Goal: Task Accomplishment & Management: Use online tool/utility

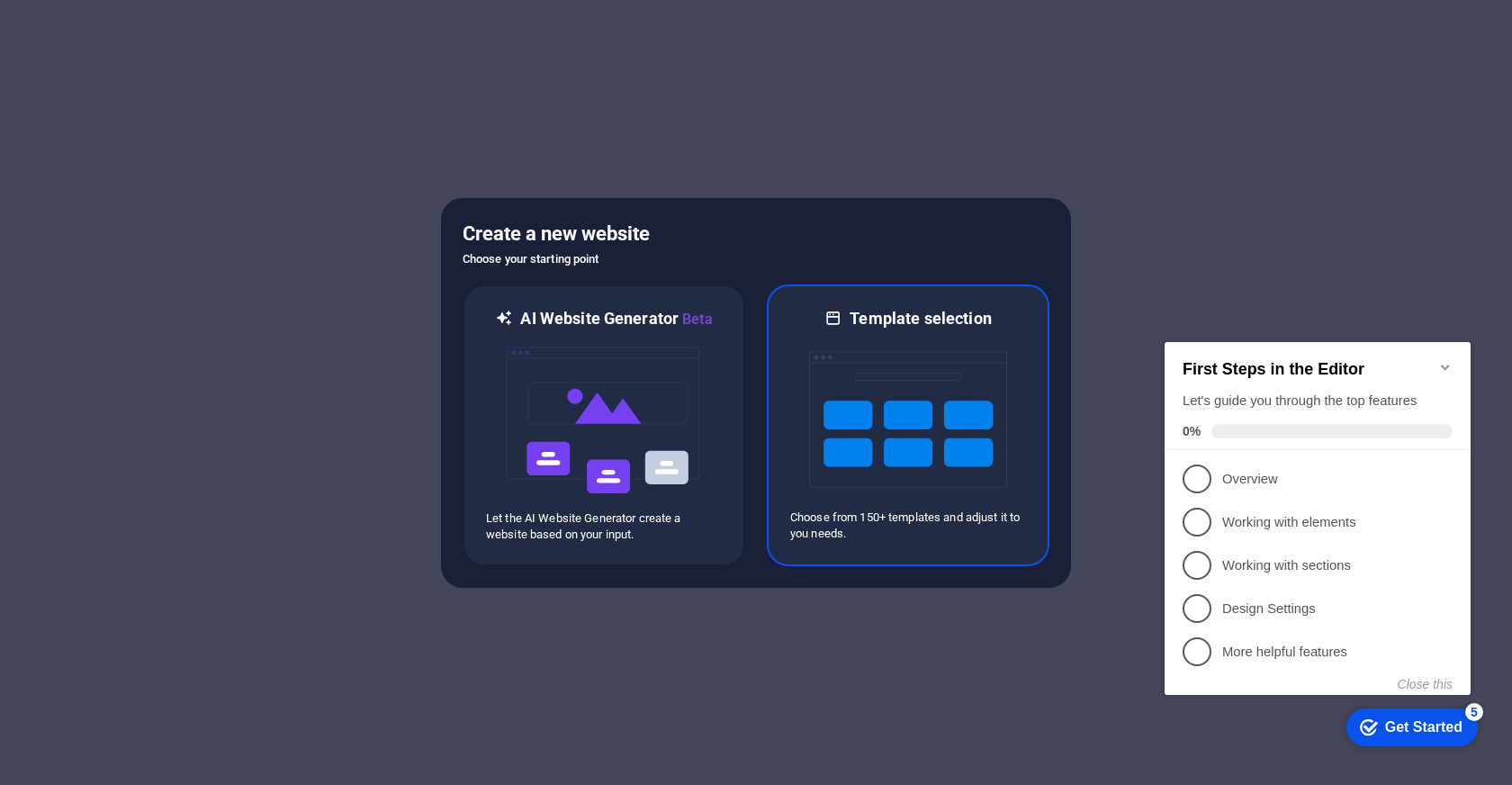
click at [929, 459] on img at bounding box center [909, 419] width 198 height 180
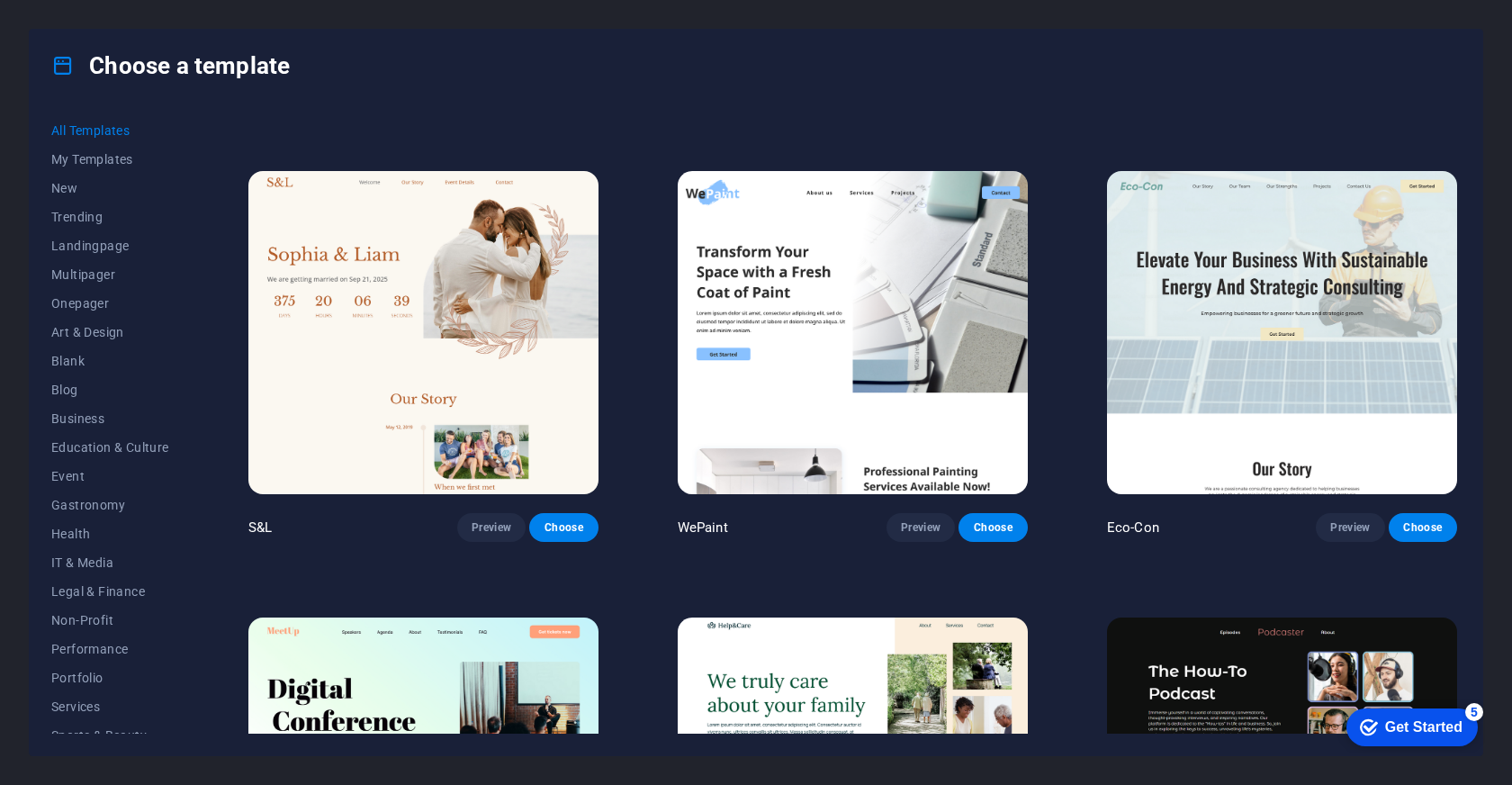
scroll to position [841, 0]
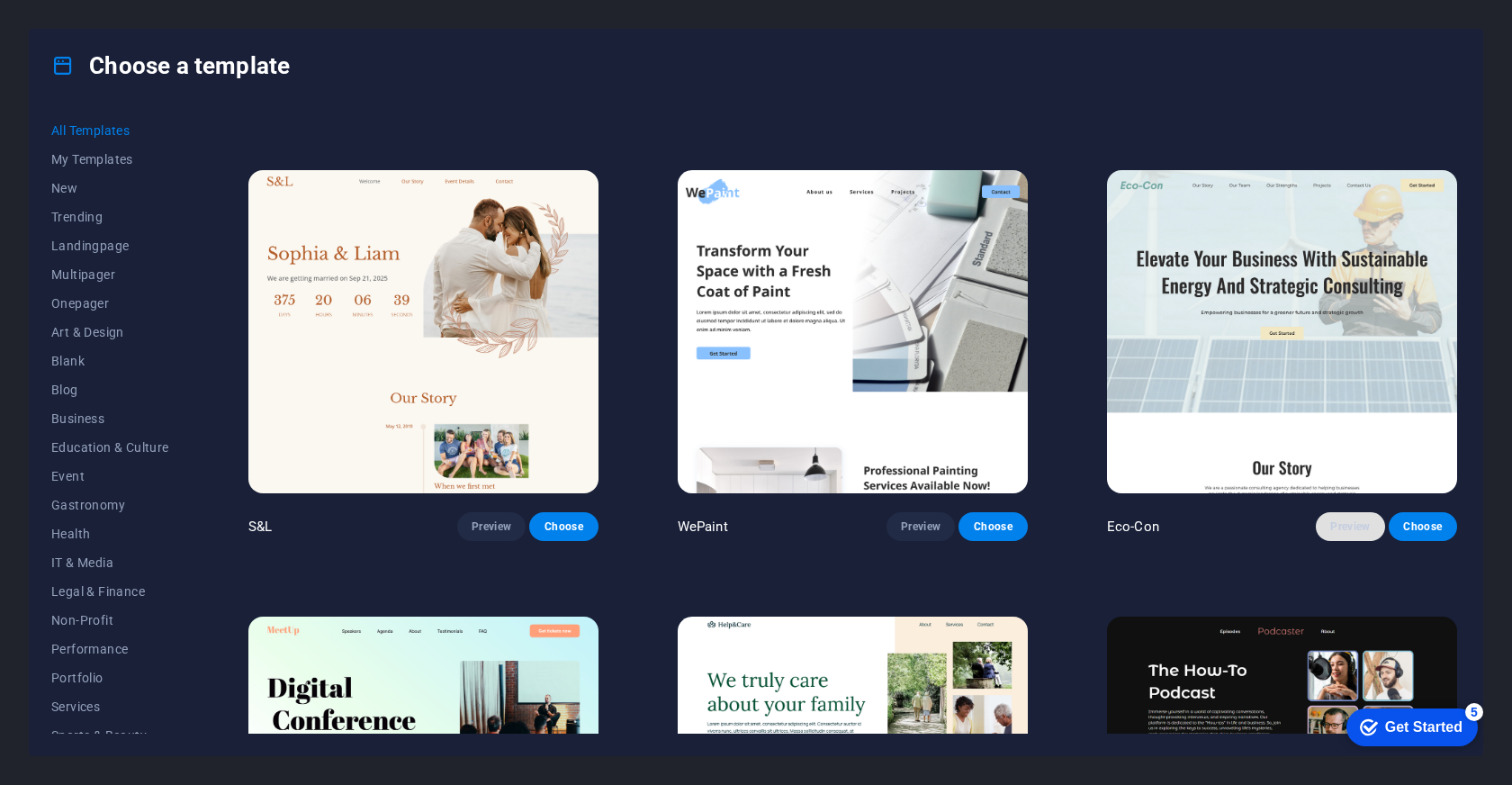
click at [1347, 519] on span "Preview" at bounding box center [1350, 526] width 40 height 15
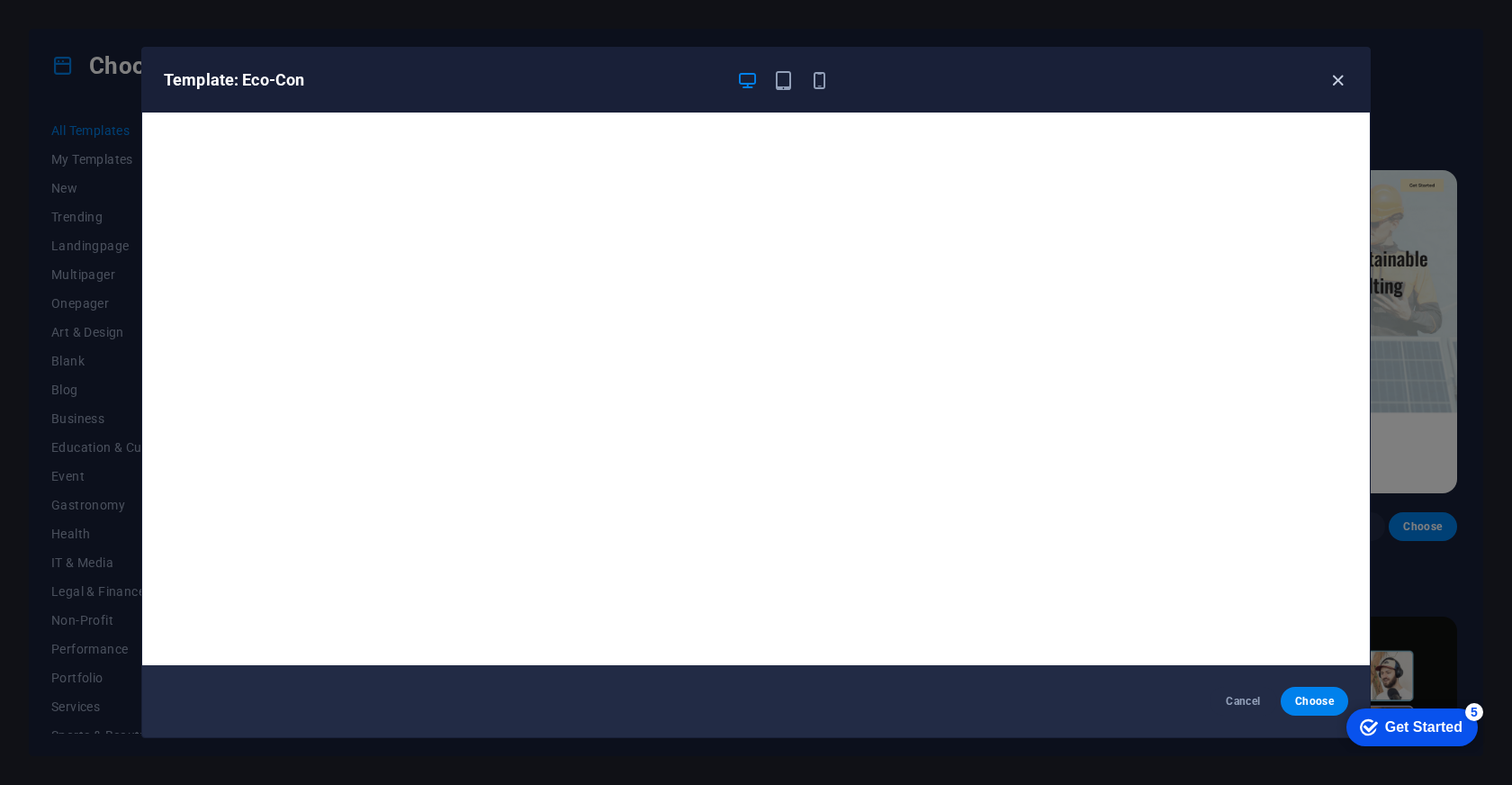
click at [1337, 75] on icon "button" at bounding box center [1337, 80] width 20 height 20
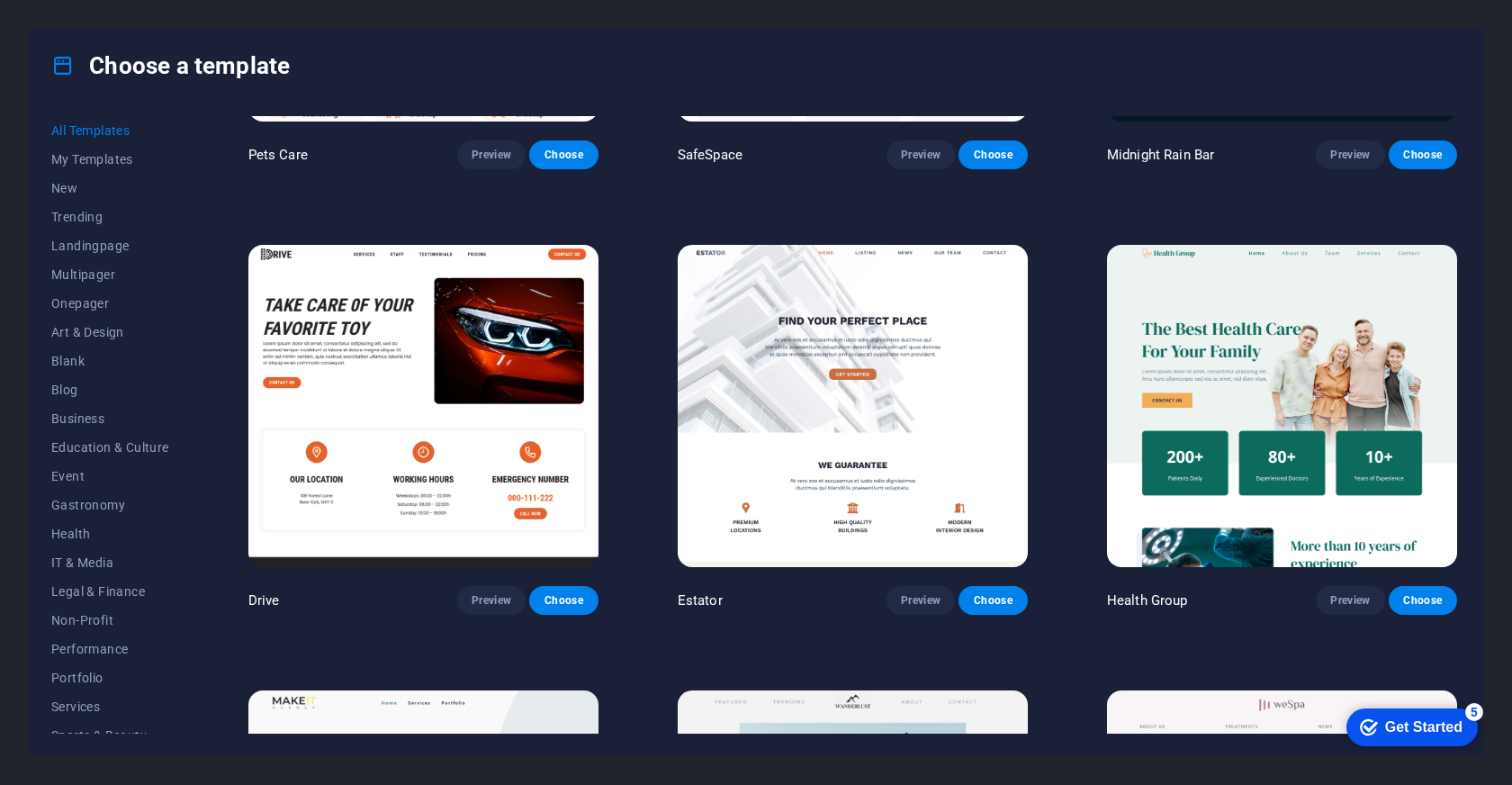
scroll to position [3900, 0]
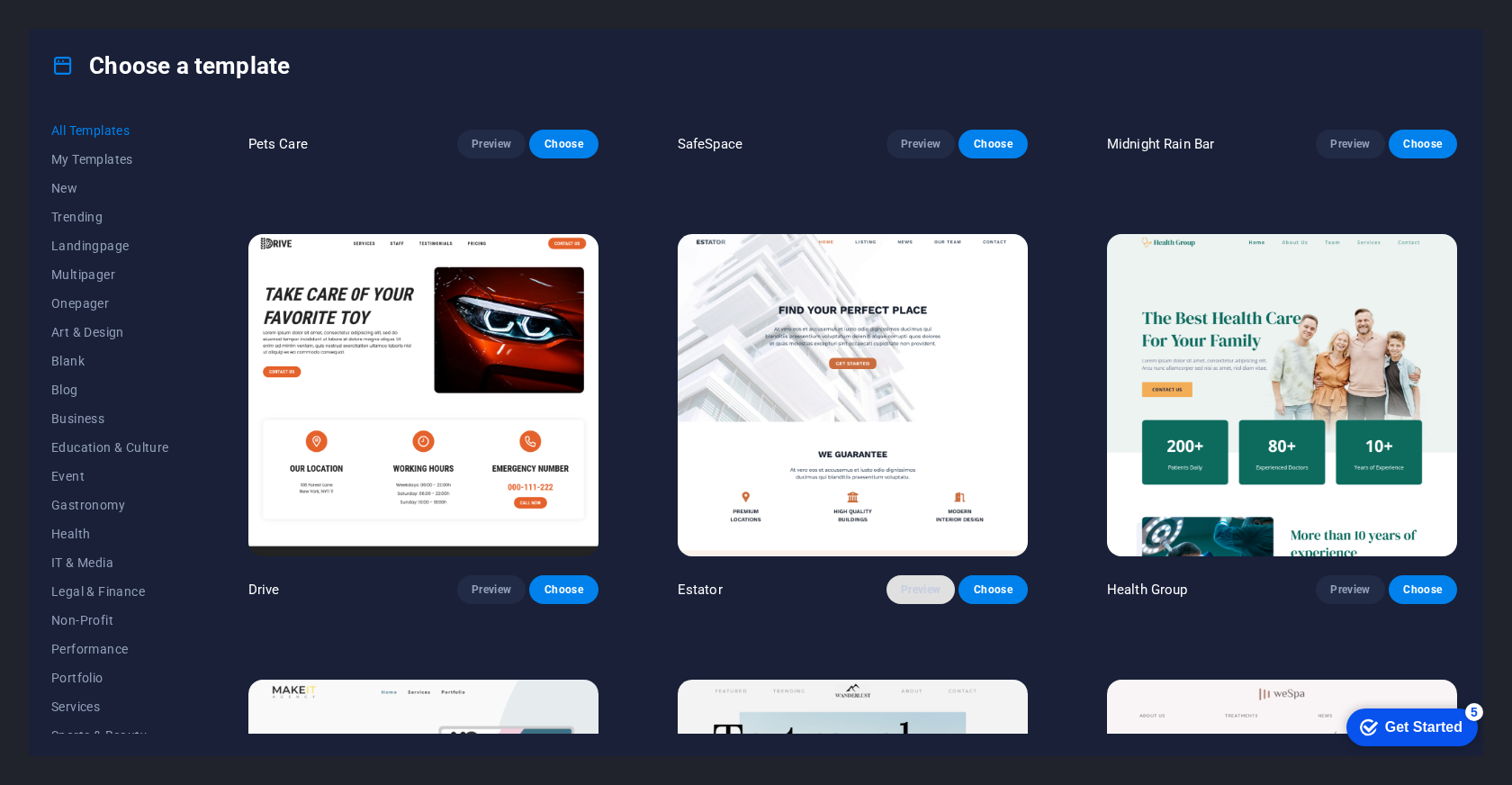
click at [915, 575] on button "Preview" at bounding box center [920, 590] width 68 height 29
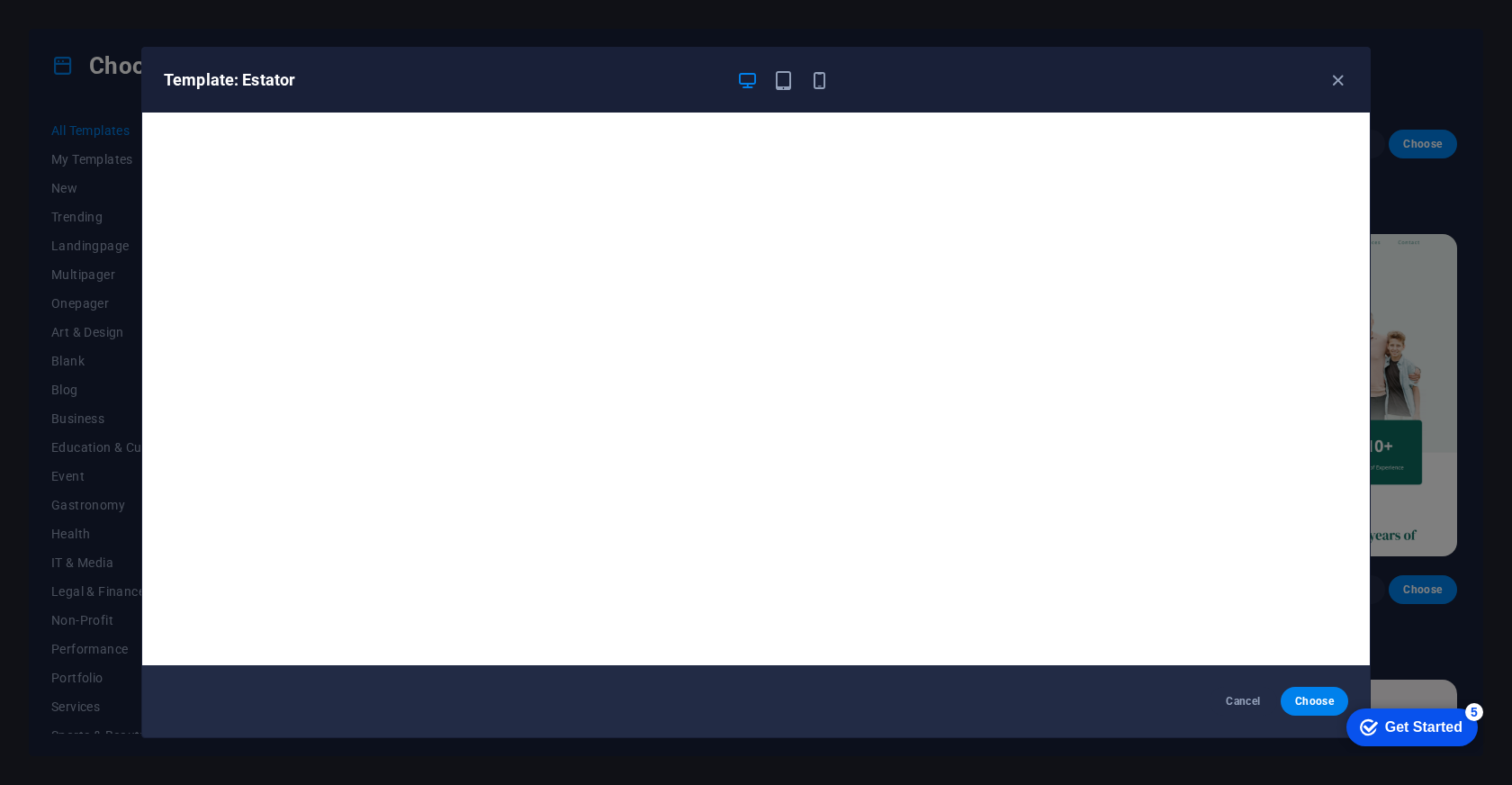
click at [1392, 495] on div "Template: Estator Cancel Choose" at bounding box center [756, 392] width 1512 height 785
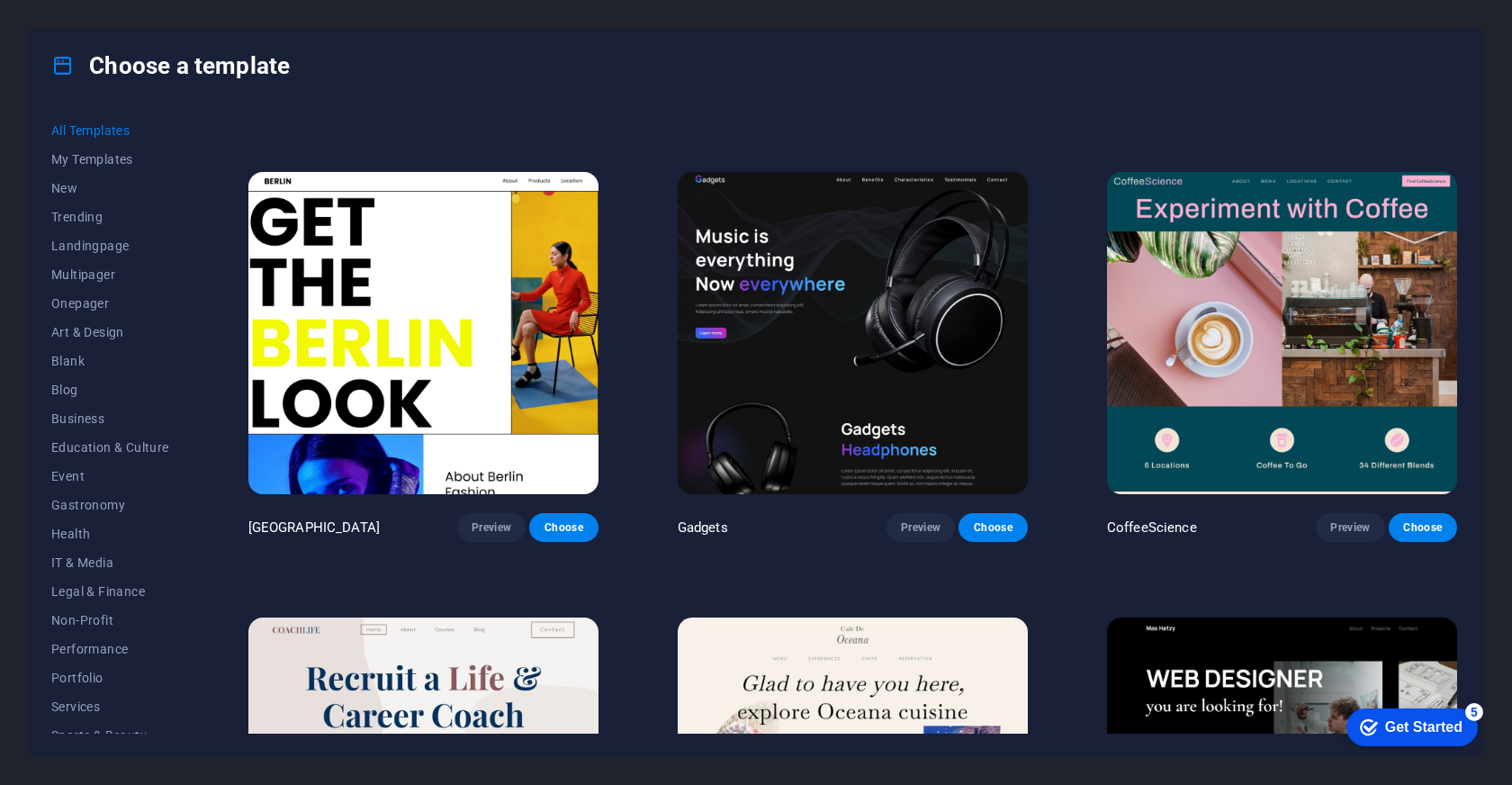
scroll to position [4854, 0]
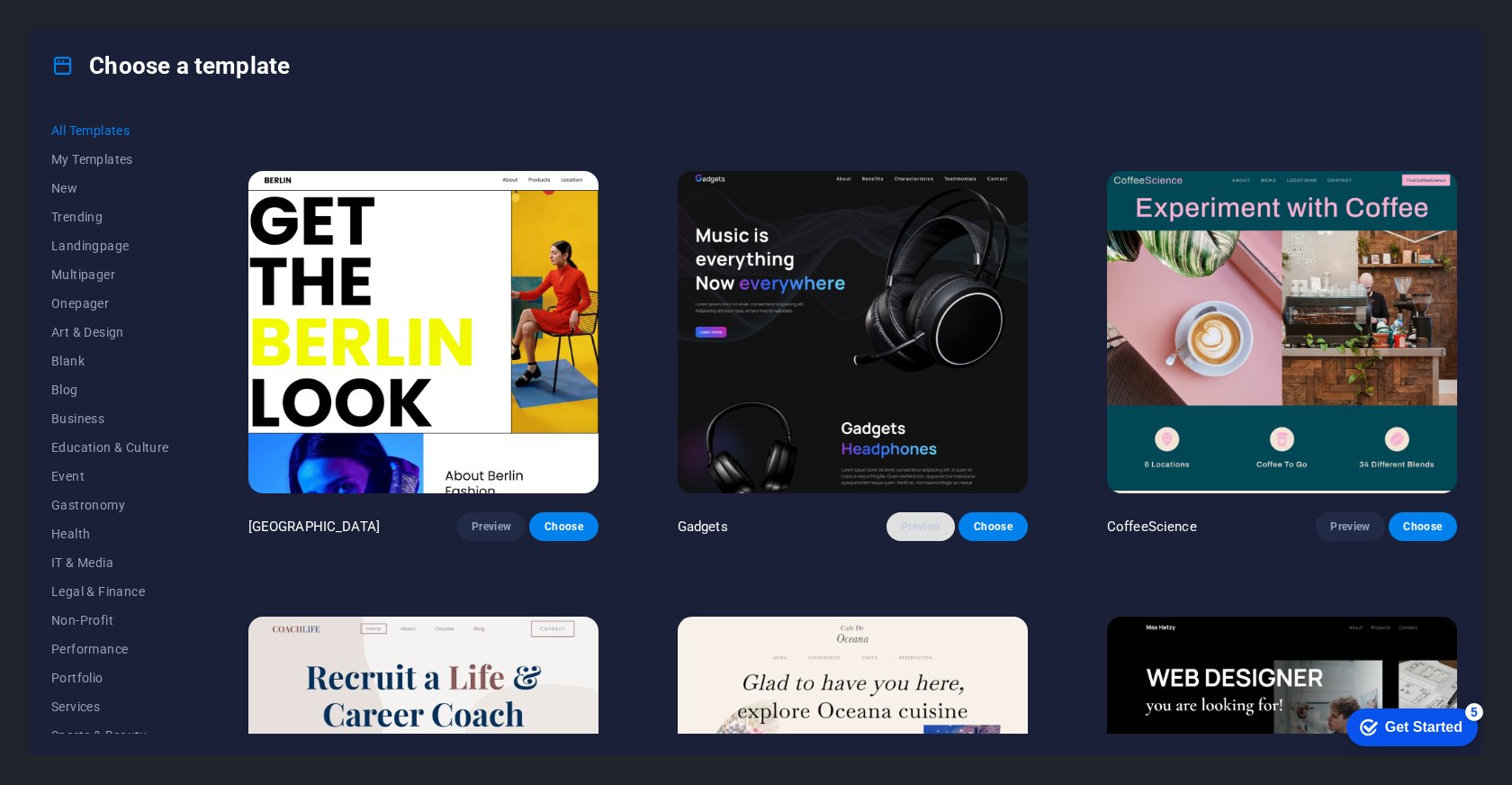
click at [911, 519] on span "Preview" at bounding box center [920, 526] width 40 height 15
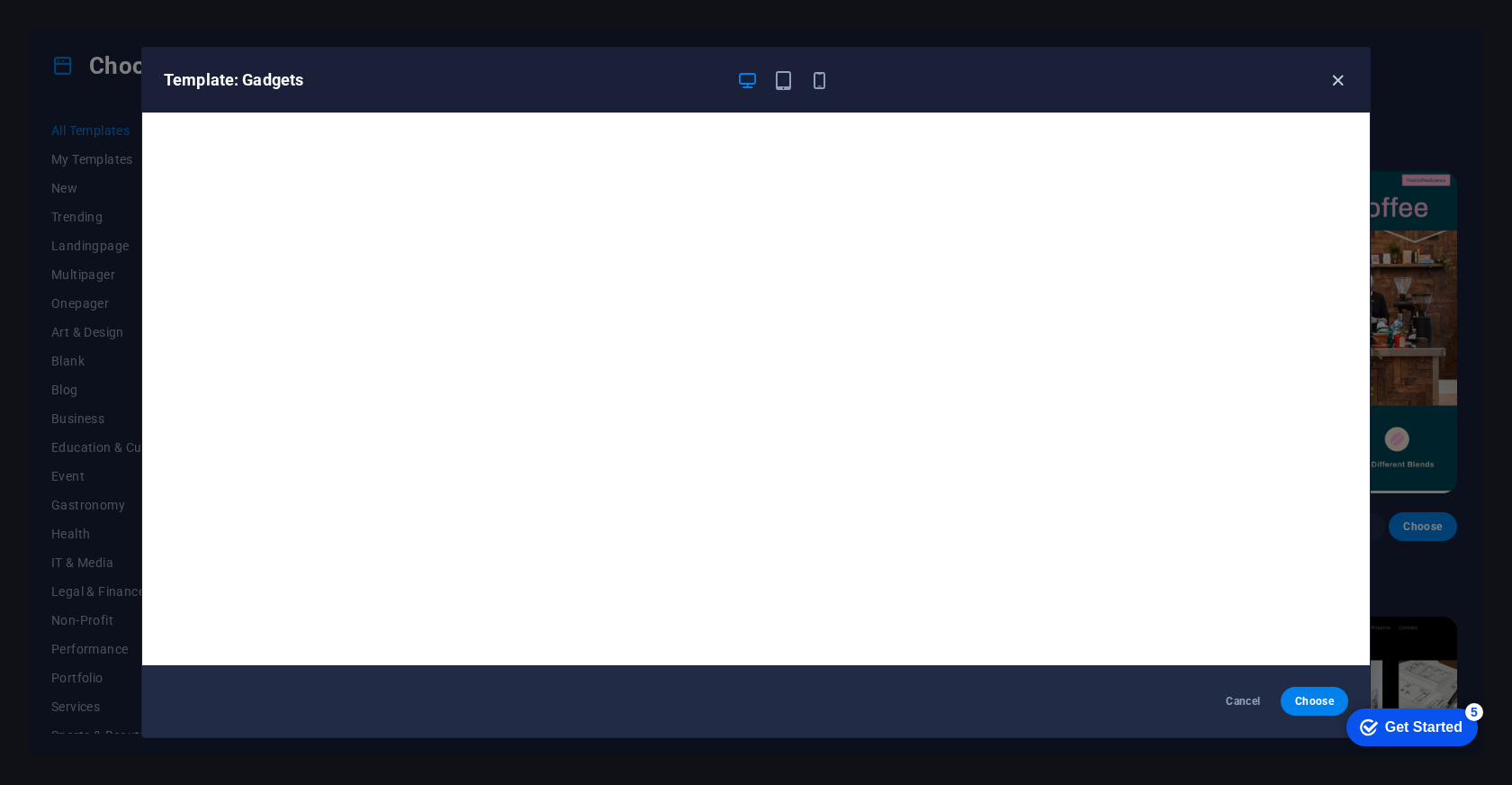
click at [1344, 90] on icon "button" at bounding box center [1337, 80] width 20 height 20
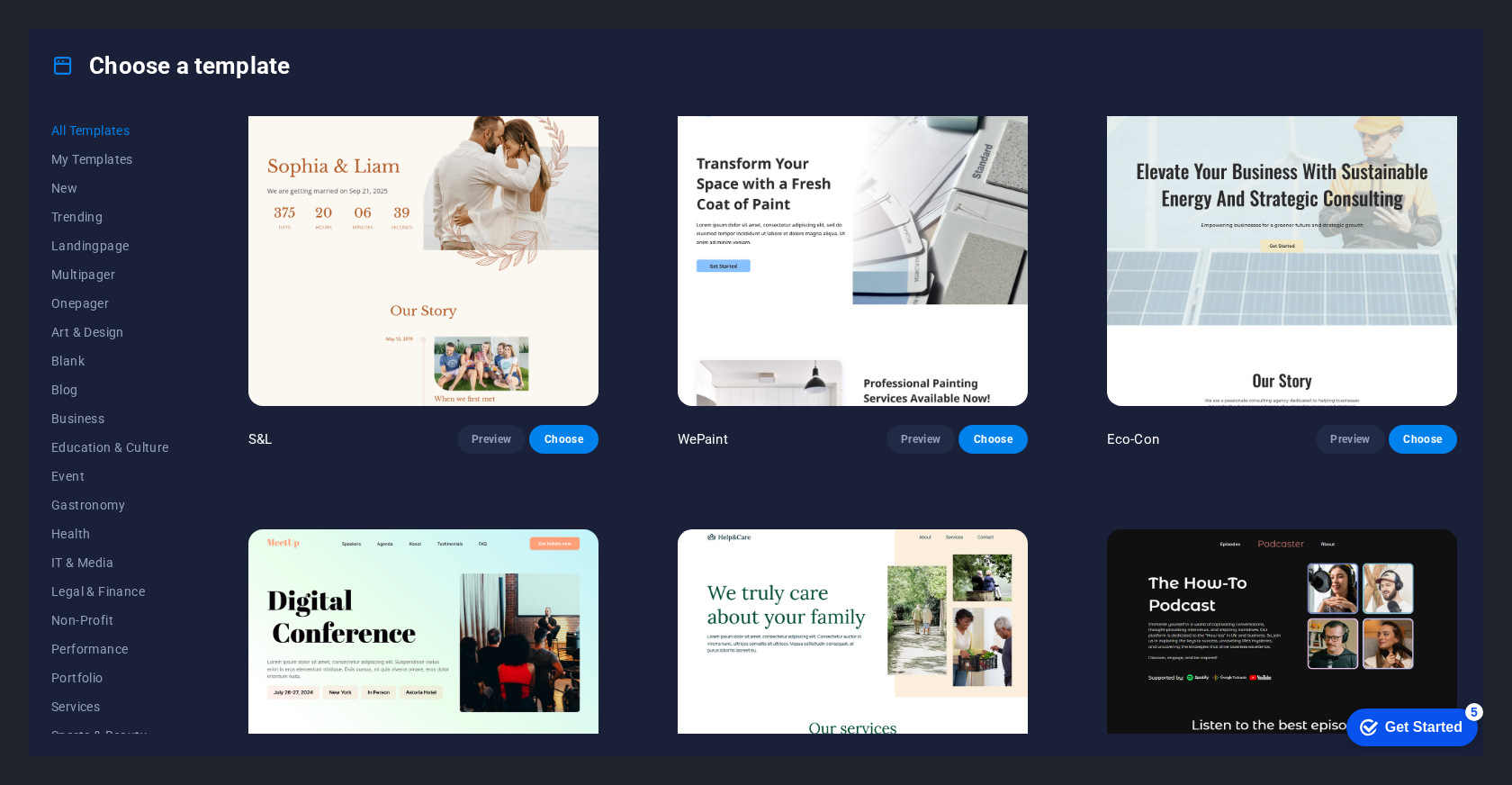
scroll to position [925, 0]
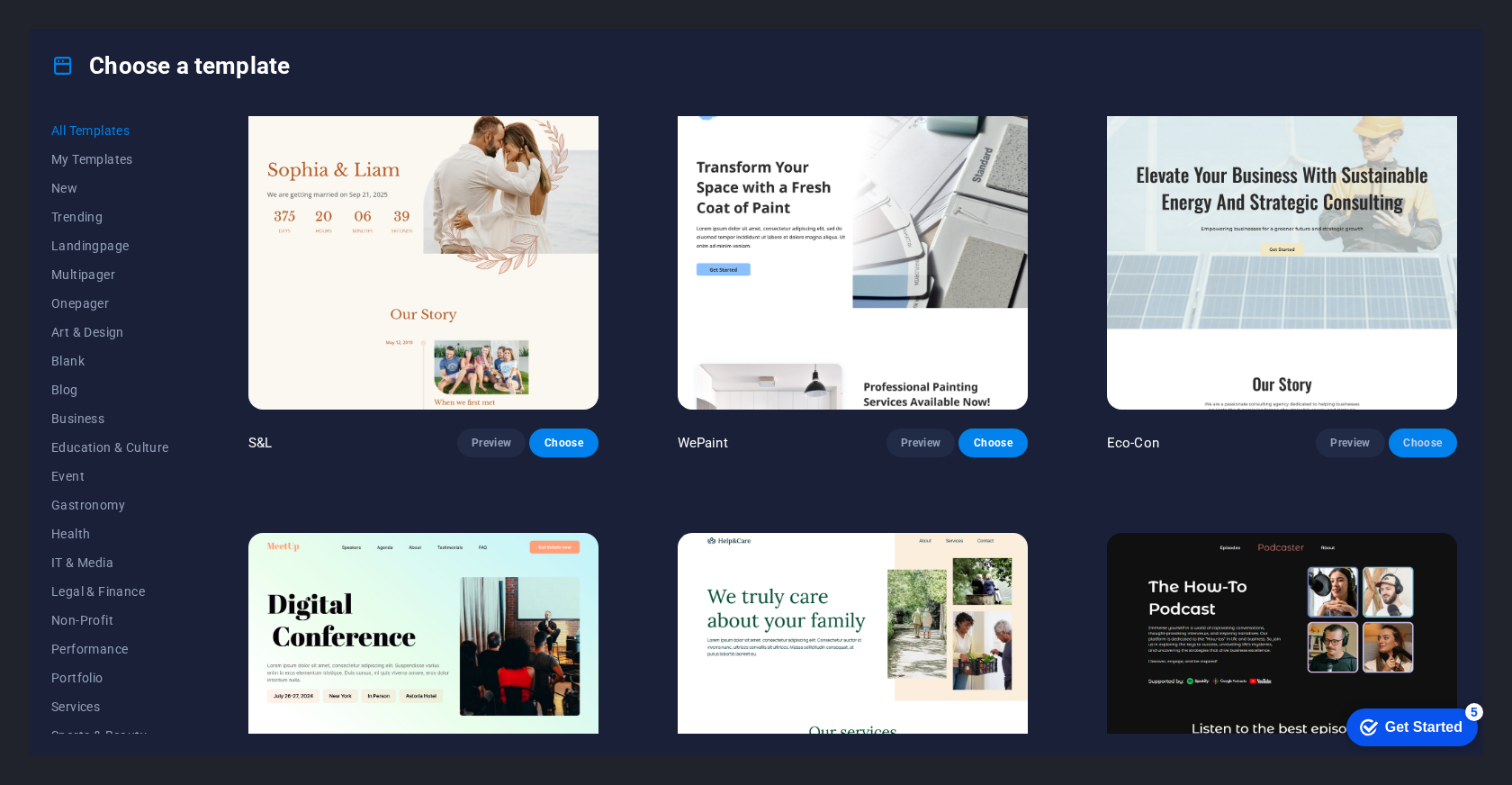
click at [1432, 439] on span "Choose" at bounding box center [1423, 442] width 40 height 15
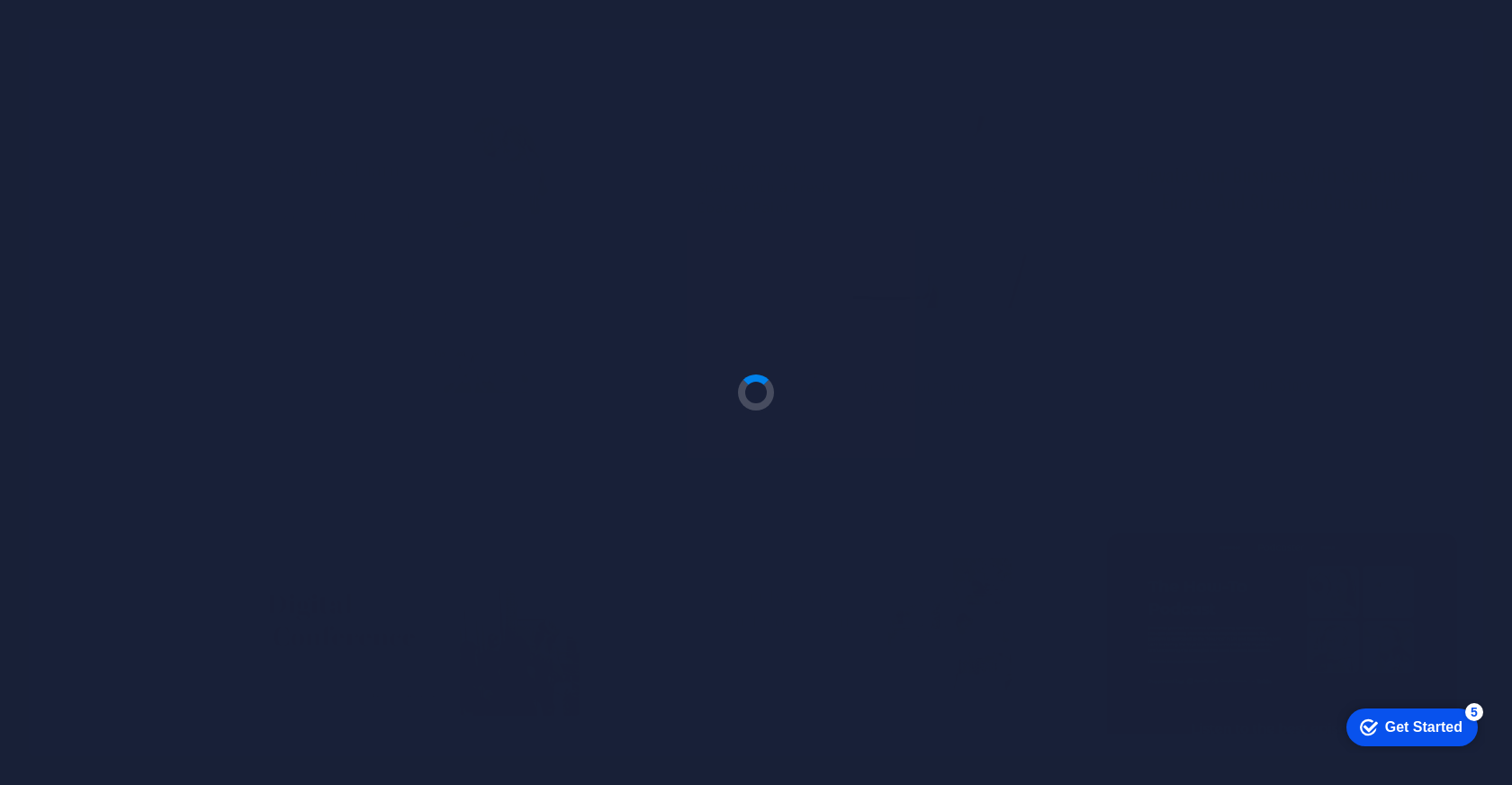
click at [1432, 439] on div at bounding box center [756, 392] width 1512 height 785
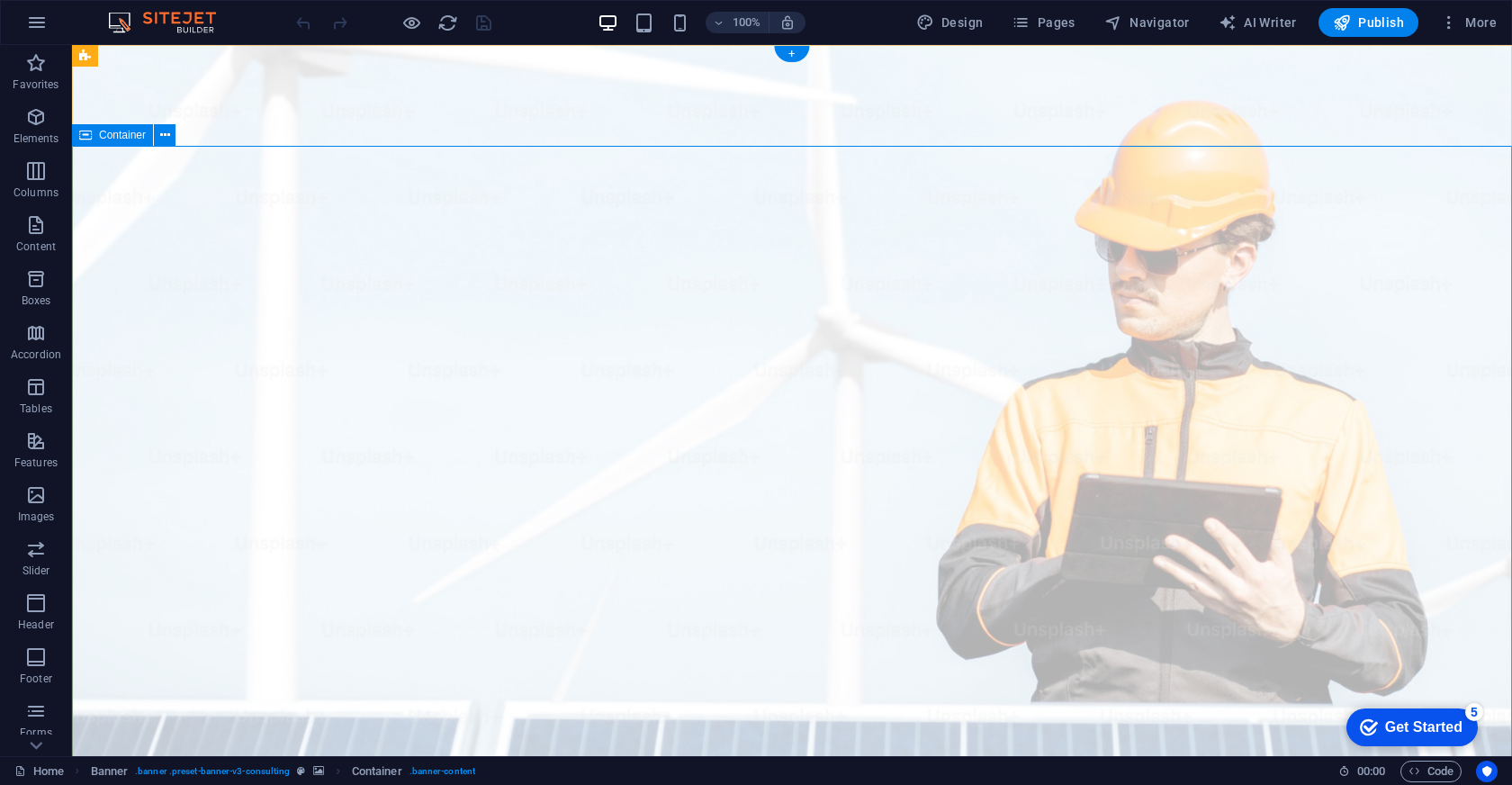
click at [126, 135] on span "Container" at bounding box center [122, 134] width 47 height 11
click at [165, 133] on icon at bounding box center [165, 135] width 10 height 18
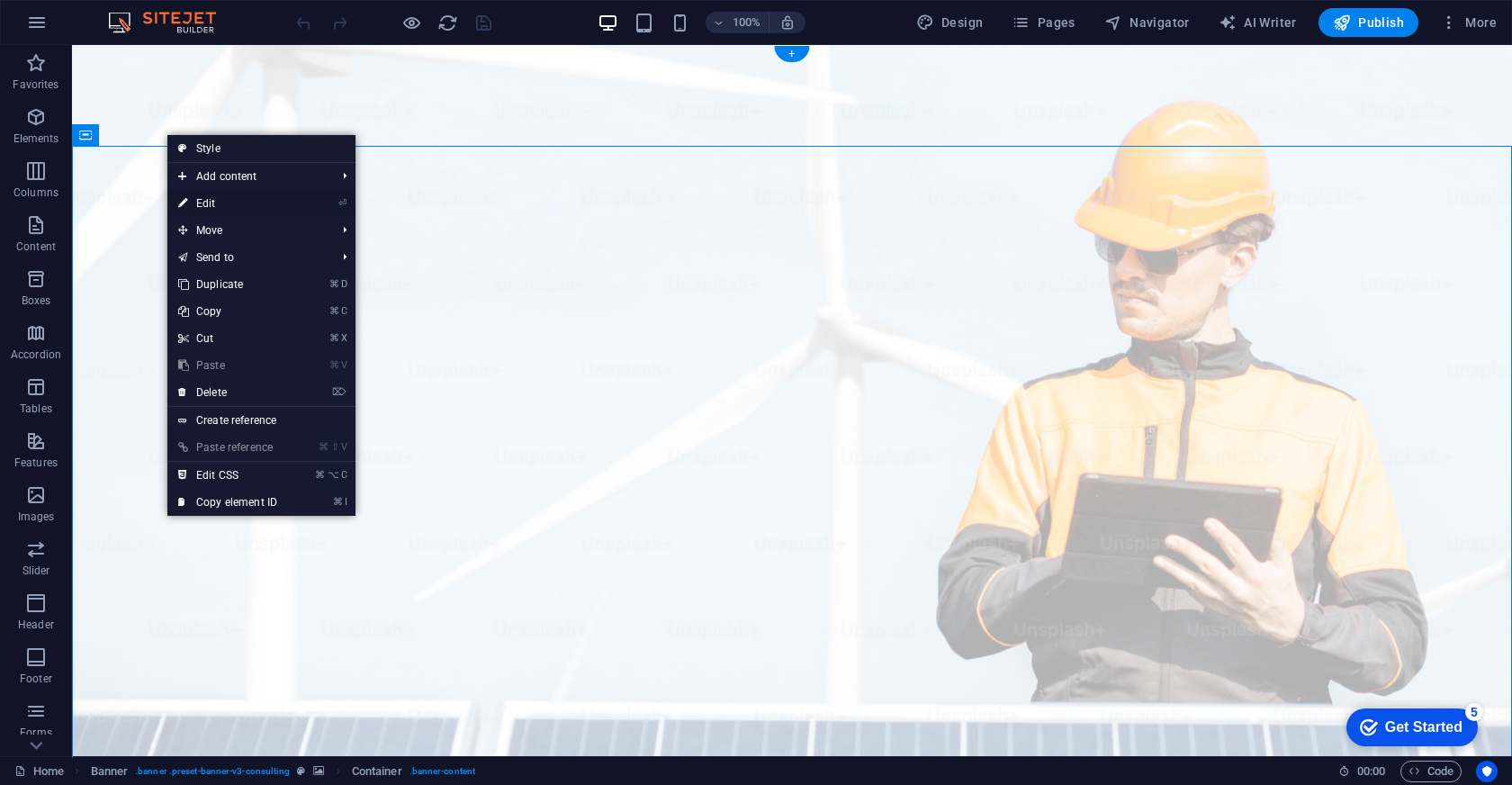
click at [214, 204] on link "⏎ Edit" at bounding box center [227, 203] width 120 height 27
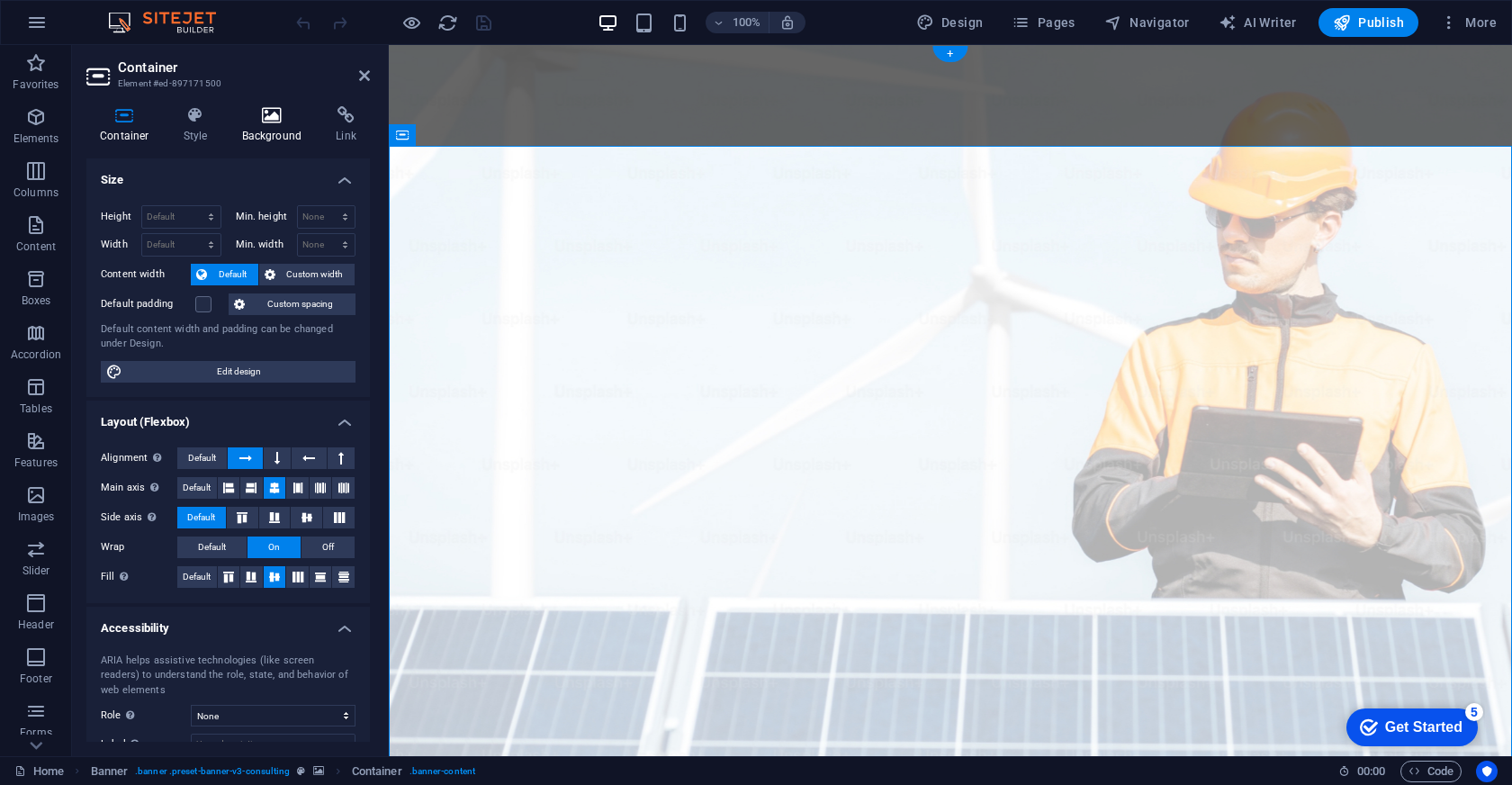
click at [269, 121] on icon at bounding box center [272, 115] width 87 height 18
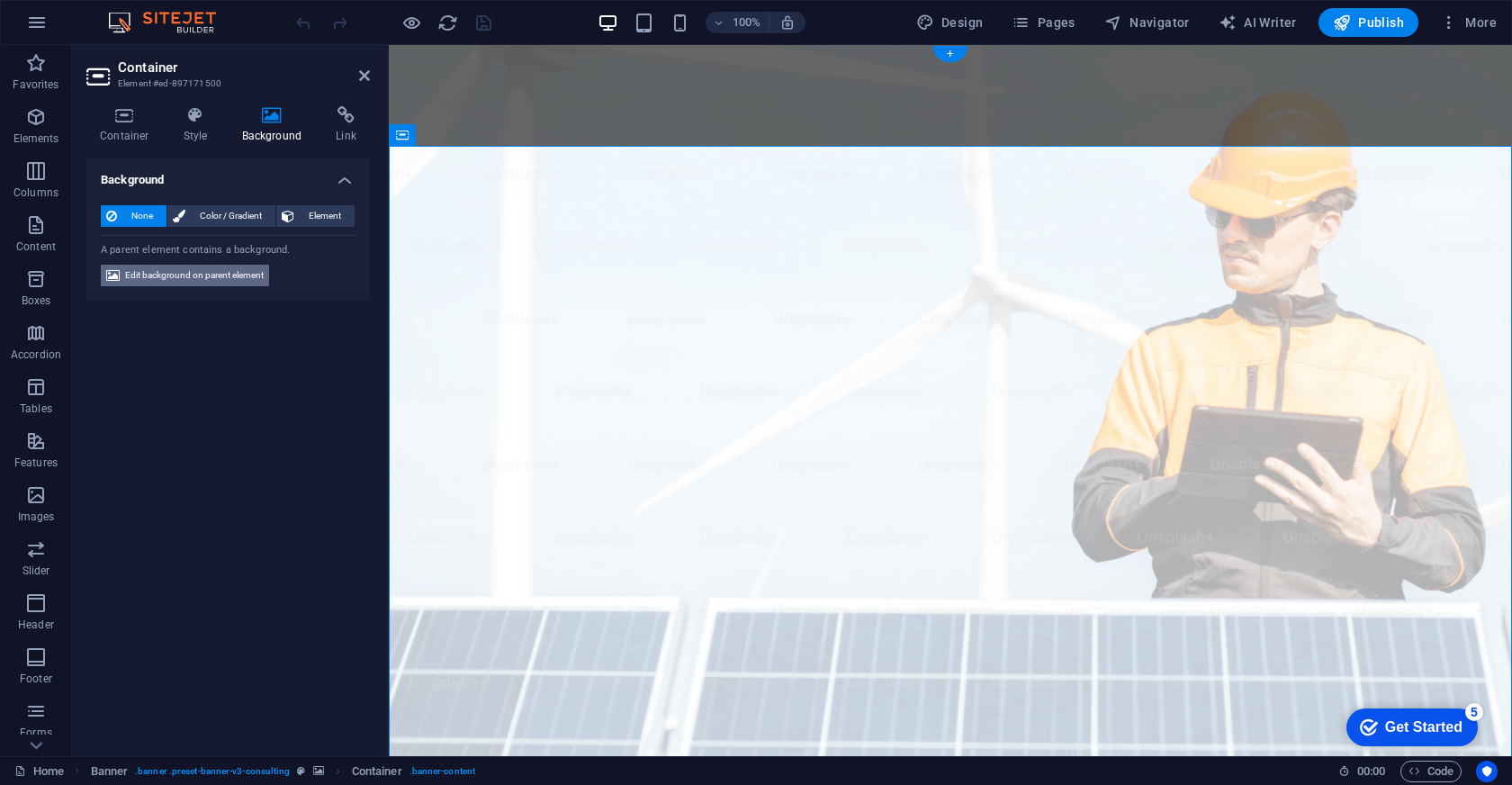
click at [216, 271] on span "Edit background on parent element" at bounding box center [194, 275] width 139 height 21
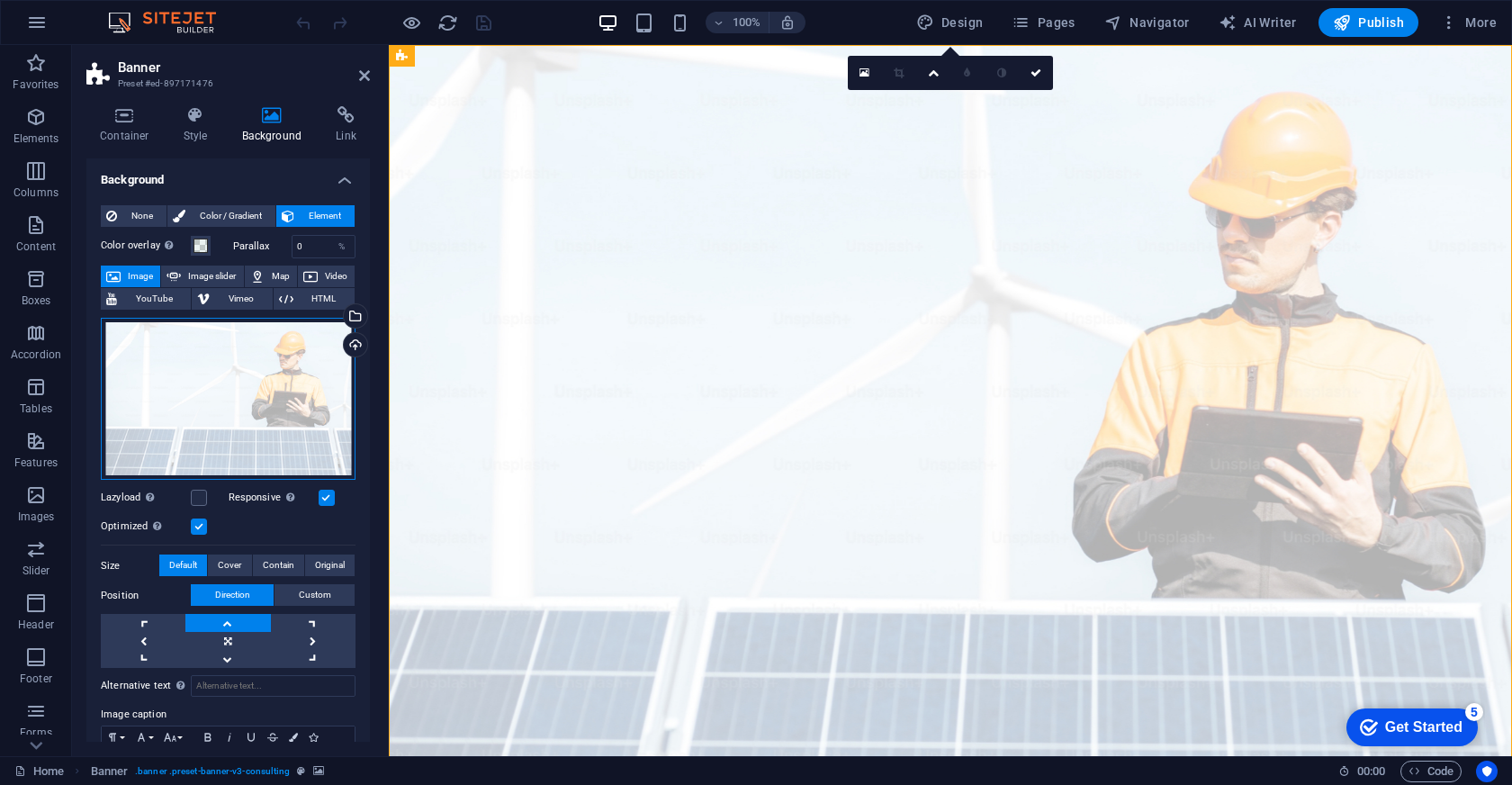
click at [236, 407] on div "Drag files here, click to choose files or select files from Files or our free s…" at bounding box center [228, 399] width 255 height 163
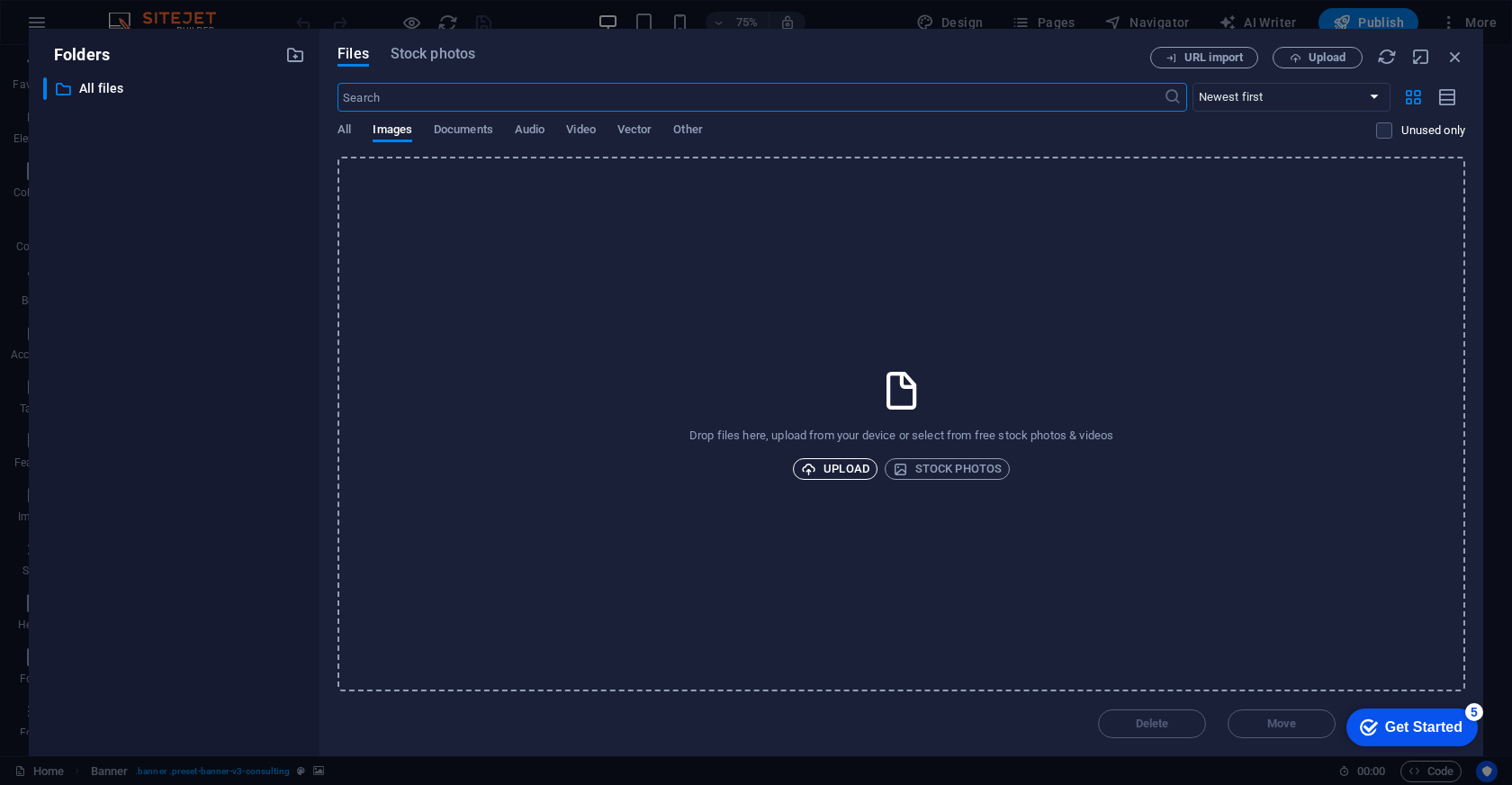
click at [835, 467] on span "Upload" at bounding box center [835, 468] width 68 height 21
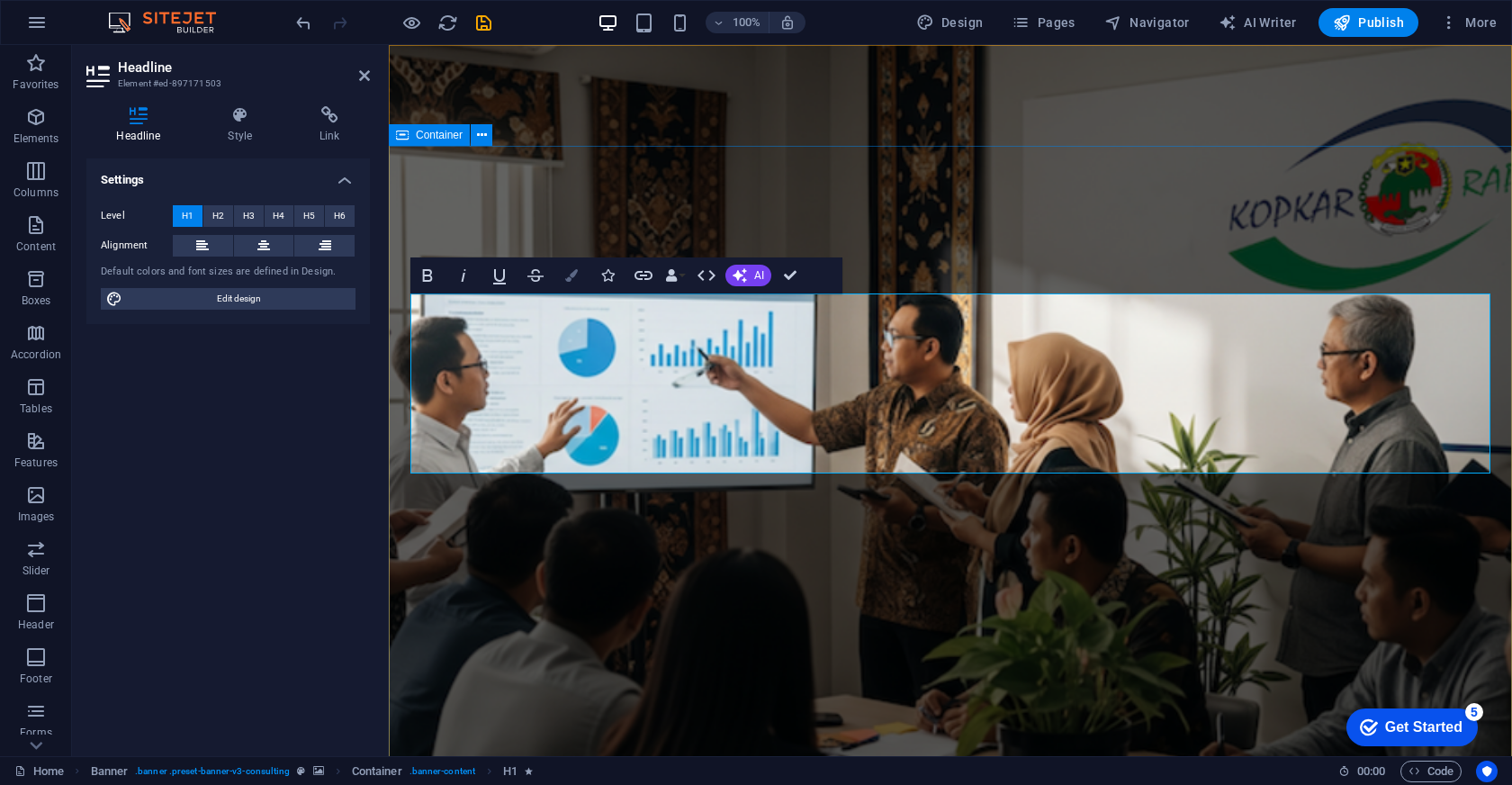
click at [575, 278] on icon "button" at bounding box center [571, 275] width 13 height 13
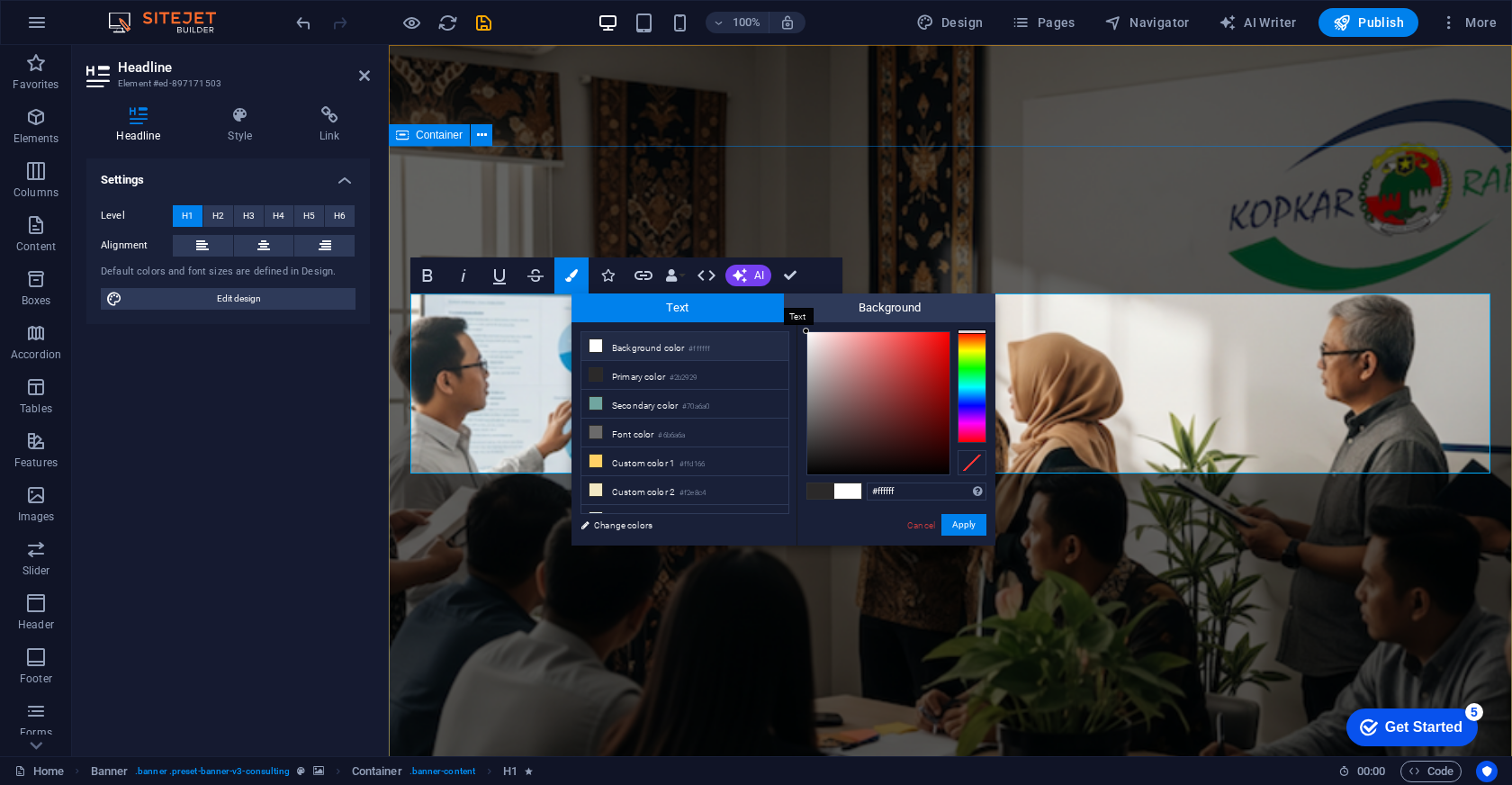
drag, startPoint x: 827, startPoint y: 355, endPoint x: 778, endPoint y: 302, distance: 72.2
click at [778, 302] on div "Text Background less Background color #ffffff Primary color #2b2929 Secondary c…" at bounding box center [783, 419] width 424 height 252
type input "#fdf5f5"
click at [811, 332] on div at bounding box center [810, 331] width 6 height 6
click at [960, 522] on button "Apply" at bounding box center [964, 525] width 45 height 21
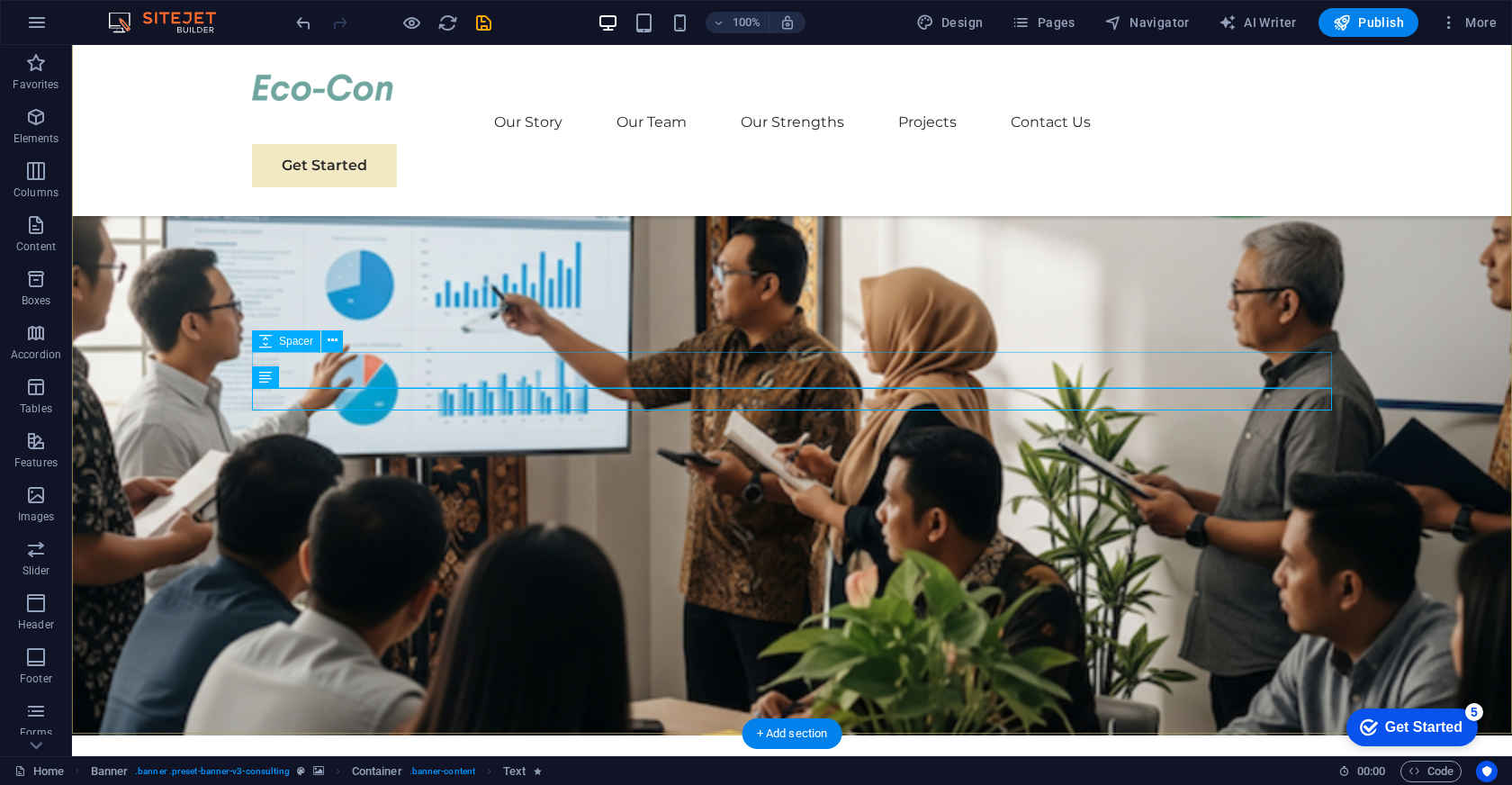
scroll to position [123, 0]
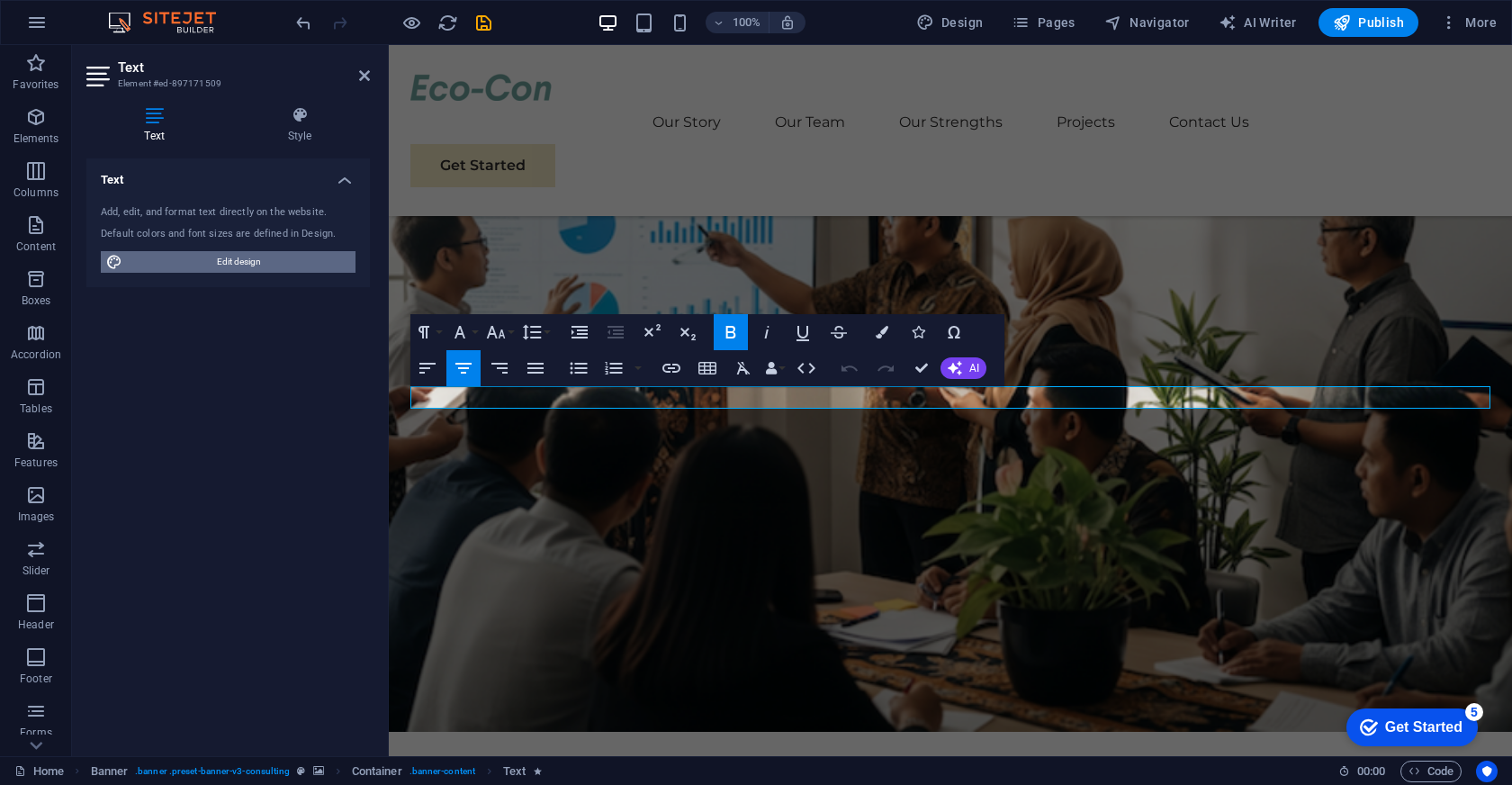
click at [228, 254] on span "Edit design" at bounding box center [239, 261] width 223 height 21
select select "px"
select select "400"
select select "px"
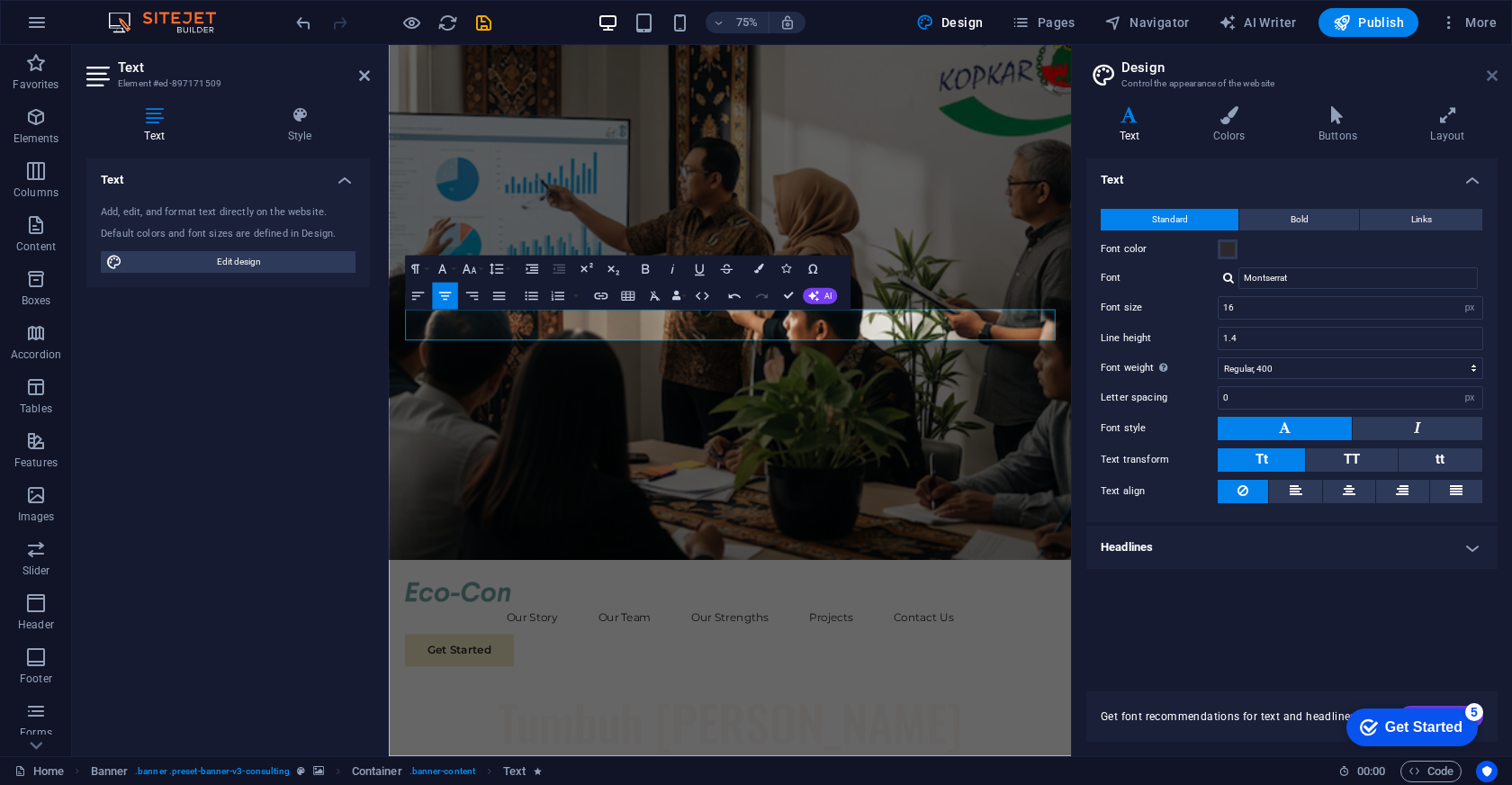
click at [1496, 71] on icon at bounding box center [1492, 75] width 11 height 15
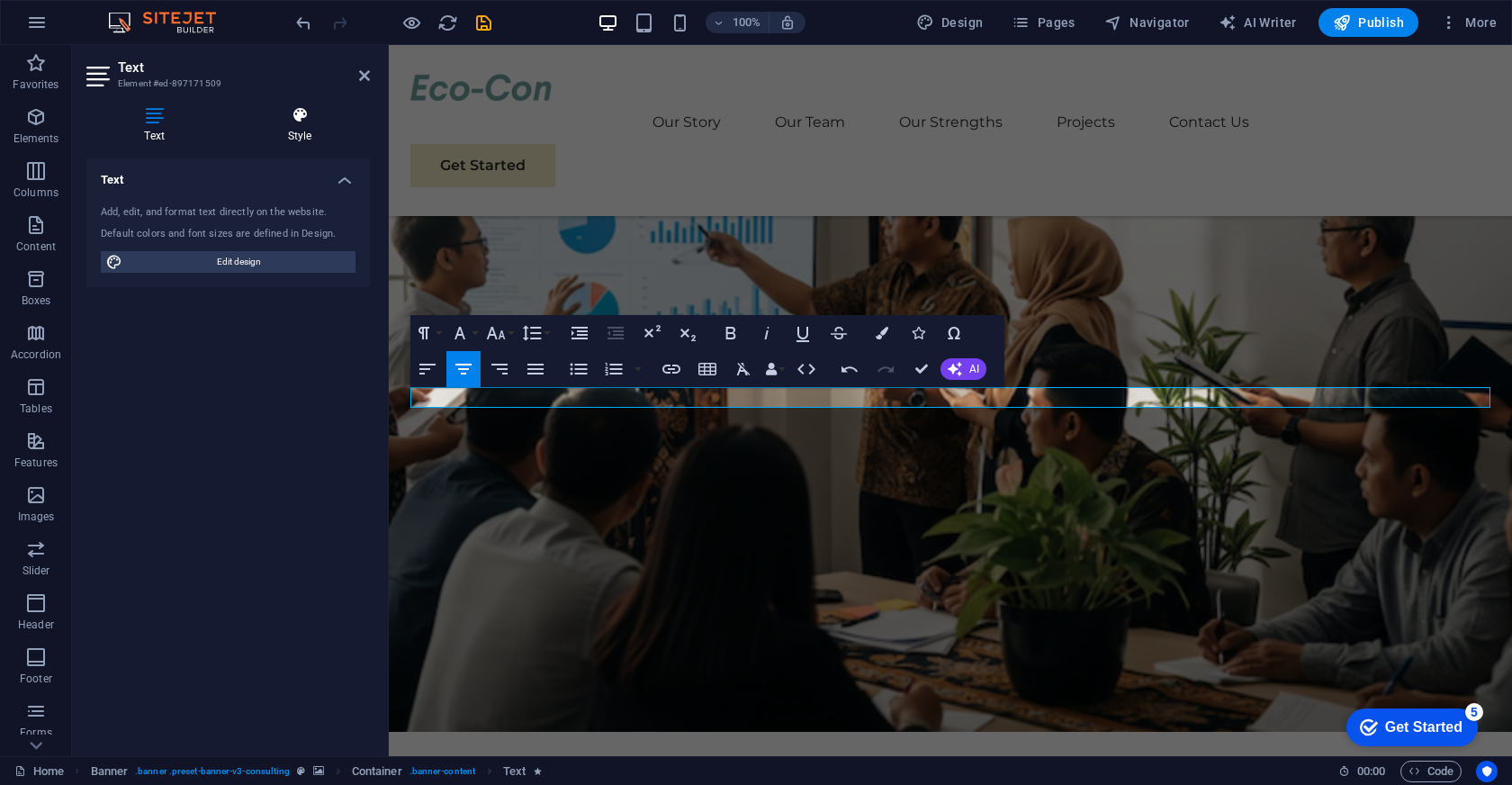
click at [292, 133] on h4 "Style" at bounding box center [299, 124] width 140 height 38
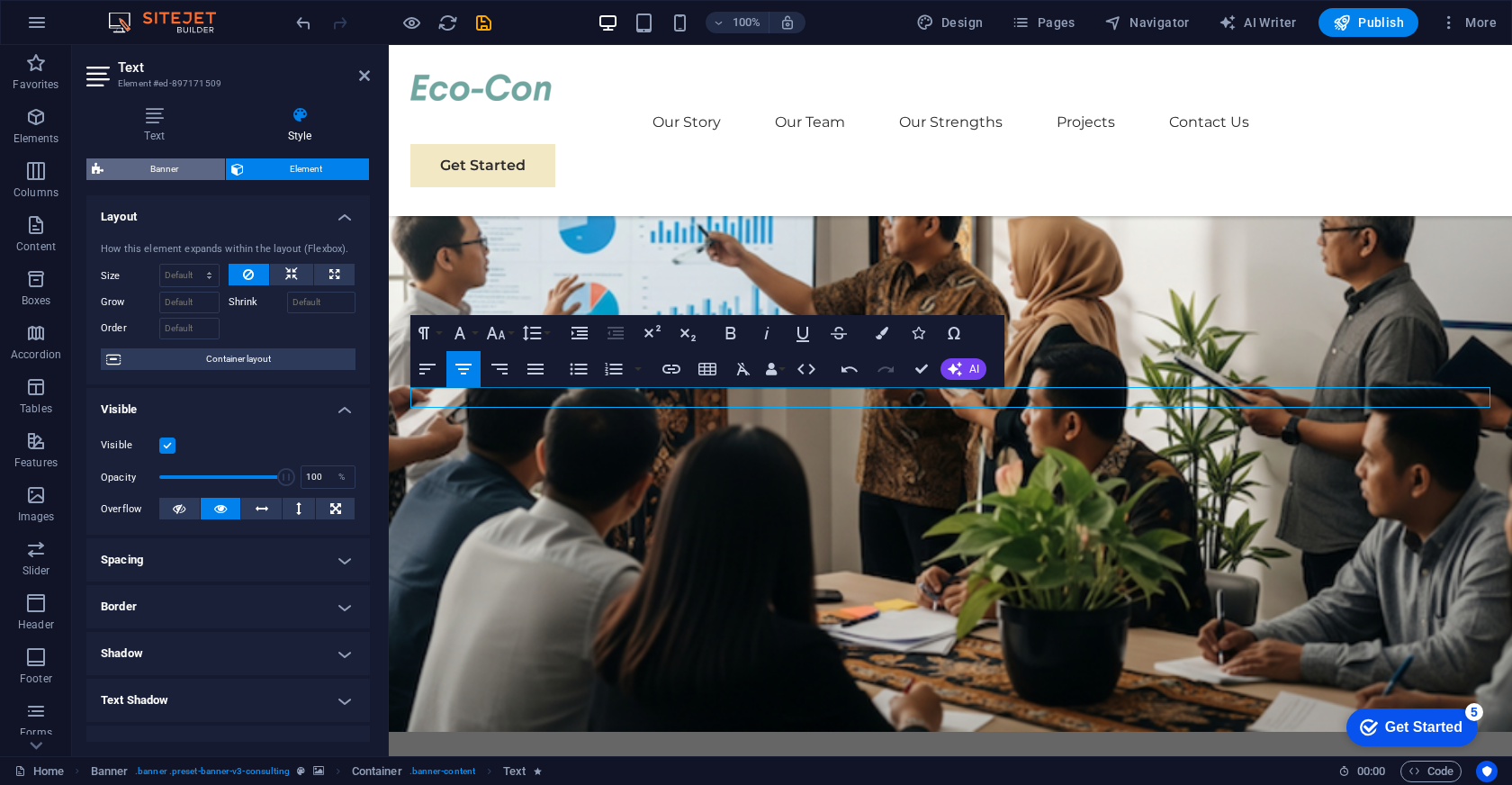
click at [167, 169] on span "Banner" at bounding box center [164, 169] width 111 height 21
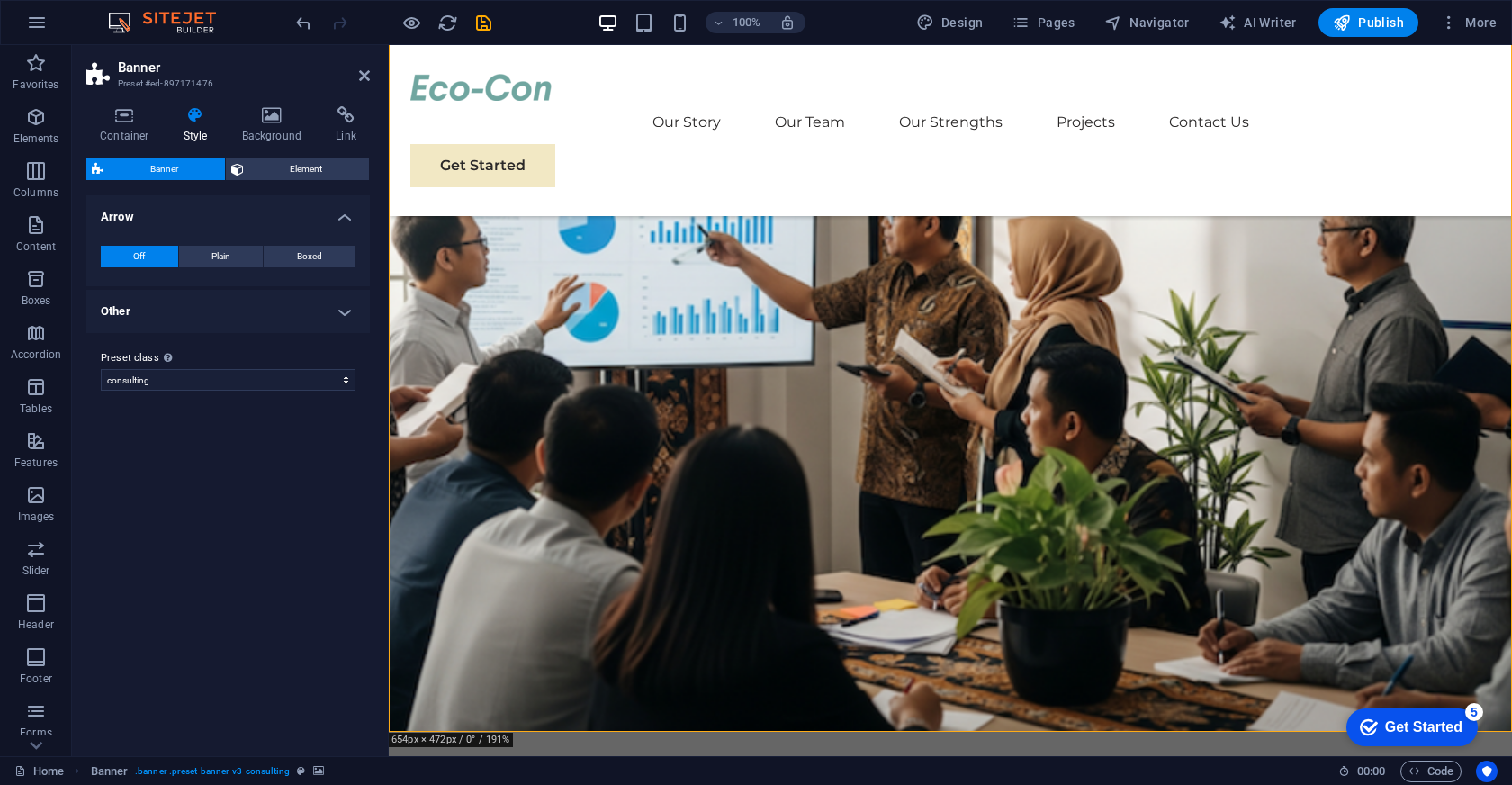
click at [251, 529] on div "Variants Default Arrow Off Plain Boxed Color Hover effect None Background Paddi…" at bounding box center [228, 468] width 284 height 546
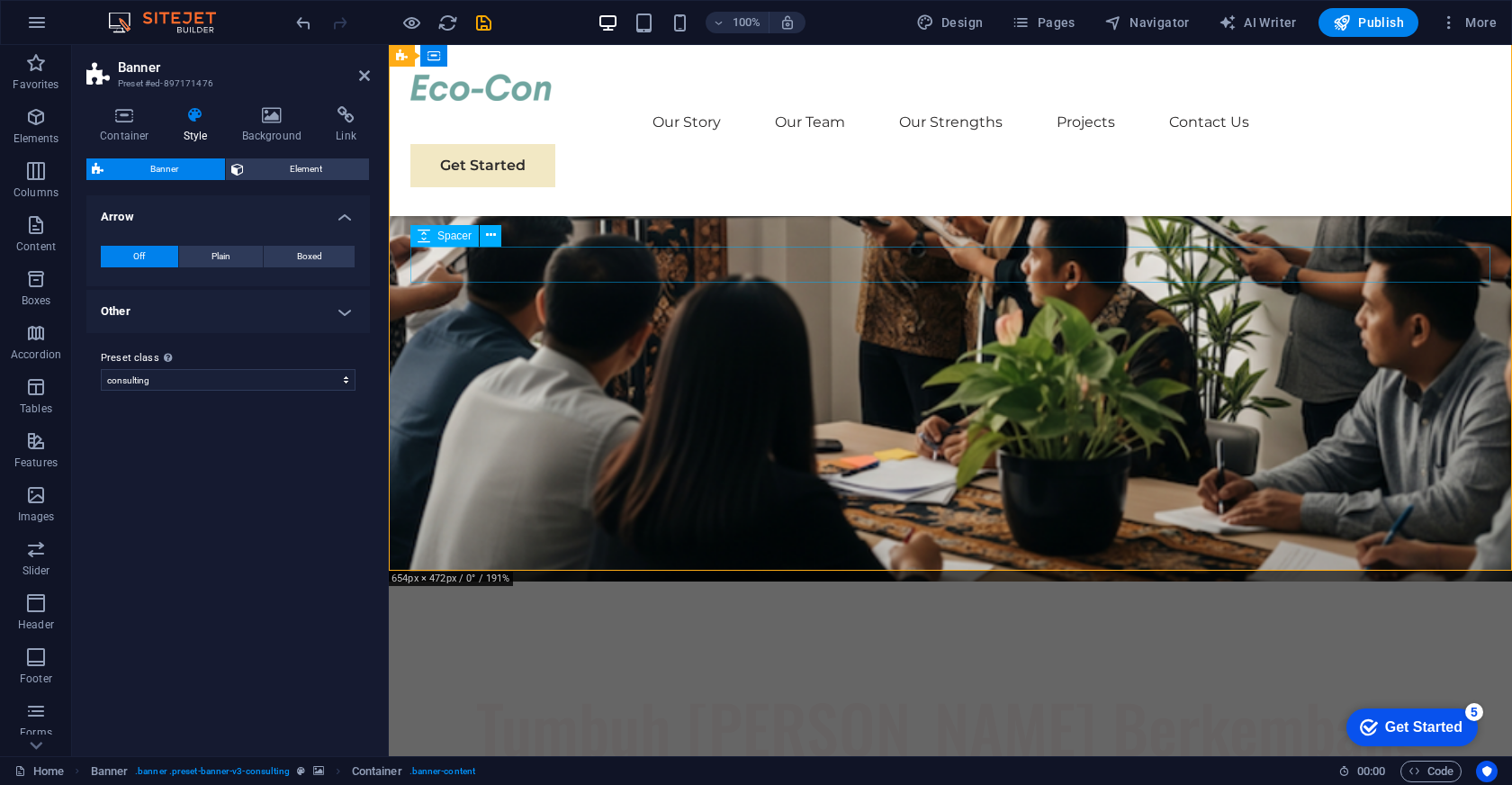
scroll to position [290, 0]
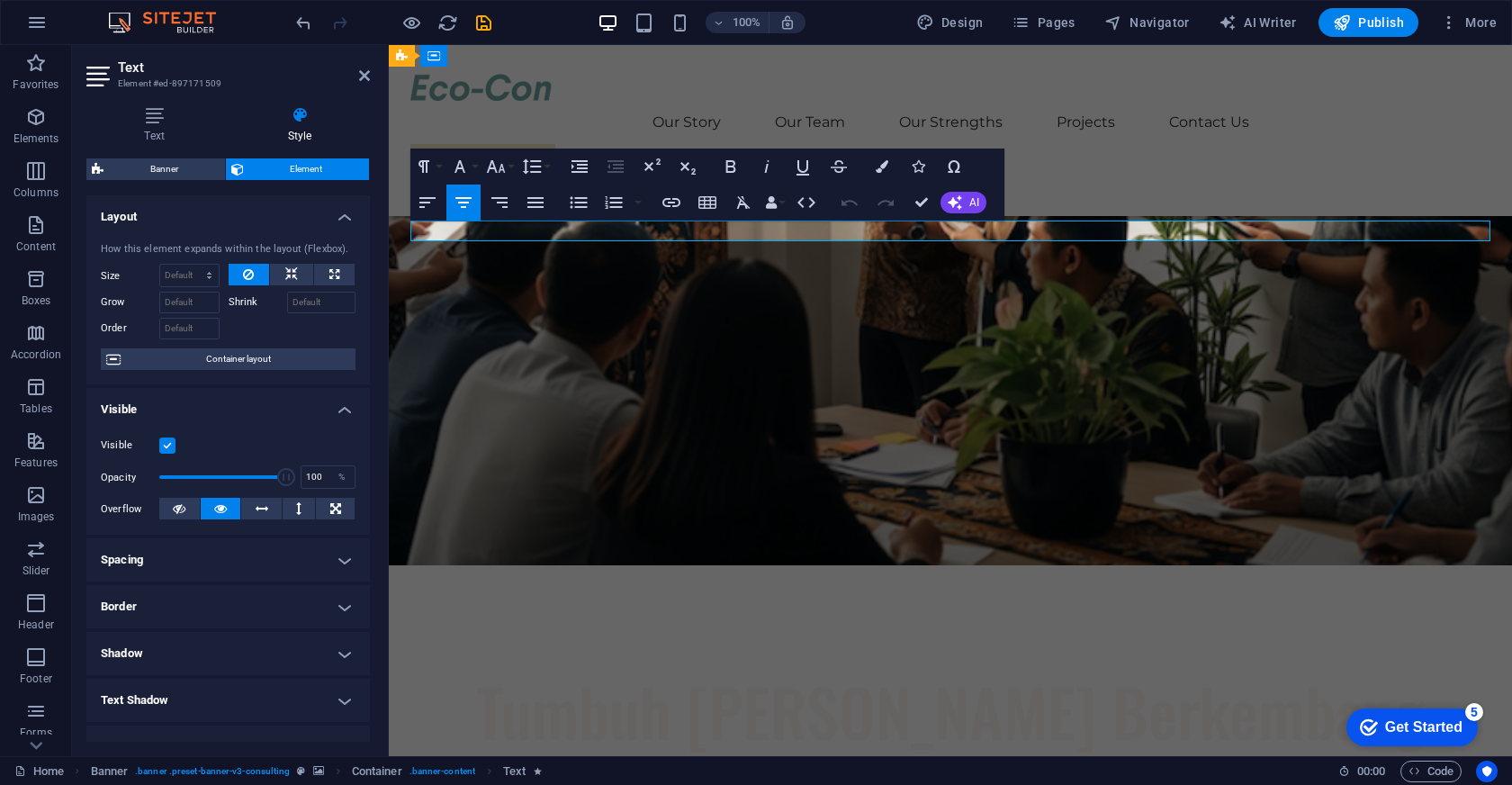
select select "DISABLED_OPTION_VALUE"
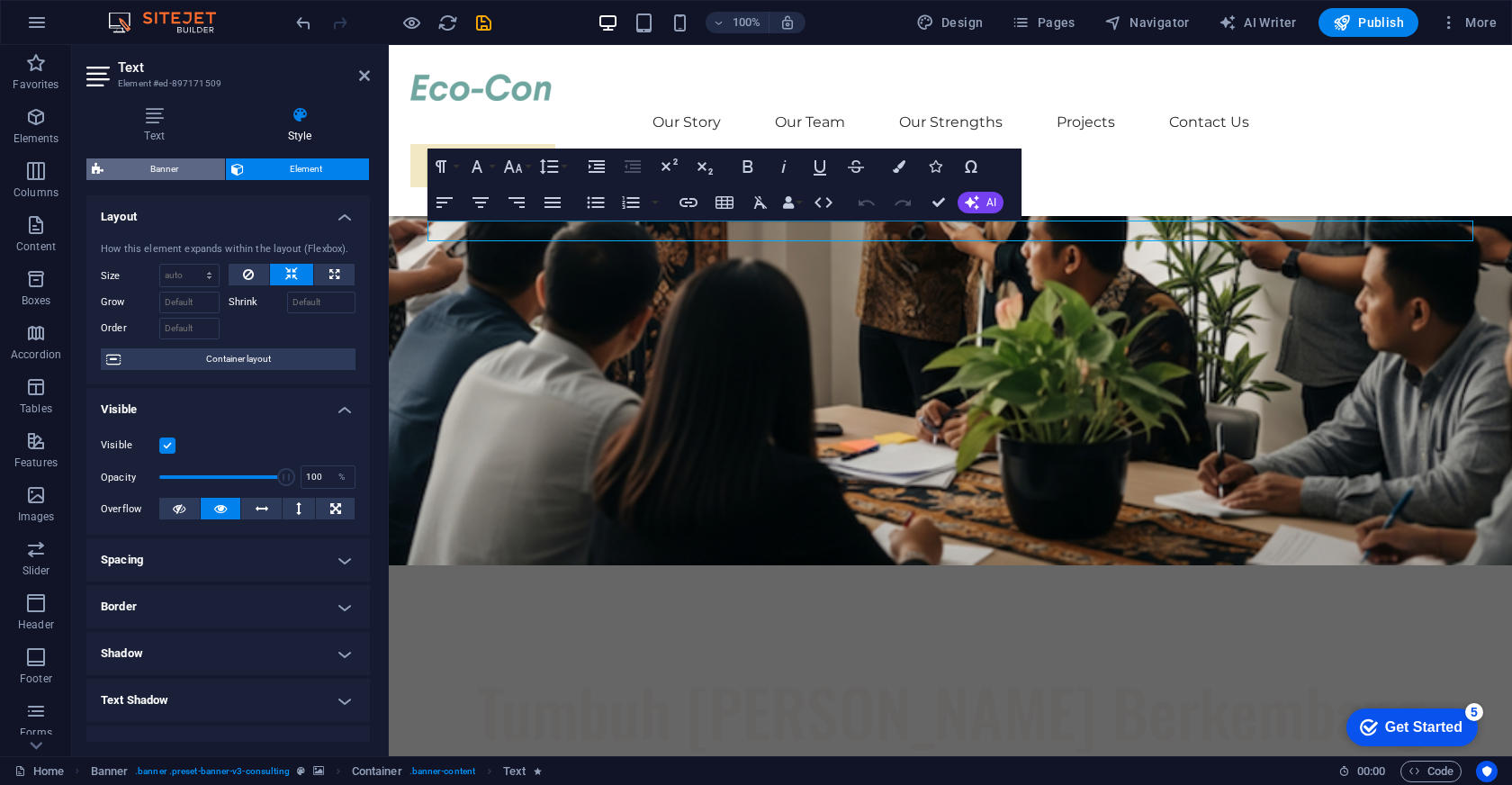
click at [156, 174] on span "Banner" at bounding box center [164, 169] width 111 height 21
select select "px"
select select "header"
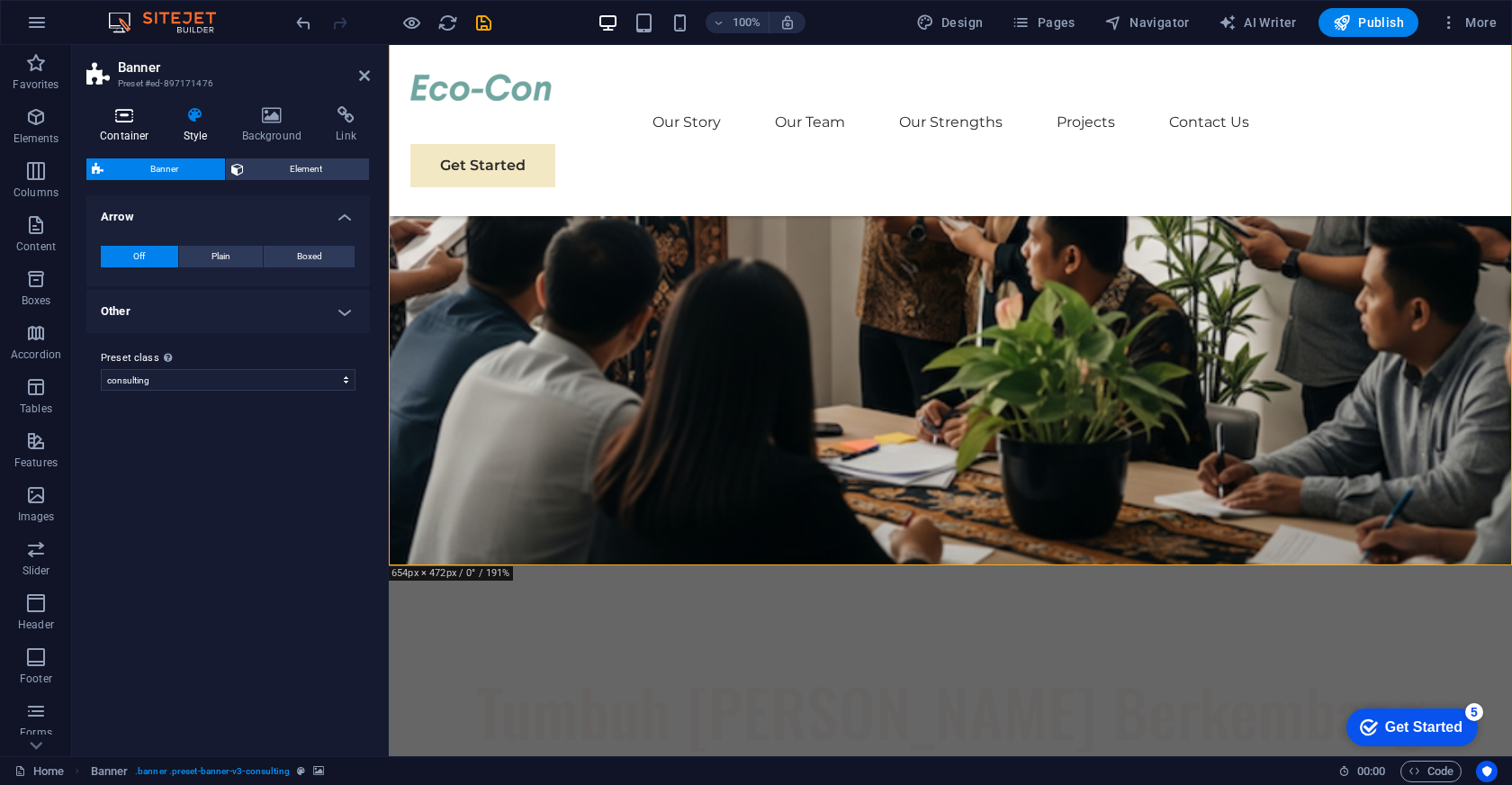
click at [131, 124] on h4 "Container" at bounding box center [128, 124] width 84 height 38
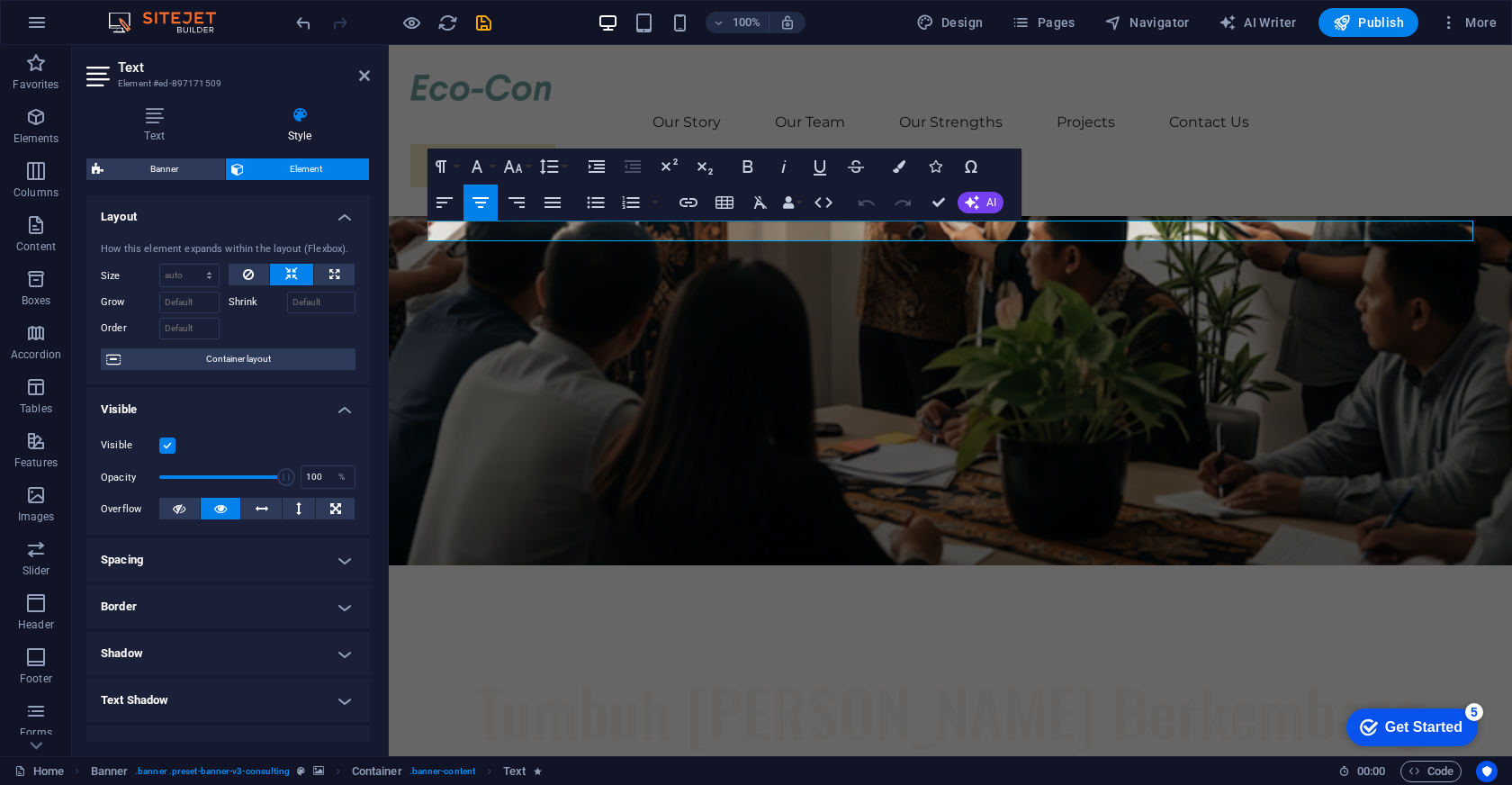
click at [480, 165] on icon "button" at bounding box center [476, 166] width 11 height 13
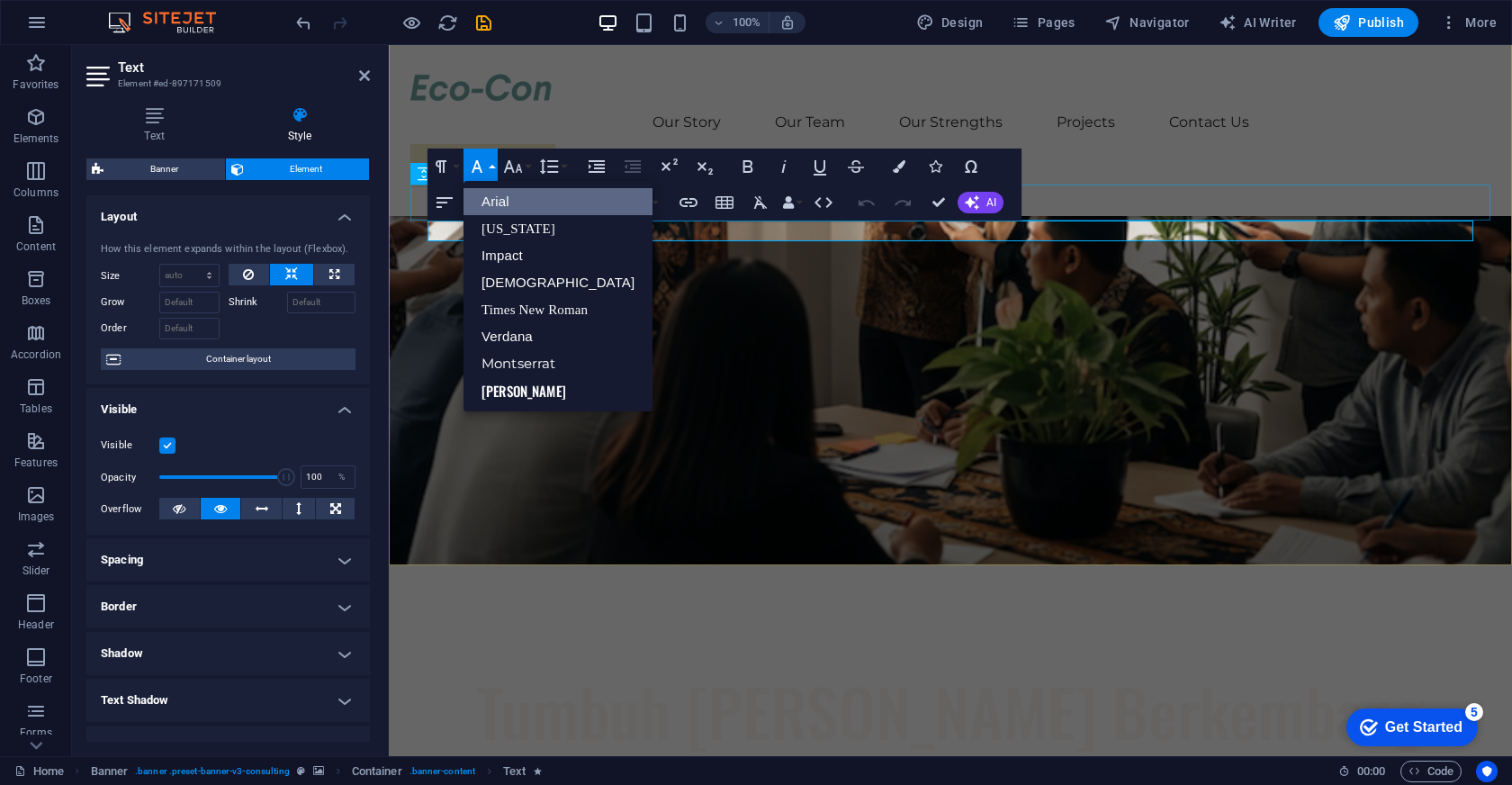
scroll to position [0, 0]
click at [480, 165] on icon "button" at bounding box center [476, 166] width 11 height 13
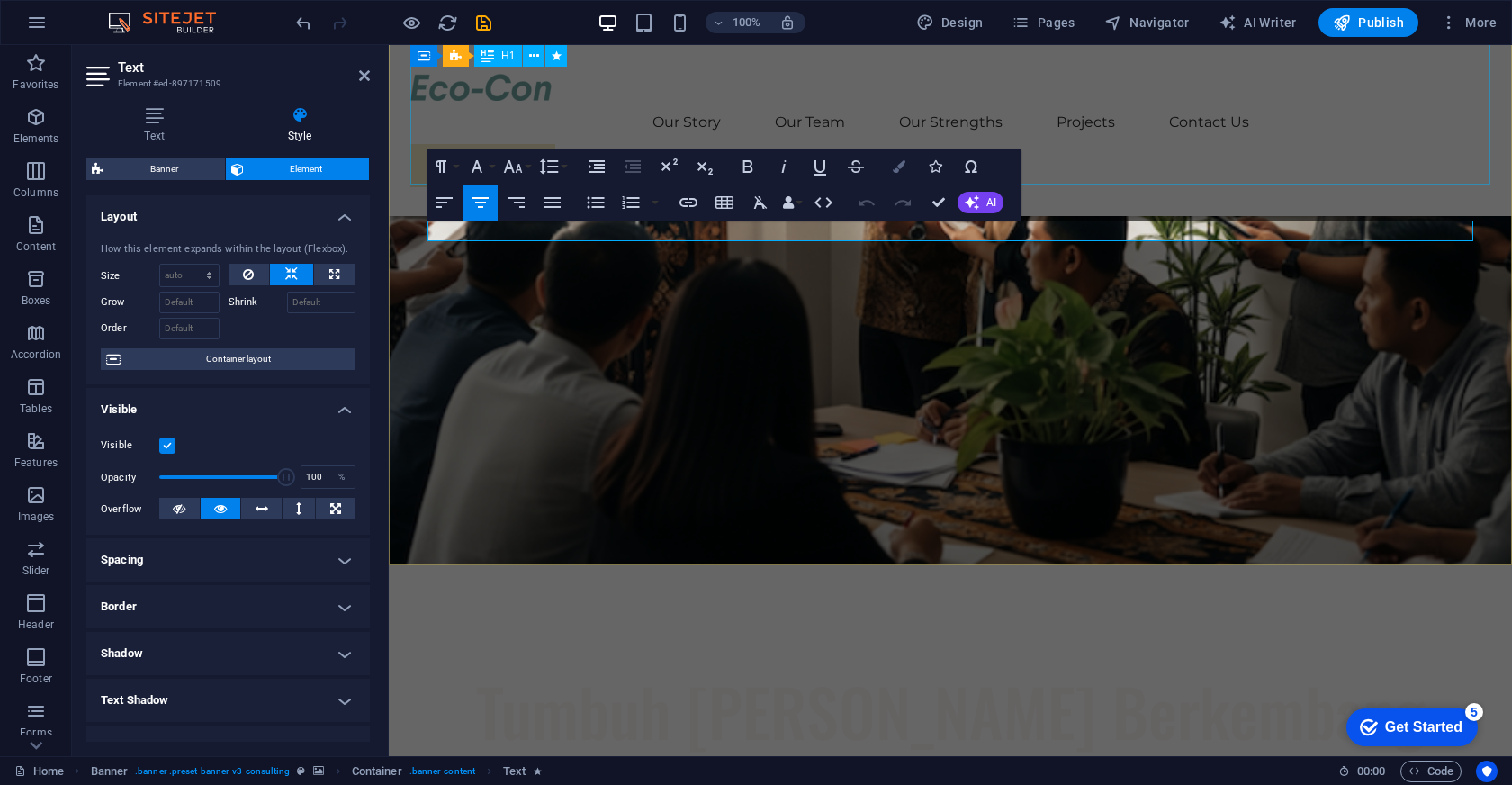
click at [899, 165] on icon "button" at bounding box center [899, 166] width 13 height 13
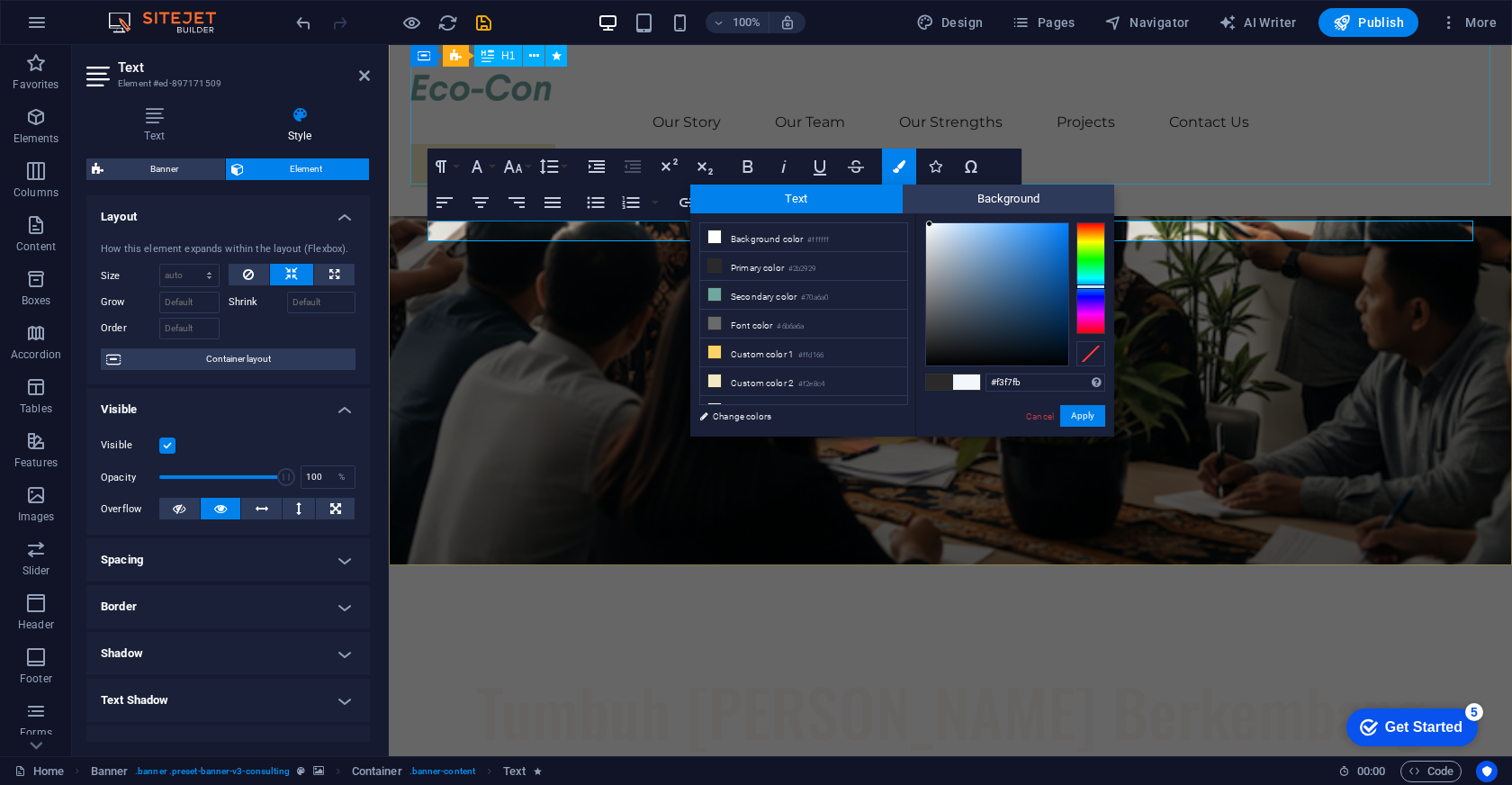
click at [930, 224] on div at bounding box center [997, 294] width 142 height 142
drag, startPoint x: 930, startPoint y: 224, endPoint x: 913, endPoint y: 224, distance: 17.0
click at [913, 224] on div "less Background color #ffffff Primary color #2b2929 Secondary color #70a6a0 Fon…" at bounding box center [902, 325] width 424 height 223
click at [782, 238] on li "Background color #ffffff" at bounding box center [804, 238] width 207 height 29
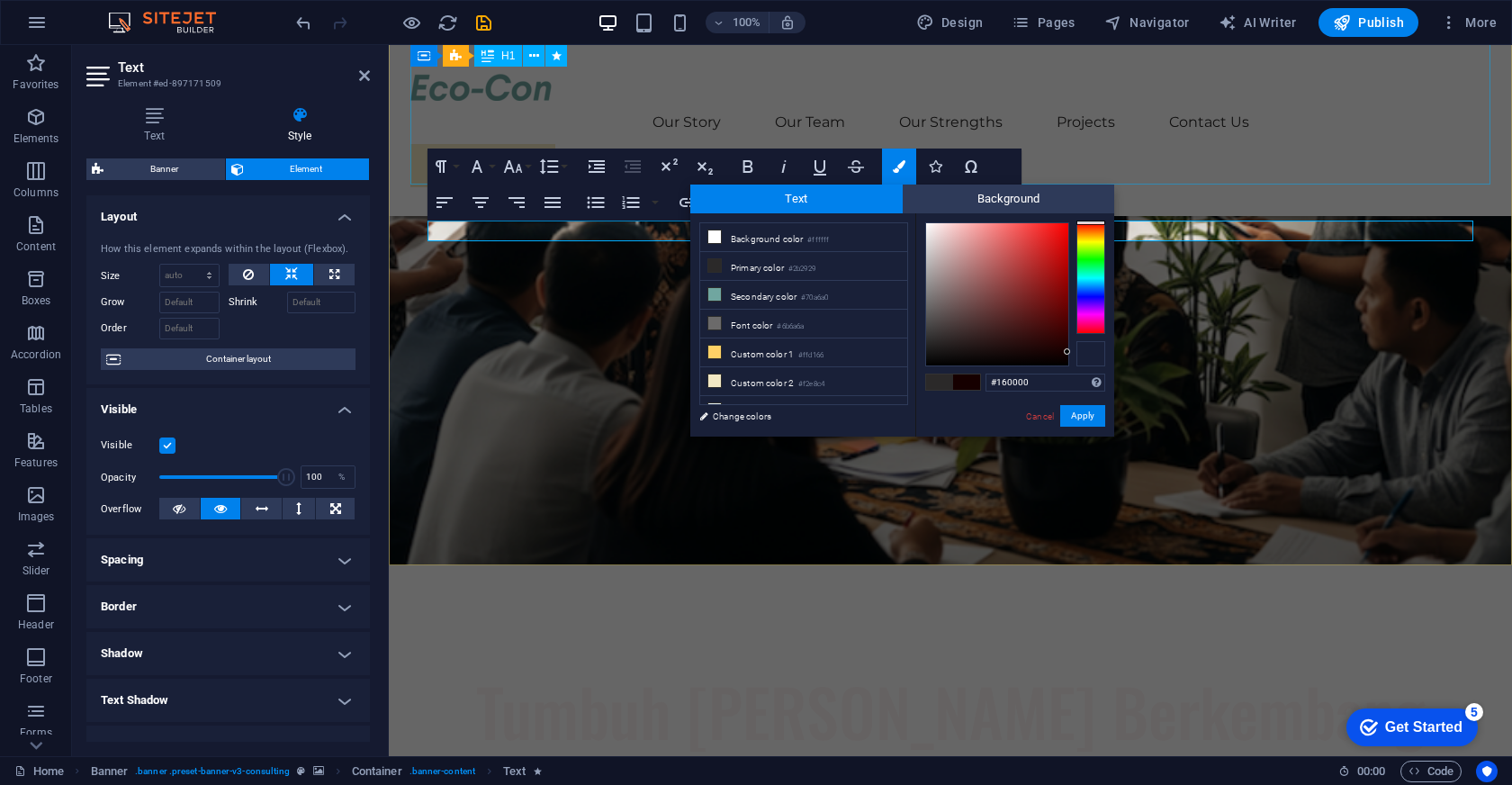
type input "#170000"
click at [1091, 351] on div at bounding box center [1091, 354] width 29 height 25
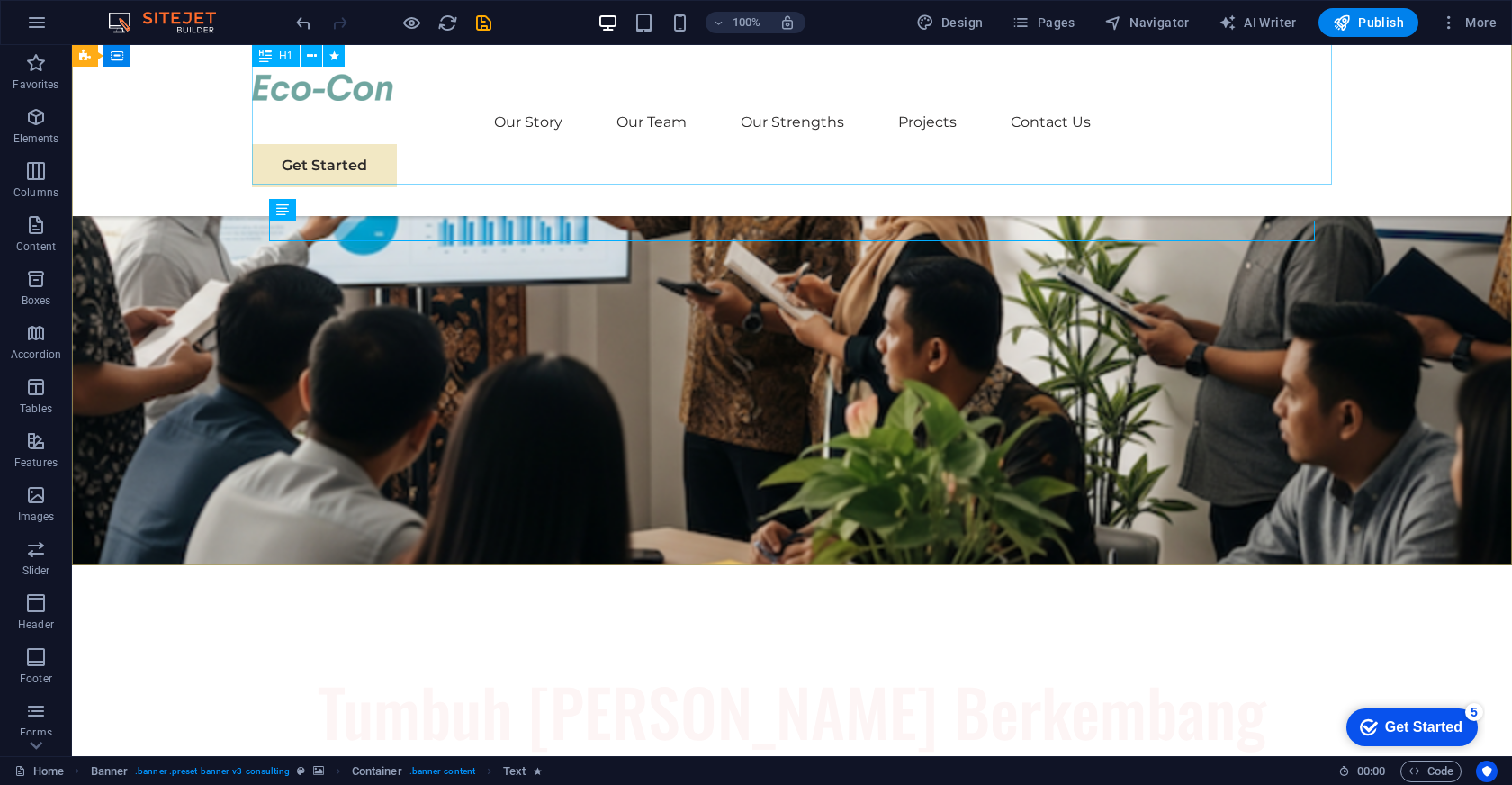
click at [1176, 331] on div "H1 Banner Banner Container Button Spacer Spacer Menu Bar Menu Text Button" at bounding box center [792, 400] width 1440 height 711
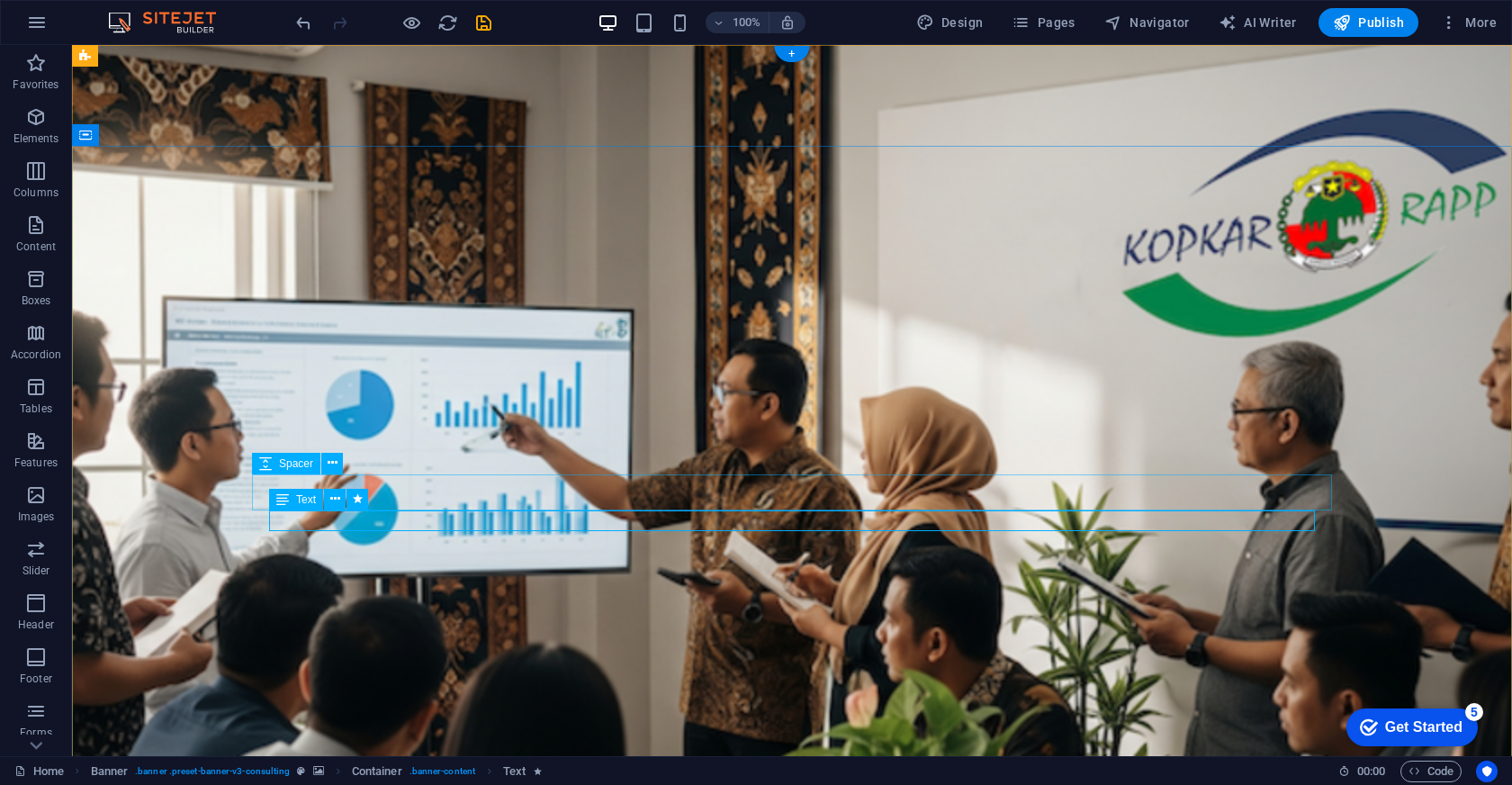
click at [309, 495] on span "Text" at bounding box center [306, 499] width 19 height 11
click at [333, 495] on icon at bounding box center [335, 498] width 10 height 18
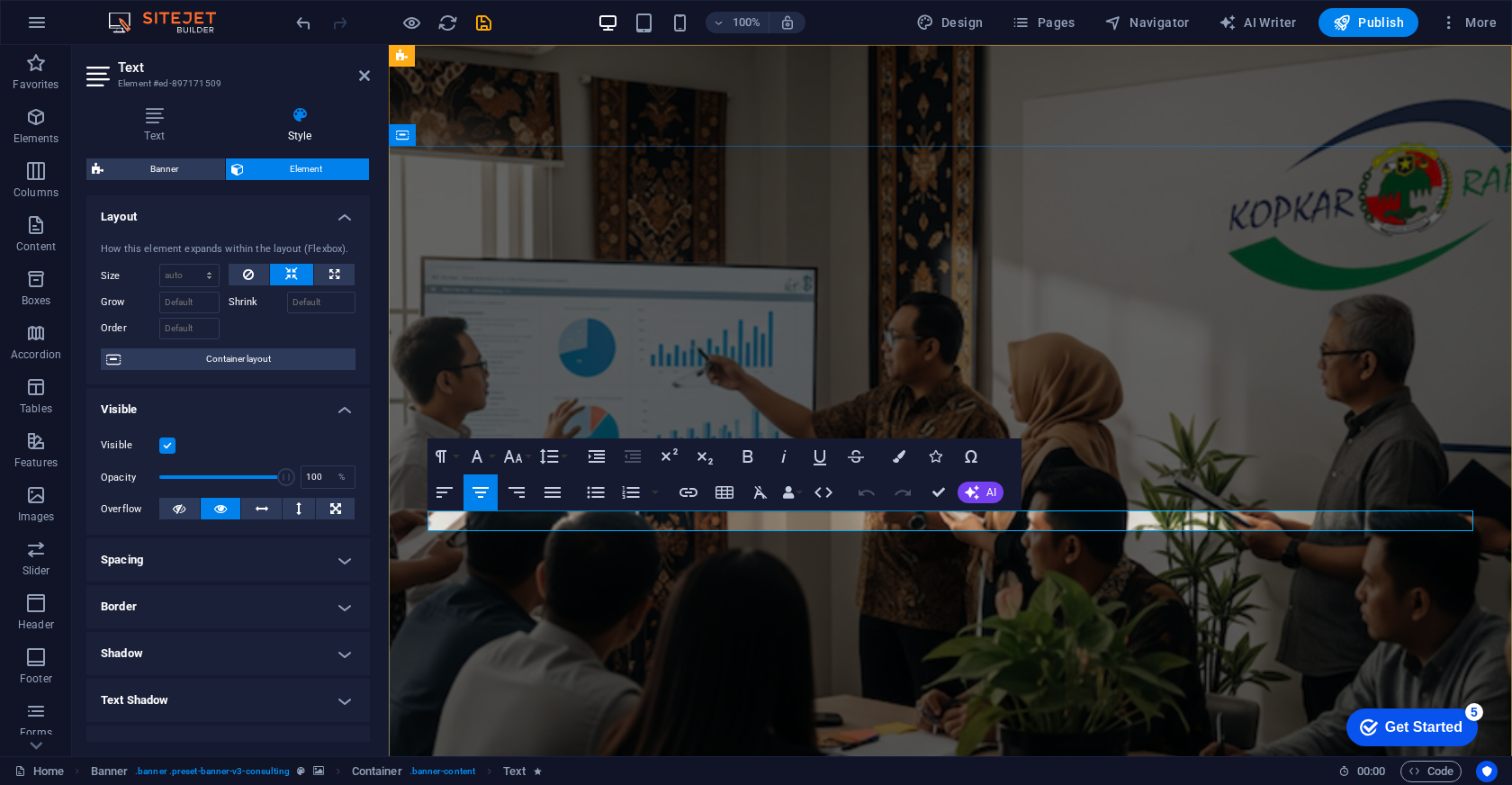
click at [179, 509] on icon at bounding box center [179, 508] width 13 height 21
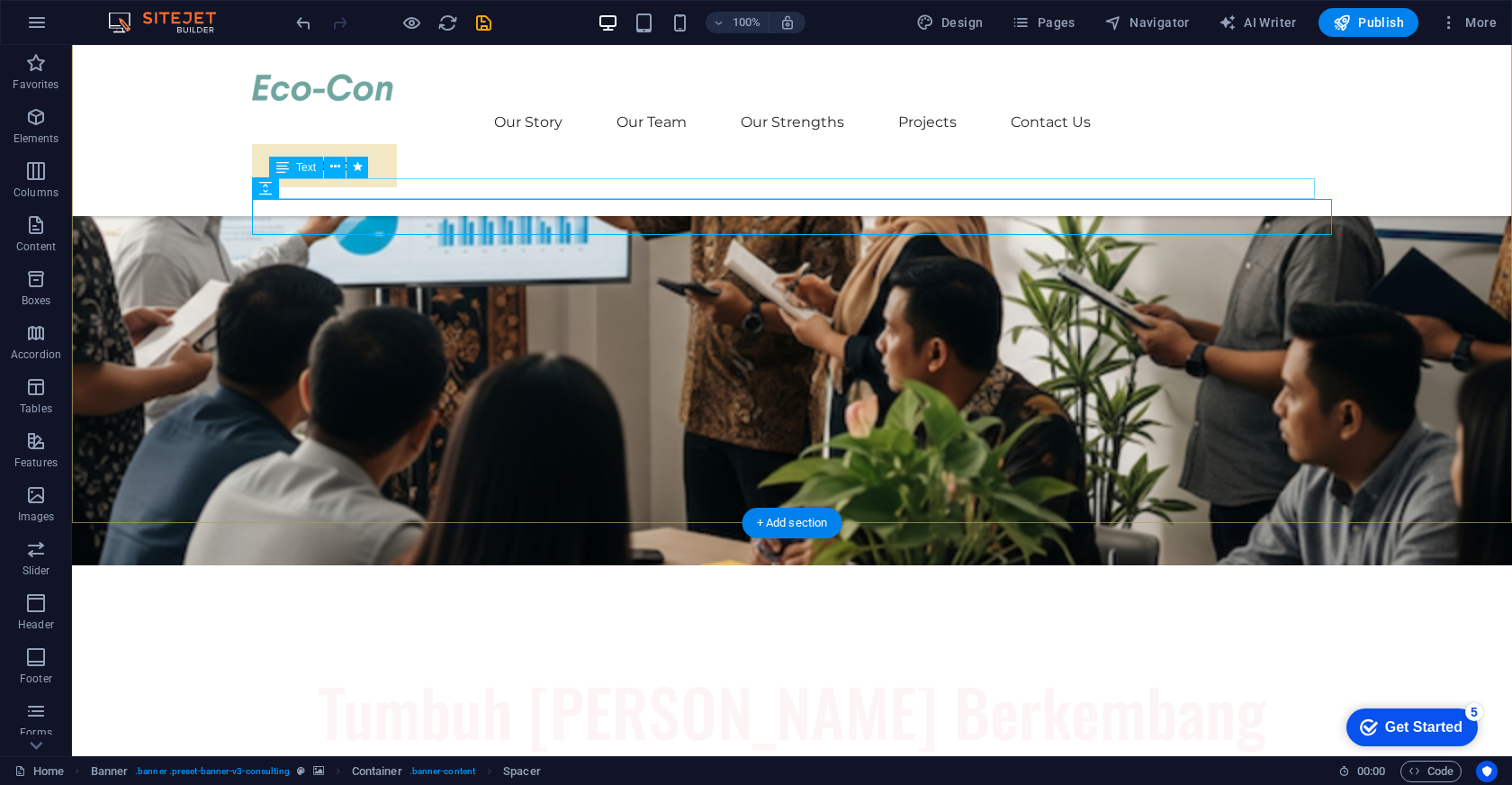
scroll to position [346, 0]
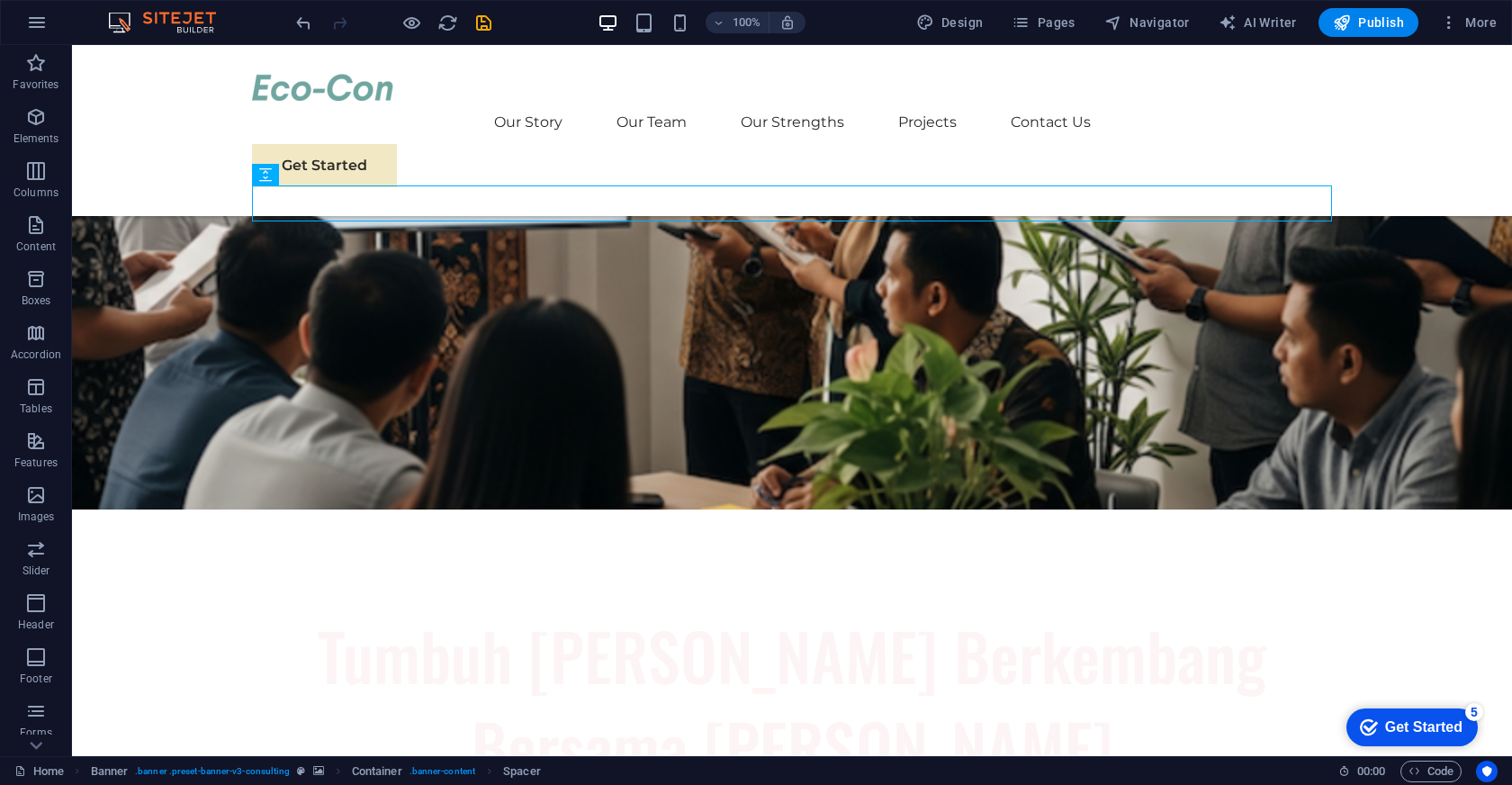
click at [1172, 6] on div "100% Design Pages Navigator AI Writer Publish More" at bounding box center [756, 22] width 1510 height 43
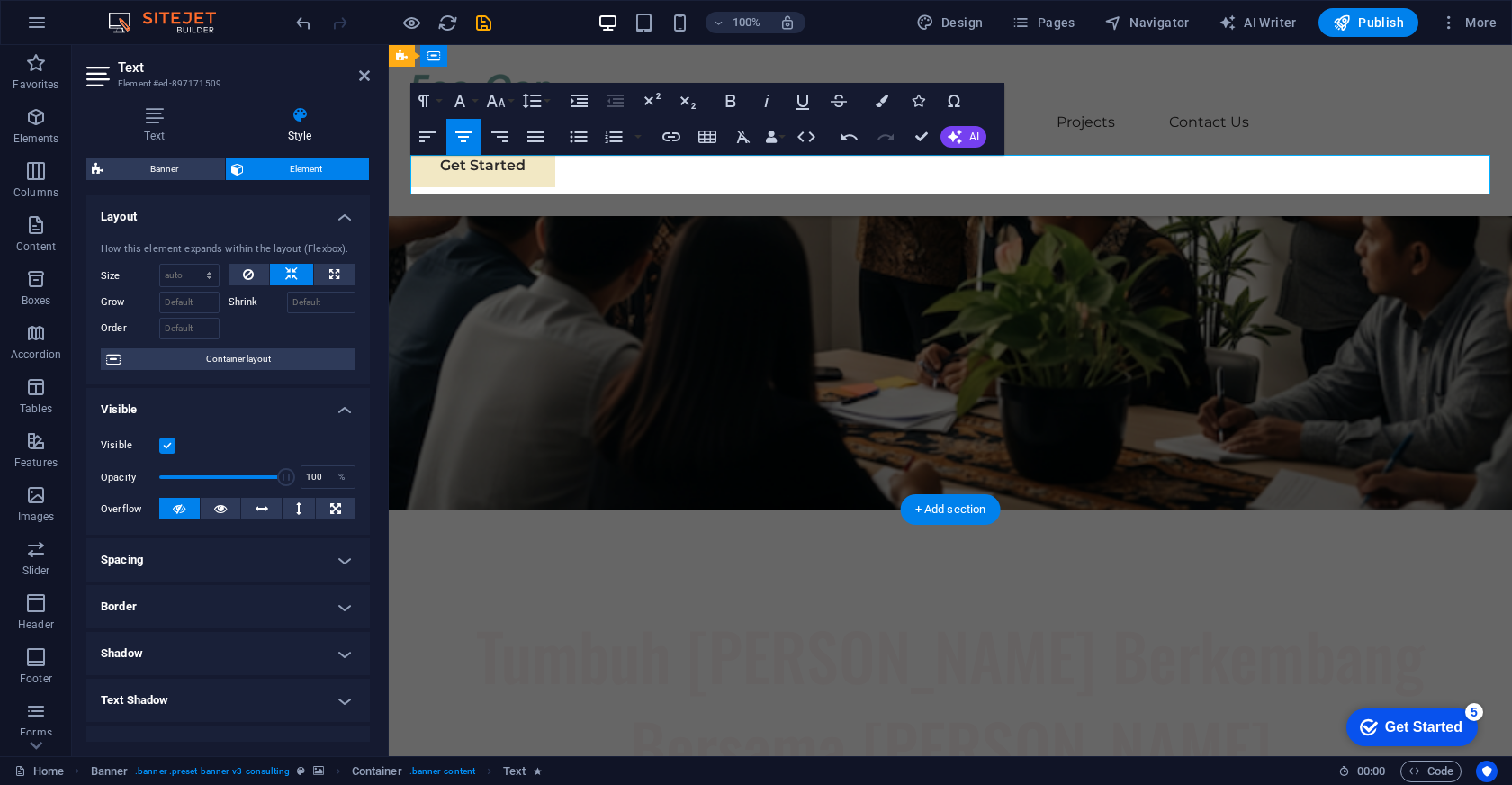
scroll to position [1982, 2]
click at [157, 116] on icon at bounding box center [155, 115] width 136 height 18
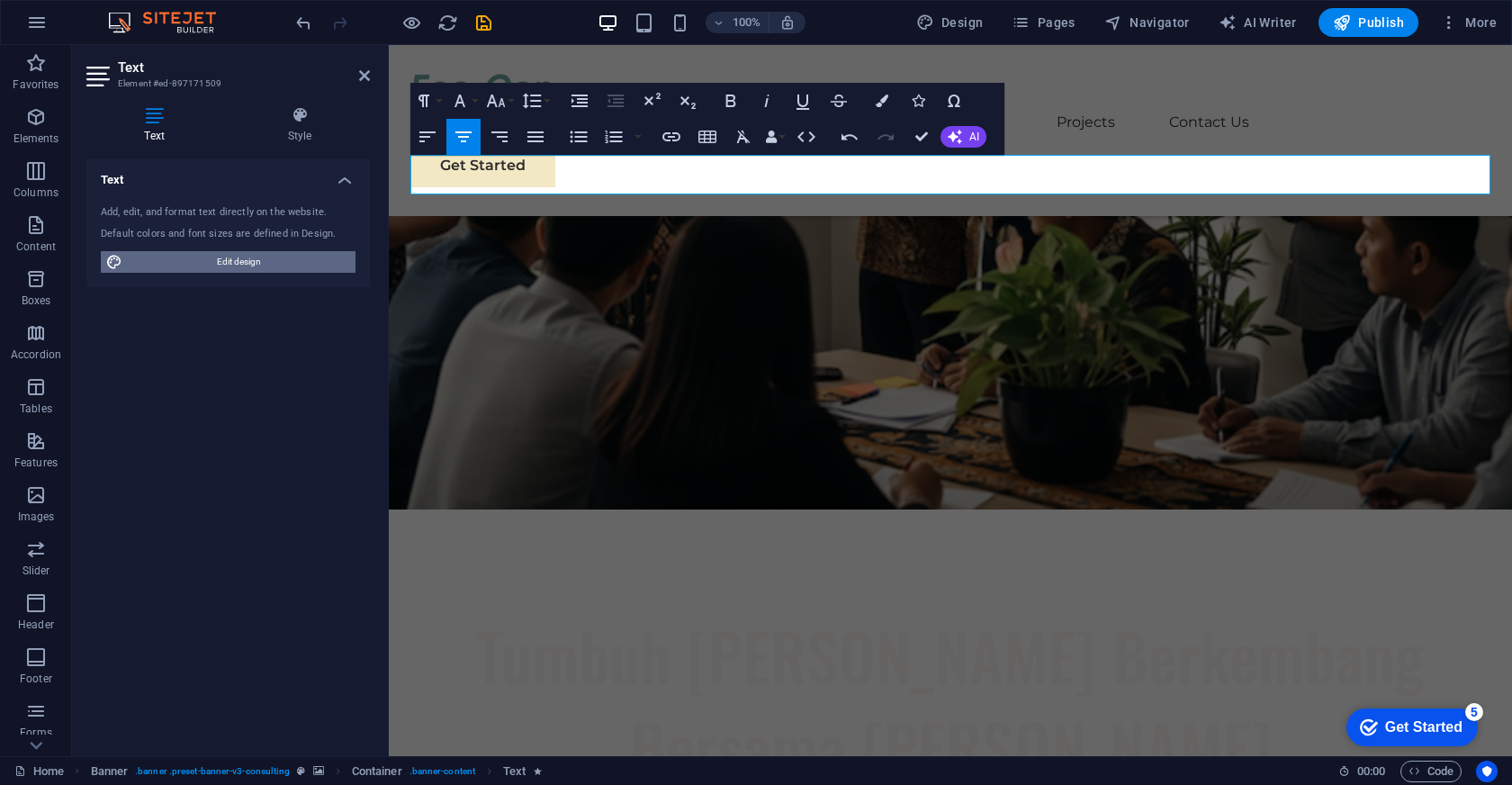
click at [239, 262] on span "Edit design" at bounding box center [239, 261] width 223 height 21
select select "px"
select select "400"
select select "px"
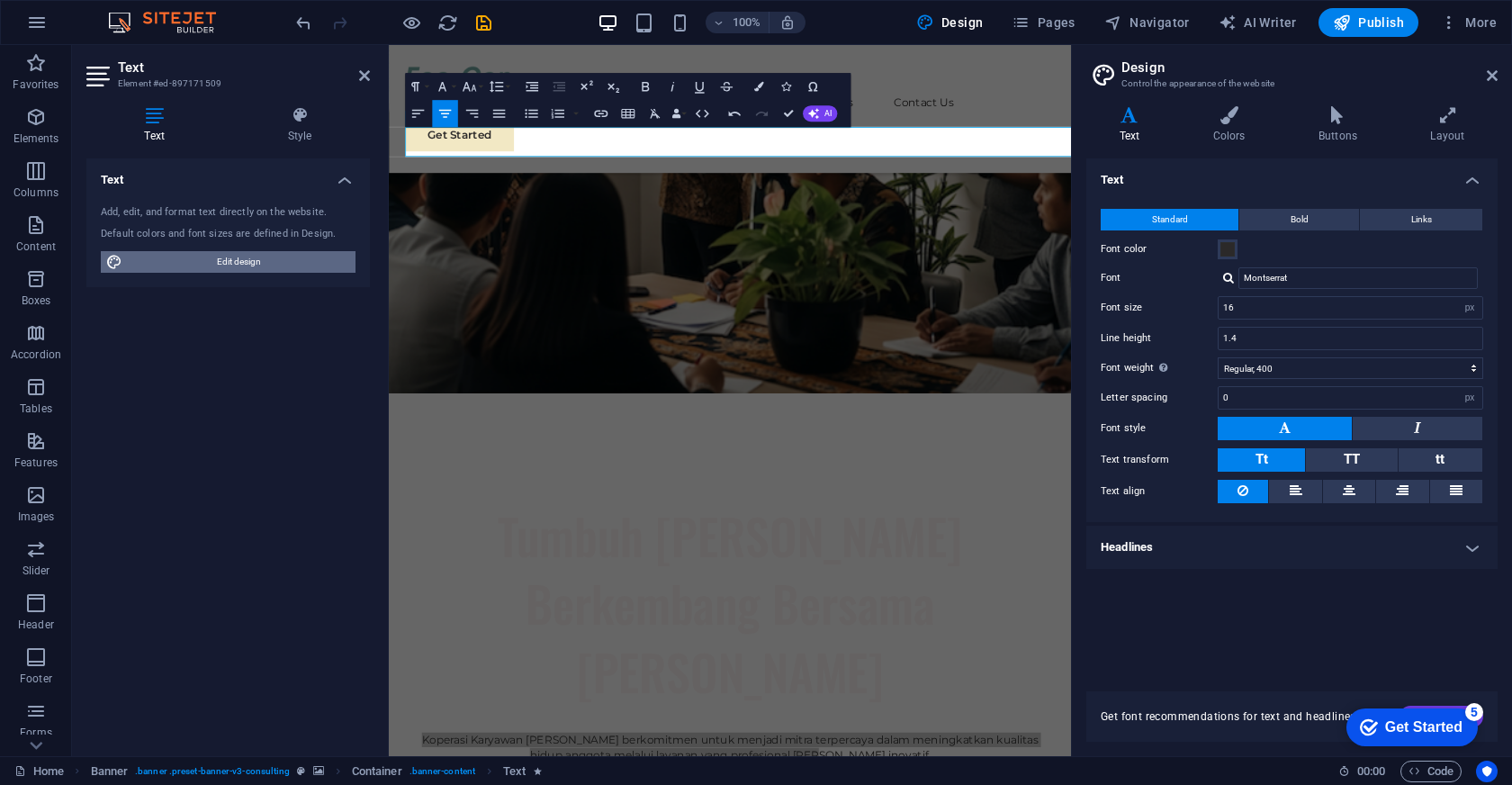
scroll to position [1745, 2]
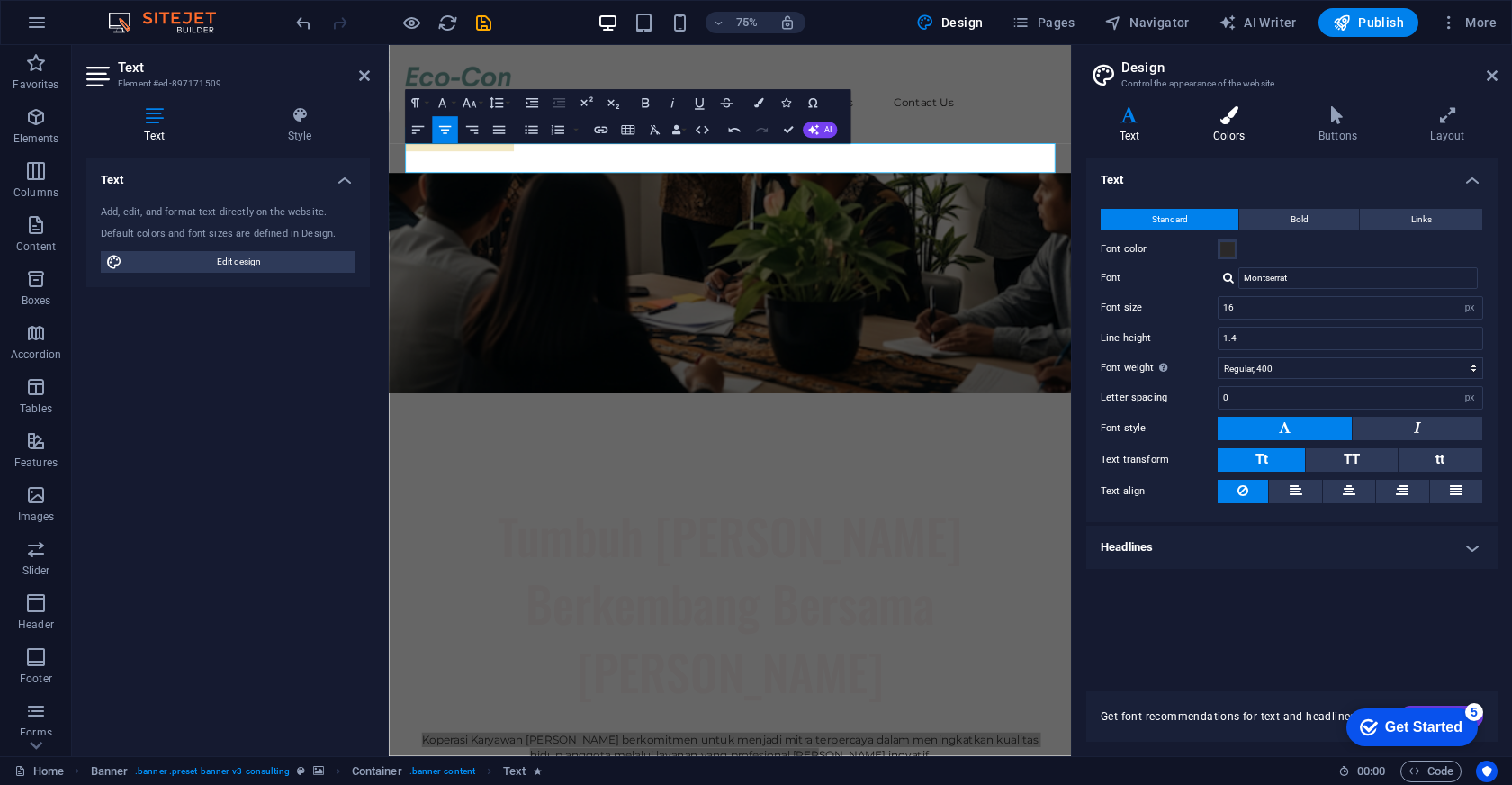
click at [1226, 114] on icon at bounding box center [1228, 115] width 98 height 18
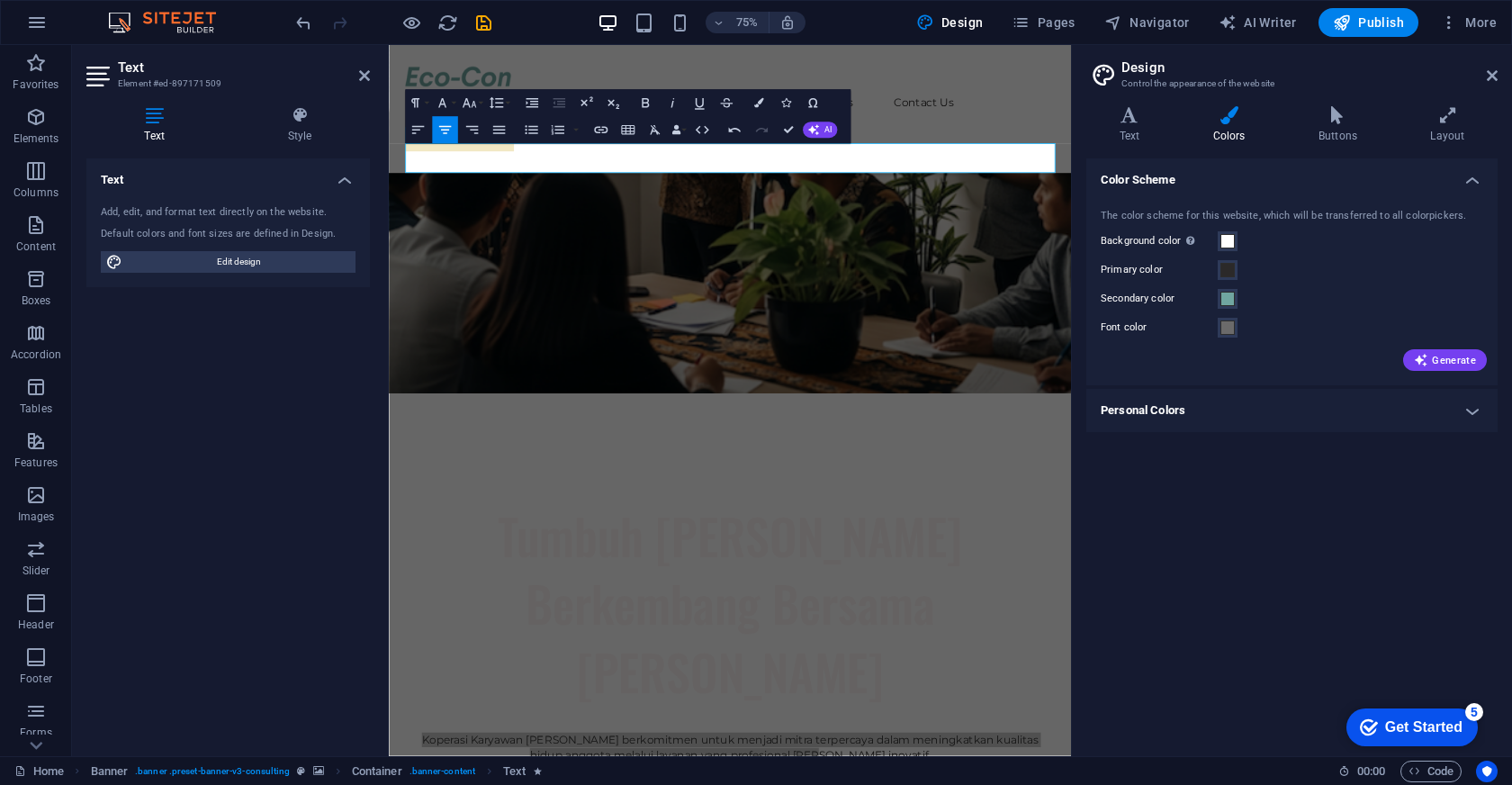
click at [1488, 64] on h2 "Design" at bounding box center [1309, 67] width 376 height 17
click at [1489, 80] on icon at bounding box center [1492, 75] width 11 height 15
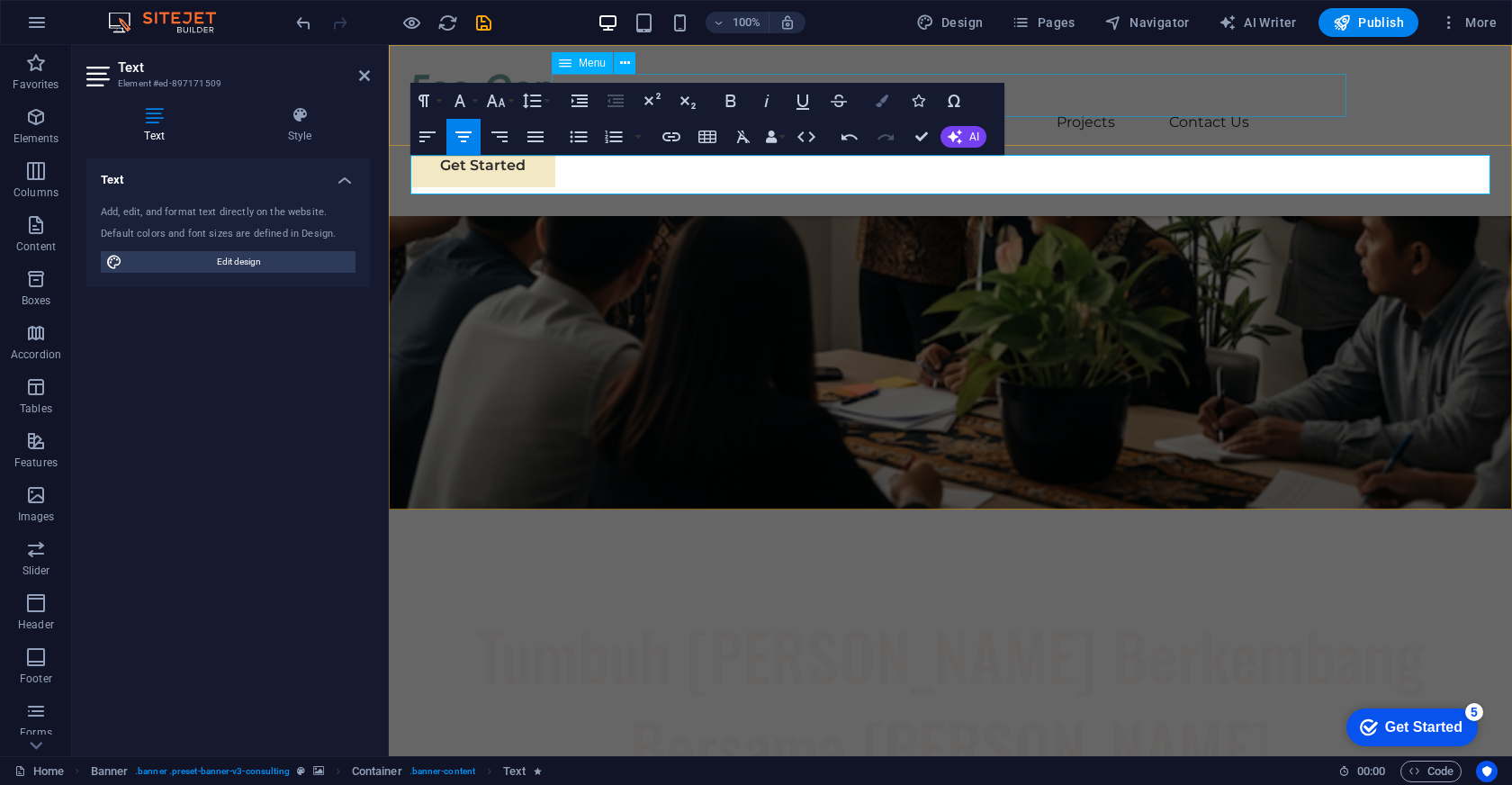
click at [887, 101] on icon "button" at bounding box center [881, 100] width 13 height 13
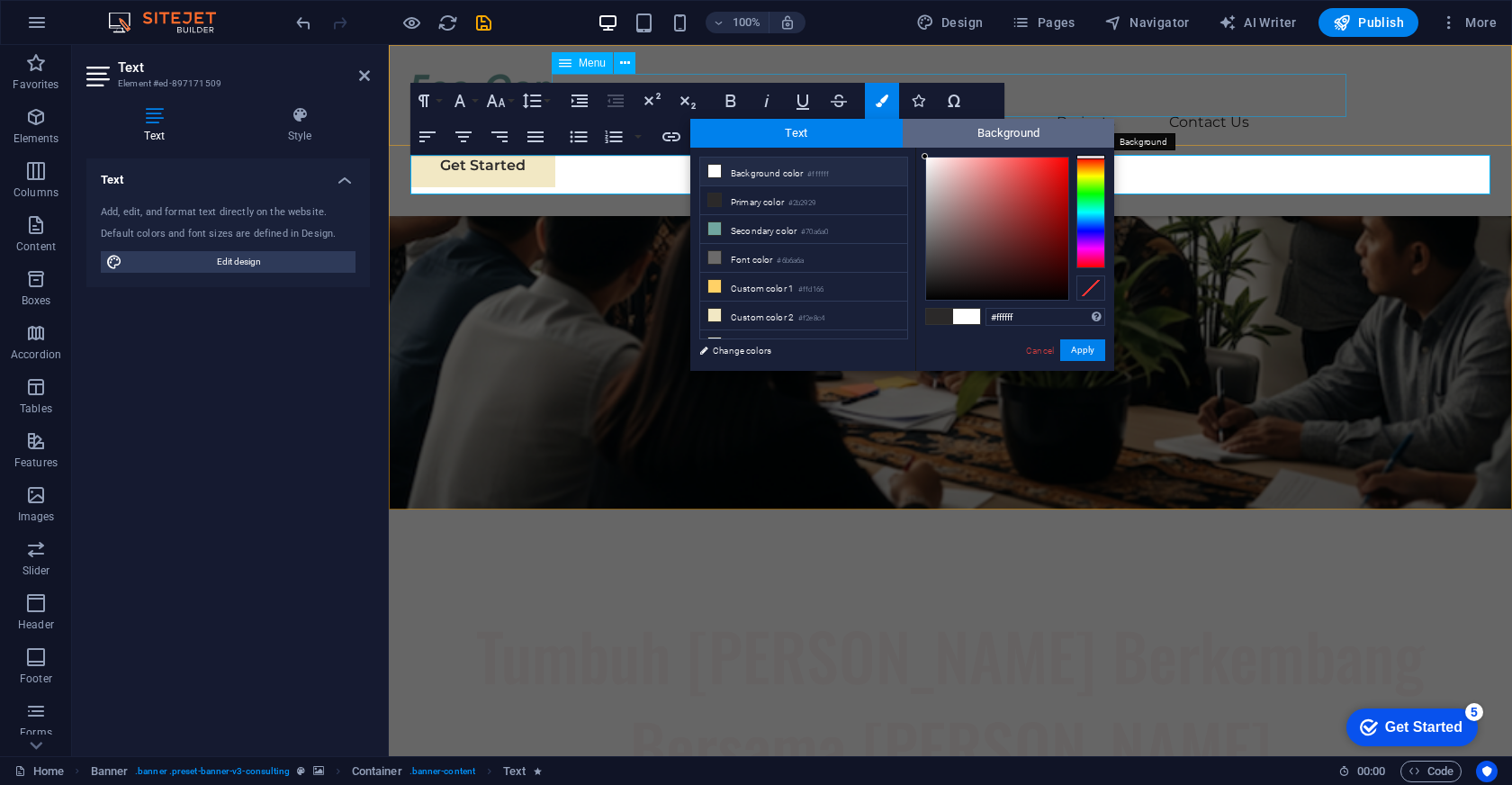
drag, startPoint x: 946, startPoint y: 176, endPoint x: 919, endPoint y: 145, distance: 41.1
click at [919, 145] on div "Text Background less Background color #ffffff Primary color #2b2929 Secondary c…" at bounding box center [902, 244] width 424 height 252
type input "#fdf5f5"
click at [930, 157] on div at bounding box center [929, 156] width 6 height 6
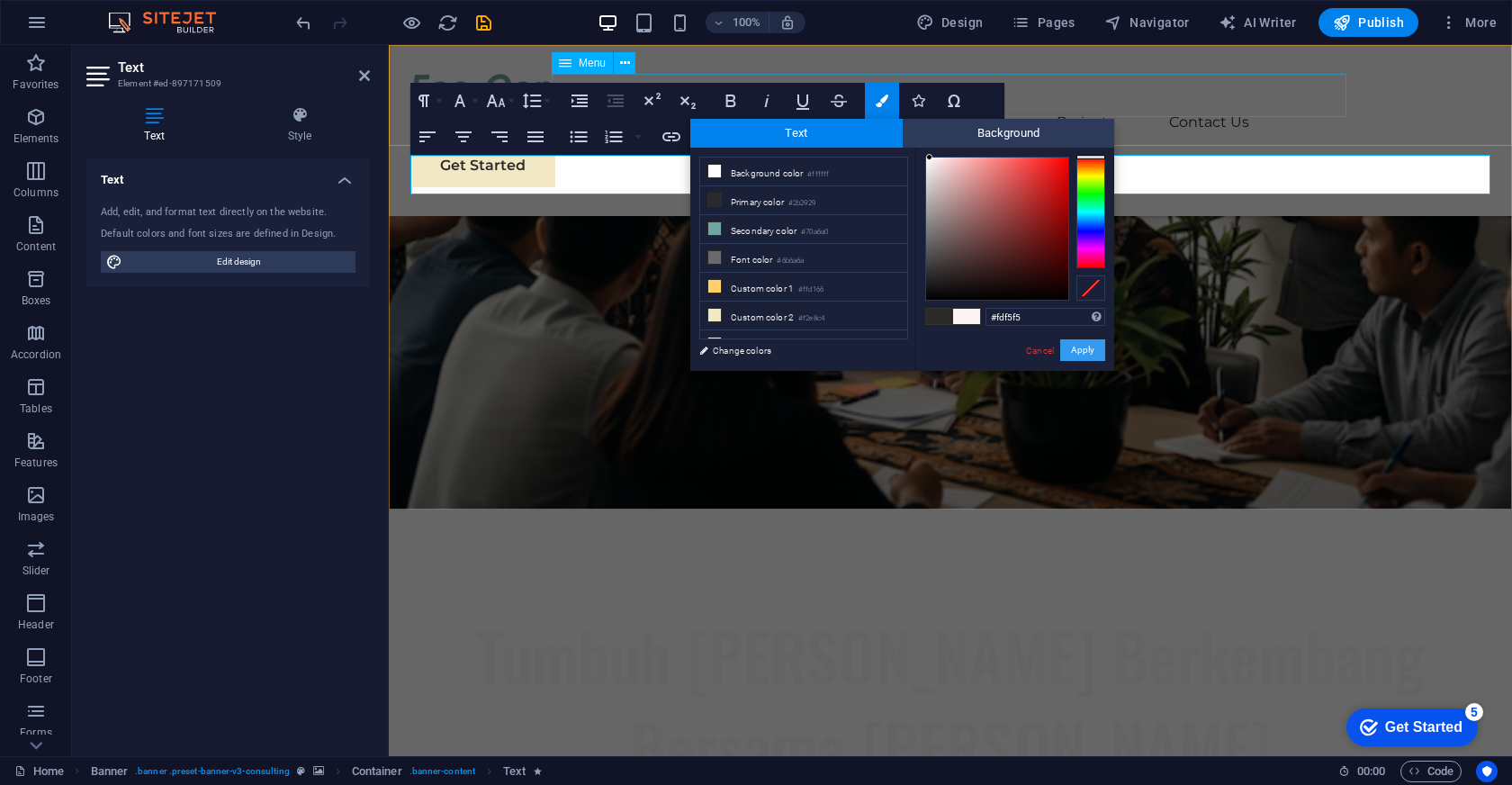
click at [1092, 349] on button "Apply" at bounding box center [1082, 350] width 45 height 21
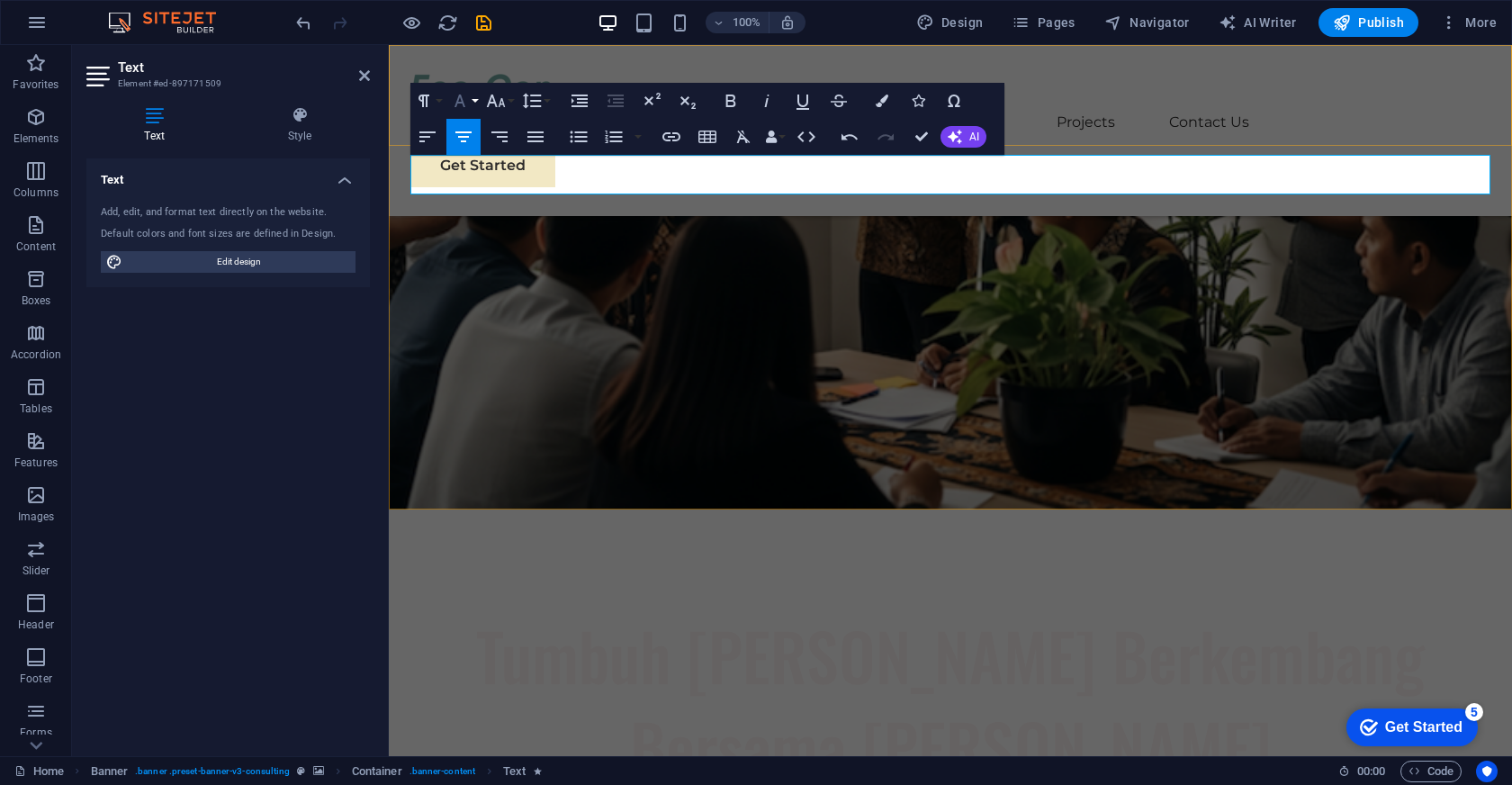
click at [463, 101] on icon "button" at bounding box center [460, 100] width 11 height 13
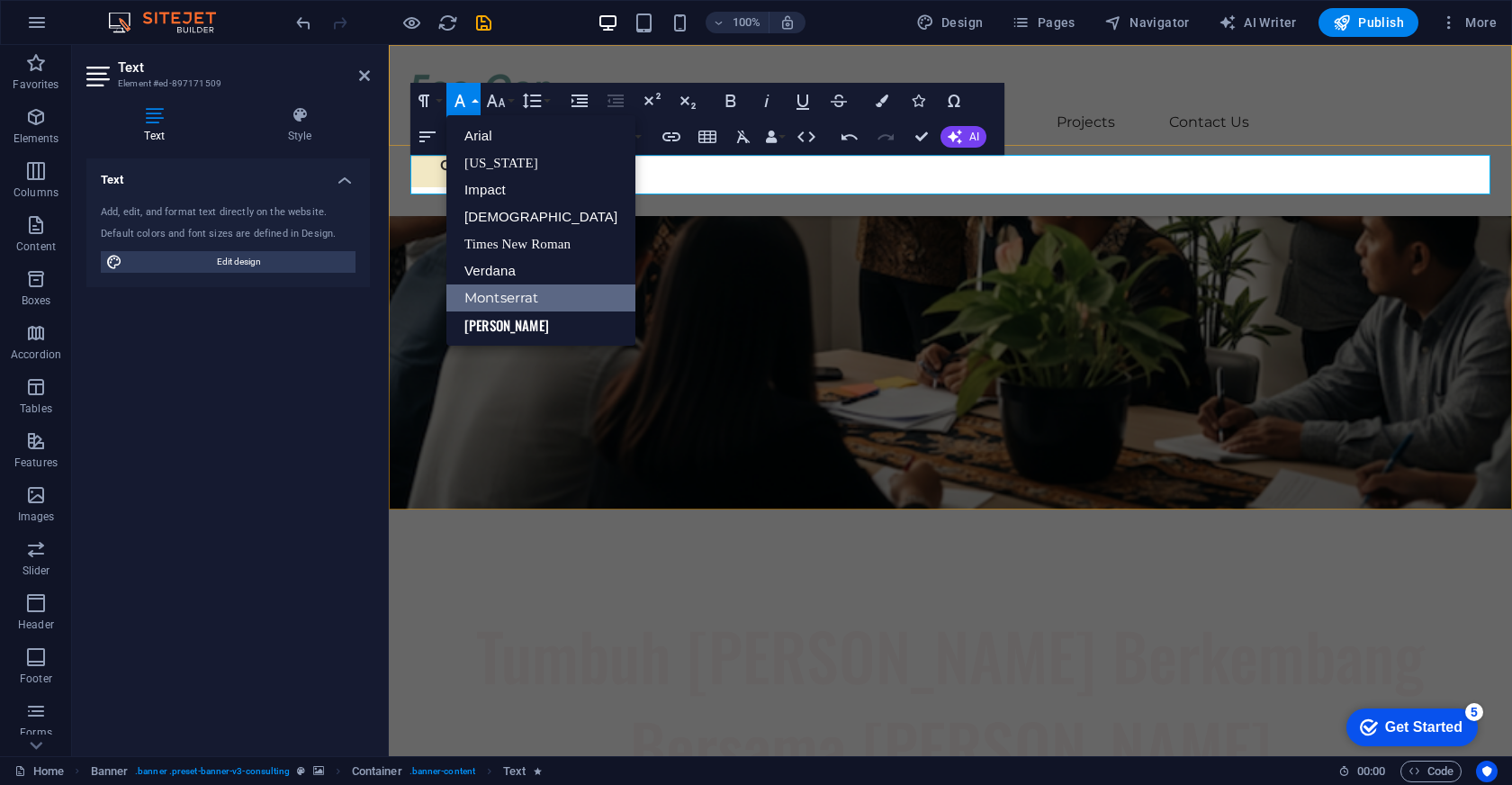
scroll to position [0, 0]
click at [463, 101] on icon "button" at bounding box center [460, 100] width 11 height 13
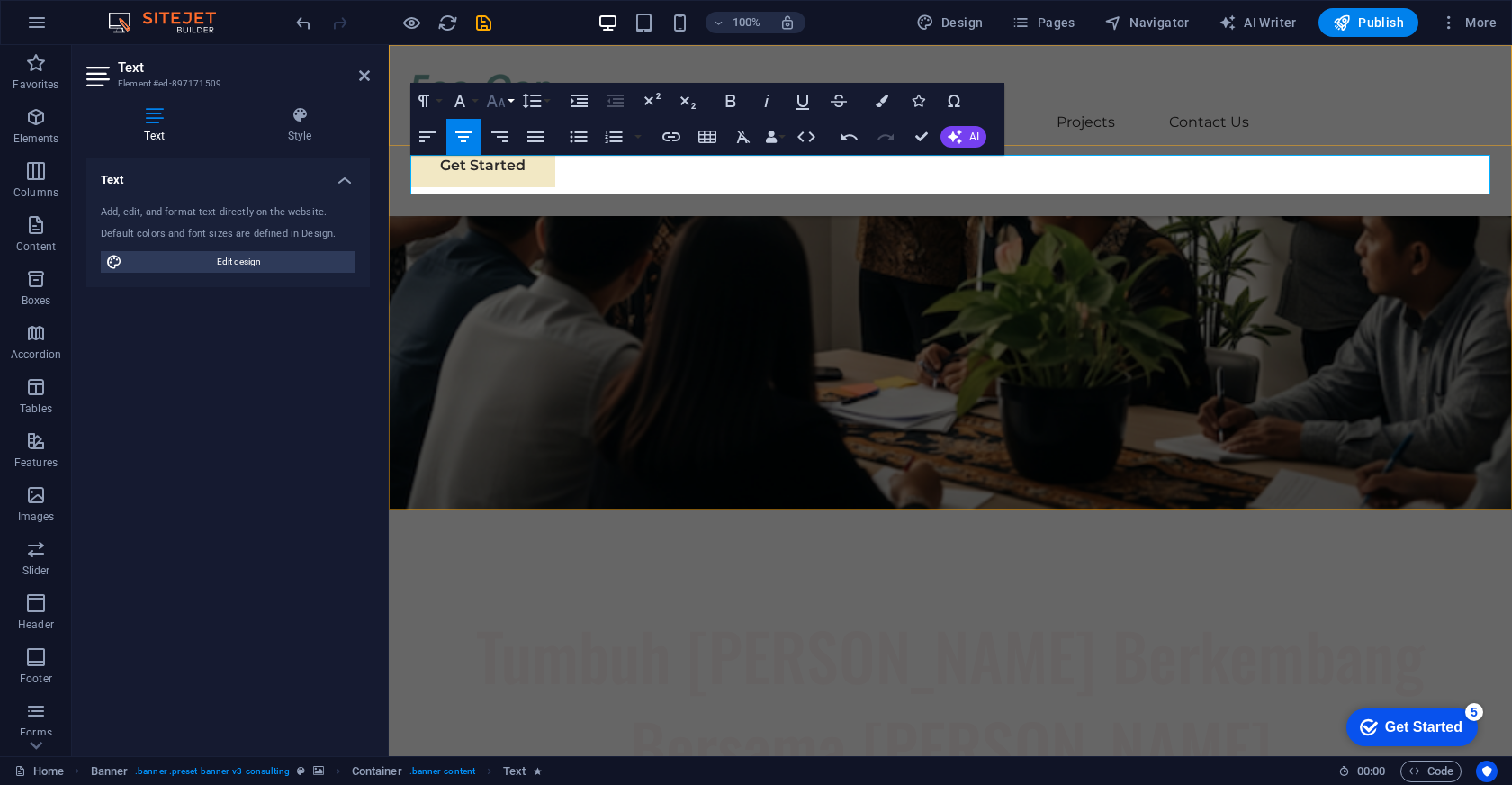
click at [499, 97] on icon "button" at bounding box center [496, 101] width 21 height 21
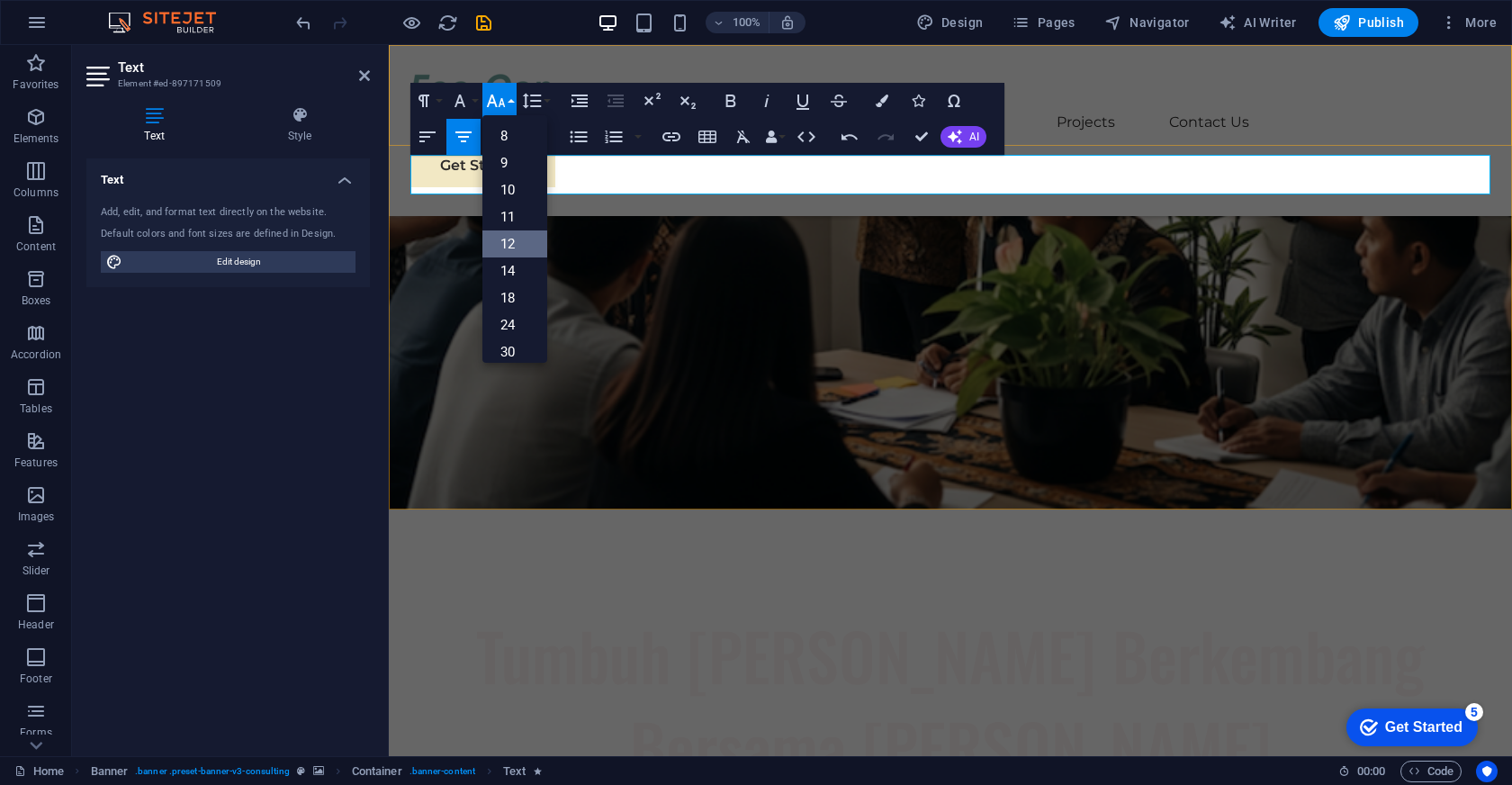
click at [513, 237] on link "12" at bounding box center [514, 244] width 65 height 27
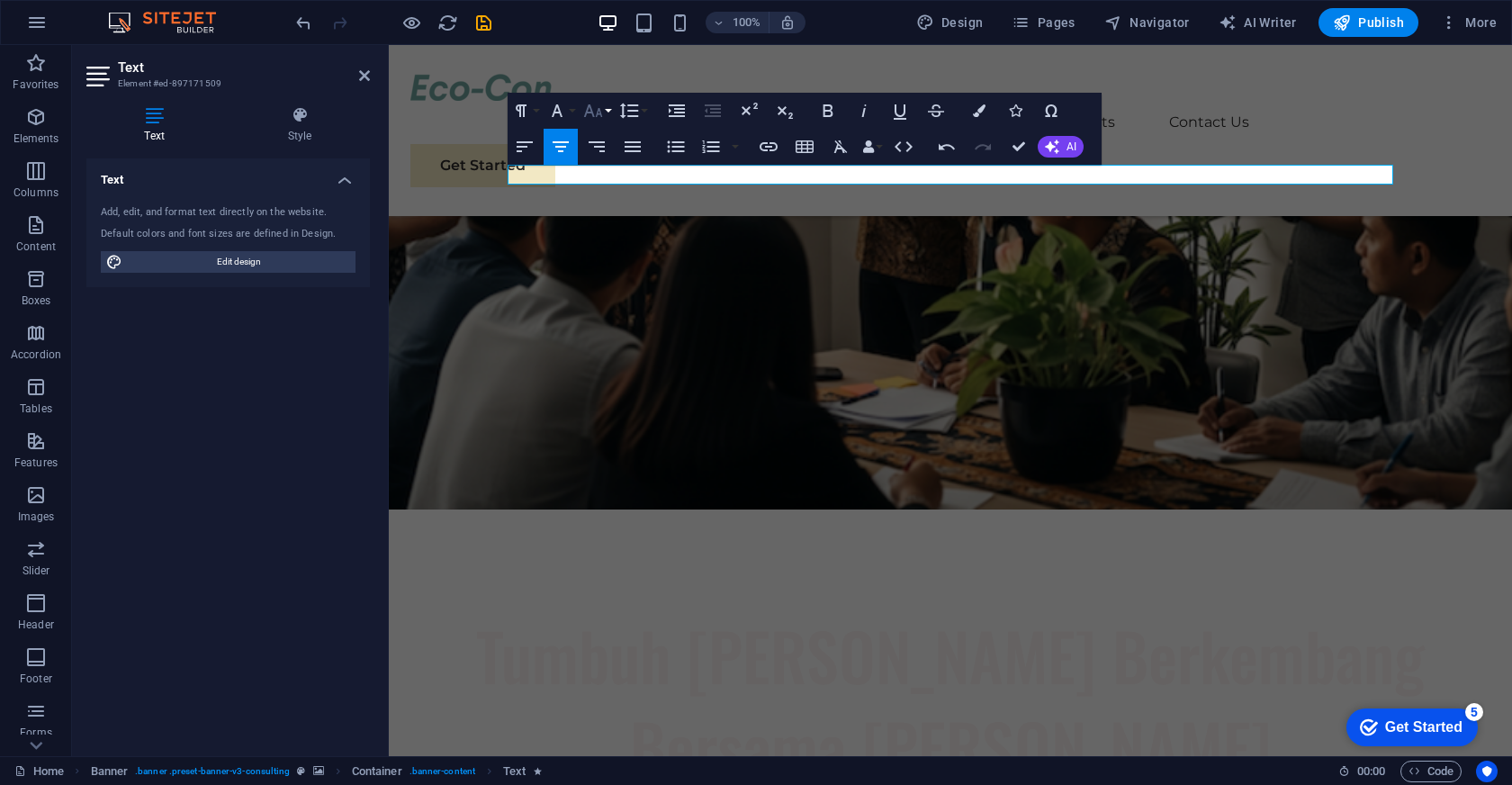
click at [591, 100] on icon "button" at bounding box center [593, 111] width 21 height 21
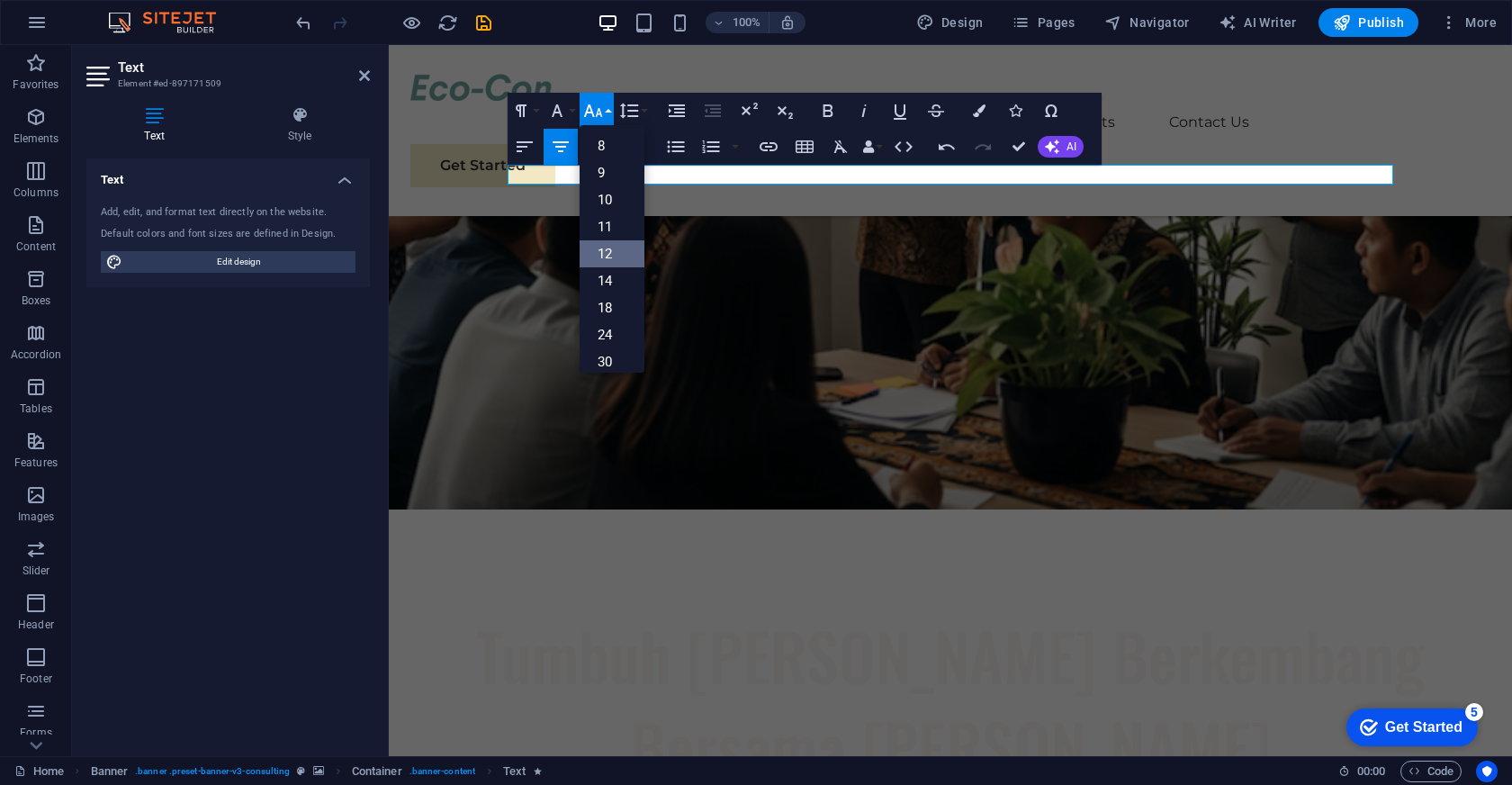
scroll to position [128, 0]
click at [616, 233] on link "30" at bounding box center [612, 233] width 65 height 27
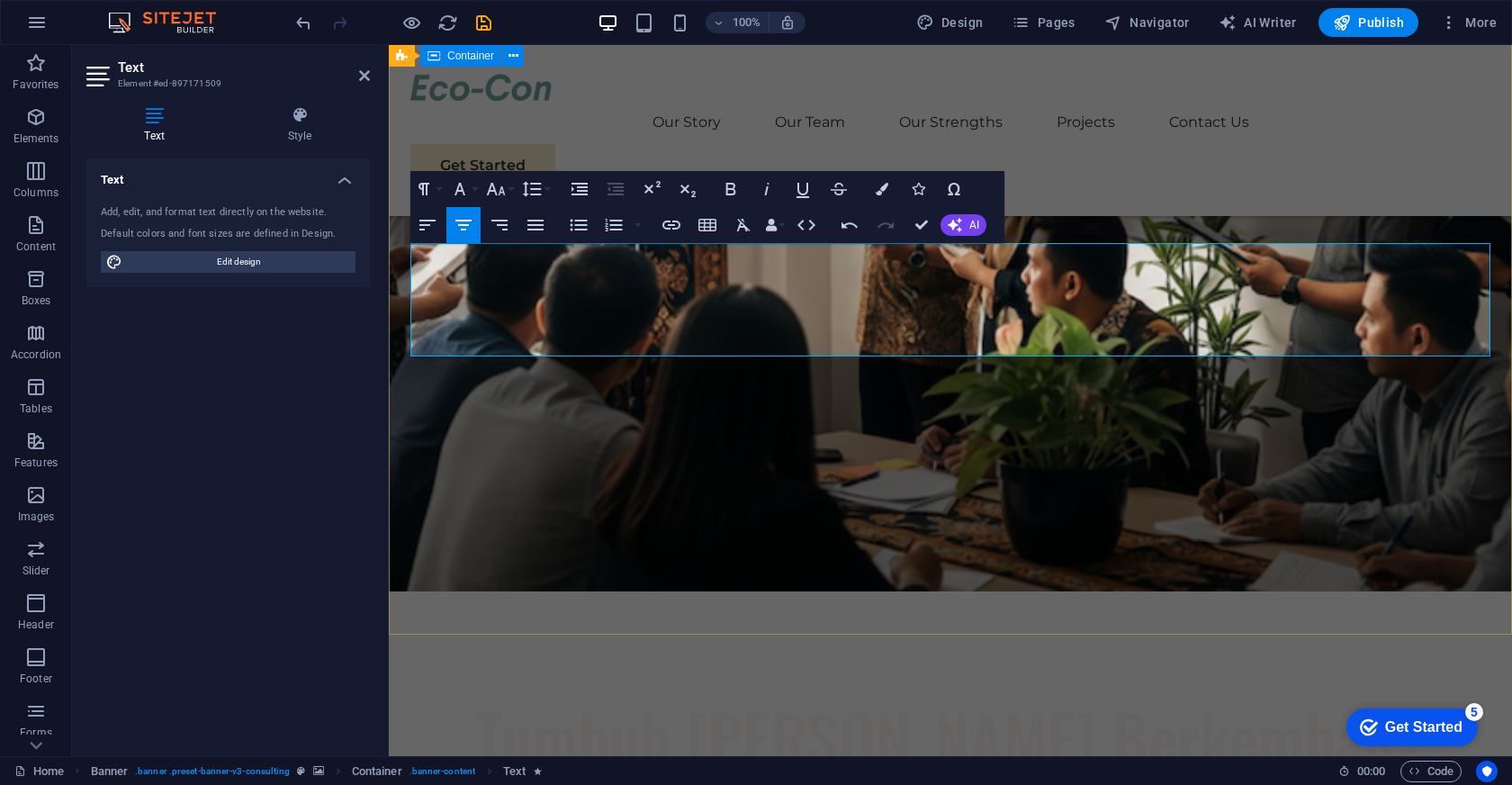
scroll to position [207, 0]
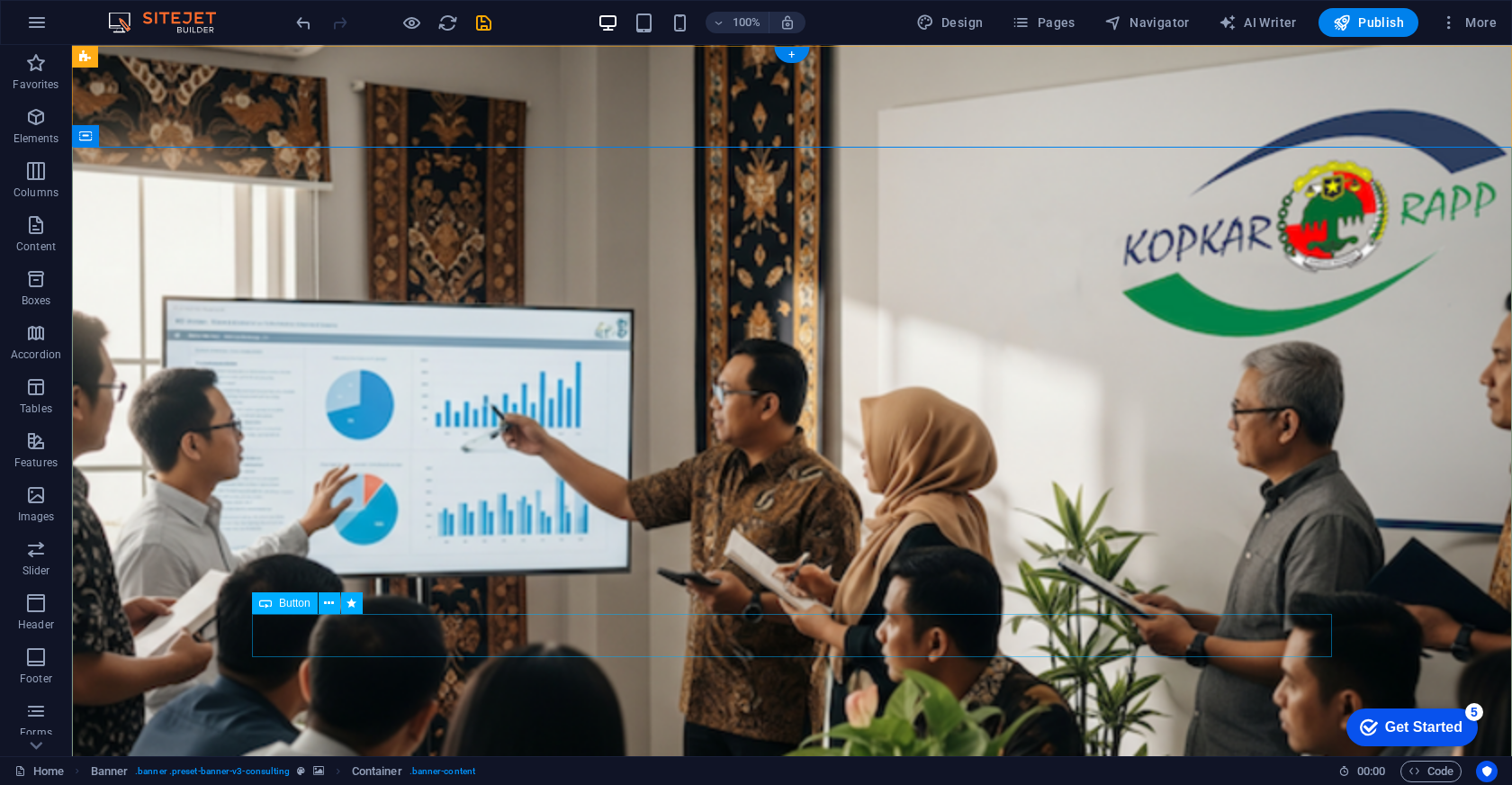
scroll to position [0, 0]
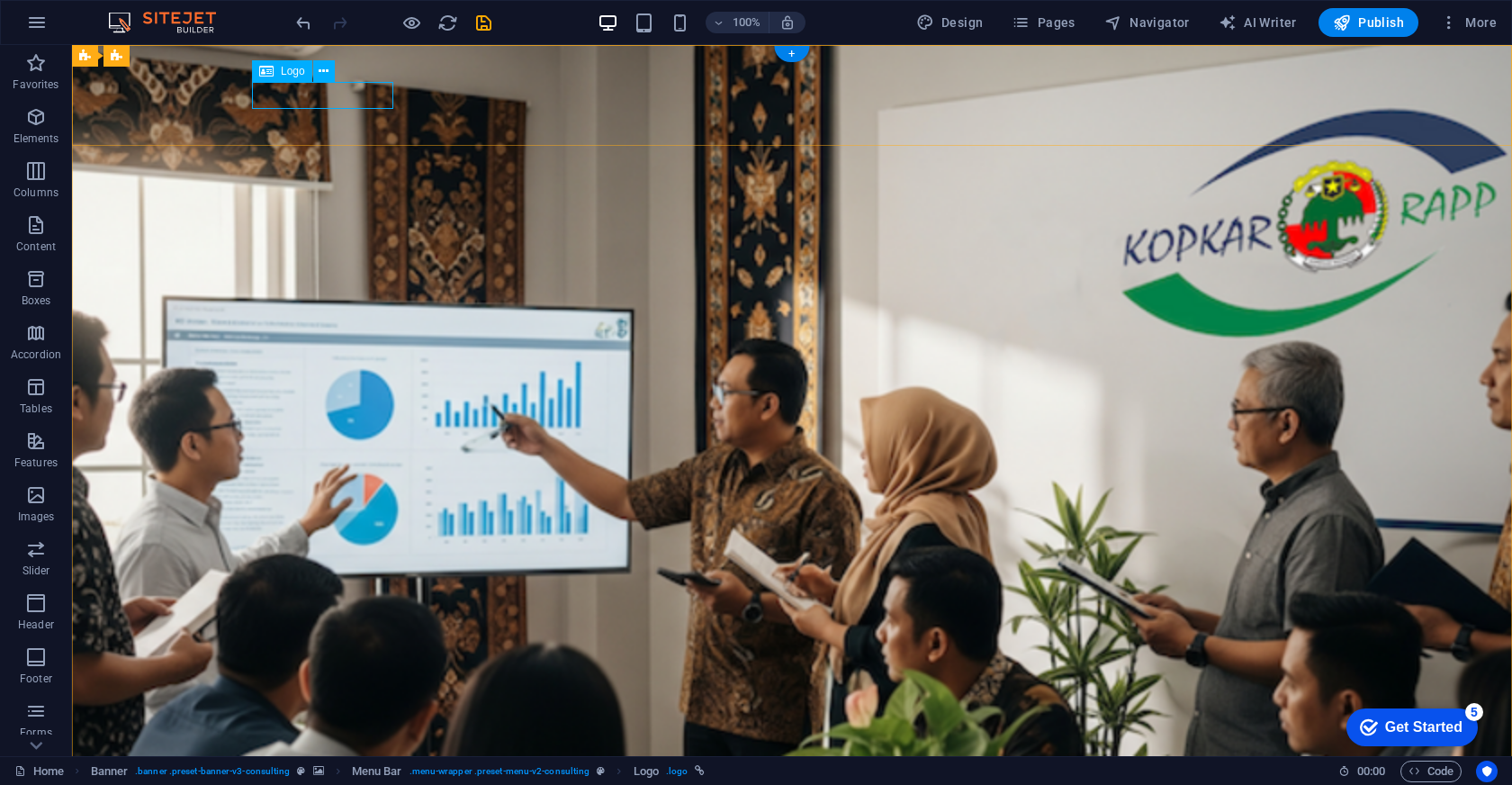
click at [289, 70] on span "Logo" at bounding box center [292, 71] width 24 height 11
click at [283, 63] on div "Logo" at bounding box center [282, 71] width 60 height 21
click at [258, 71] on div "Logo" at bounding box center [282, 71] width 60 height 21
click at [327, 73] on icon at bounding box center [324, 71] width 10 height 18
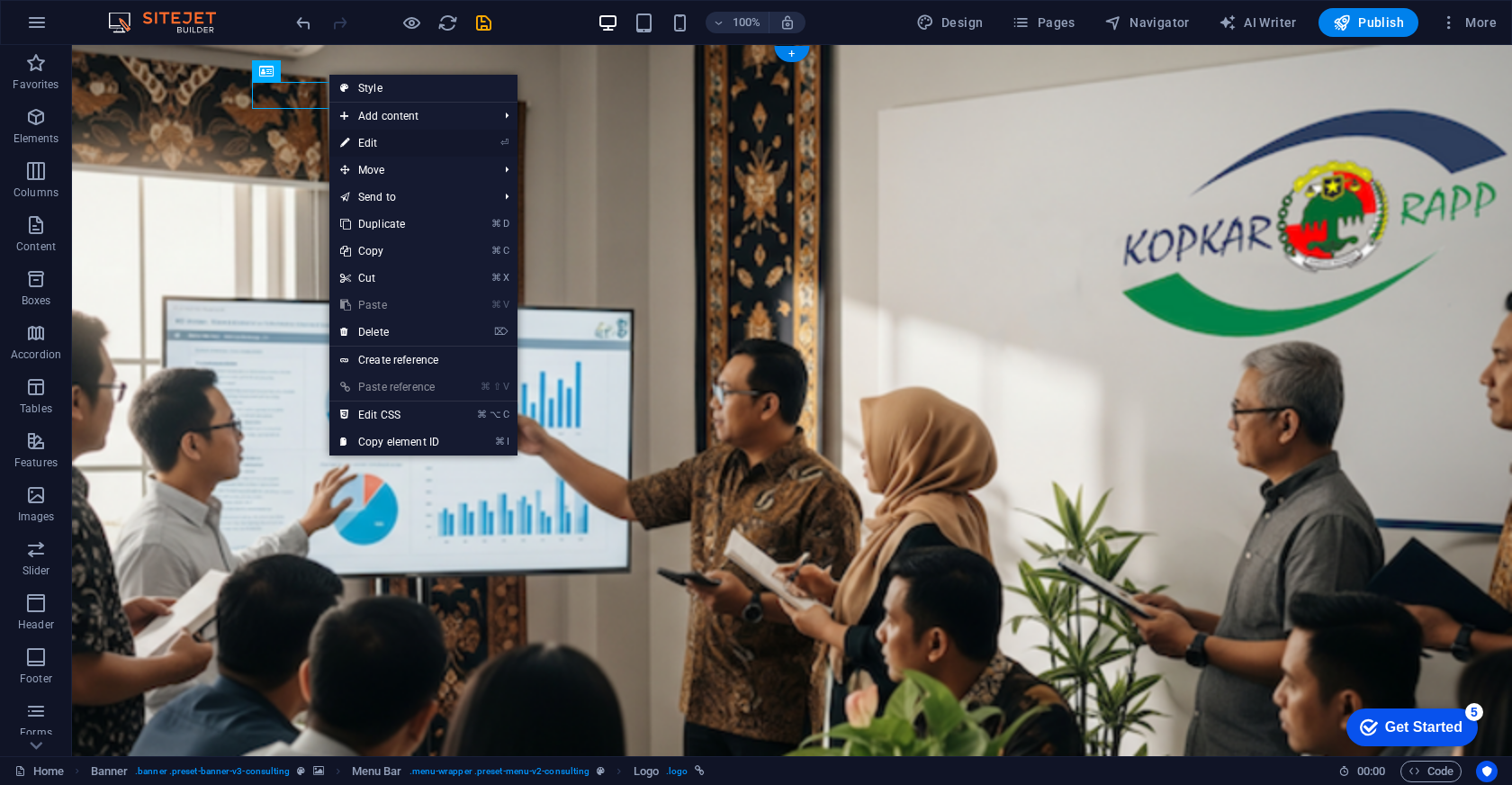
click at [368, 137] on link "⏎ Edit" at bounding box center [390, 143] width 120 height 27
select select "px"
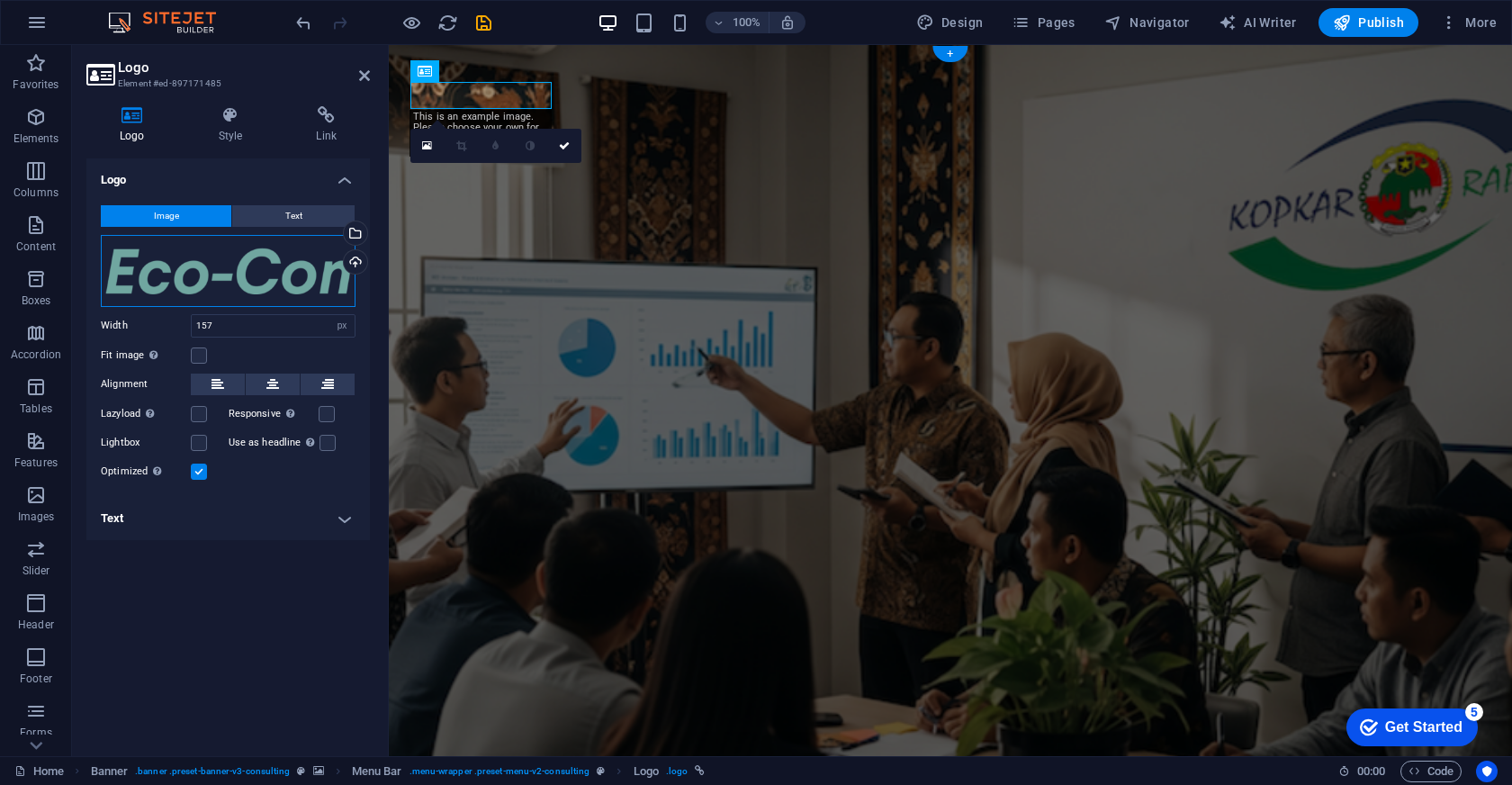
click at [233, 266] on div "Drag files here, click to choose files or select files from Files or our free s…" at bounding box center [228, 271] width 255 height 72
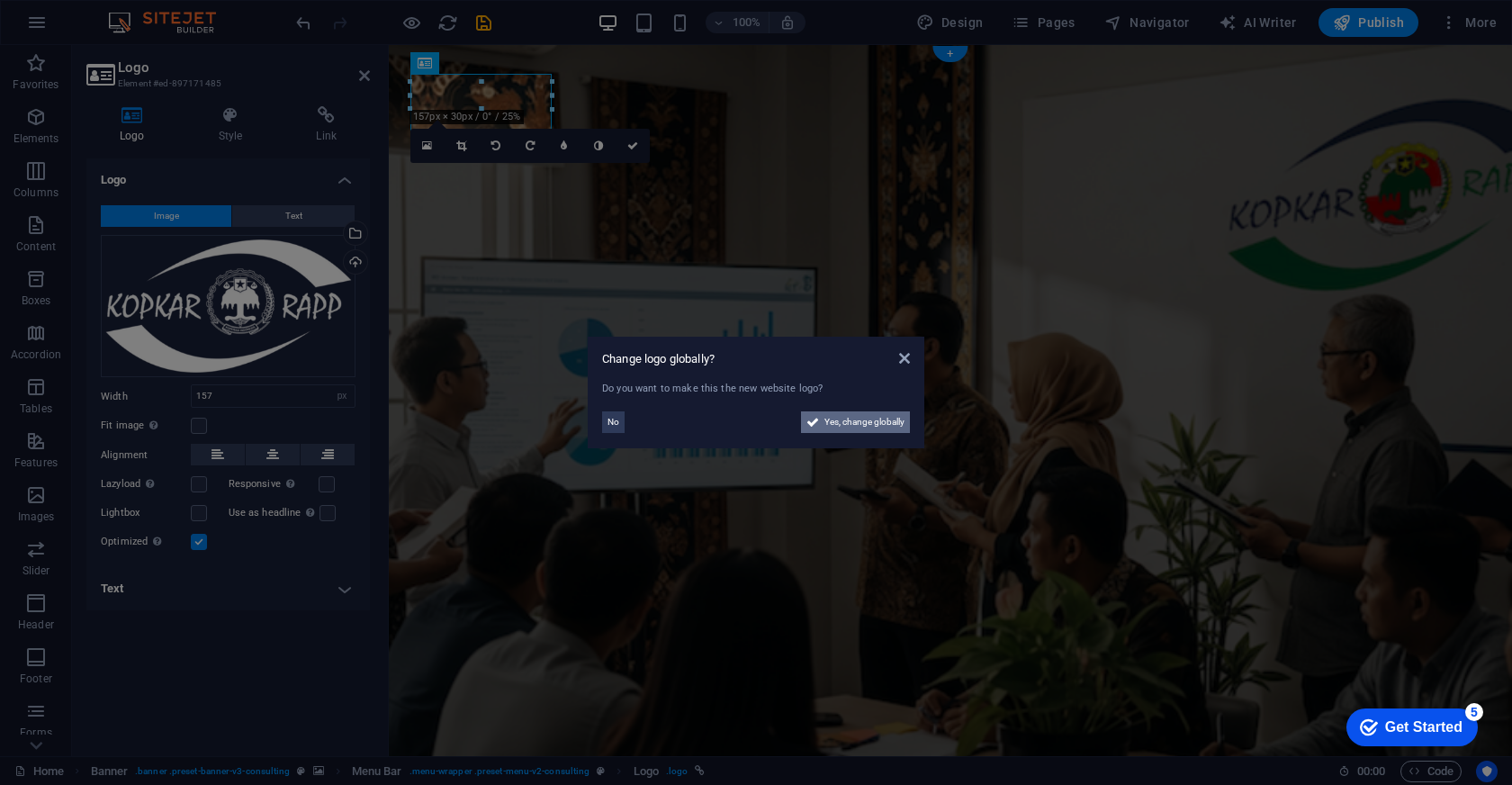
click at [881, 427] on span "Yes, change globally" at bounding box center [864, 422] width 80 height 21
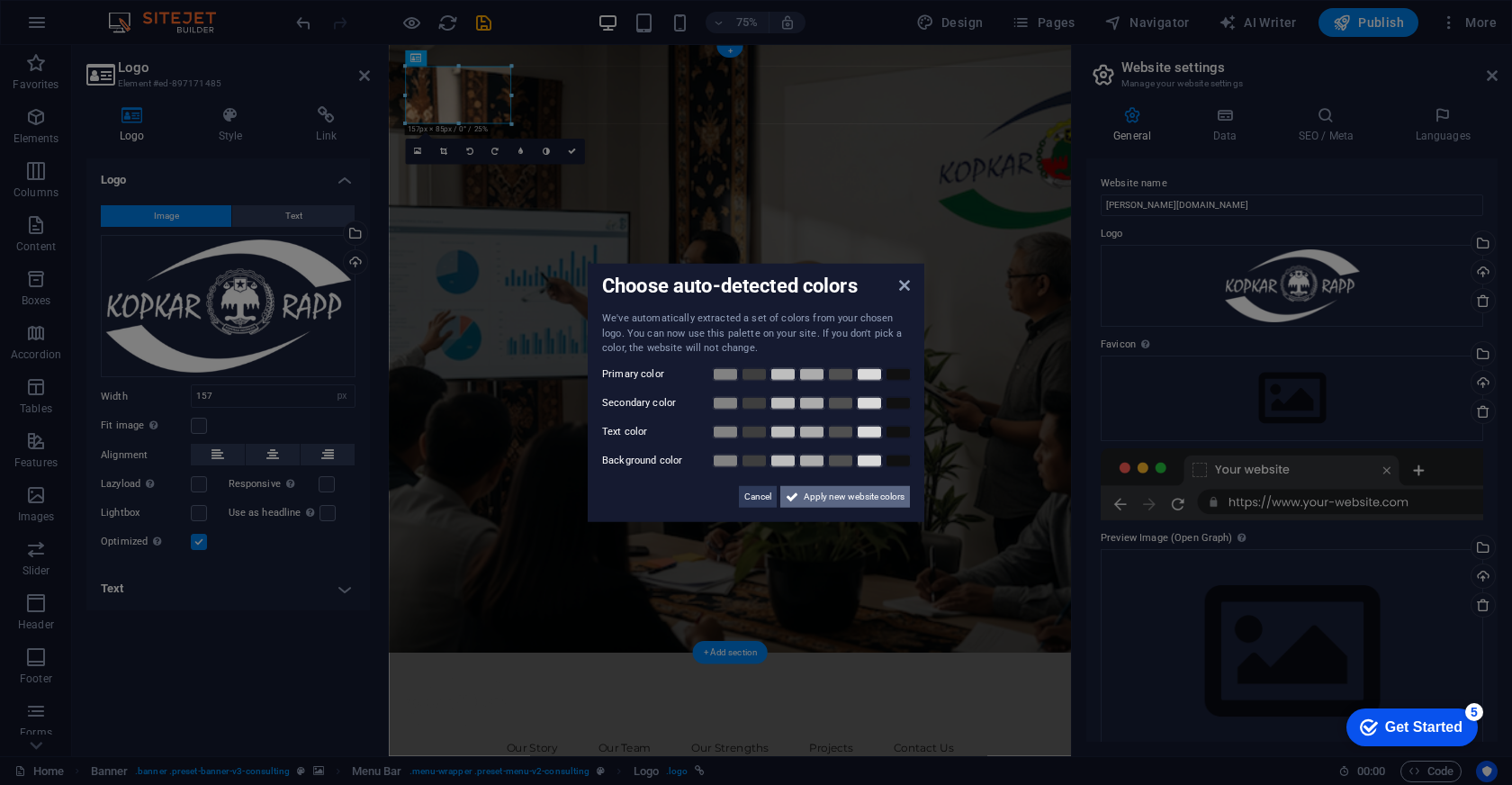
click at [848, 502] on span "Apply new website colors" at bounding box center [854, 495] width 101 height 21
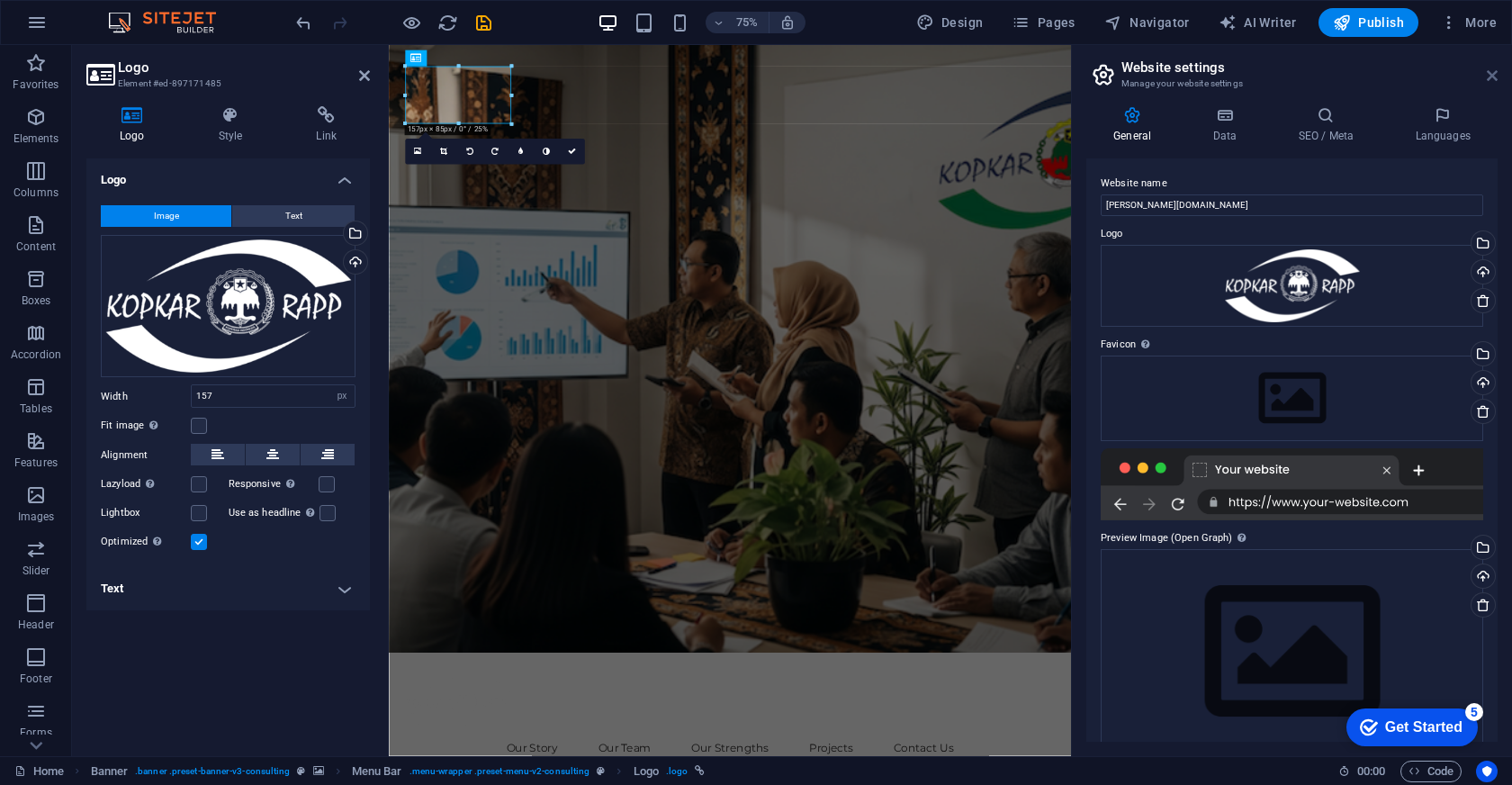
click at [1494, 78] on icon at bounding box center [1492, 75] width 11 height 15
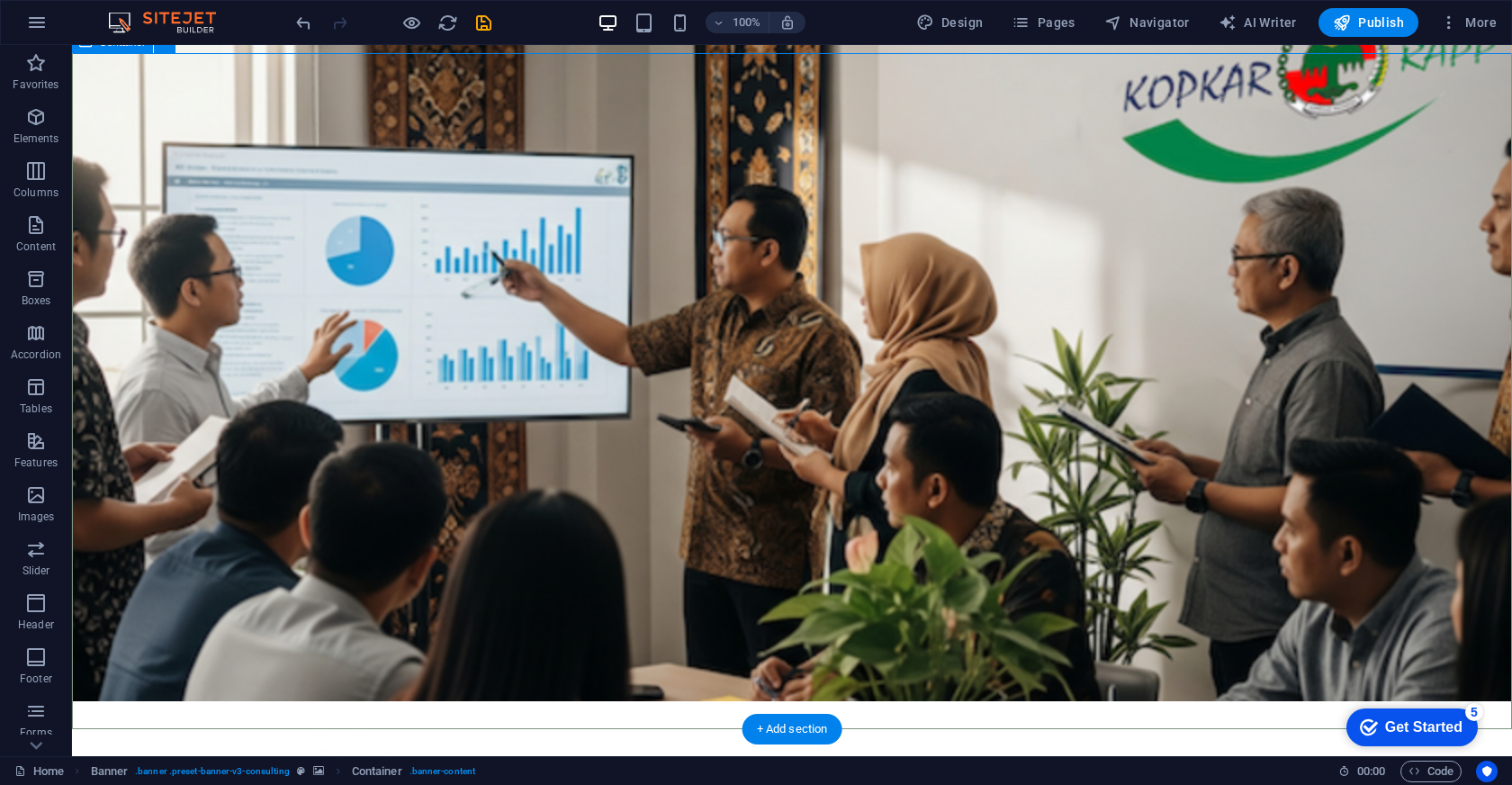
scroll to position [180, 0]
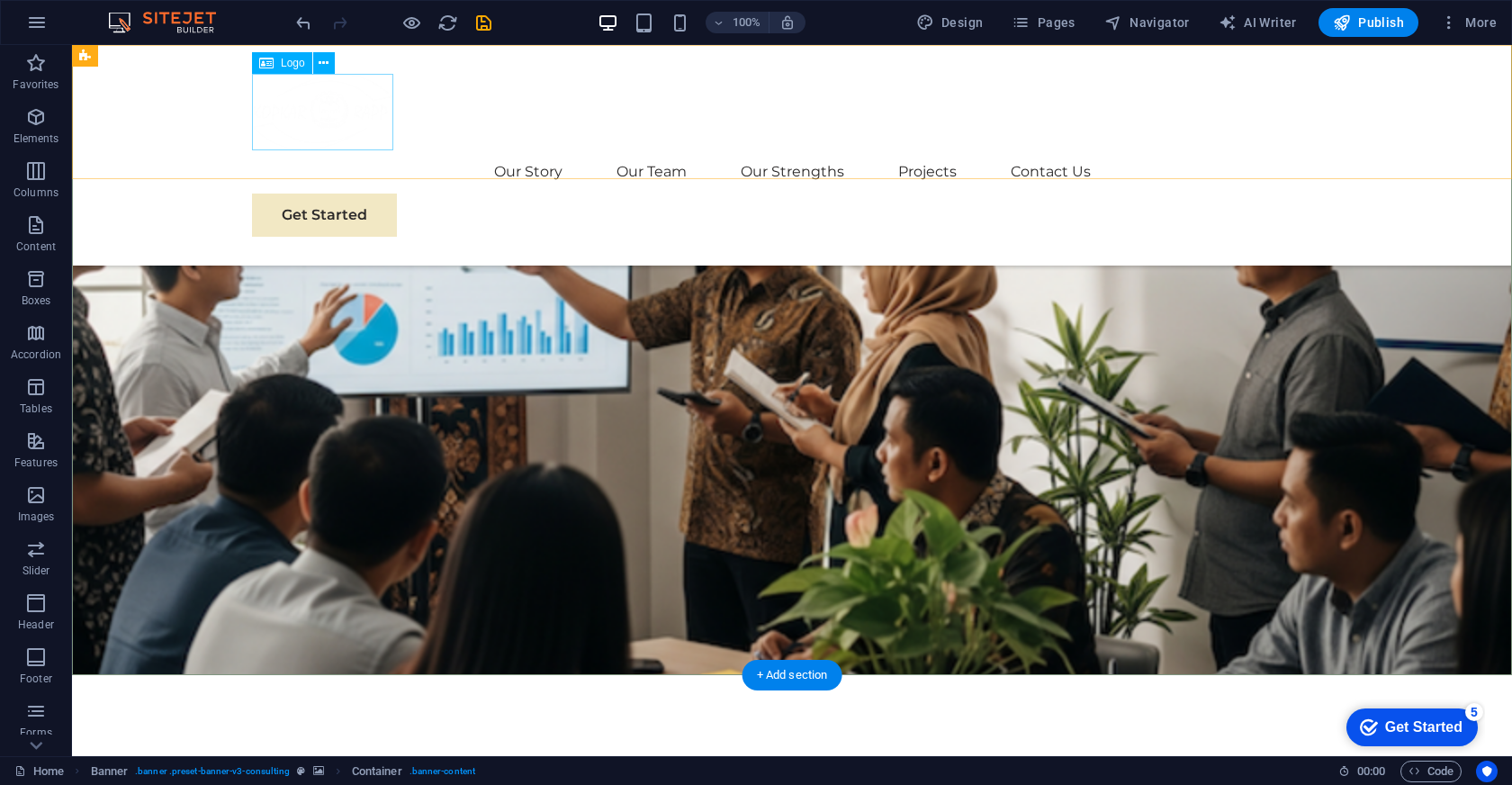
click at [265, 56] on icon at bounding box center [266, 63] width 15 height 21
click at [326, 57] on icon at bounding box center [324, 63] width 10 height 18
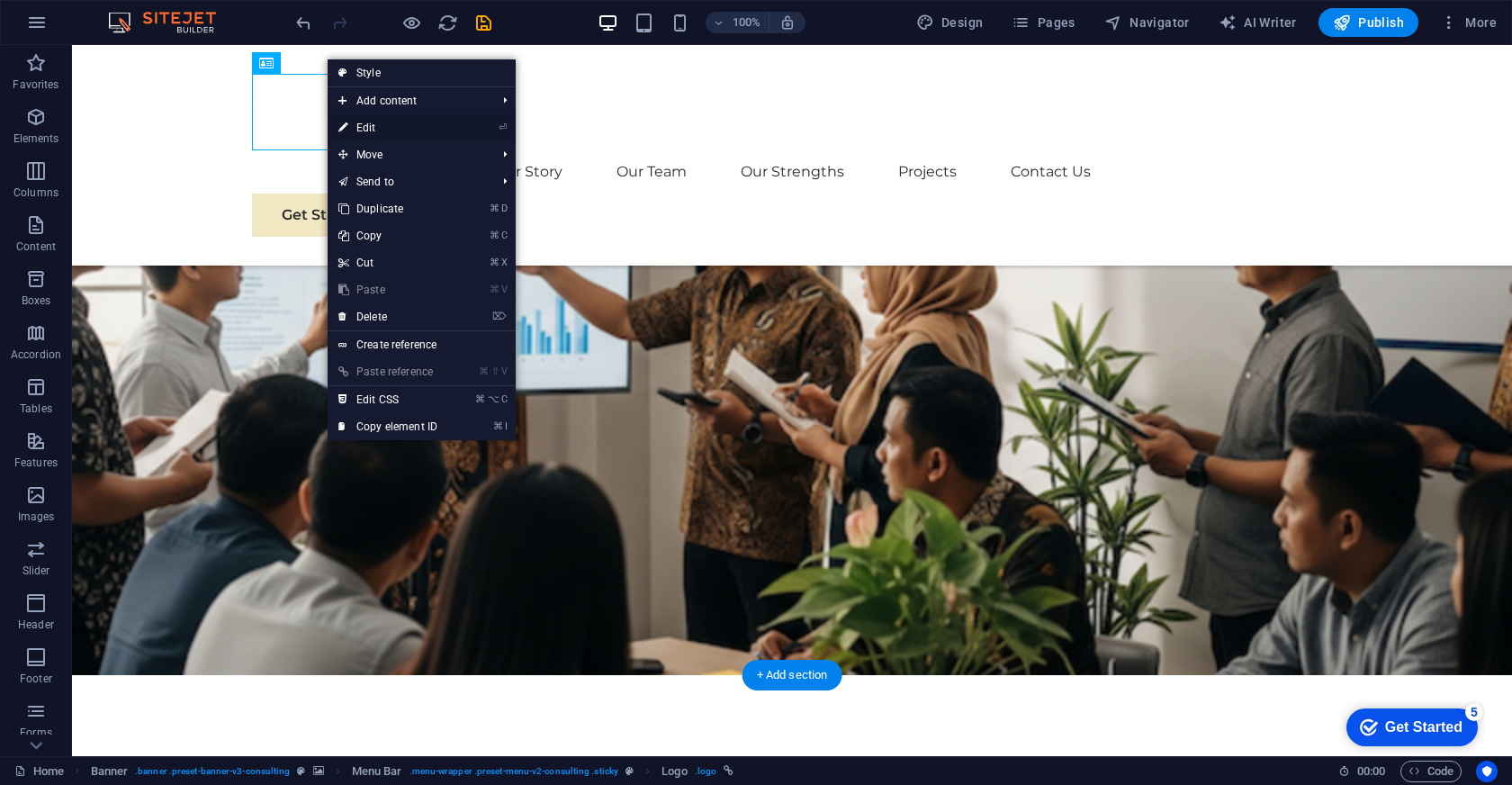
click at [403, 119] on link "⏎ Edit" at bounding box center [388, 128] width 120 height 27
select select "px"
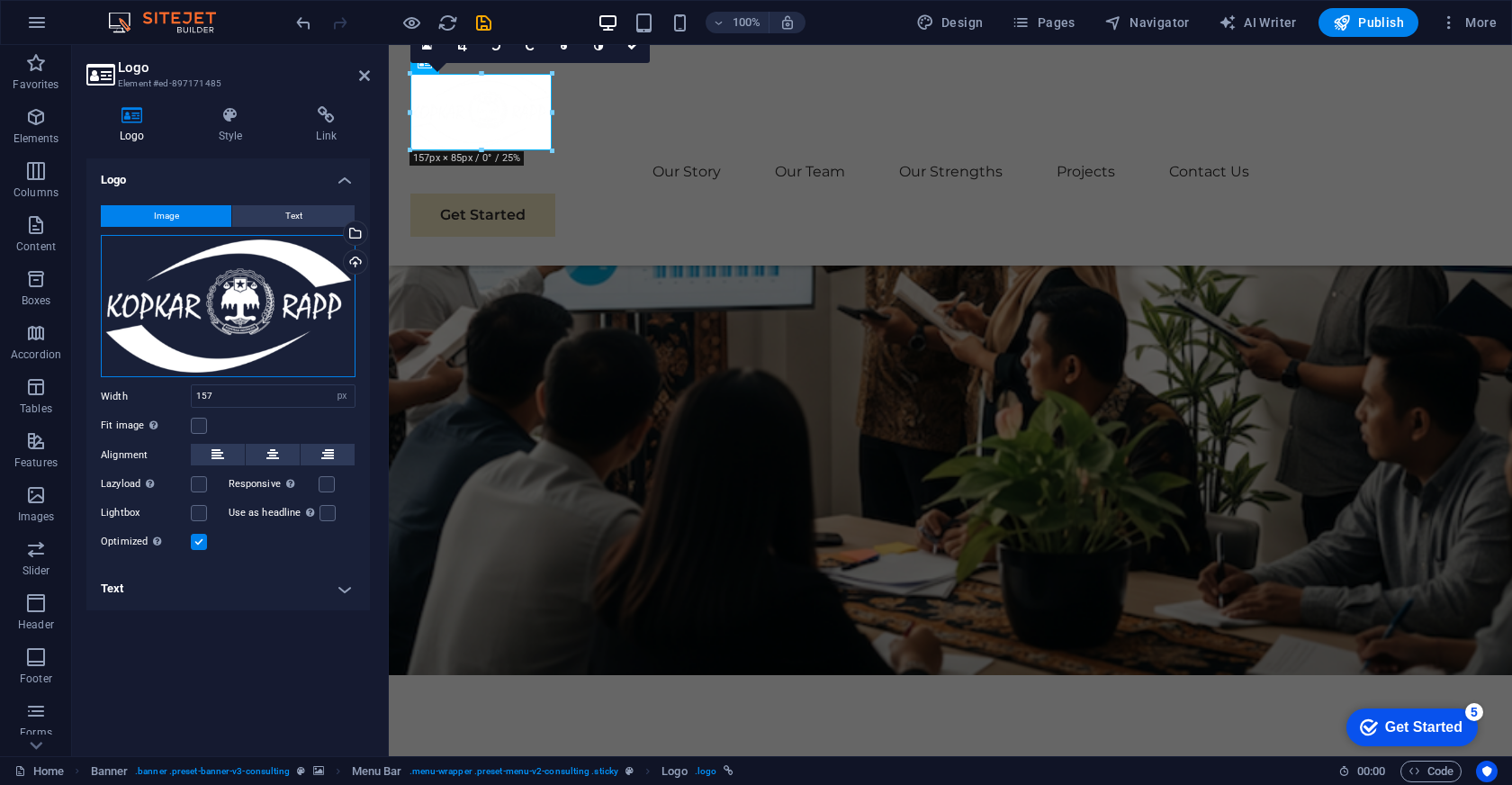
click at [222, 301] on div "Drag files here, click to choose files or select files from Files or our free s…" at bounding box center [228, 306] width 255 height 143
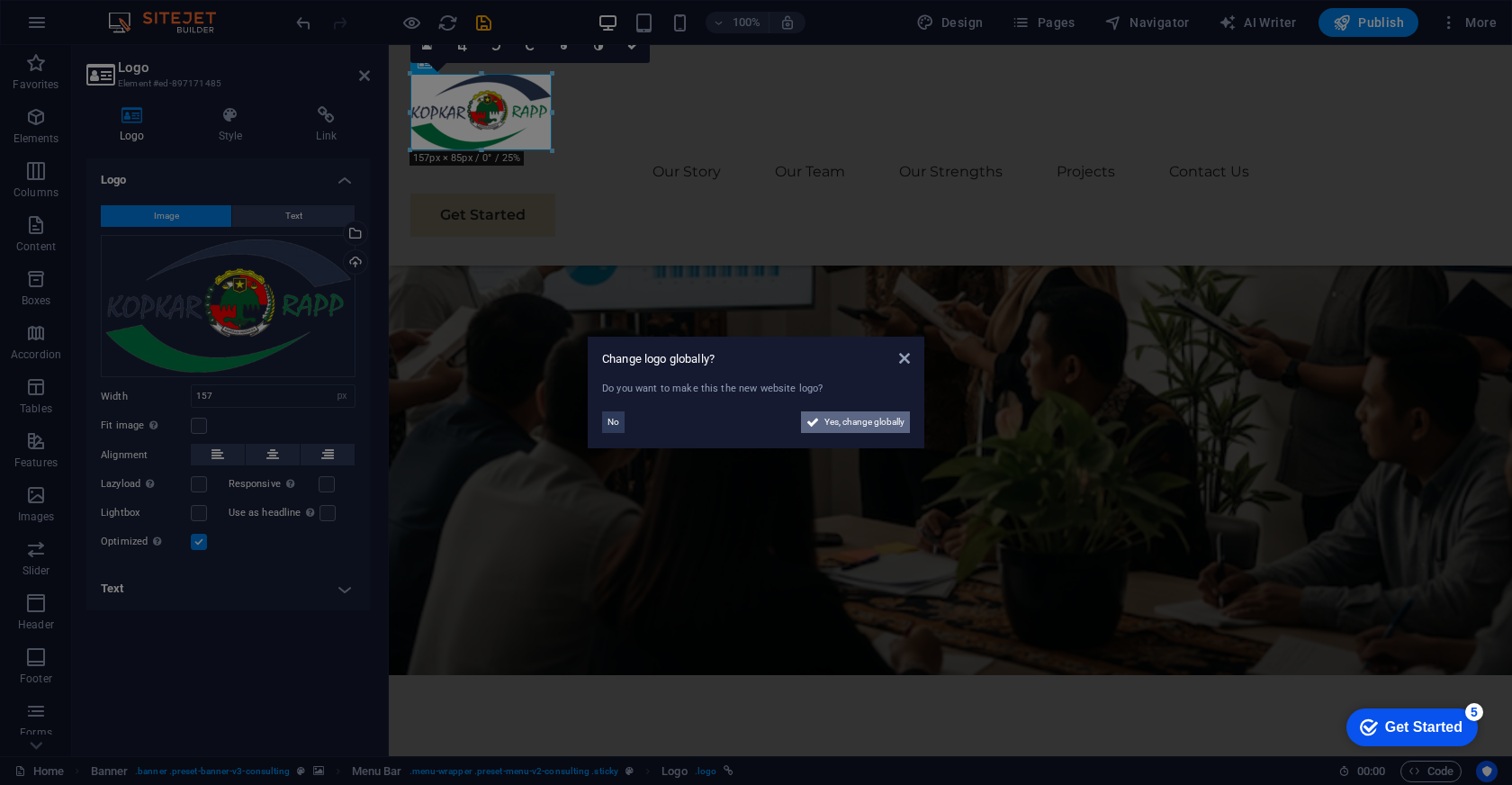
click at [888, 423] on span "Yes, change globally" at bounding box center [864, 422] width 80 height 21
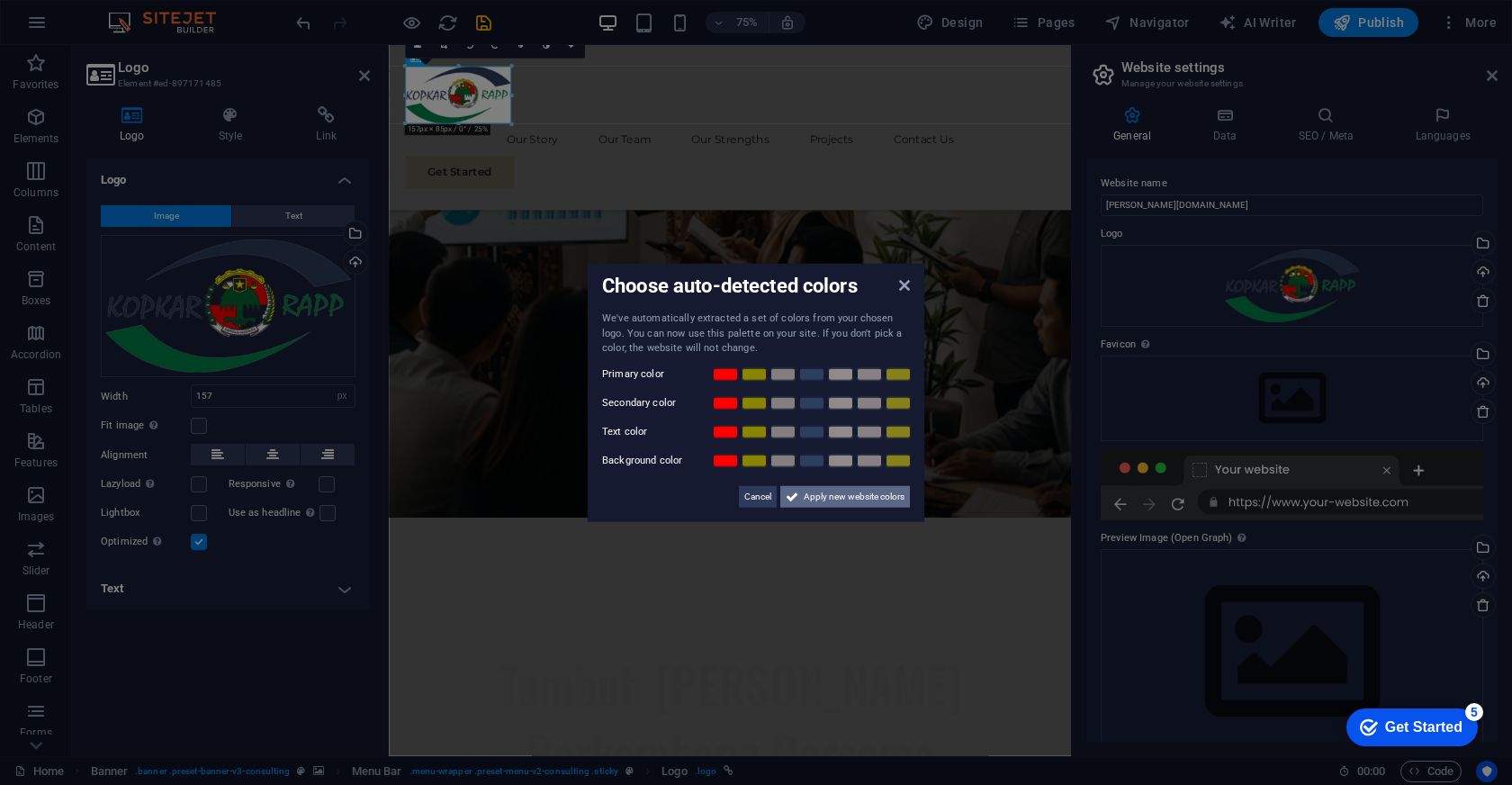
click at [868, 494] on span "Apply new website colors" at bounding box center [854, 495] width 101 height 21
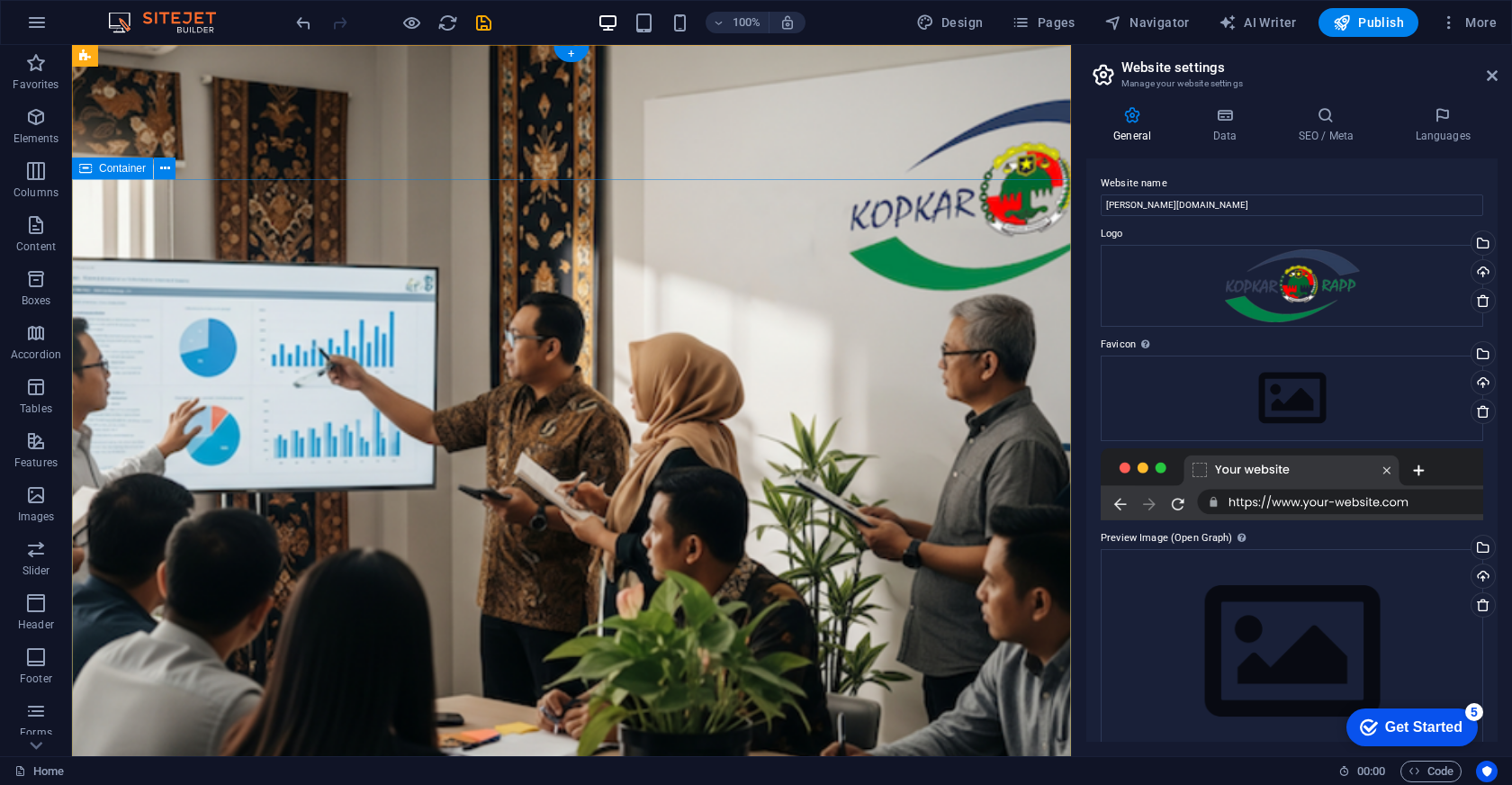
scroll to position [0, 0]
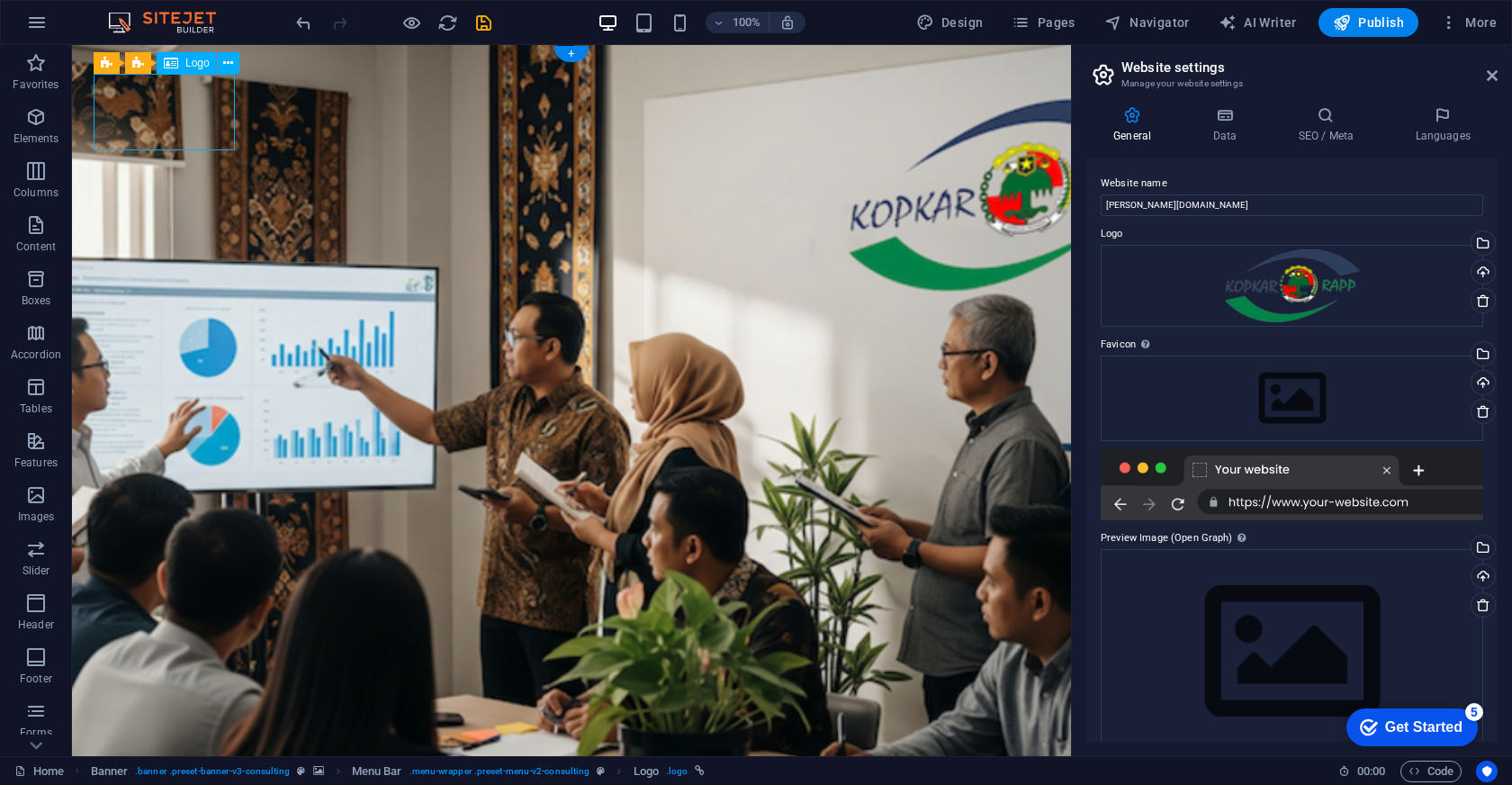
select select "px"
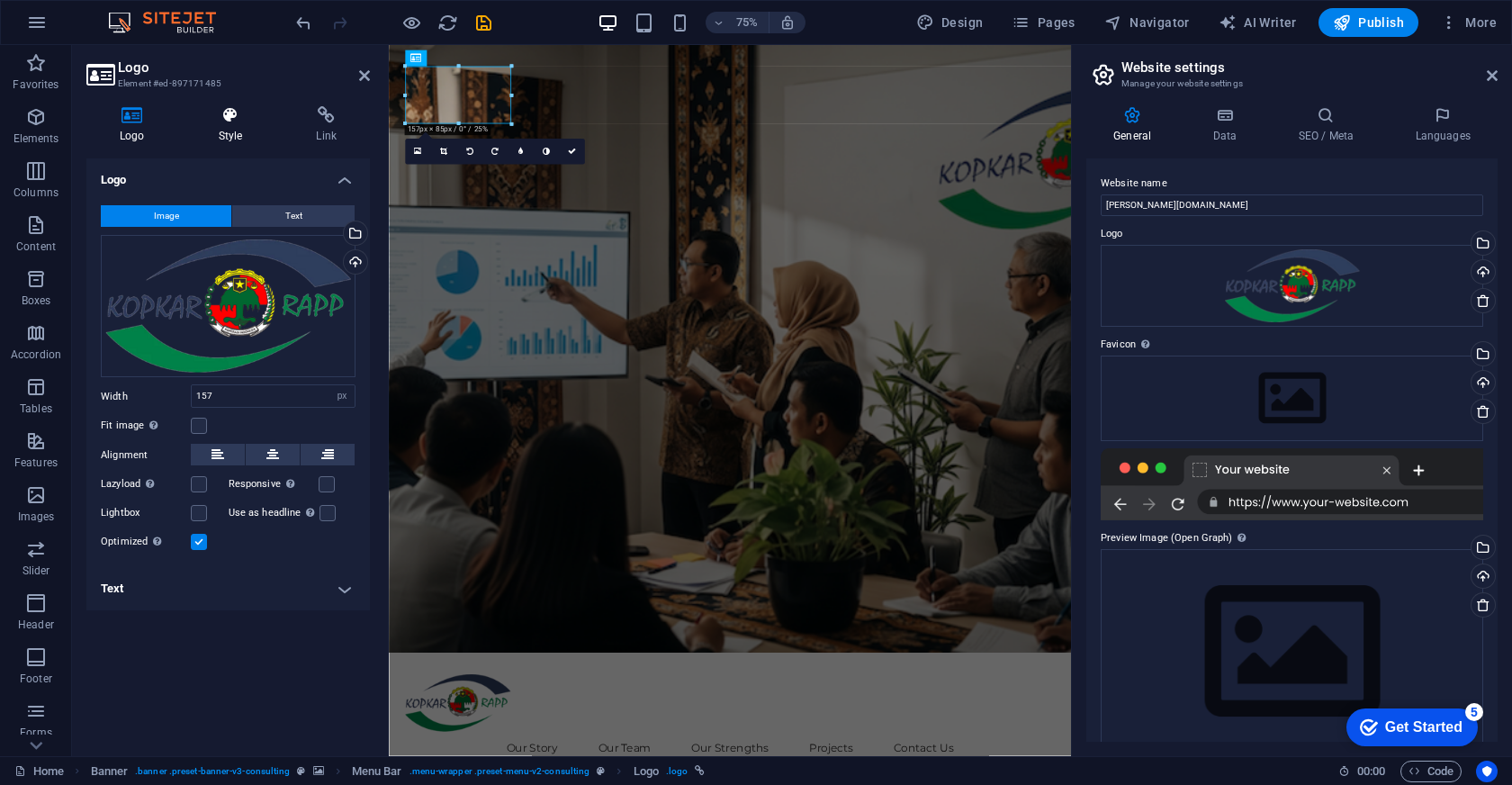
click at [221, 120] on icon at bounding box center [231, 115] width 91 height 18
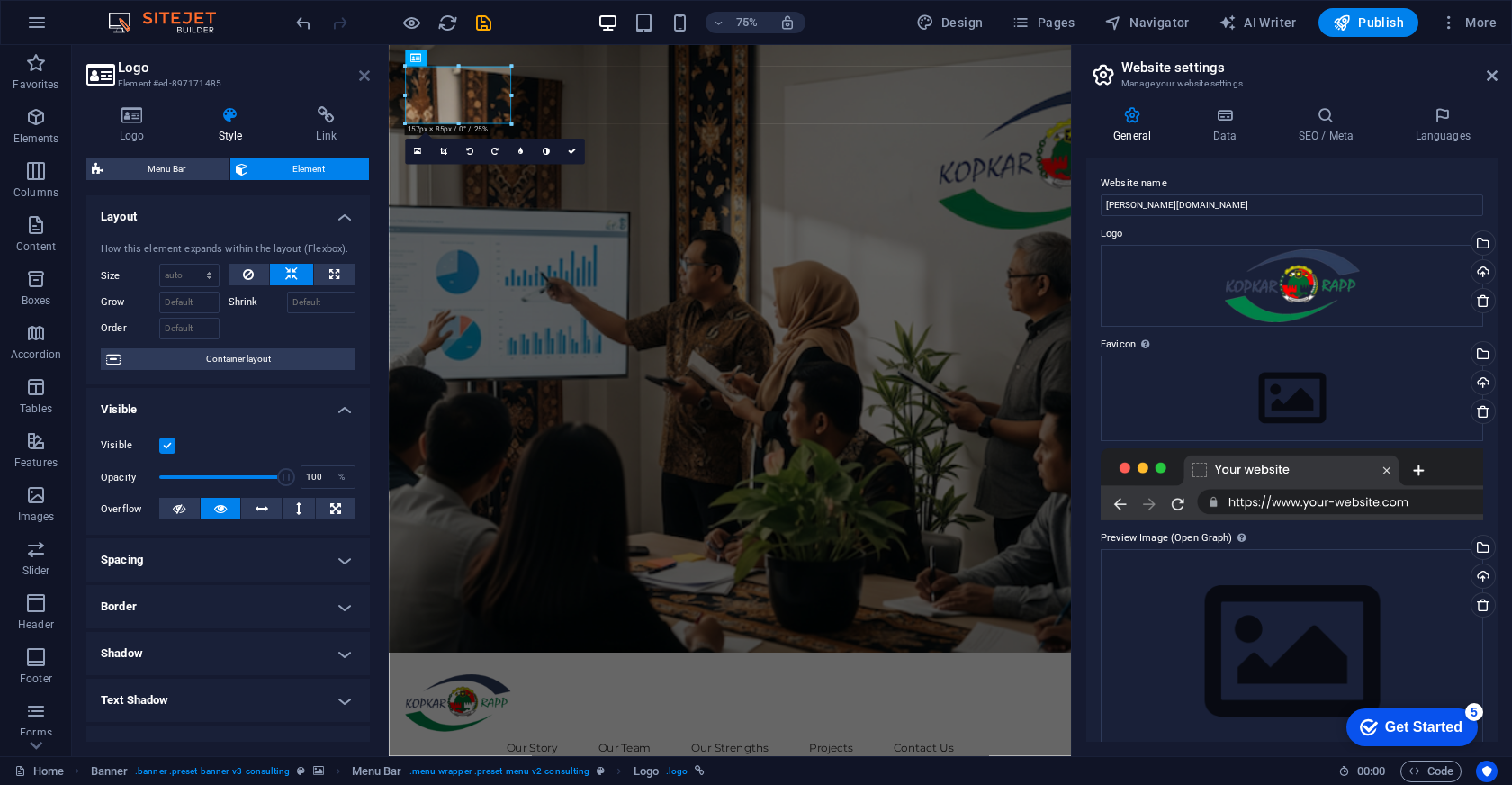
click at [363, 74] on icon at bounding box center [364, 75] width 11 height 15
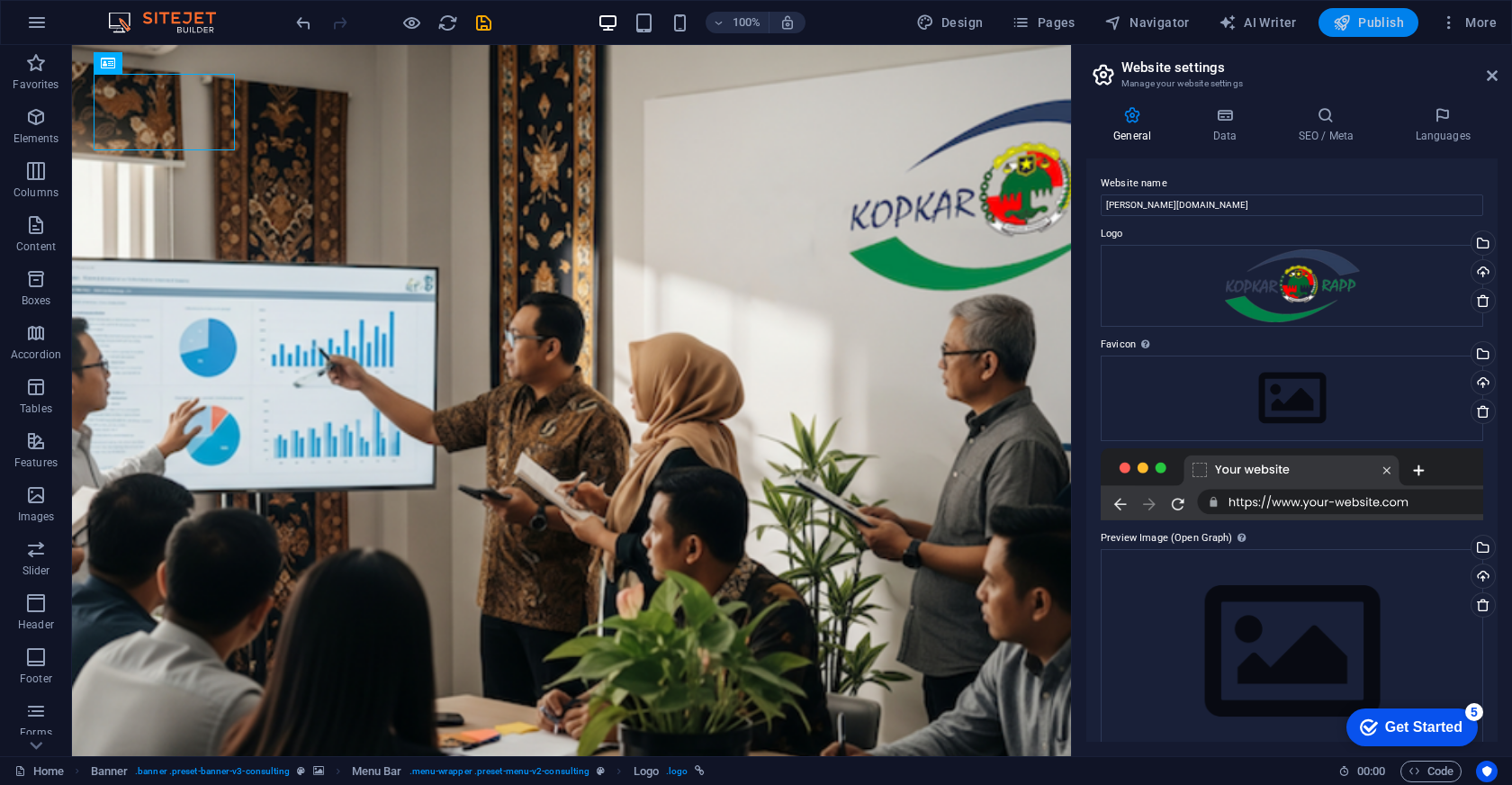
click at [1359, 16] on span "Publish" at bounding box center [1368, 22] width 71 height 18
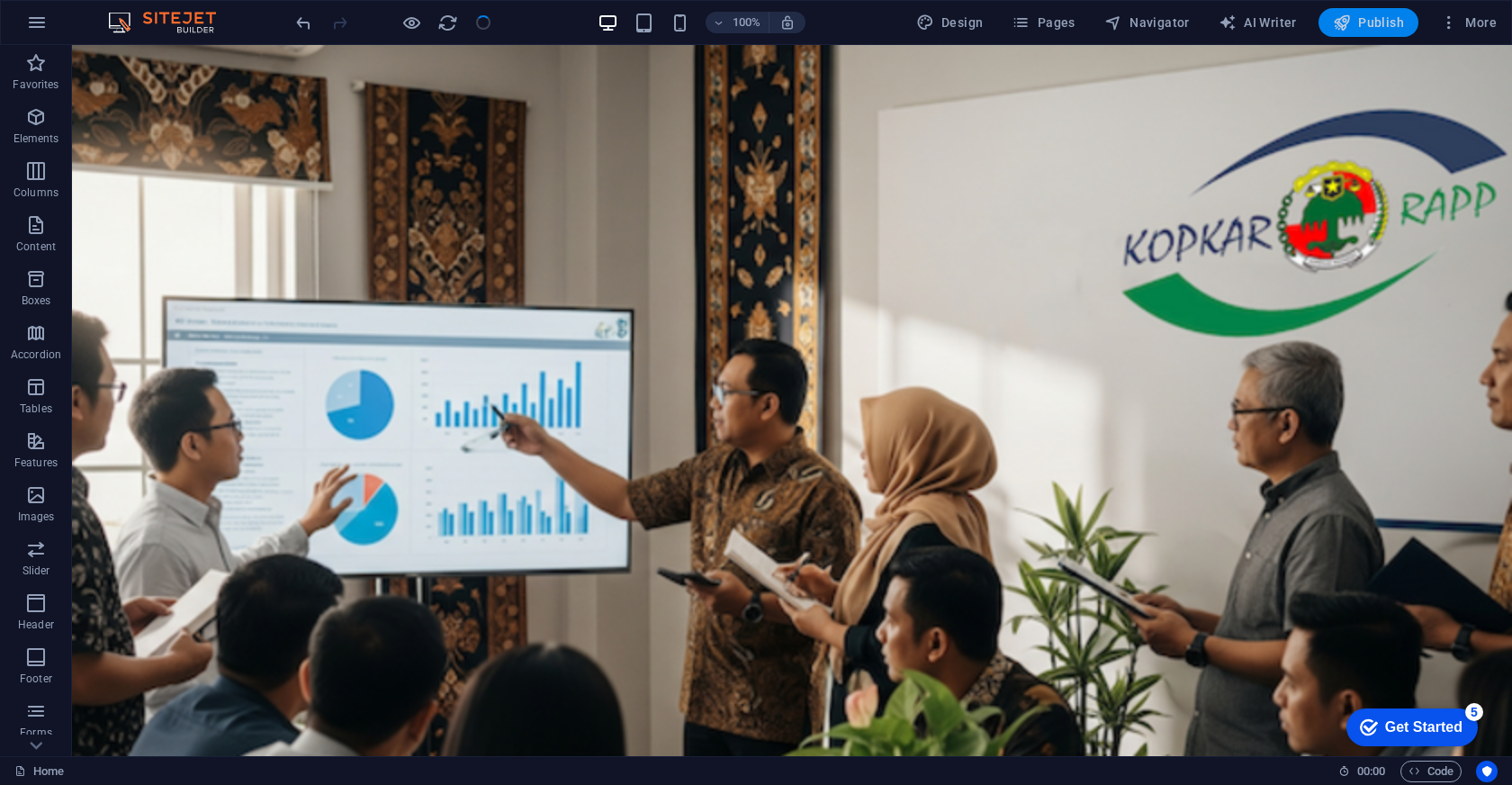
click at [1373, 19] on span "Publish" at bounding box center [1368, 22] width 71 height 18
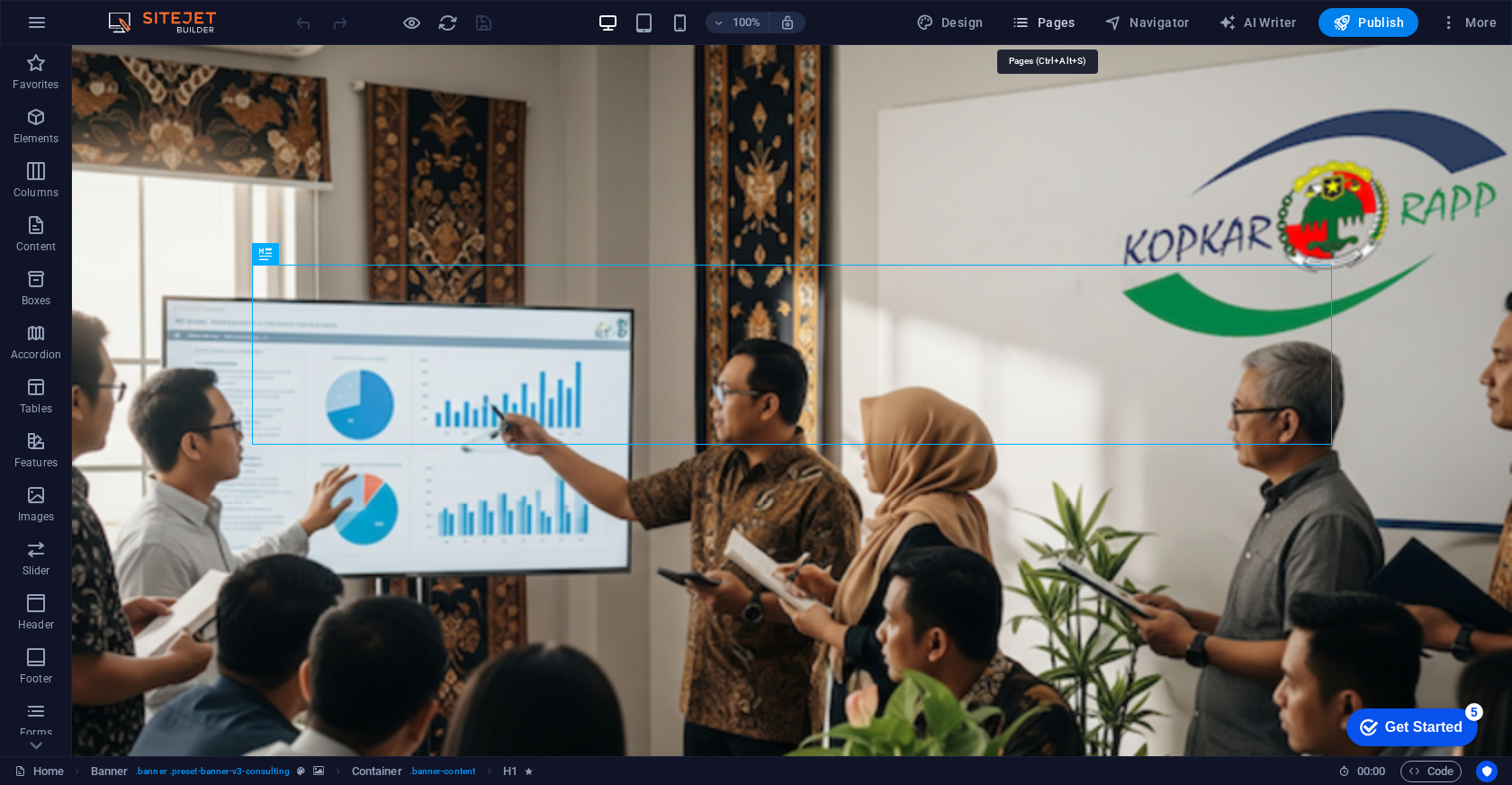
click at [1042, 16] on span "Pages" at bounding box center [1043, 22] width 63 height 18
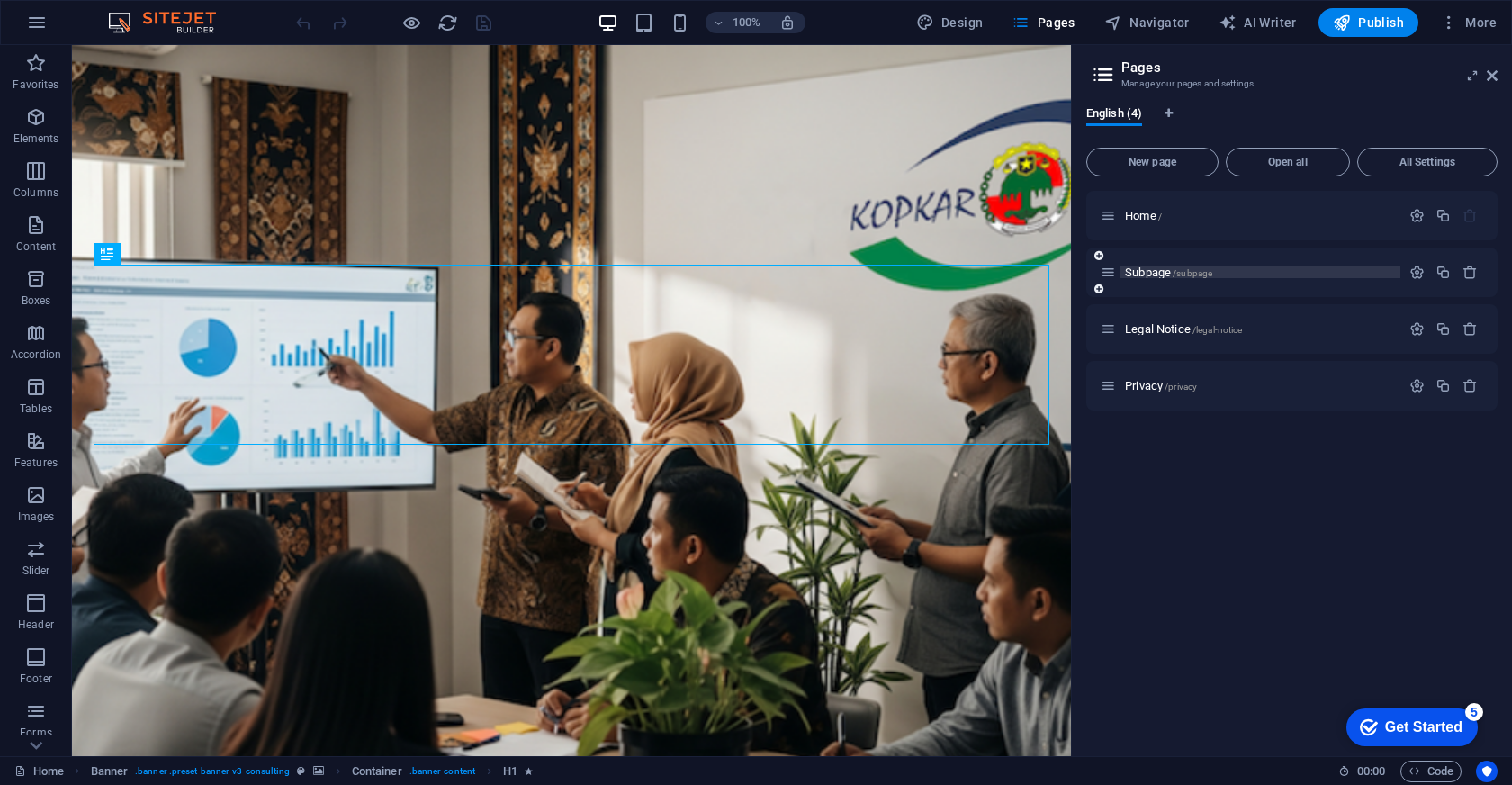
click at [1289, 270] on p "Subpage /subpage" at bounding box center [1260, 272] width 270 height 12
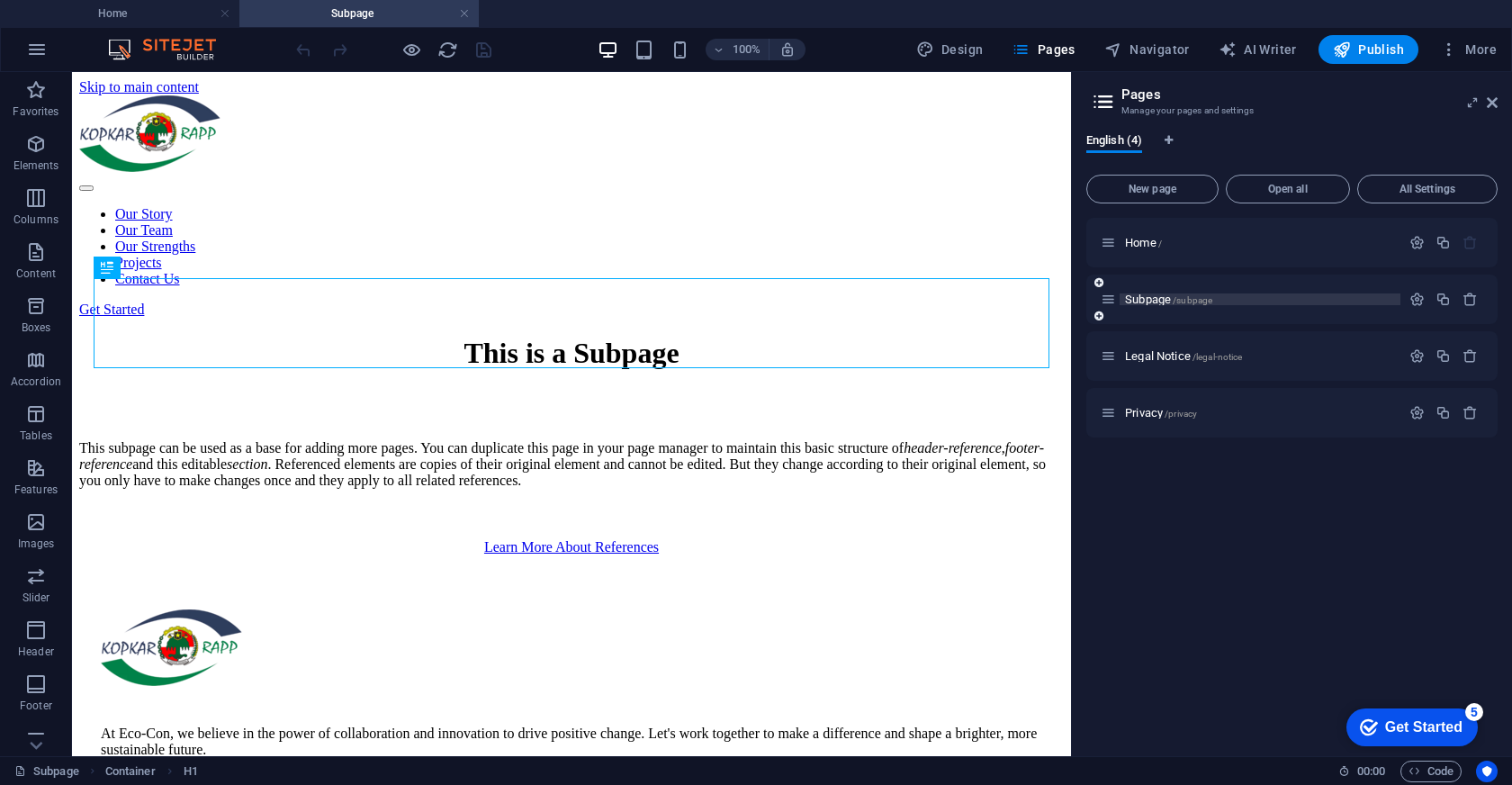
click at [1159, 300] on span "Subpage /subpage" at bounding box center [1169, 299] width 87 height 14
click at [1182, 189] on span "New page" at bounding box center [1151, 188] width 116 height 11
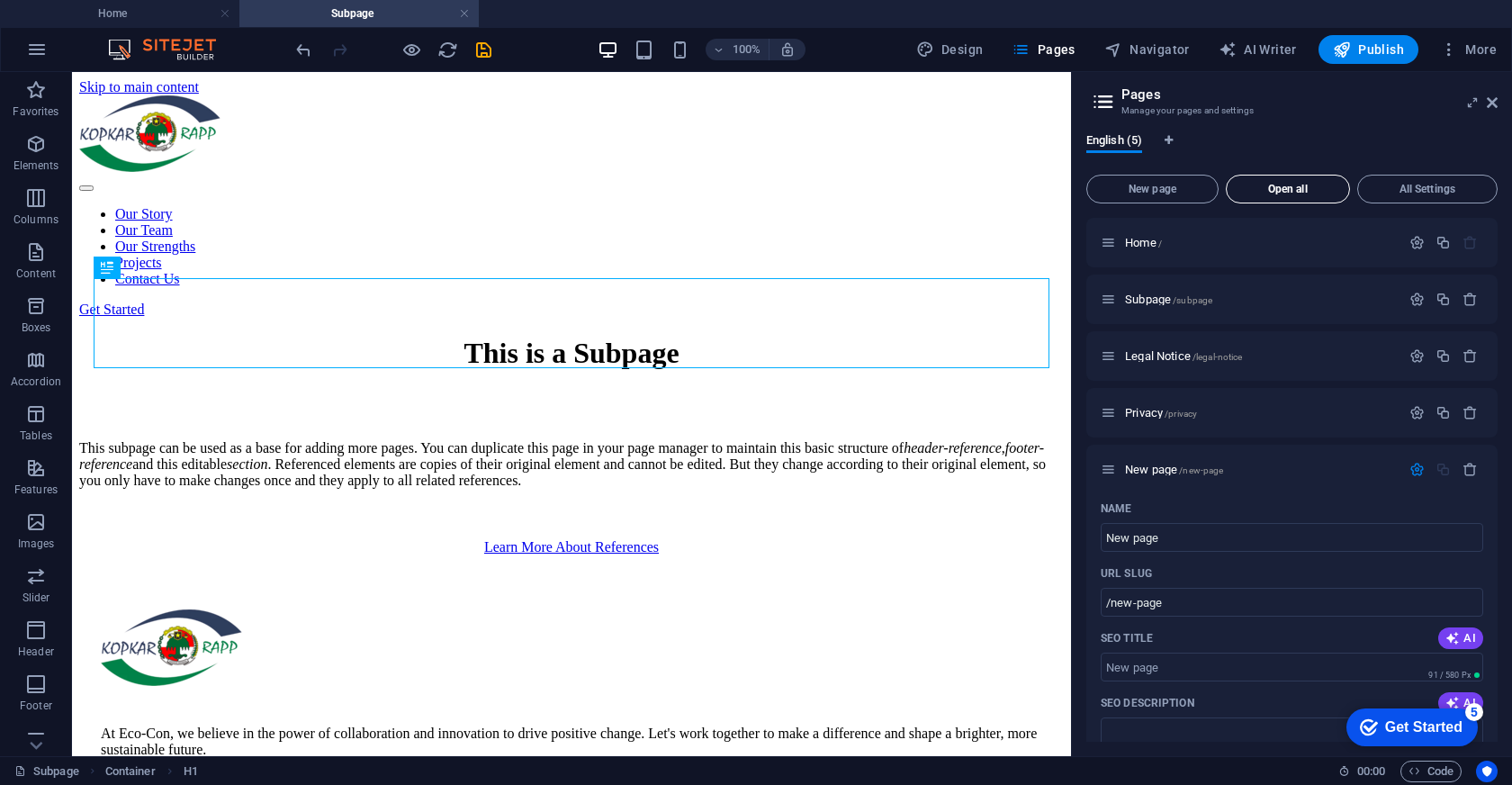
click at [1298, 184] on span "Open all" at bounding box center [1288, 188] width 108 height 11
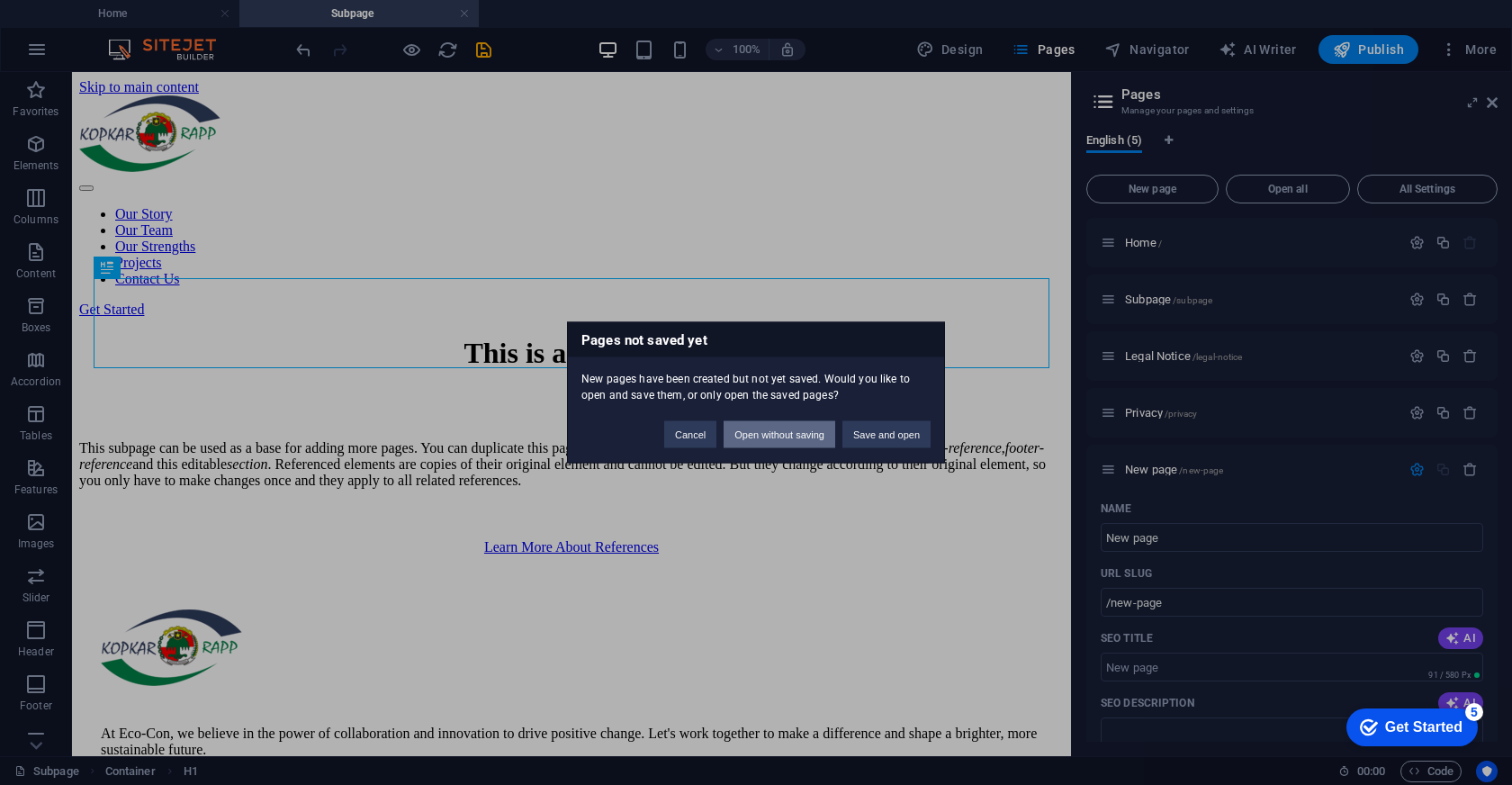
click at [763, 427] on button "Open without saving" at bounding box center [779, 434] width 112 height 27
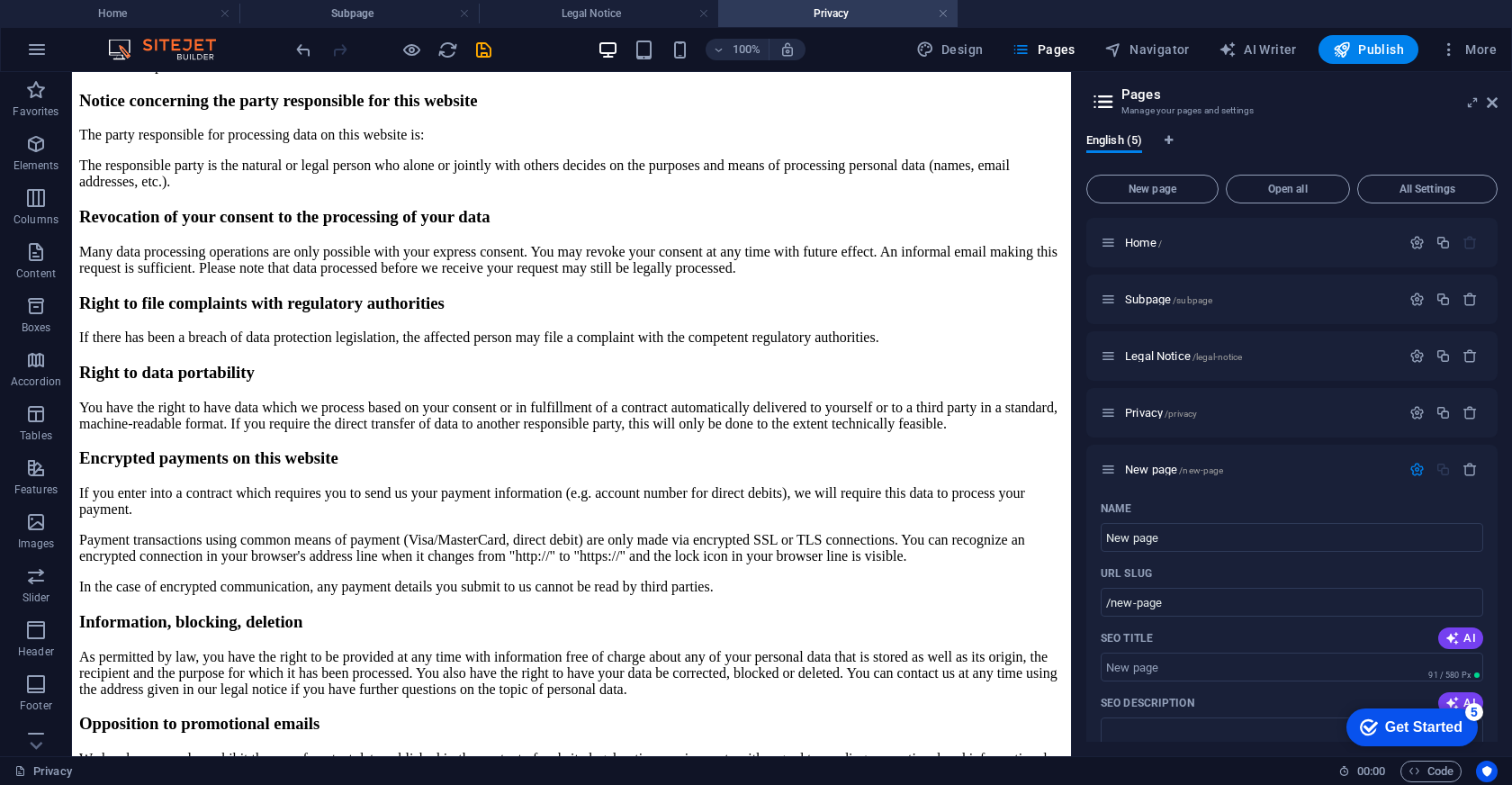
scroll to position [742, 0]
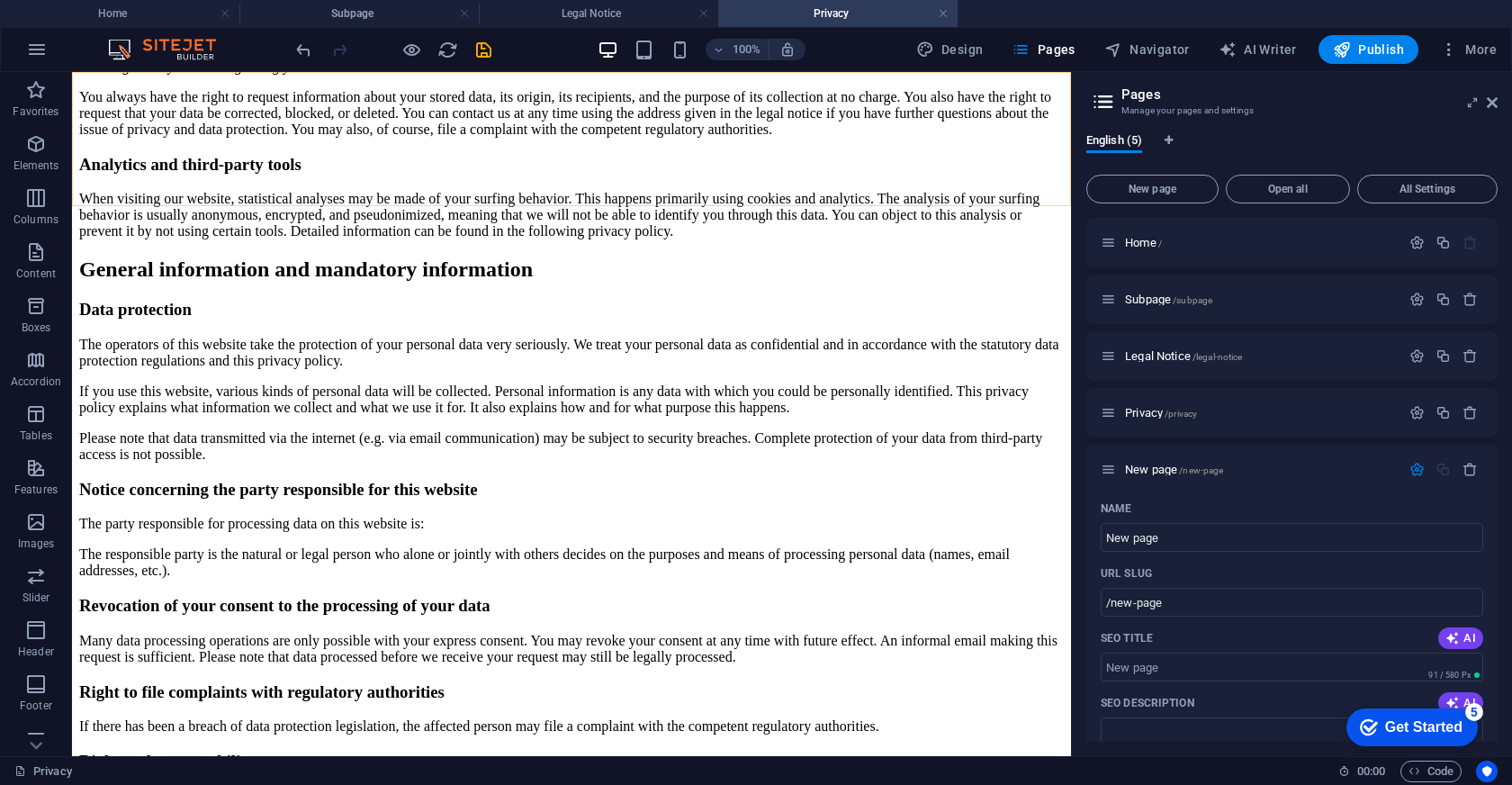
click at [1496, 97] on icon at bounding box center [1492, 102] width 11 height 15
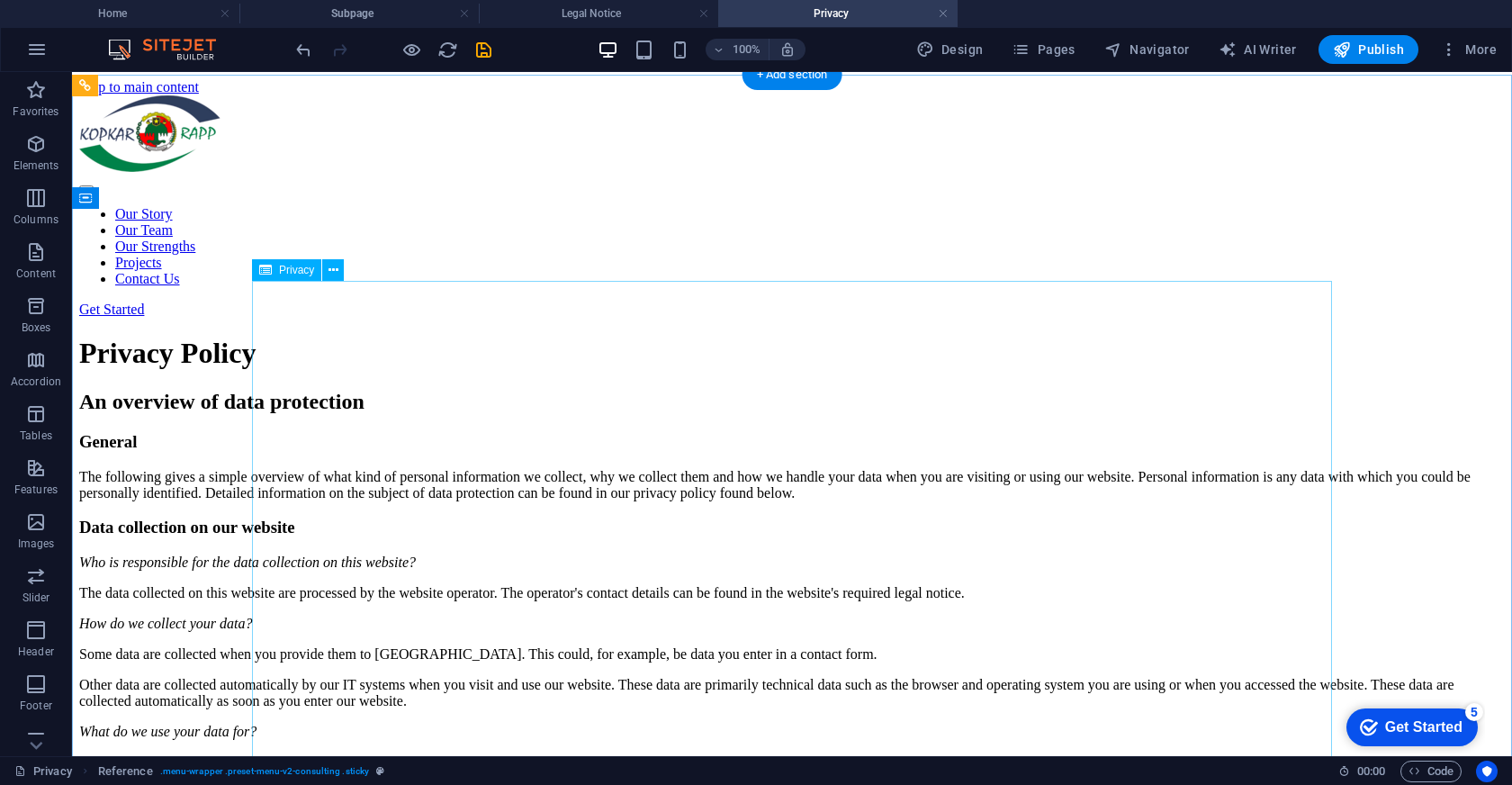
scroll to position [0, 0]
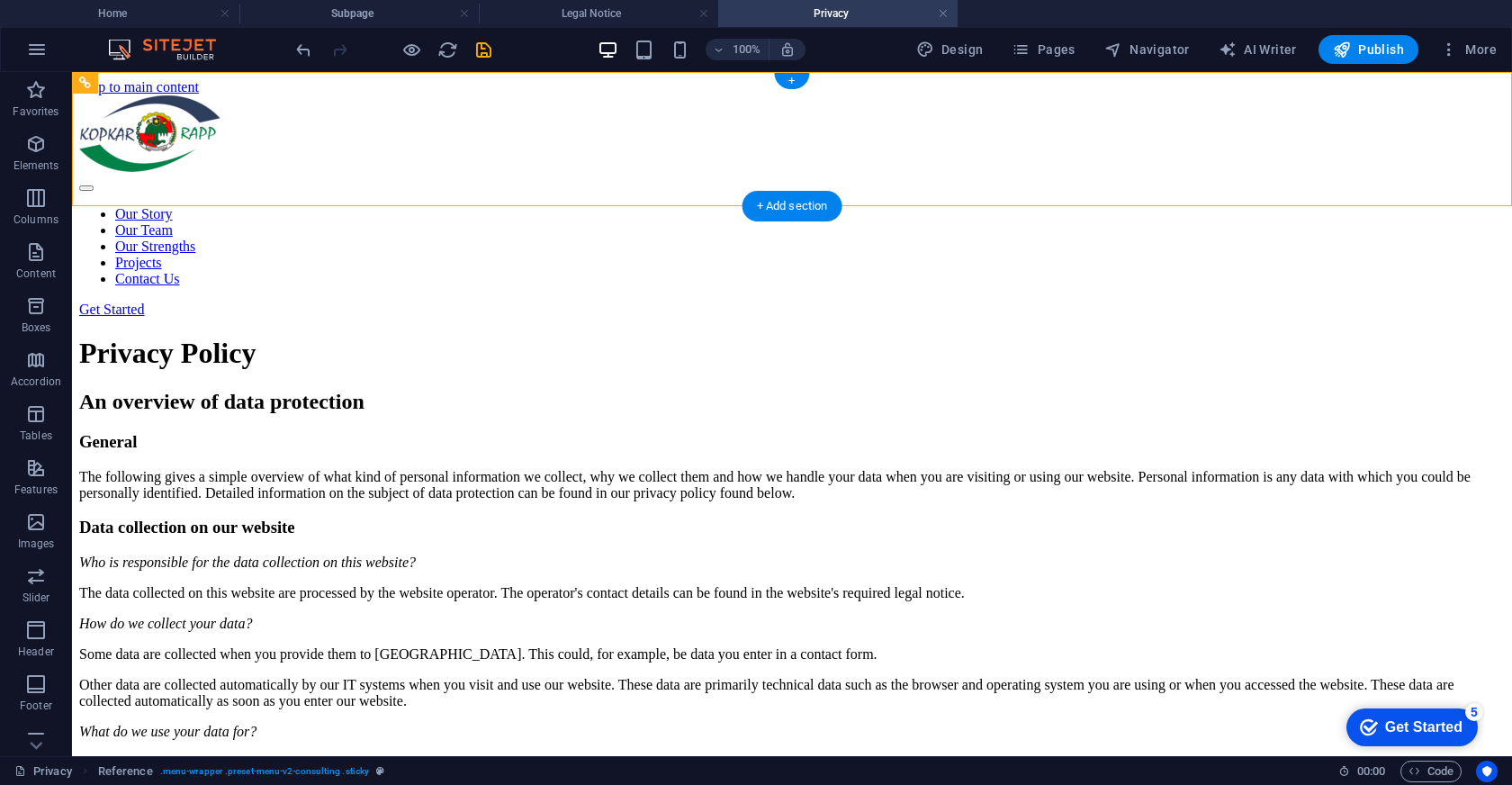
click at [182, 38] on div "100% Design Pages Navigator AI Writer Publish More" at bounding box center [756, 50] width 1510 height 43
click at [42, 54] on icon "button" at bounding box center [37, 50] width 21 height 21
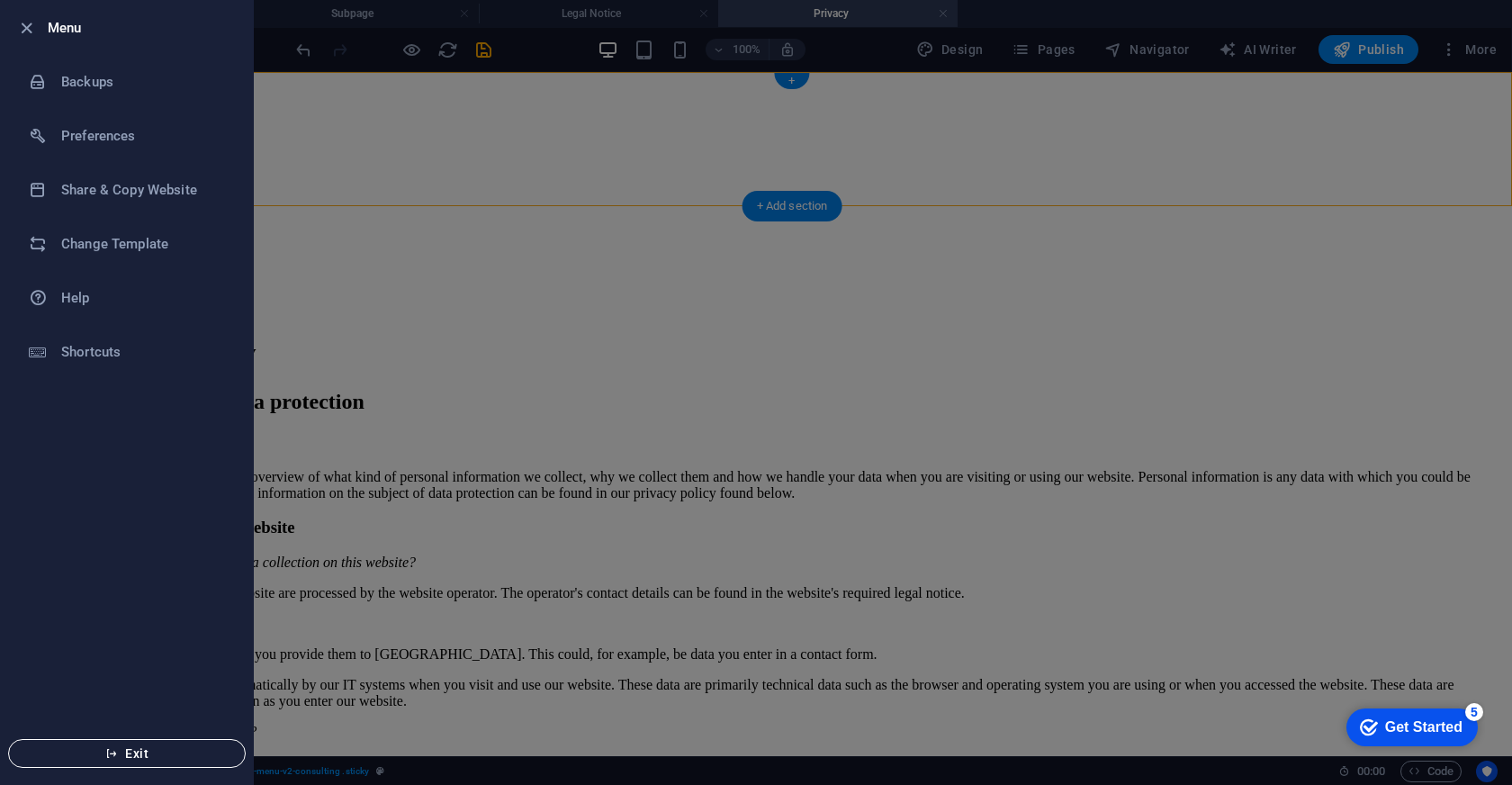
click at [149, 754] on span "Exit" at bounding box center [126, 753] width 207 height 15
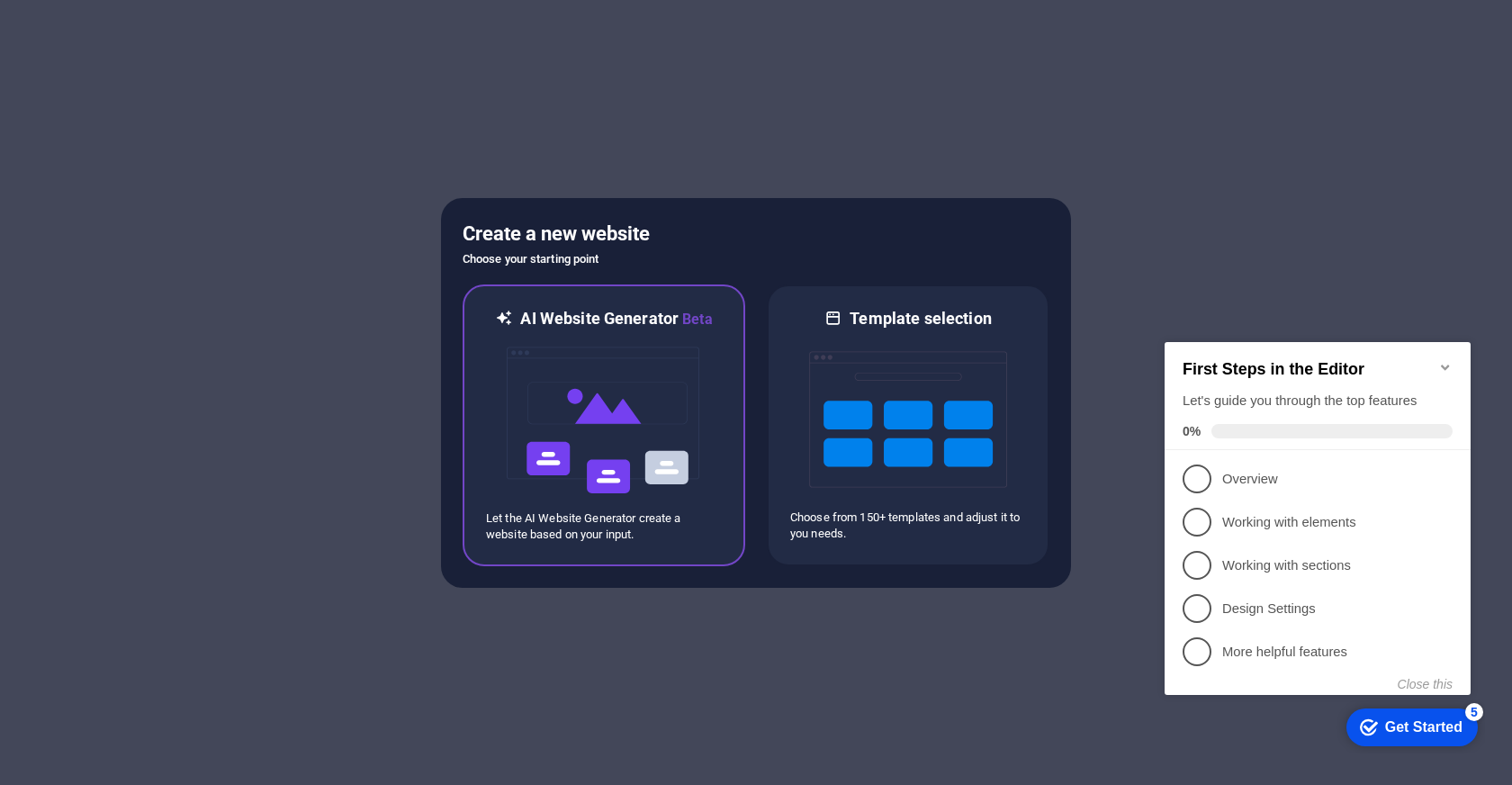
click at [596, 423] on img at bounding box center [604, 420] width 198 height 180
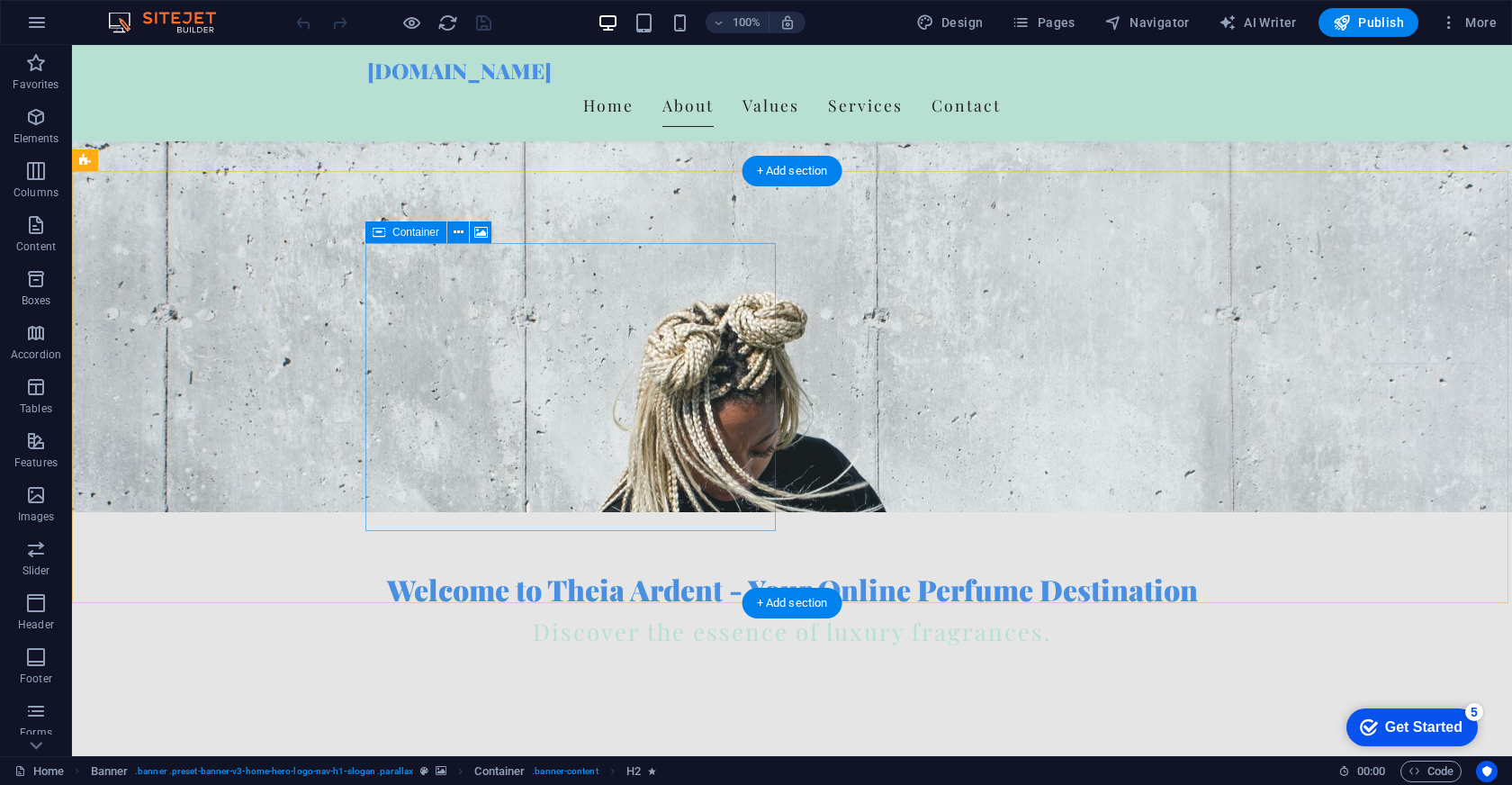
scroll to position [261, 0]
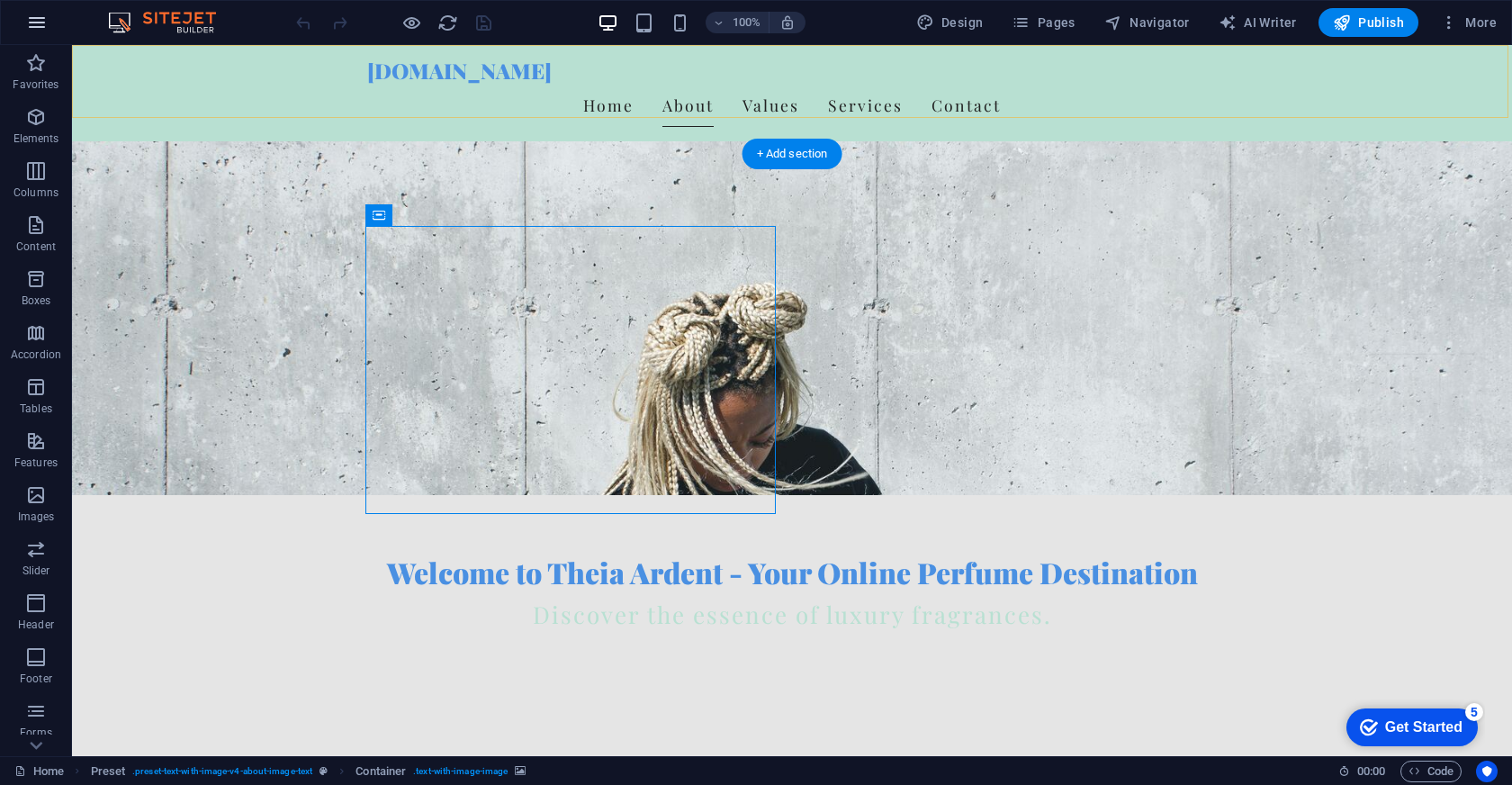
click at [31, 19] on icon "button" at bounding box center [37, 22] width 21 height 21
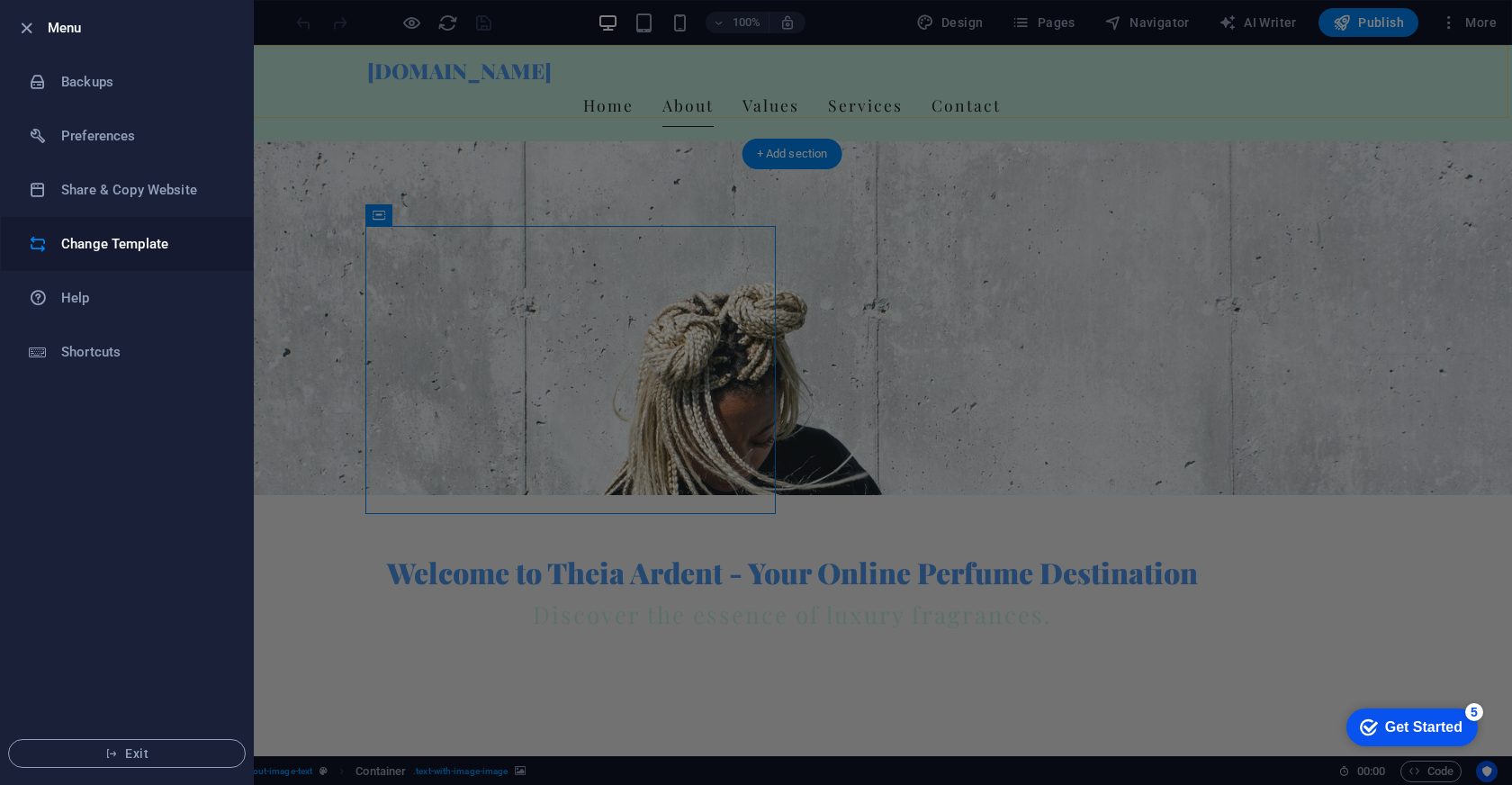
click at [164, 238] on h6 "Change Template" at bounding box center [144, 244] width 166 height 21
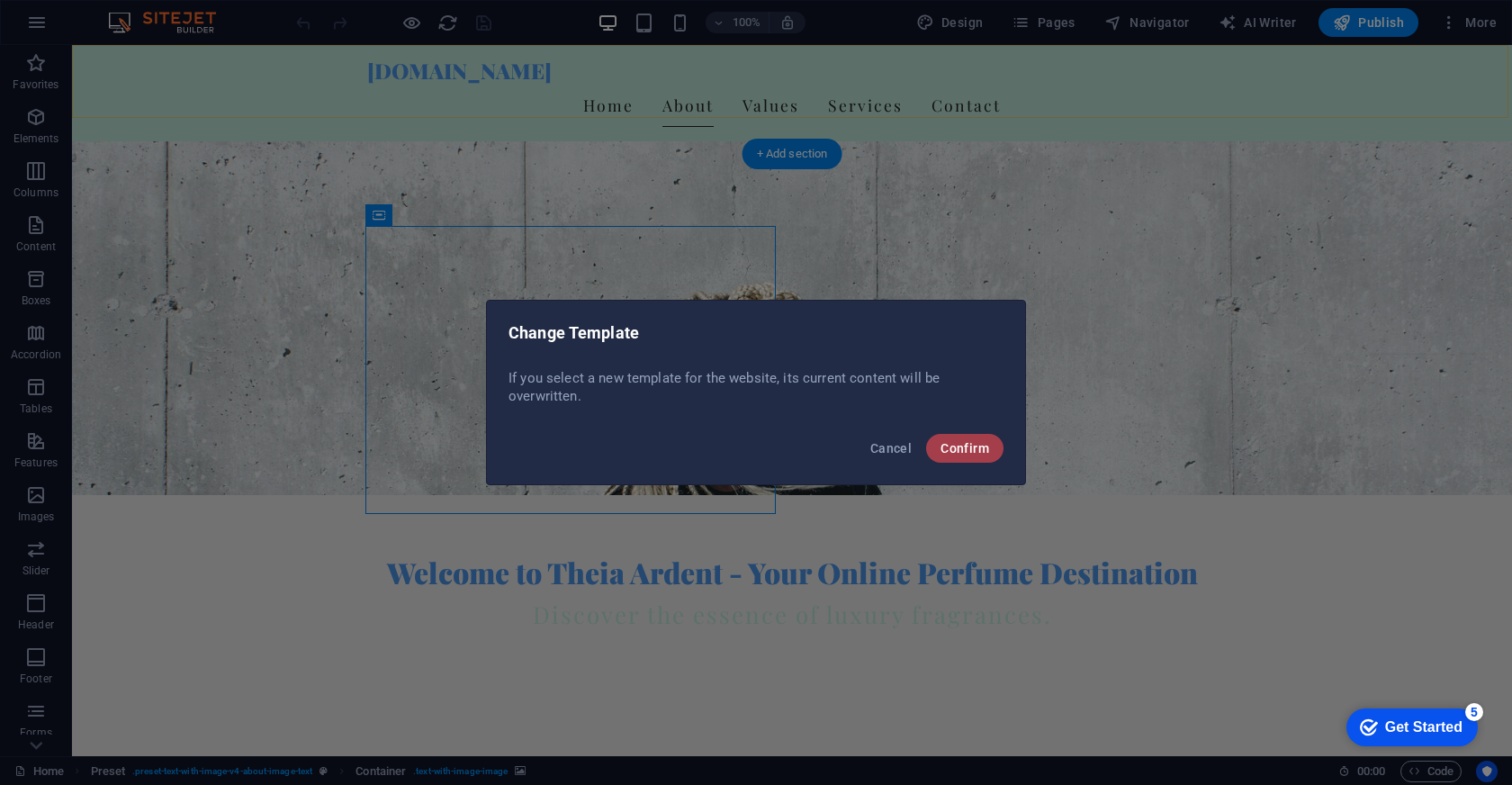
click at [976, 450] on span "Confirm" at bounding box center [965, 448] width 49 height 15
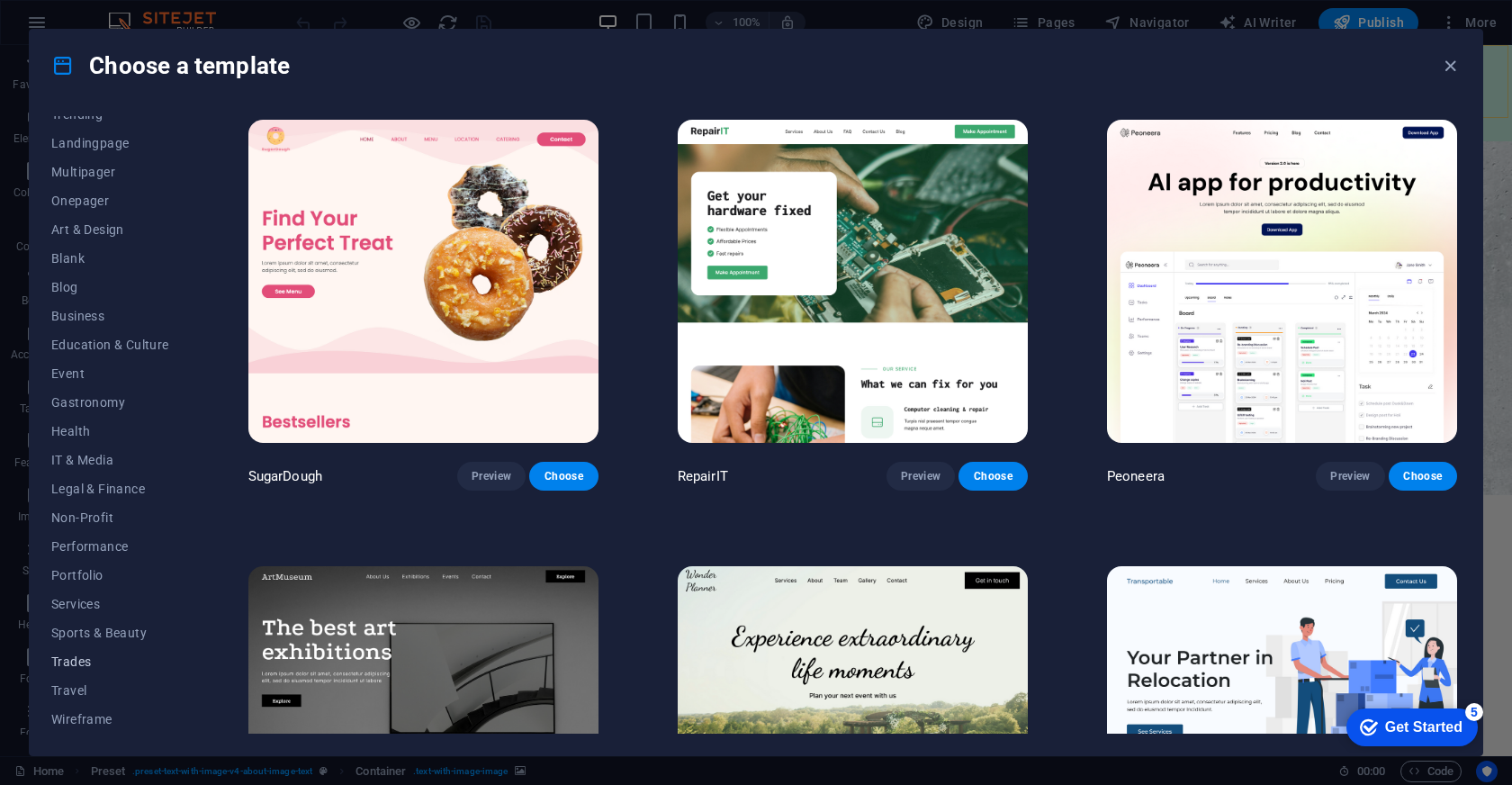
scroll to position [0, 0]
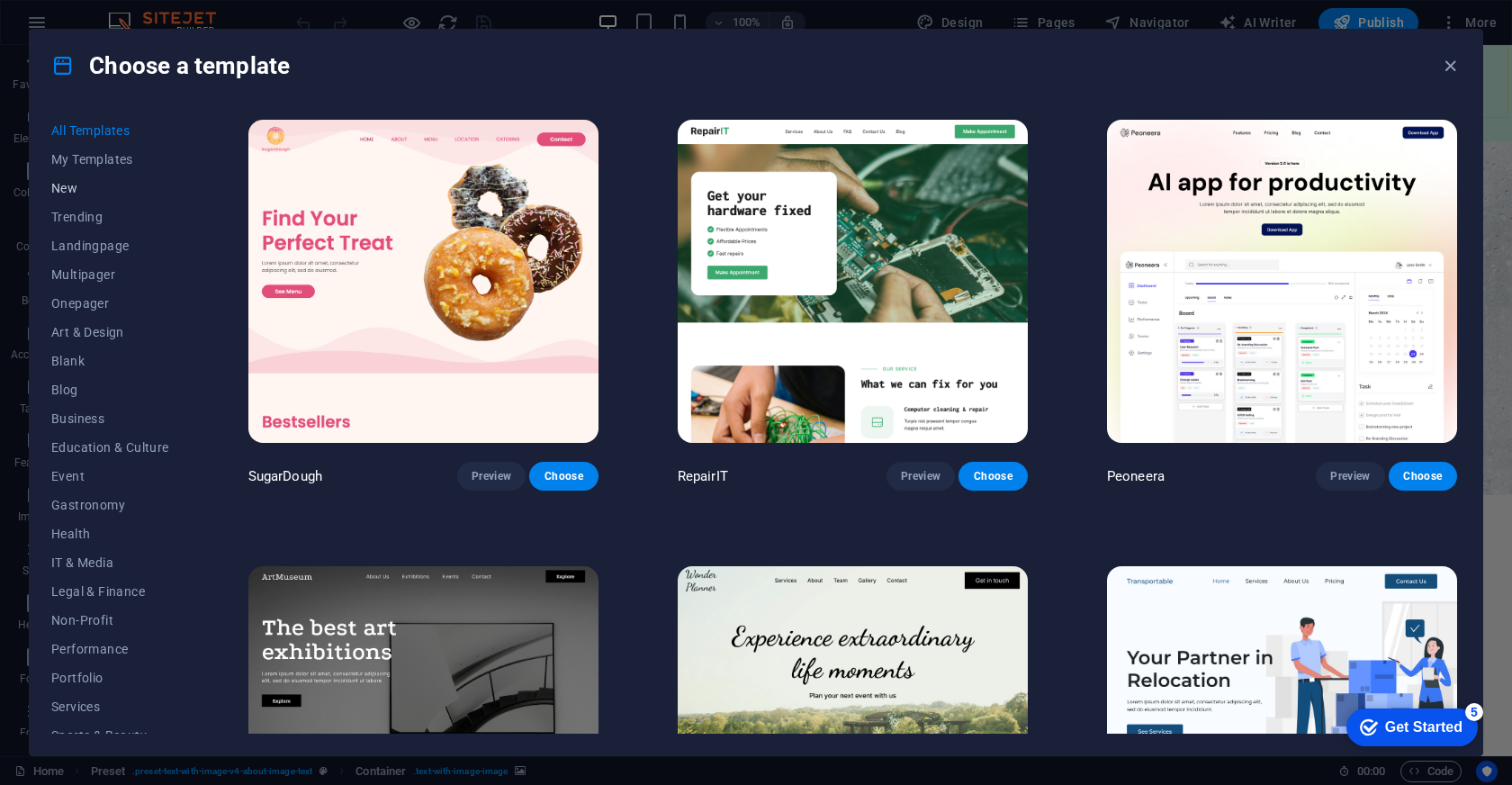
click at [84, 191] on span "New" at bounding box center [110, 188] width 118 height 15
click at [64, 191] on span "New" at bounding box center [110, 188] width 118 height 15
click at [485, 473] on span "Preview" at bounding box center [491, 476] width 40 height 15
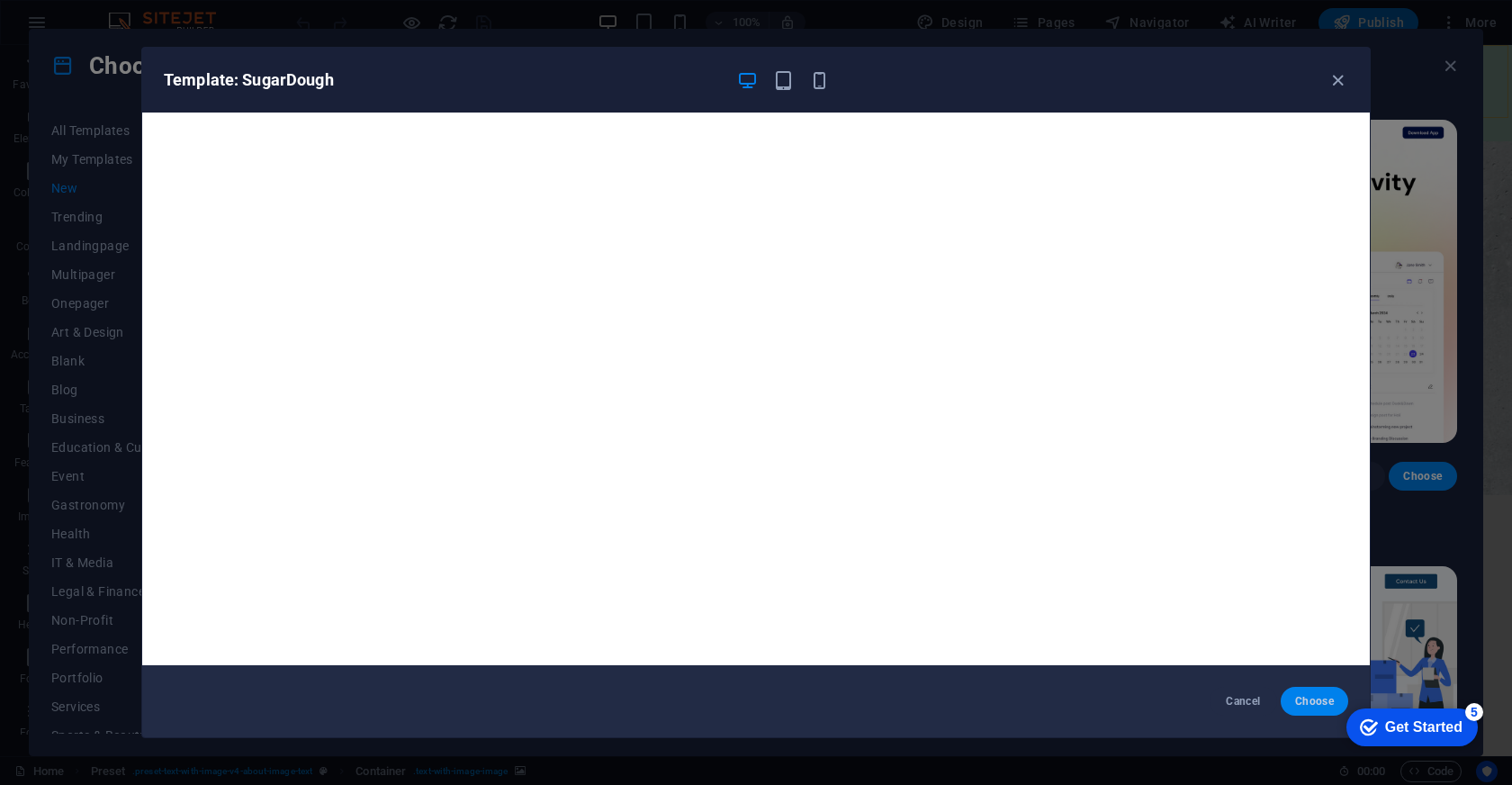
click at [1322, 691] on button "Choose" at bounding box center [1314, 701] width 67 height 29
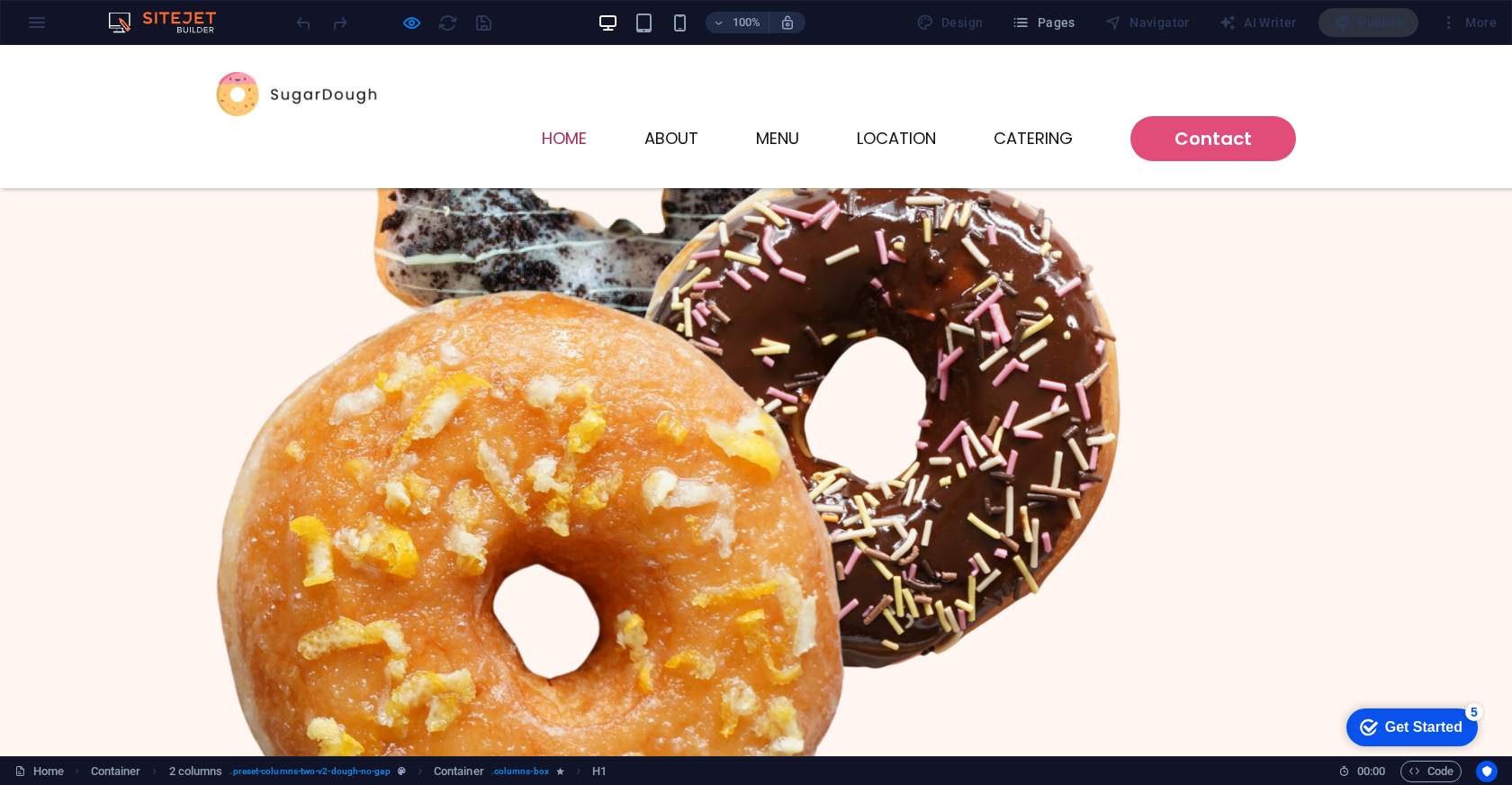
scroll to position [662, 0]
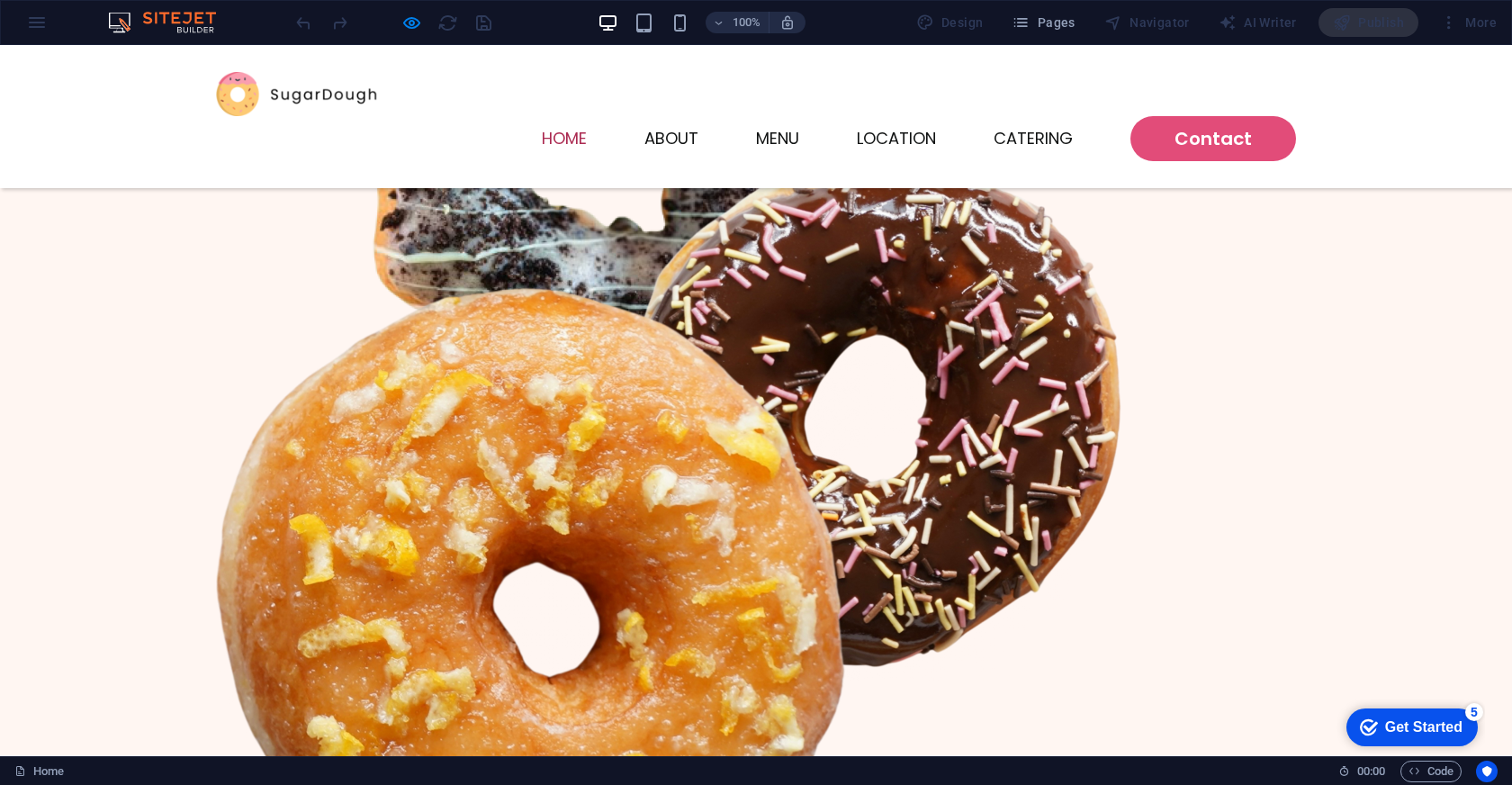
click div "Choco Sprinkle"
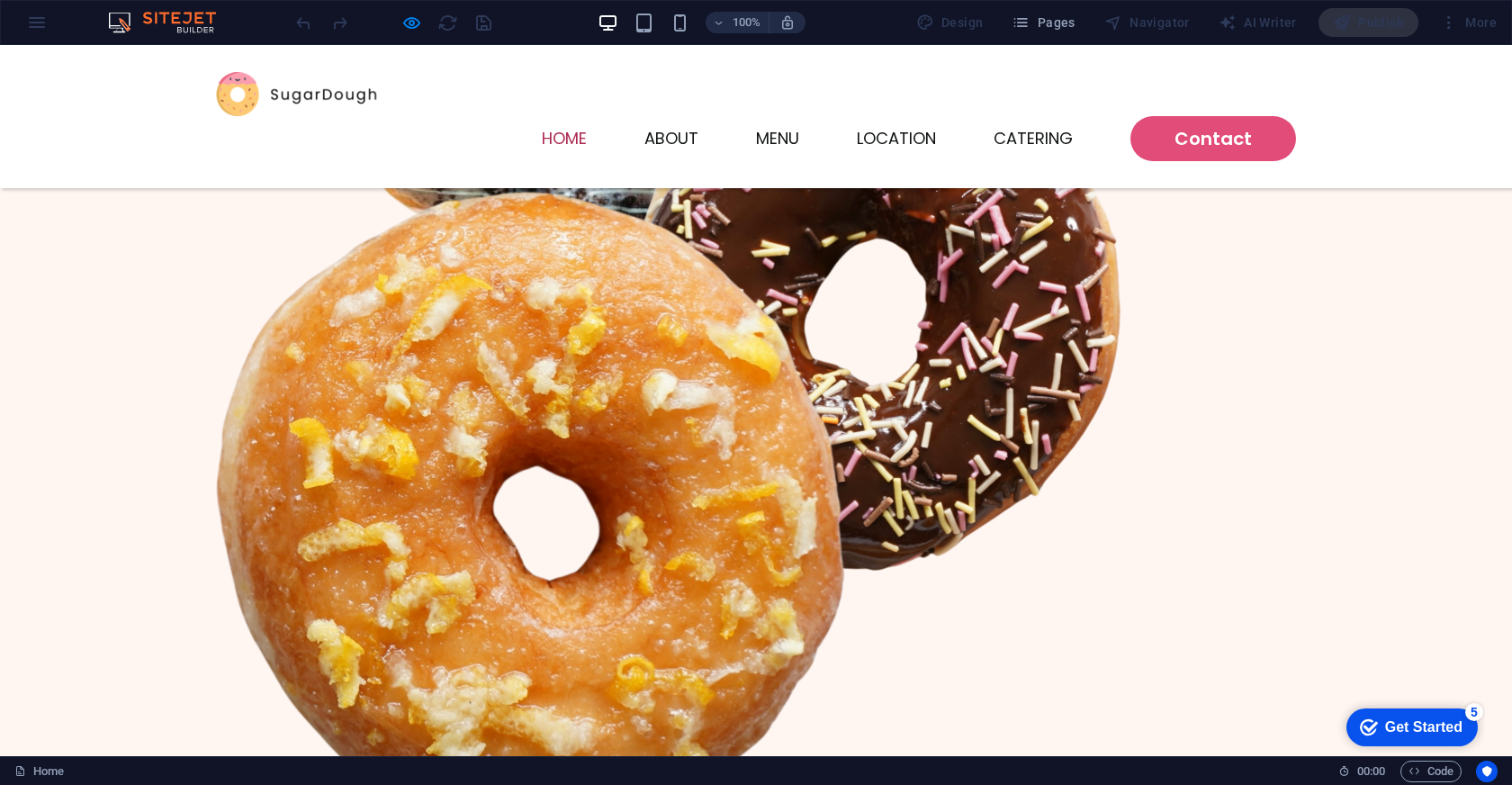
scroll to position [754, 0]
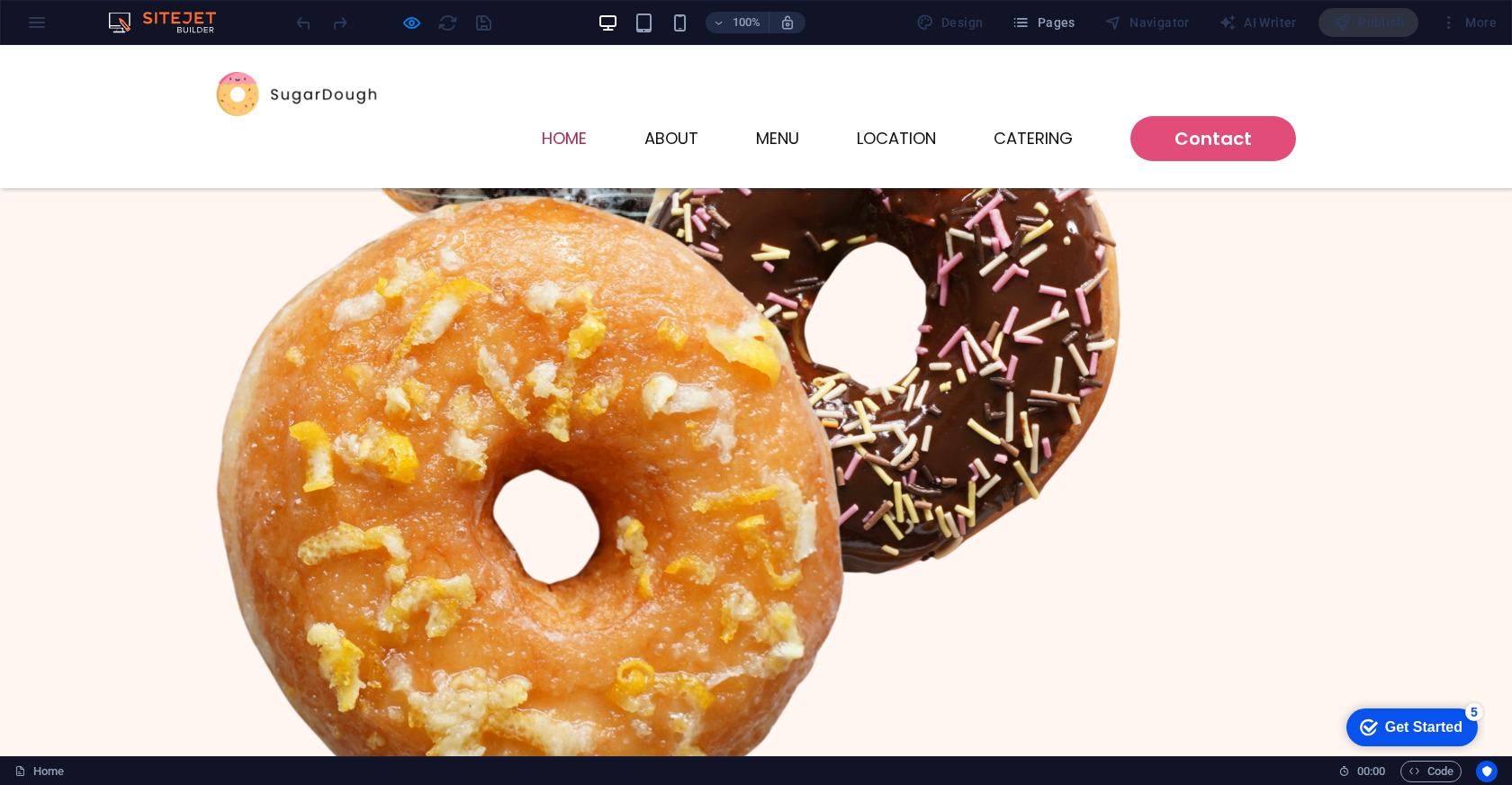
click icon "button"
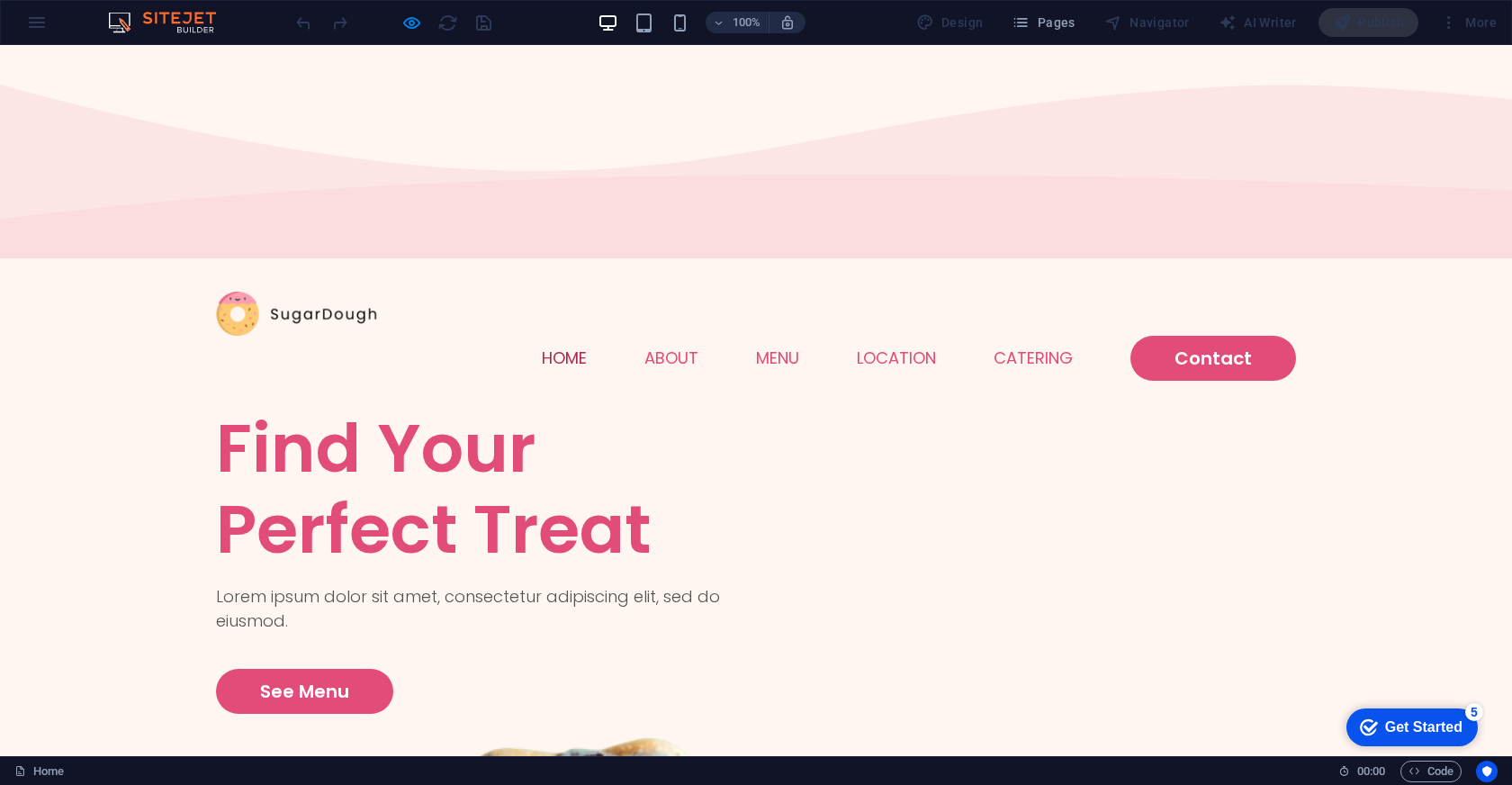
scroll to position [0, 0]
click at [121, 8] on div "100% Design Pages Navigator AI Writer Publish More" at bounding box center [756, 22] width 1510 height 43
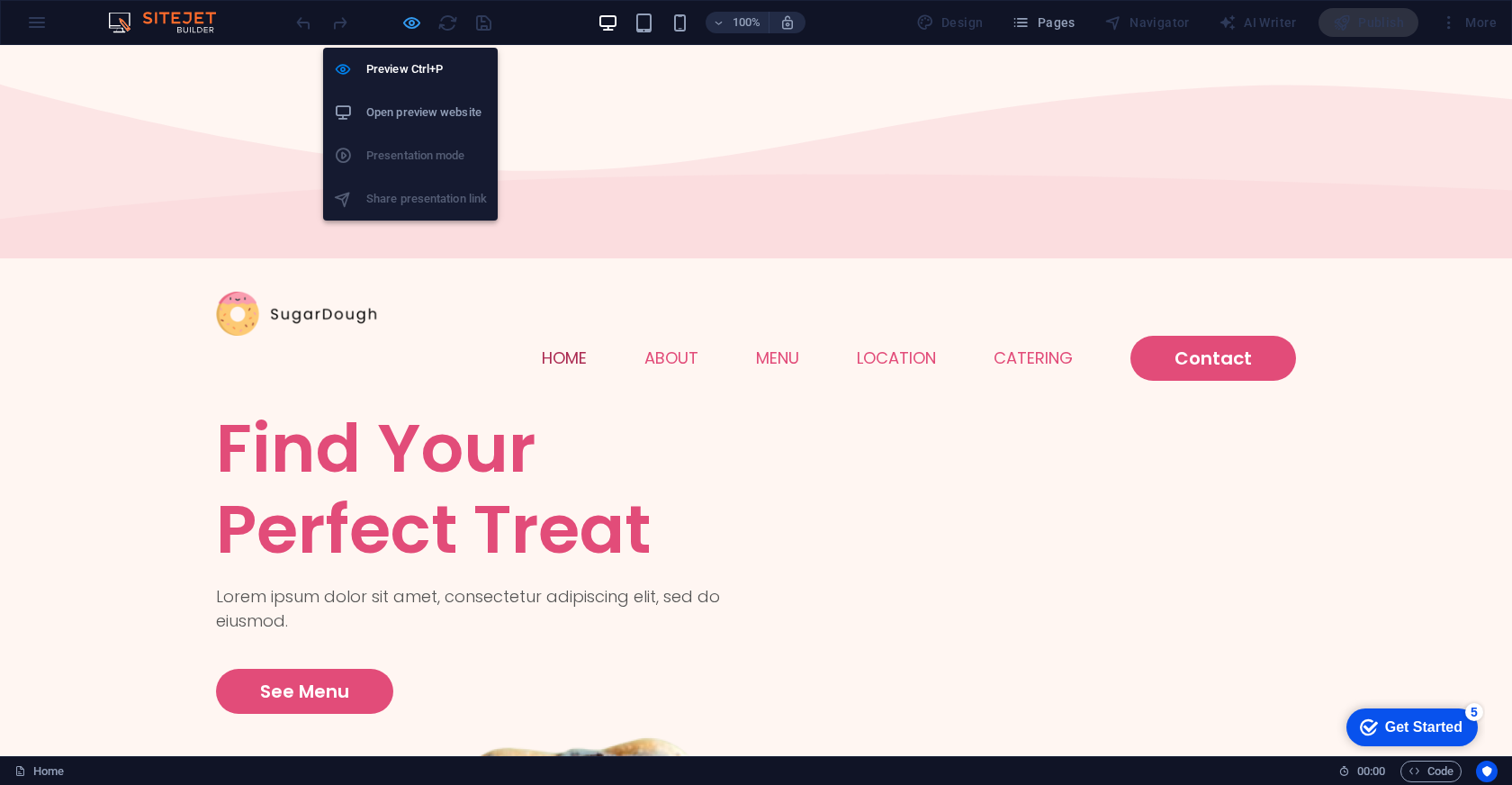
click at [409, 16] on icon "button" at bounding box center [411, 22] width 20 height 20
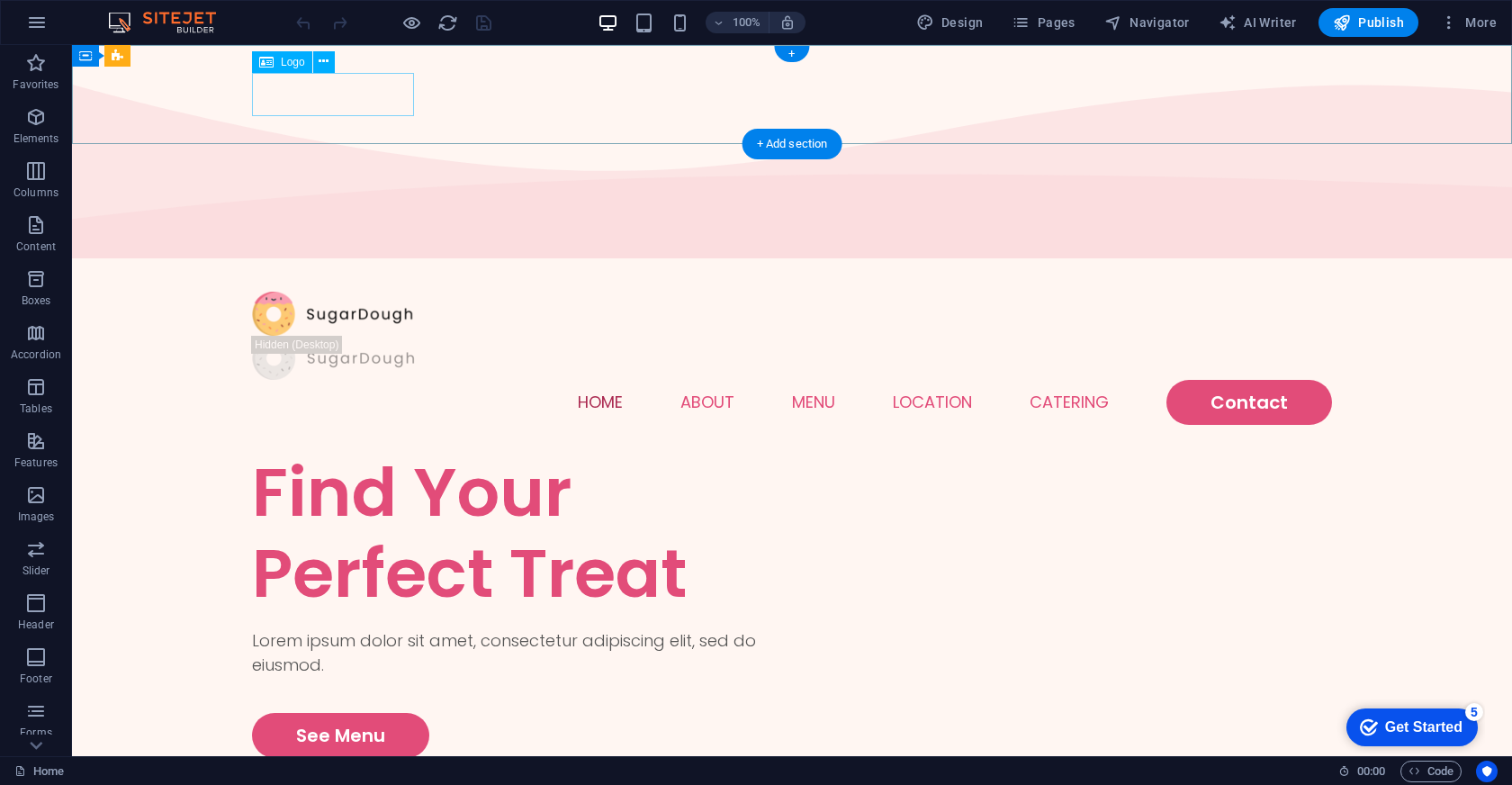
click at [361, 291] on div at bounding box center [792, 313] width 1081 height 44
click at [289, 56] on span "Logo" at bounding box center [292, 61] width 24 height 11
click at [322, 61] on icon at bounding box center [324, 61] width 10 height 18
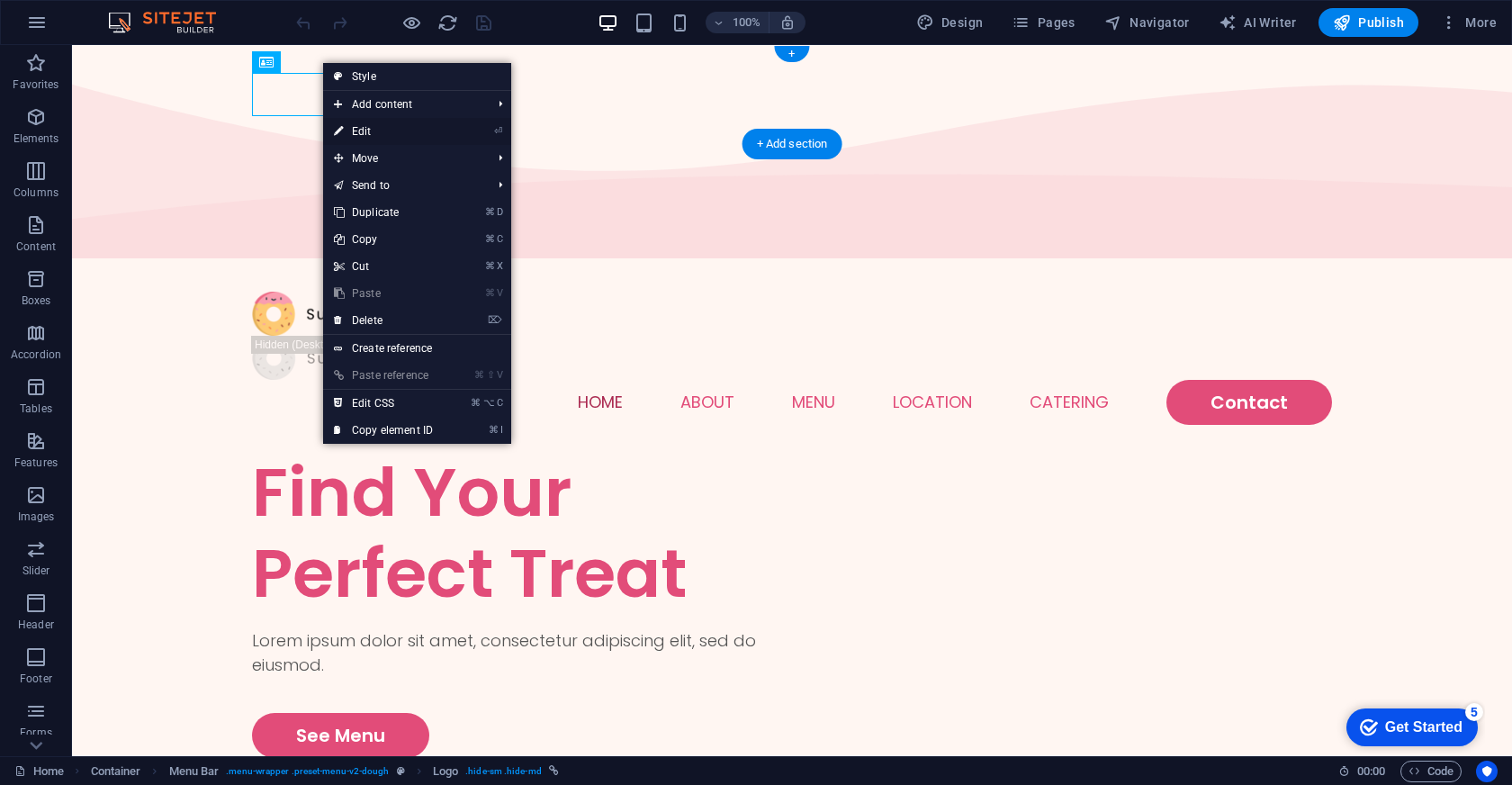
click at [402, 128] on link "⏎ Edit" at bounding box center [384, 131] width 120 height 27
select select "px"
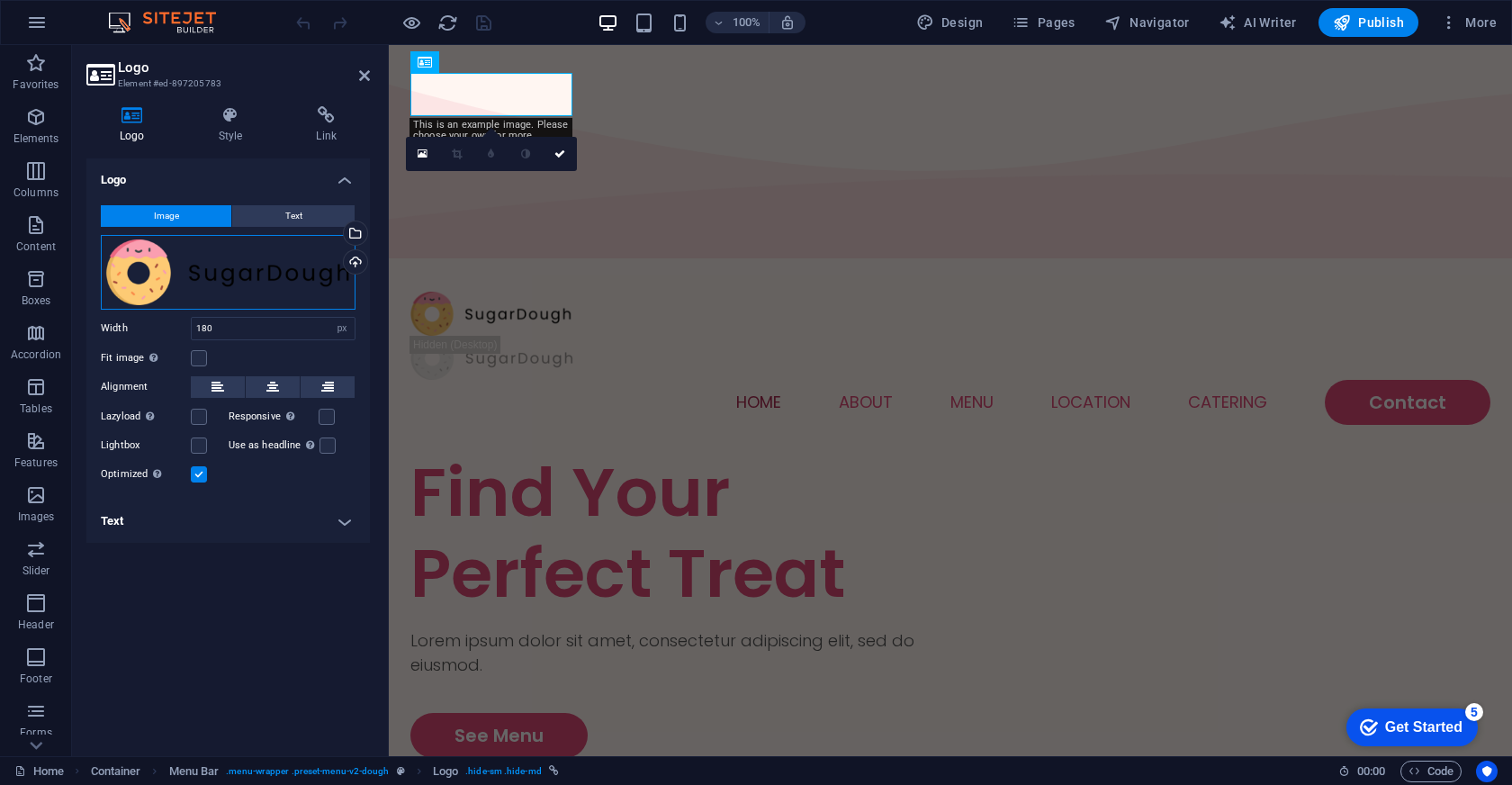
click at [197, 282] on div "Drag files here, click to choose files or select files from Files or our free s…" at bounding box center [228, 272] width 255 height 75
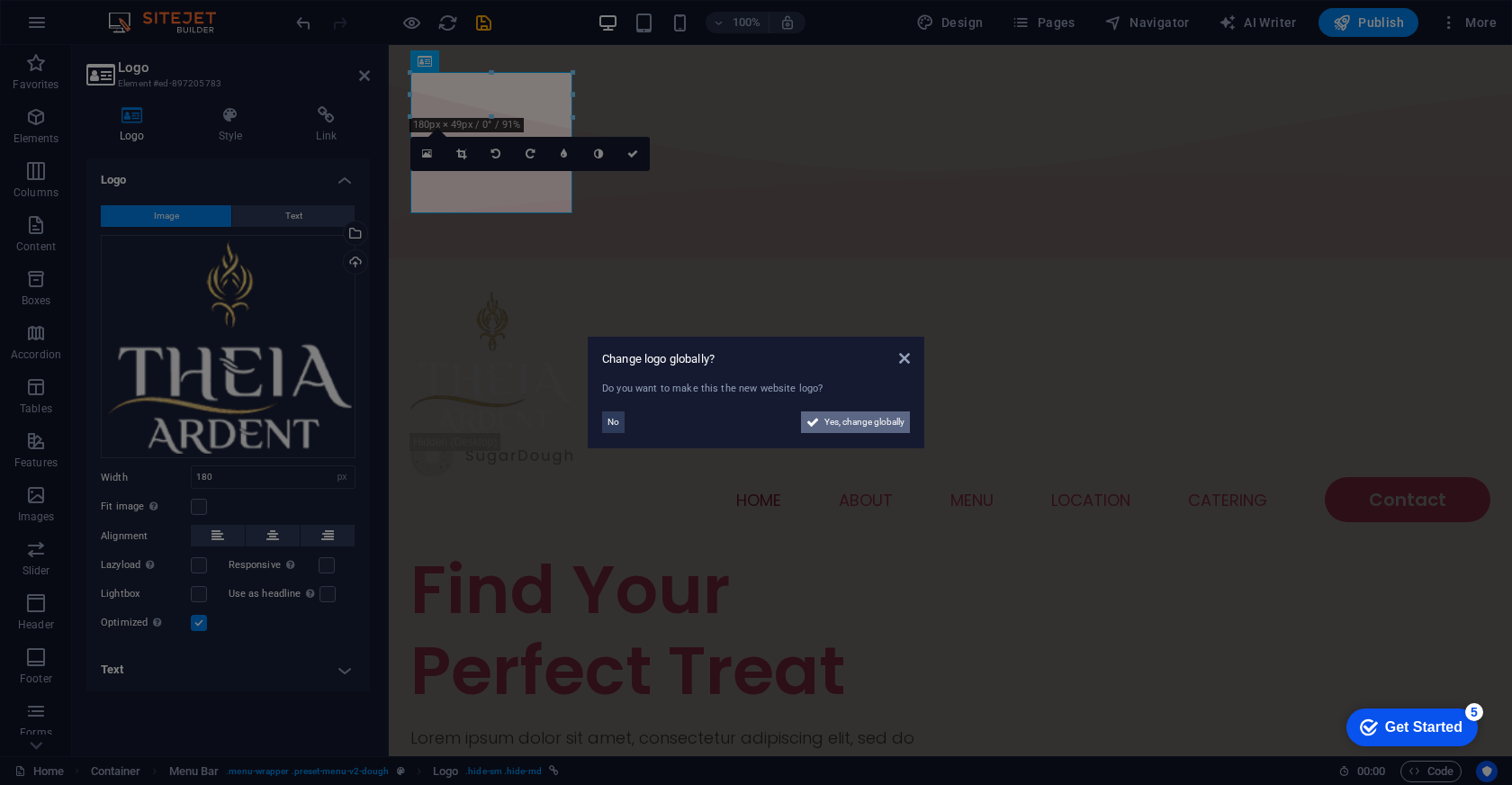
click at [872, 417] on span "Yes, change globally" at bounding box center [864, 422] width 80 height 21
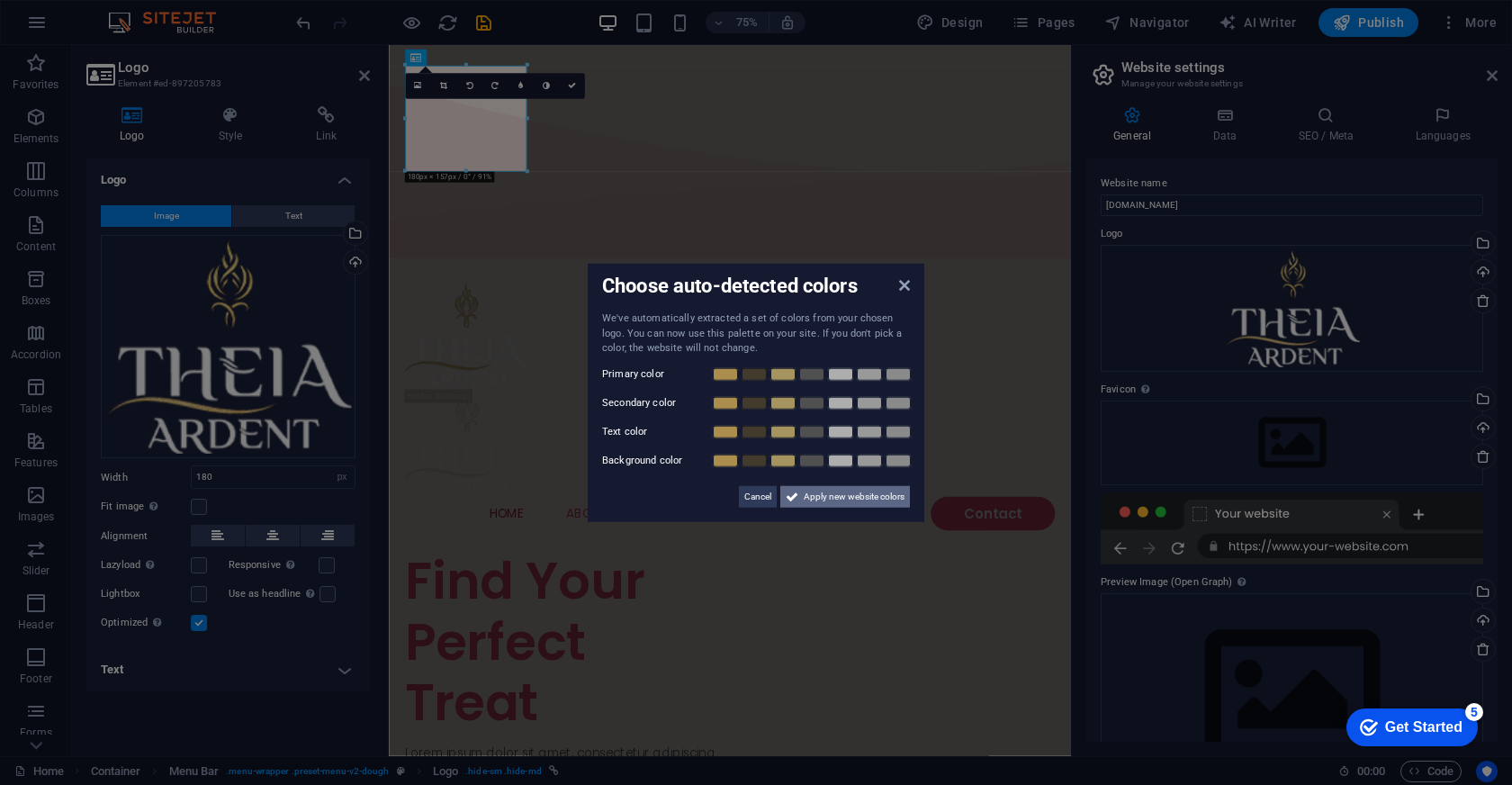
click at [861, 502] on span "Apply new website colors" at bounding box center [854, 495] width 101 height 21
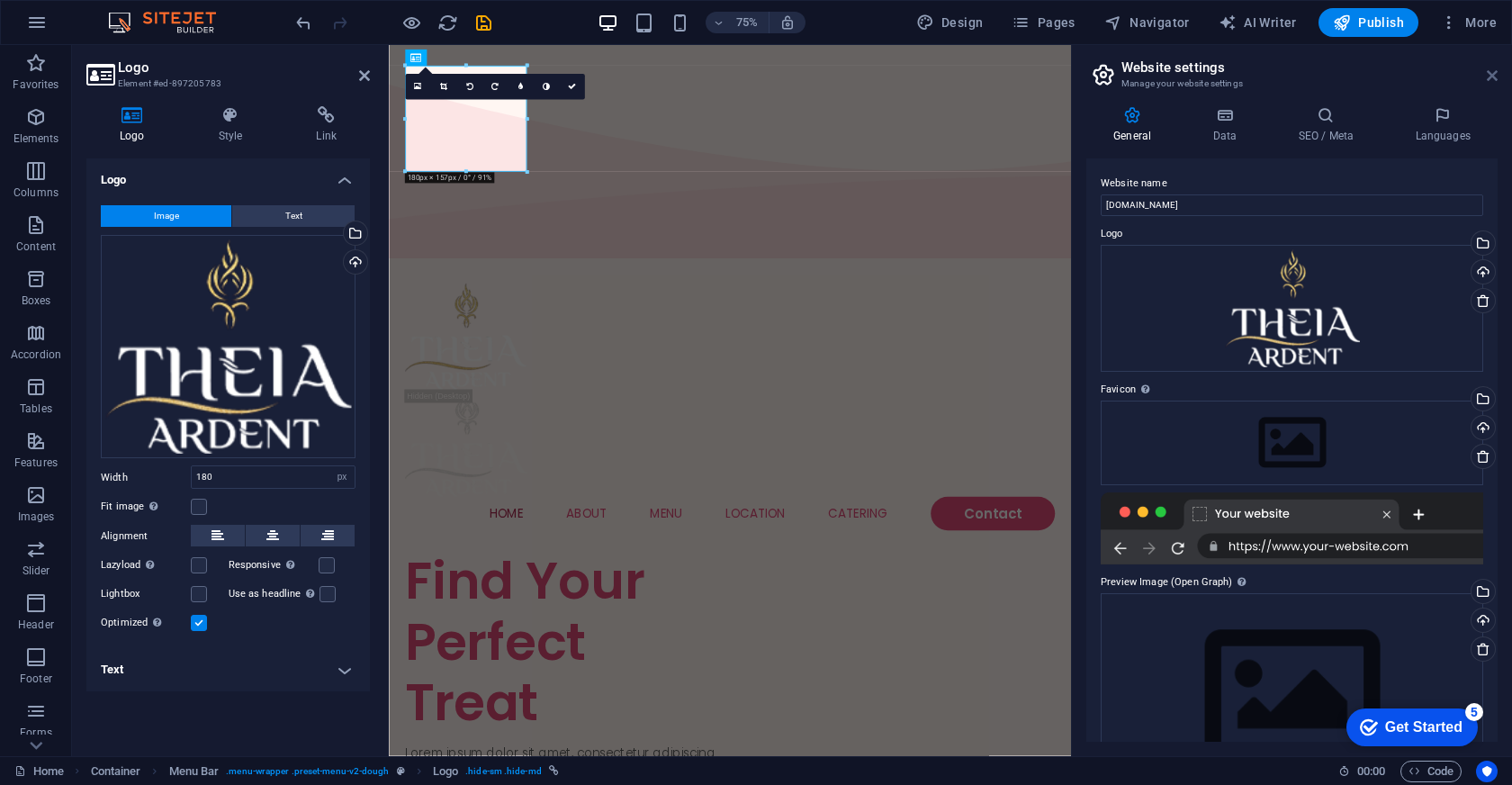
click at [1494, 69] on icon at bounding box center [1492, 75] width 11 height 15
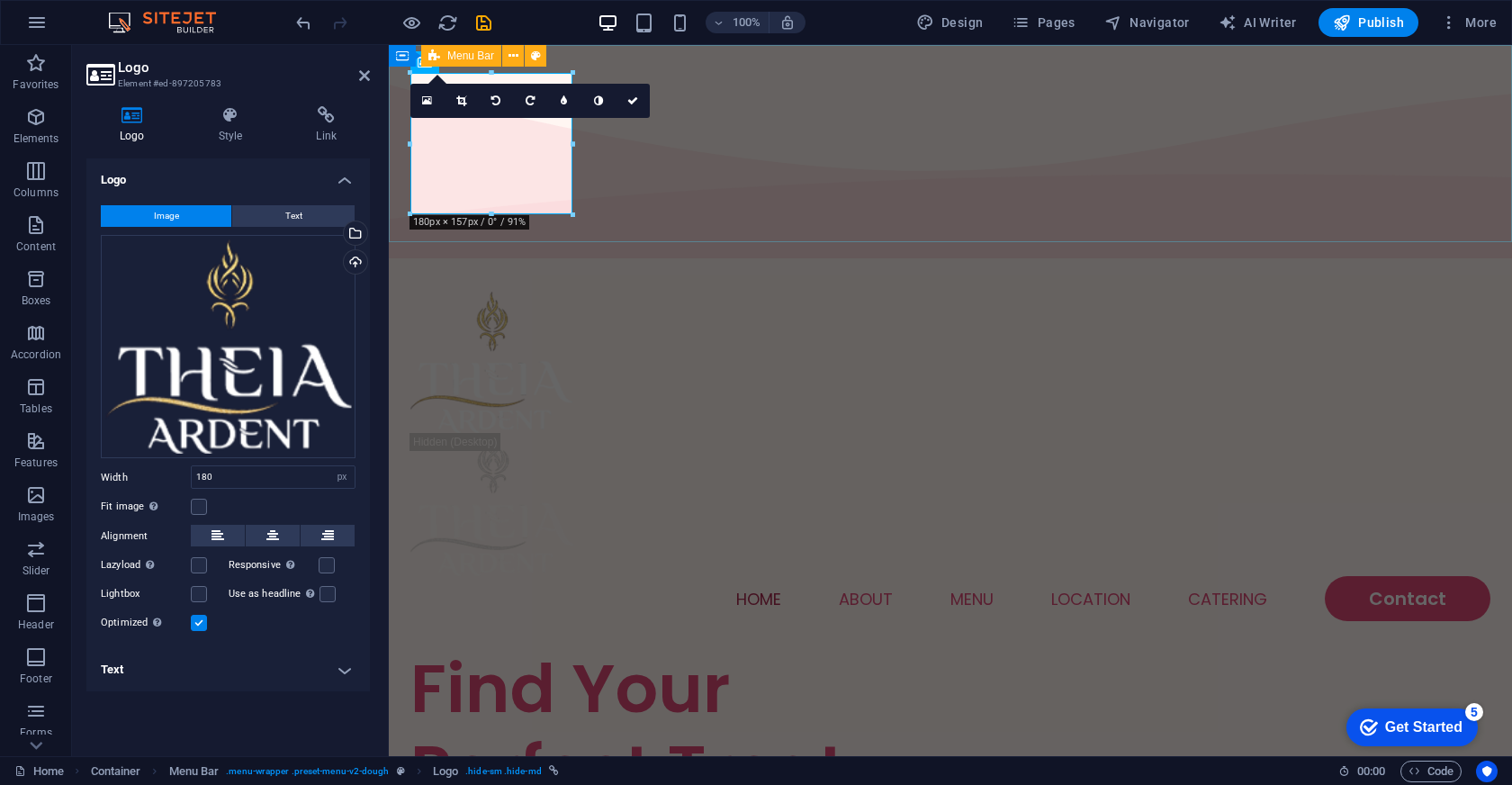
click at [872, 264] on div "Home About Menu Location Catering Contact" at bounding box center [950, 456] width 1123 height 384
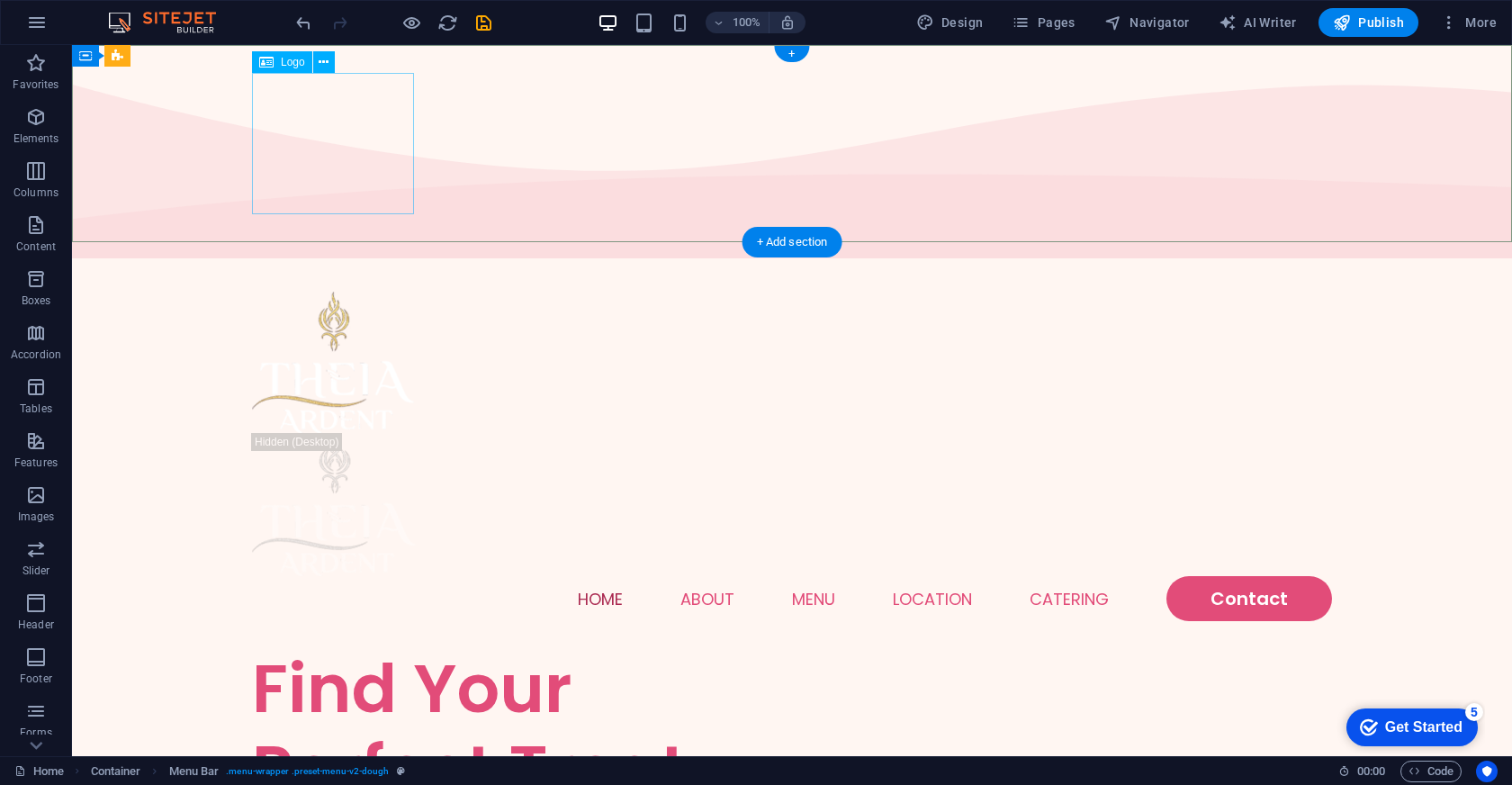
click at [350, 291] on div at bounding box center [792, 361] width 1081 height 141
click at [319, 57] on icon at bounding box center [324, 62] width 10 height 18
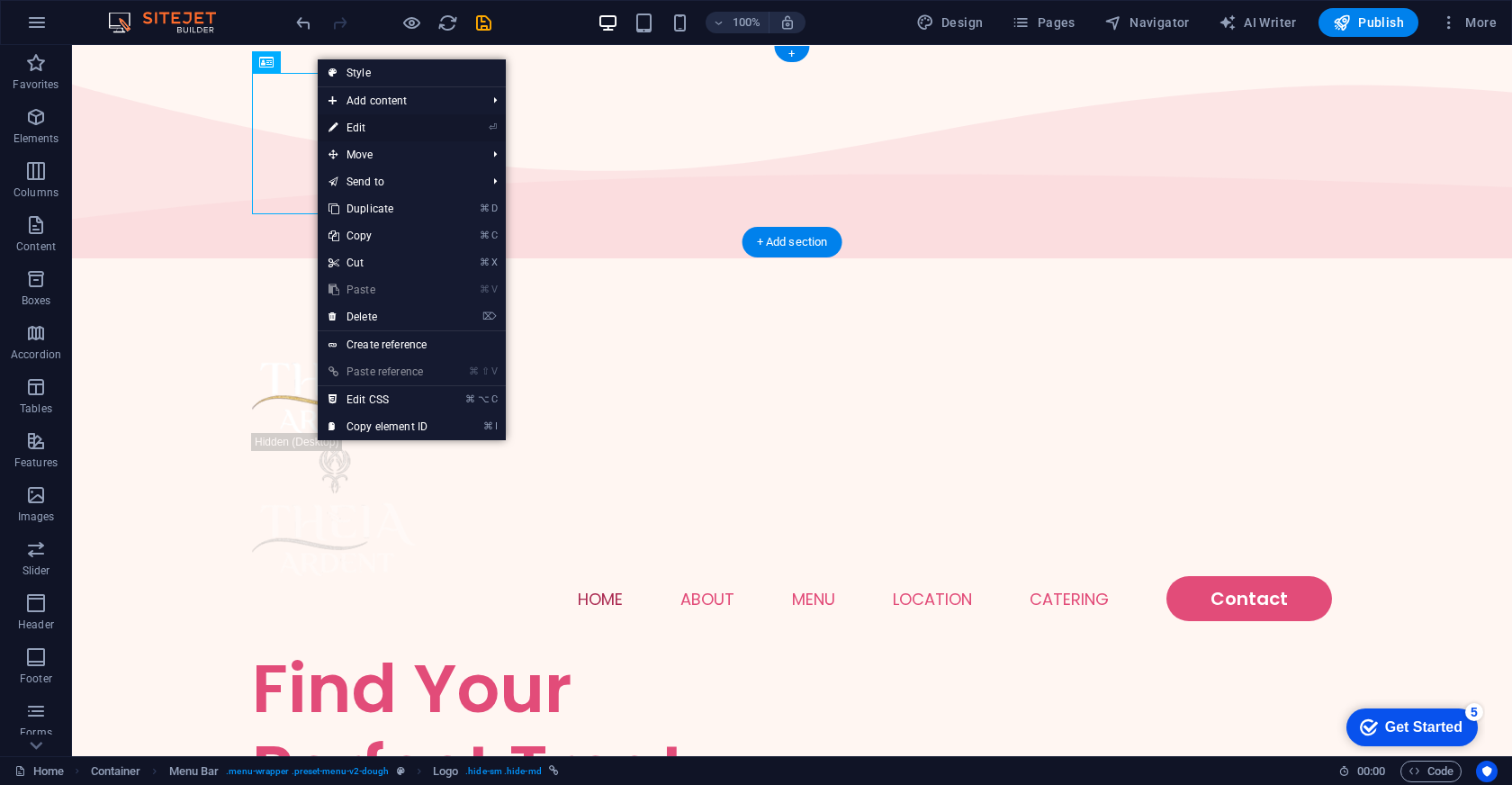
click at [365, 120] on link "⏎ Edit" at bounding box center [378, 128] width 120 height 27
select select "px"
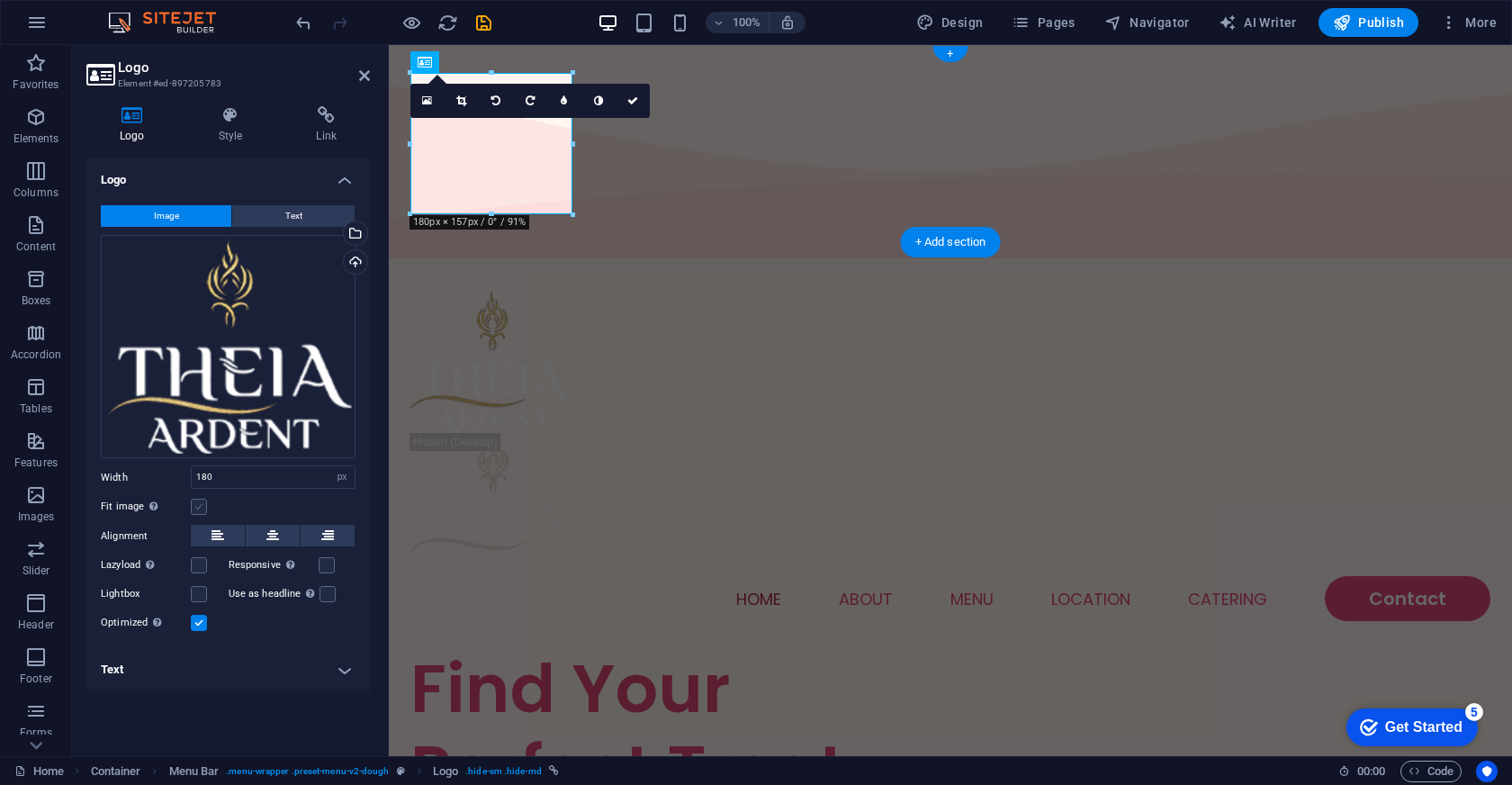
click at [200, 504] on label at bounding box center [198, 506] width 17 height 17
click at [0, 0] on input "Fit image Automatically fit image to a fixed width and height" at bounding box center [0, 0] width 0 height 0
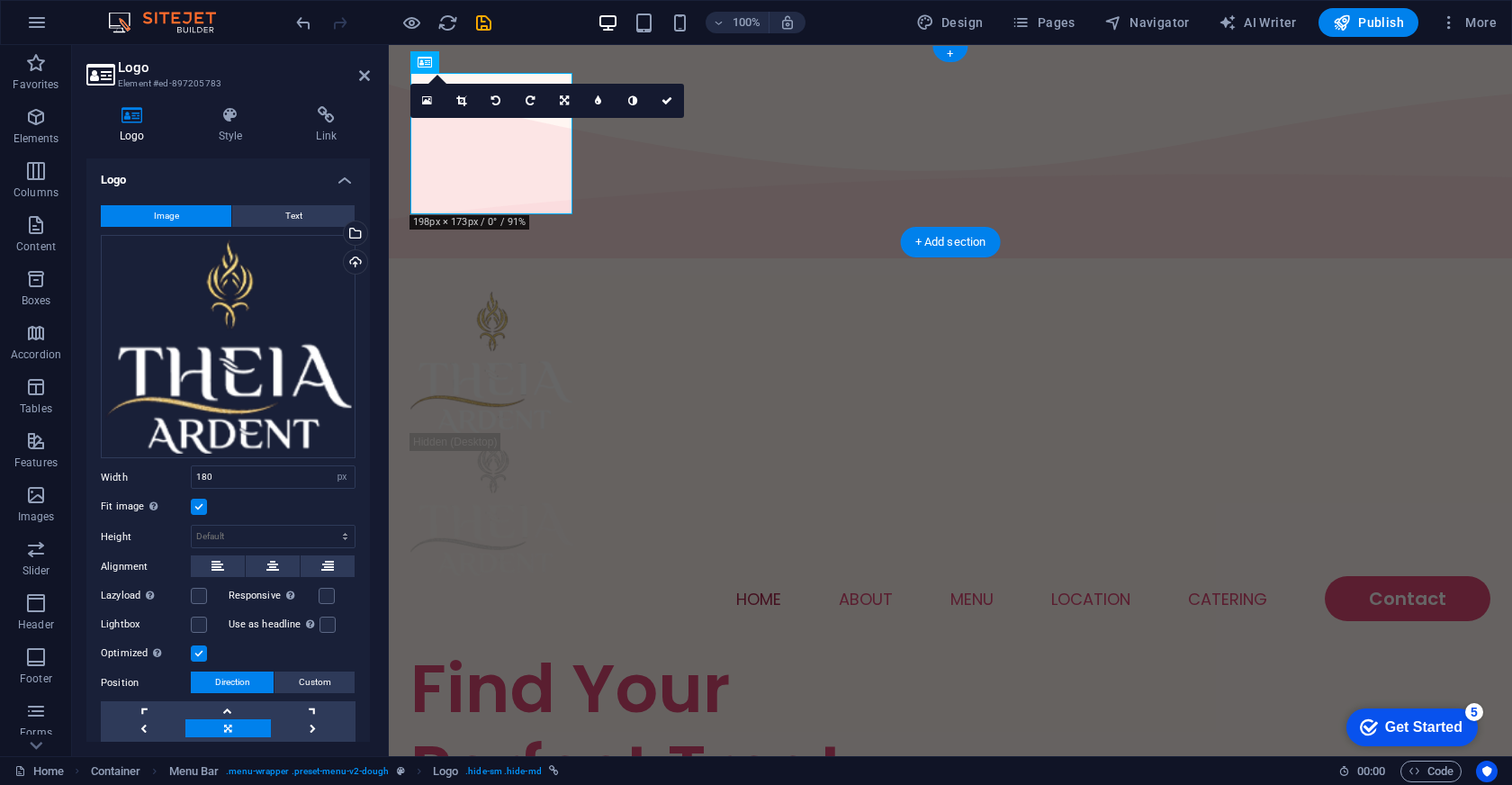
click at [200, 504] on label at bounding box center [198, 506] width 17 height 17
click at [0, 0] on input "Fit image Automatically fit image to a fixed width and height" at bounding box center [0, 0] width 0 height 0
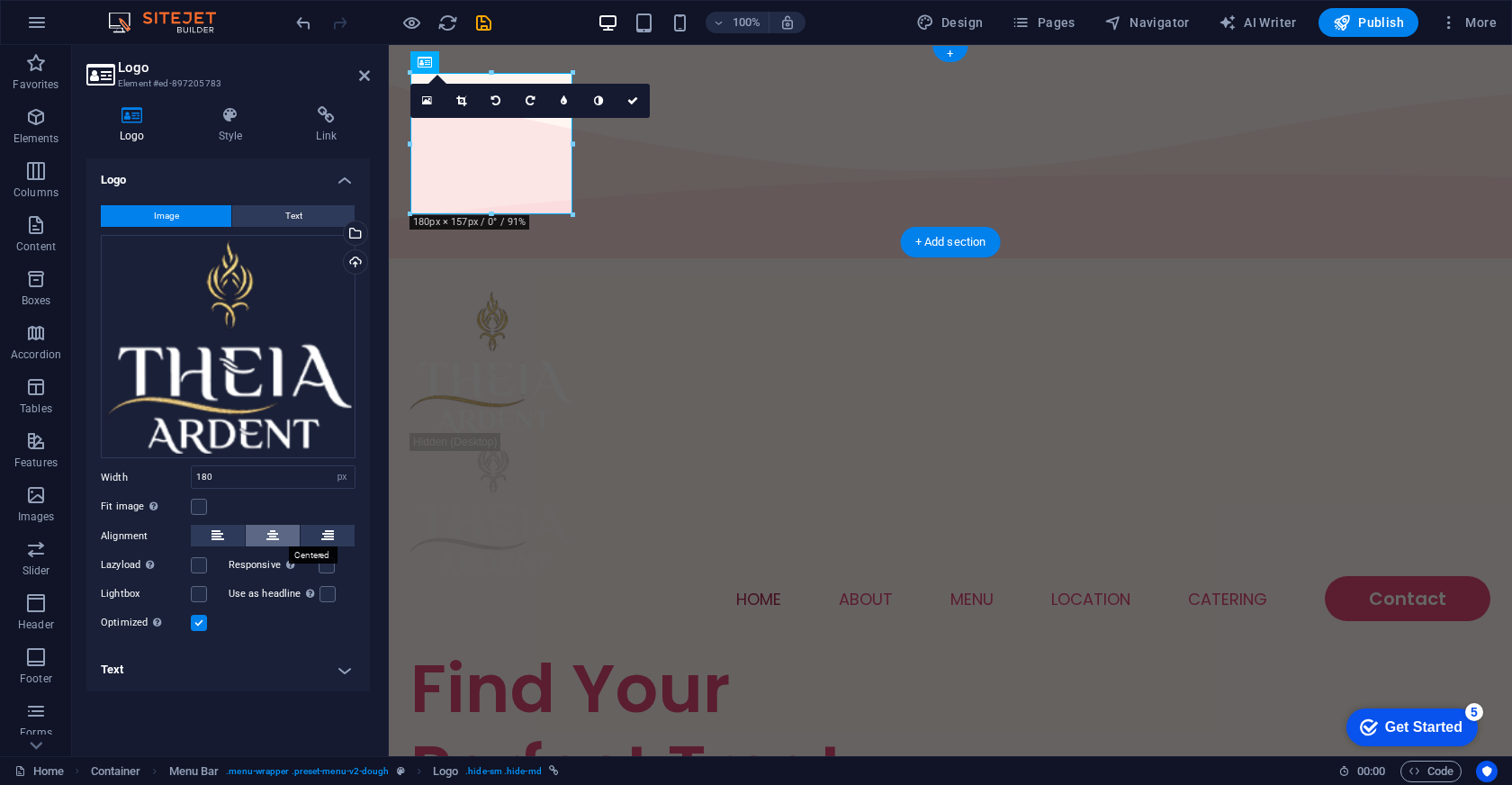
click at [275, 529] on icon at bounding box center [272, 535] width 13 height 21
click at [217, 531] on icon at bounding box center [218, 535] width 13 height 21
click at [201, 564] on label at bounding box center [198, 564] width 17 height 17
click at [0, 0] on input "Lazyload Loading images after the page loads improves page speed." at bounding box center [0, 0] width 0 height 0
click at [197, 591] on label at bounding box center [198, 594] width 17 height 17
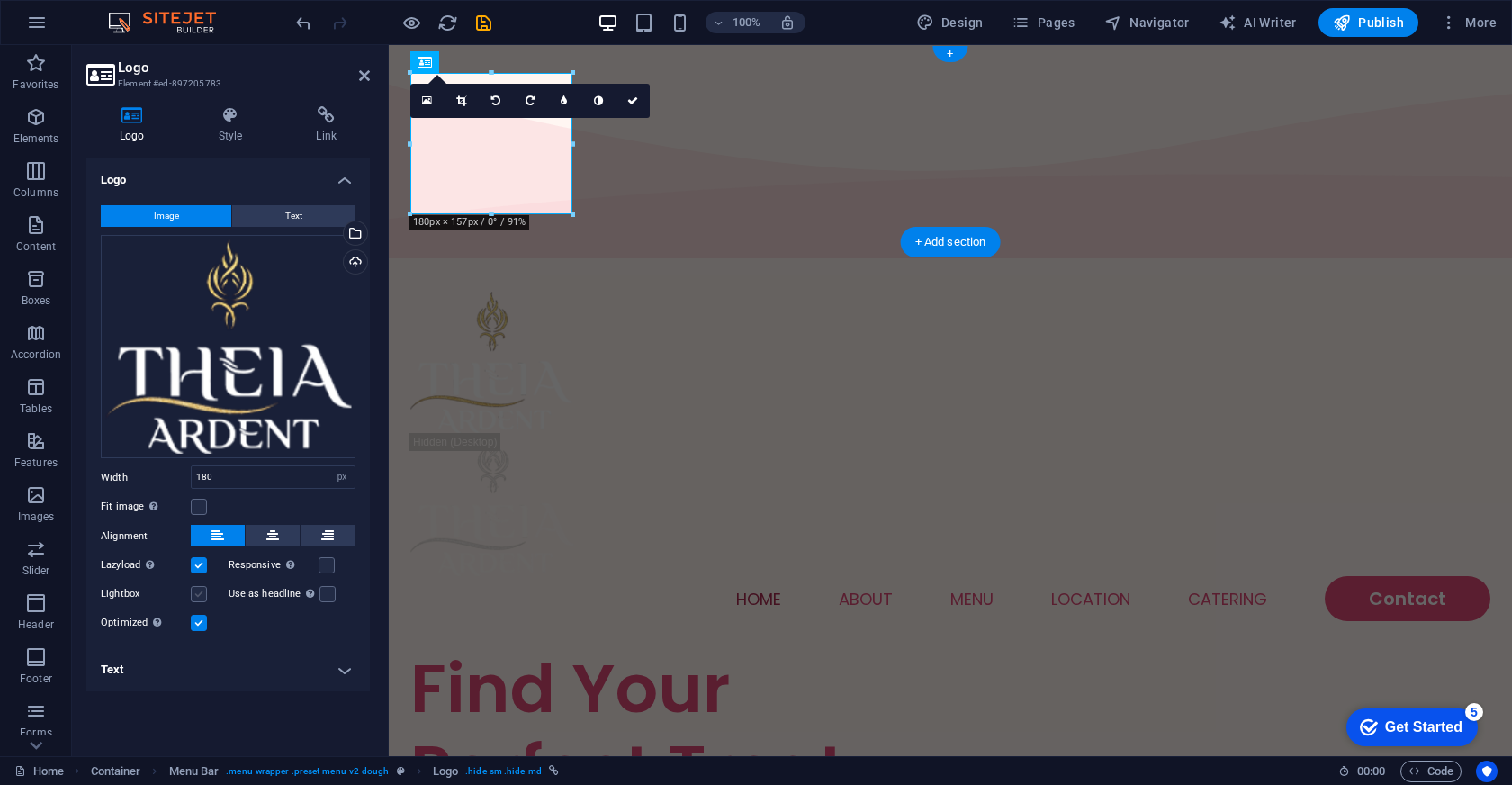
click at [0, 0] on input "Lightbox" at bounding box center [0, 0] width 0 height 0
click at [326, 563] on label at bounding box center [326, 564] width 17 height 17
click at [0, 0] on input "Responsive Automatically load retina image and smartphone optimized sizes." at bounding box center [0, 0] width 0 height 0
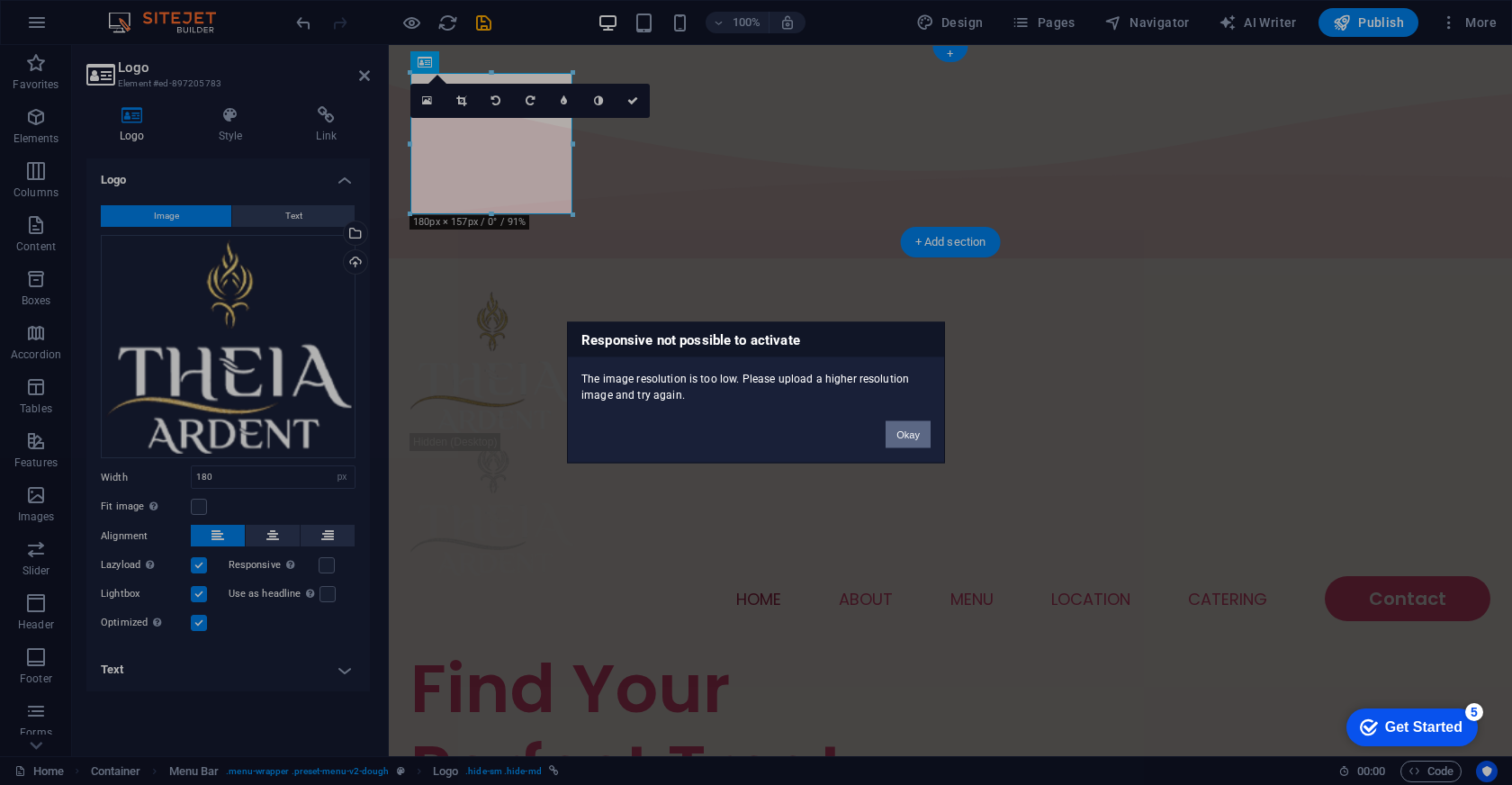
click at [910, 436] on button "Okay" at bounding box center [908, 434] width 45 height 27
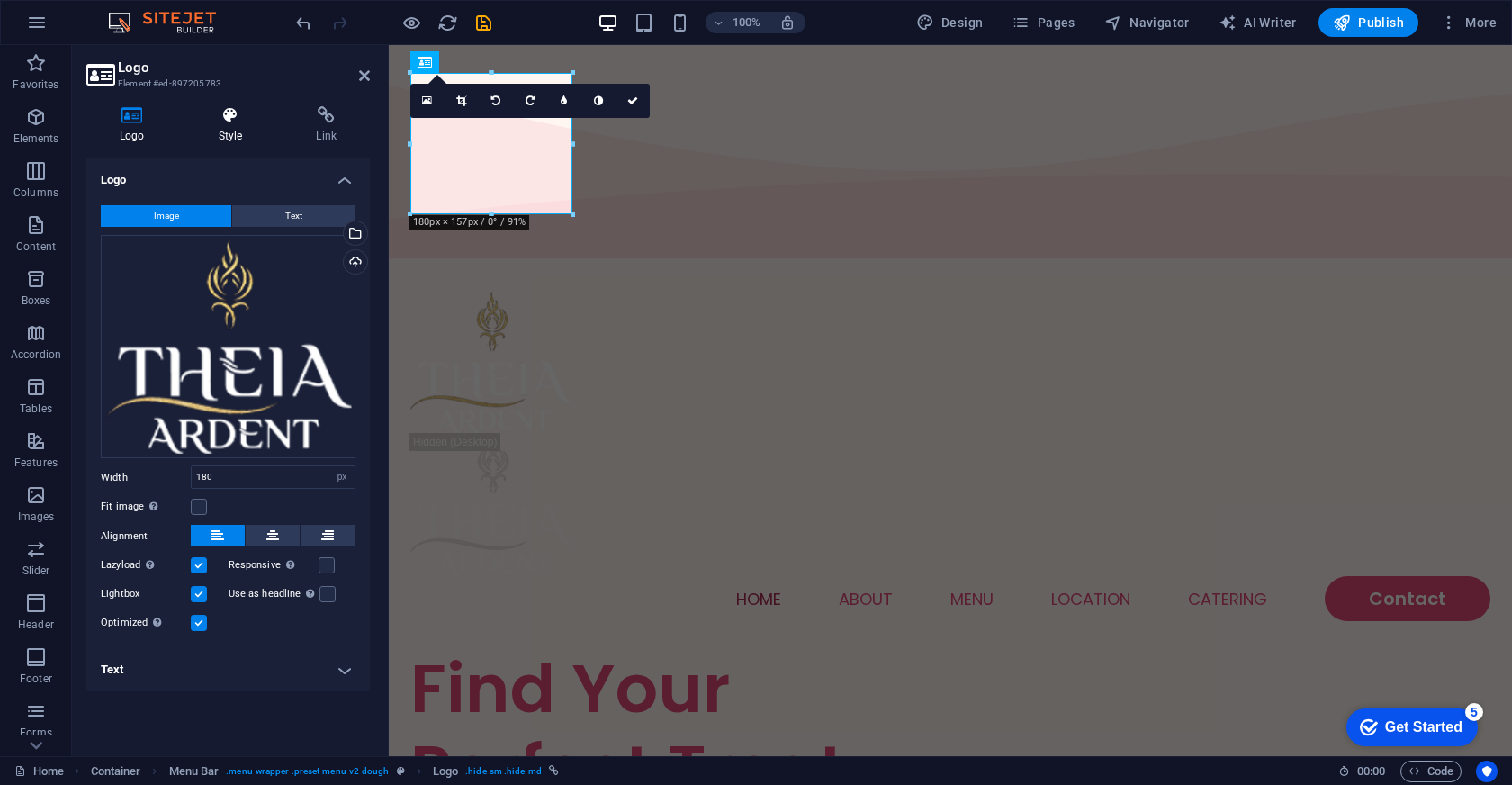
click at [229, 117] on icon at bounding box center [231, 115] width 91 height 18
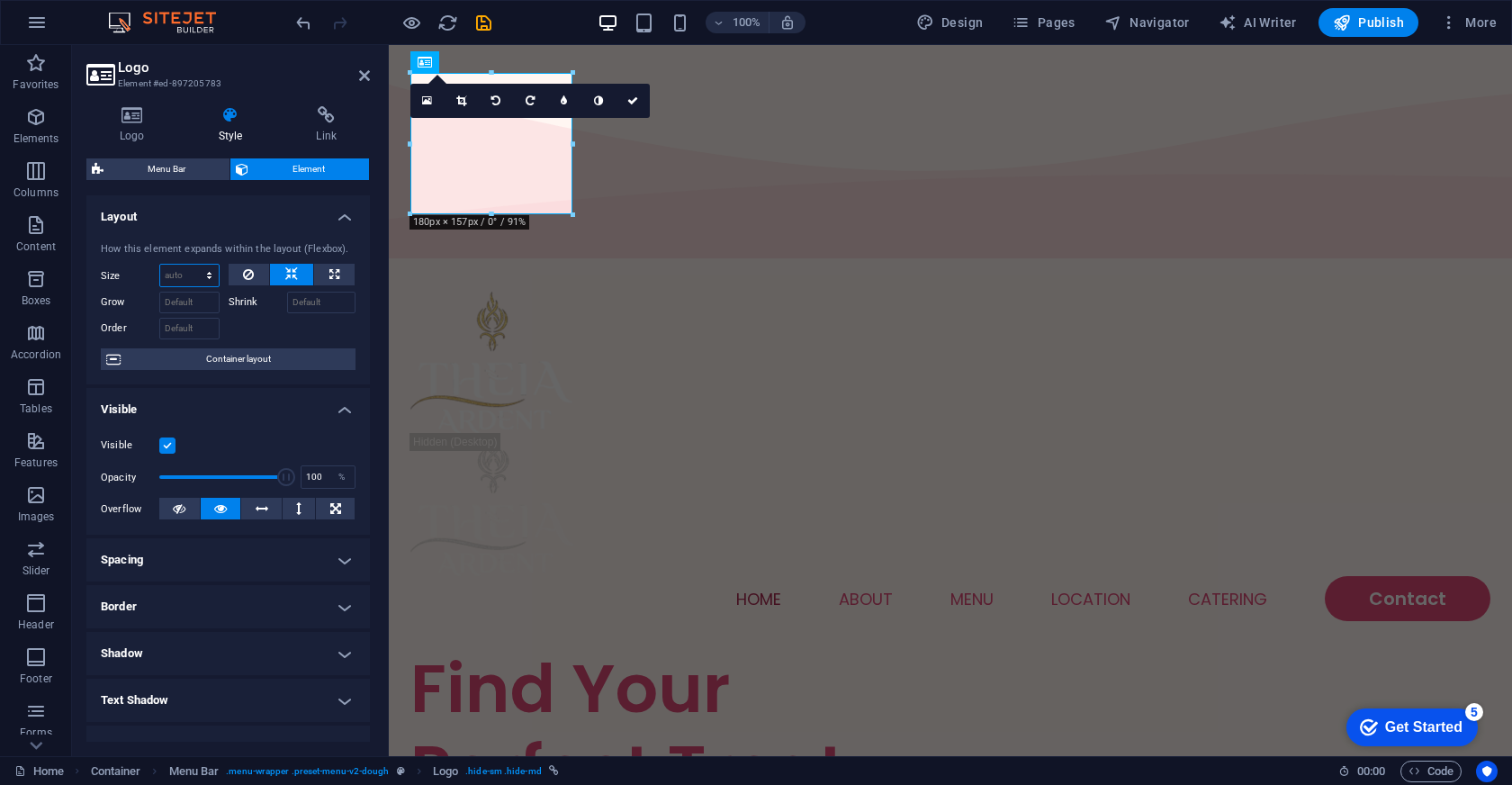
select select "1/3"
type input "33.33"
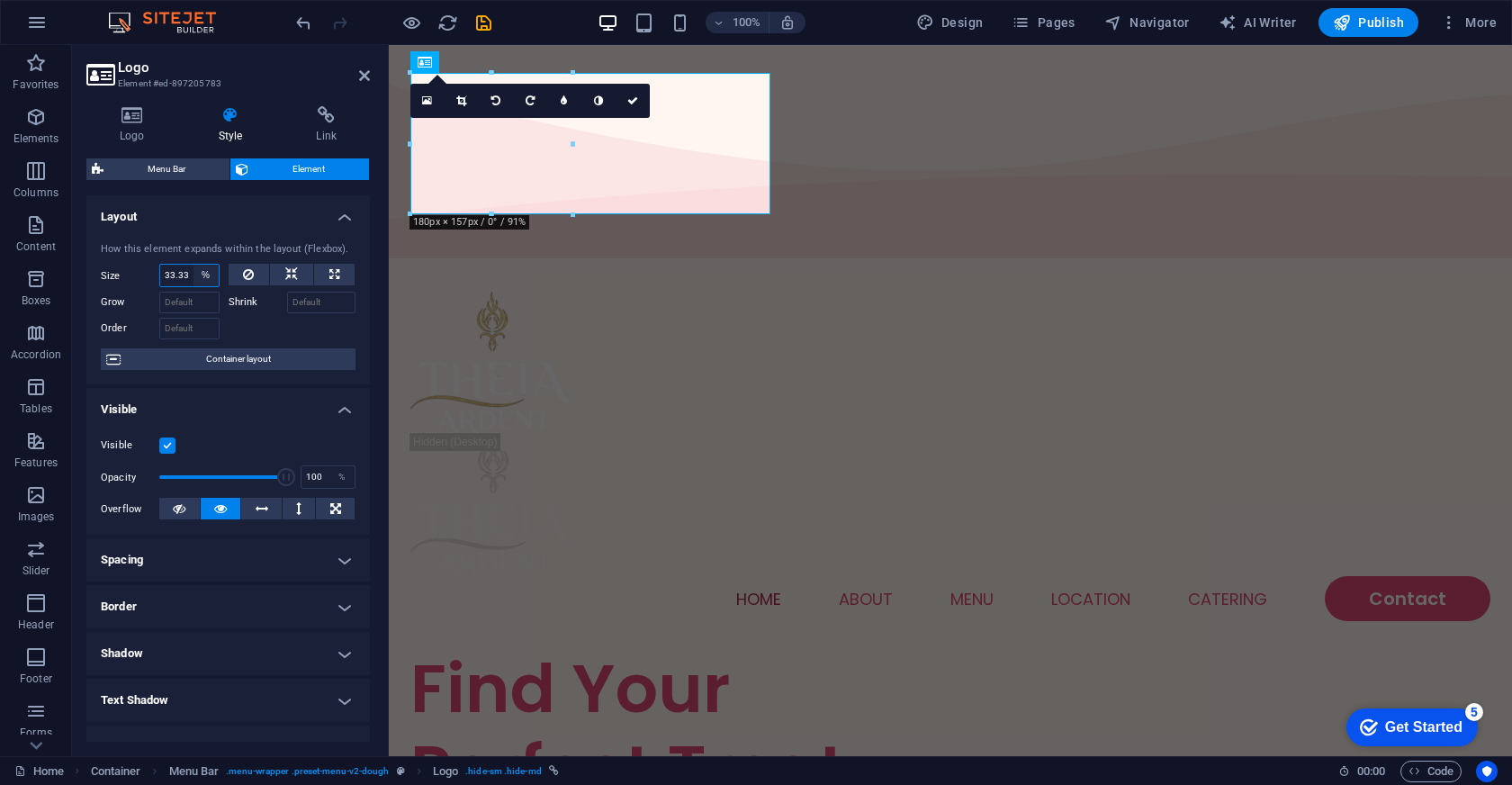
select select "1/1"
type input "100"
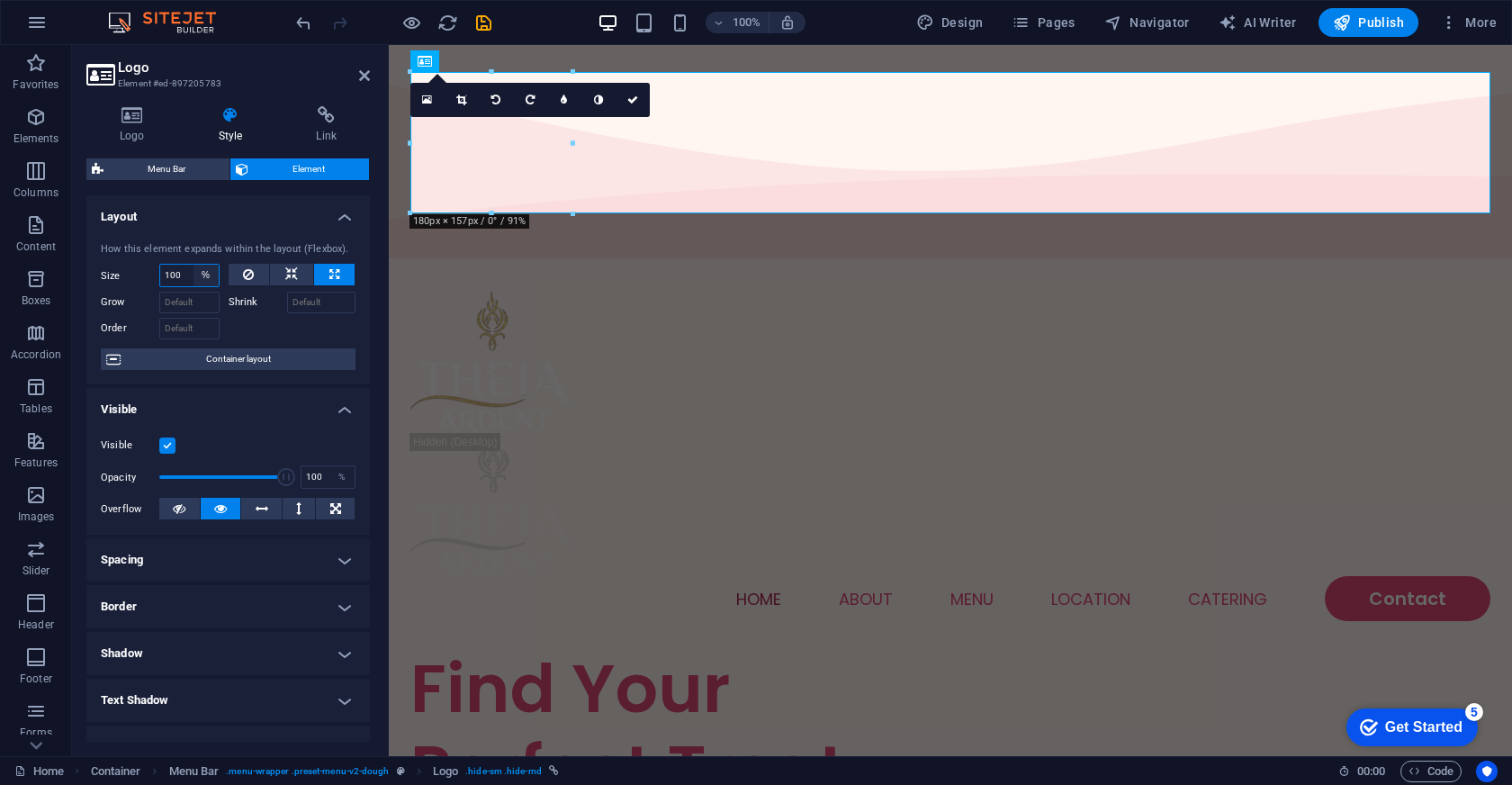
select select "1/10"
type input "10"
select select "%"
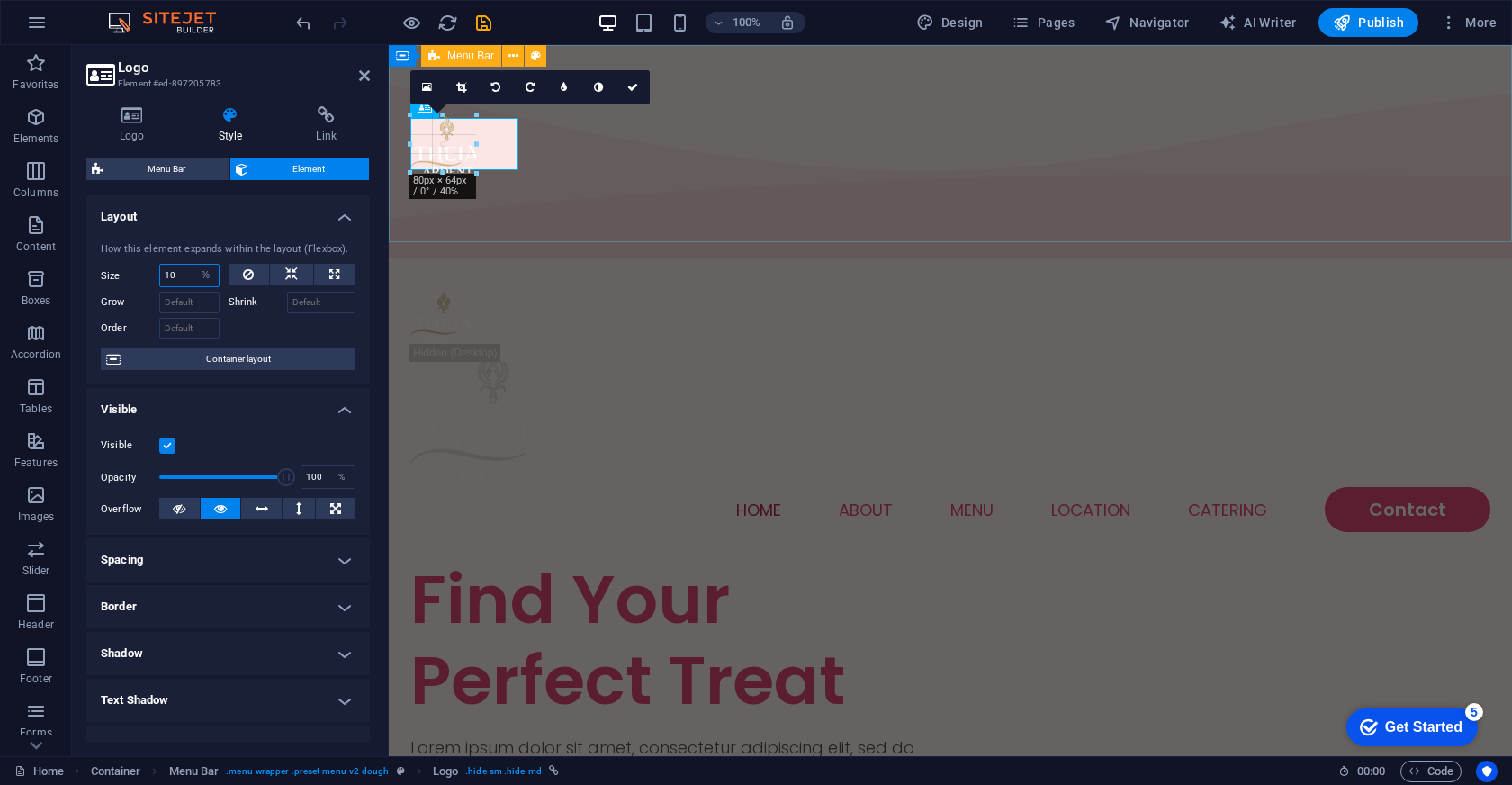
drag, startPoint x: 464, startPoint y: 189, endPoint x: 464, endPoint y: 147, distance: 42.0
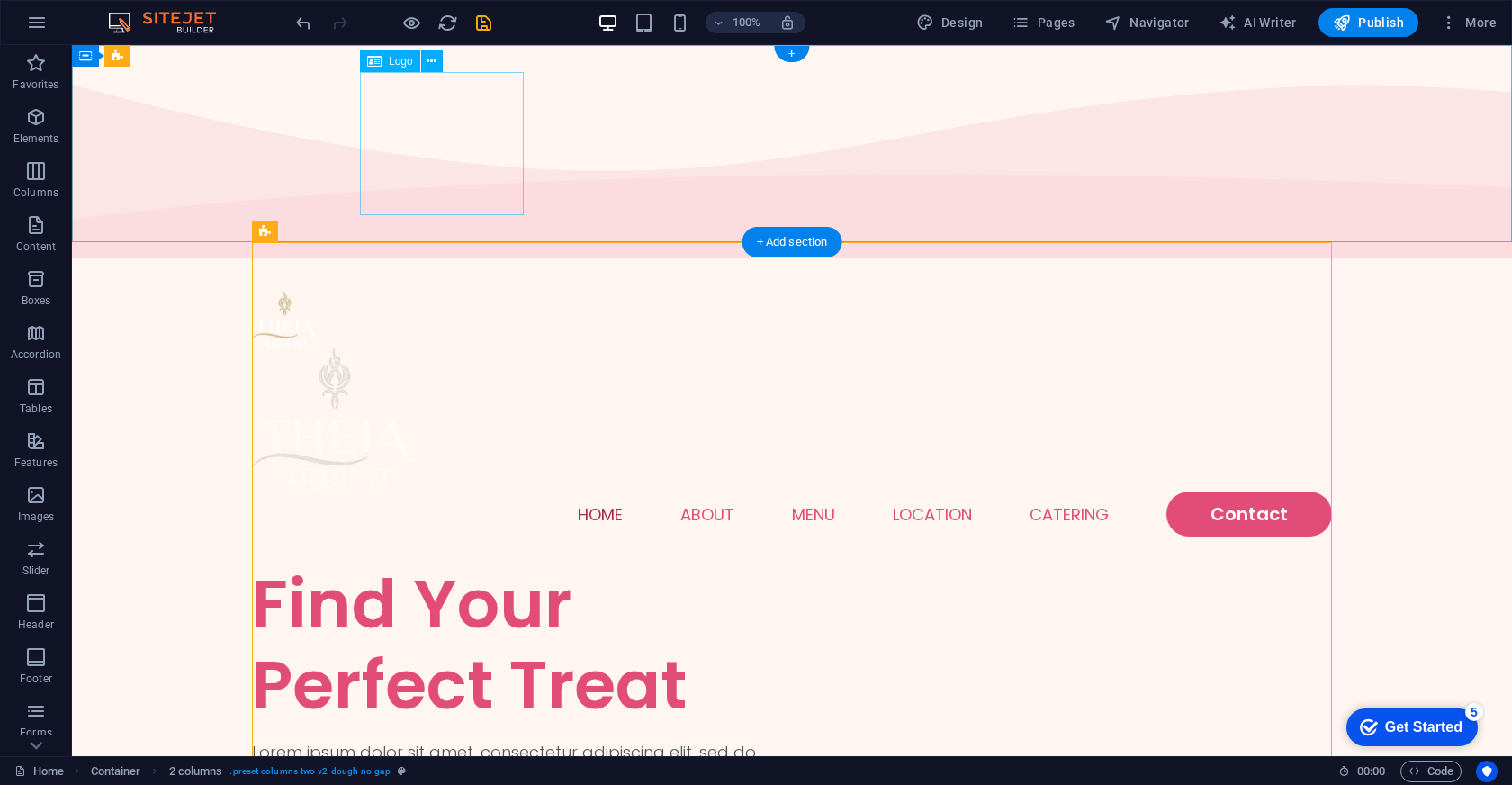
click at [435, 348] on div at bounding box center [792, 419] width 1081 height 143
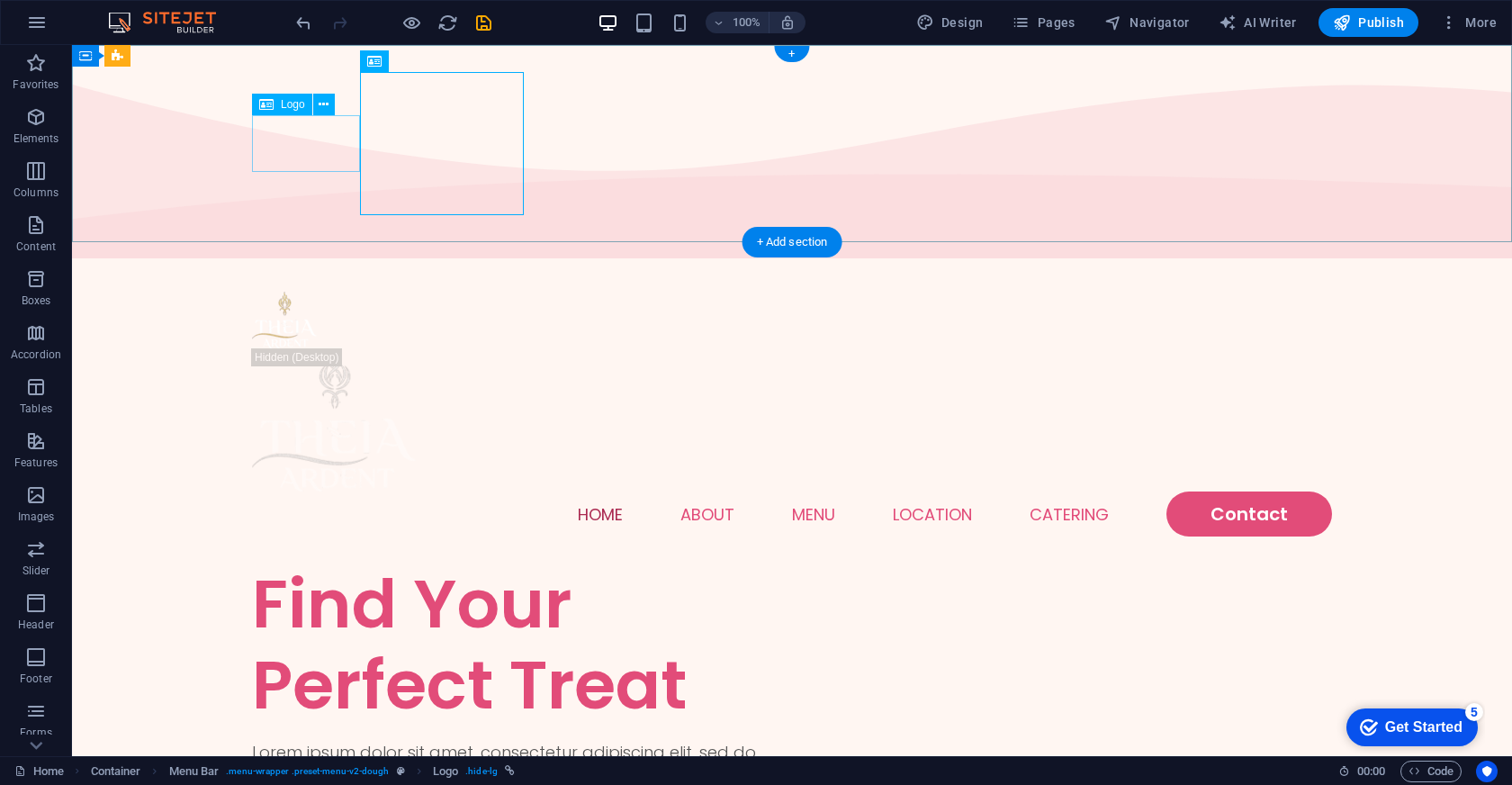
click at [289, 291] on div at bounding box center [792, 320] width 1081 height 56
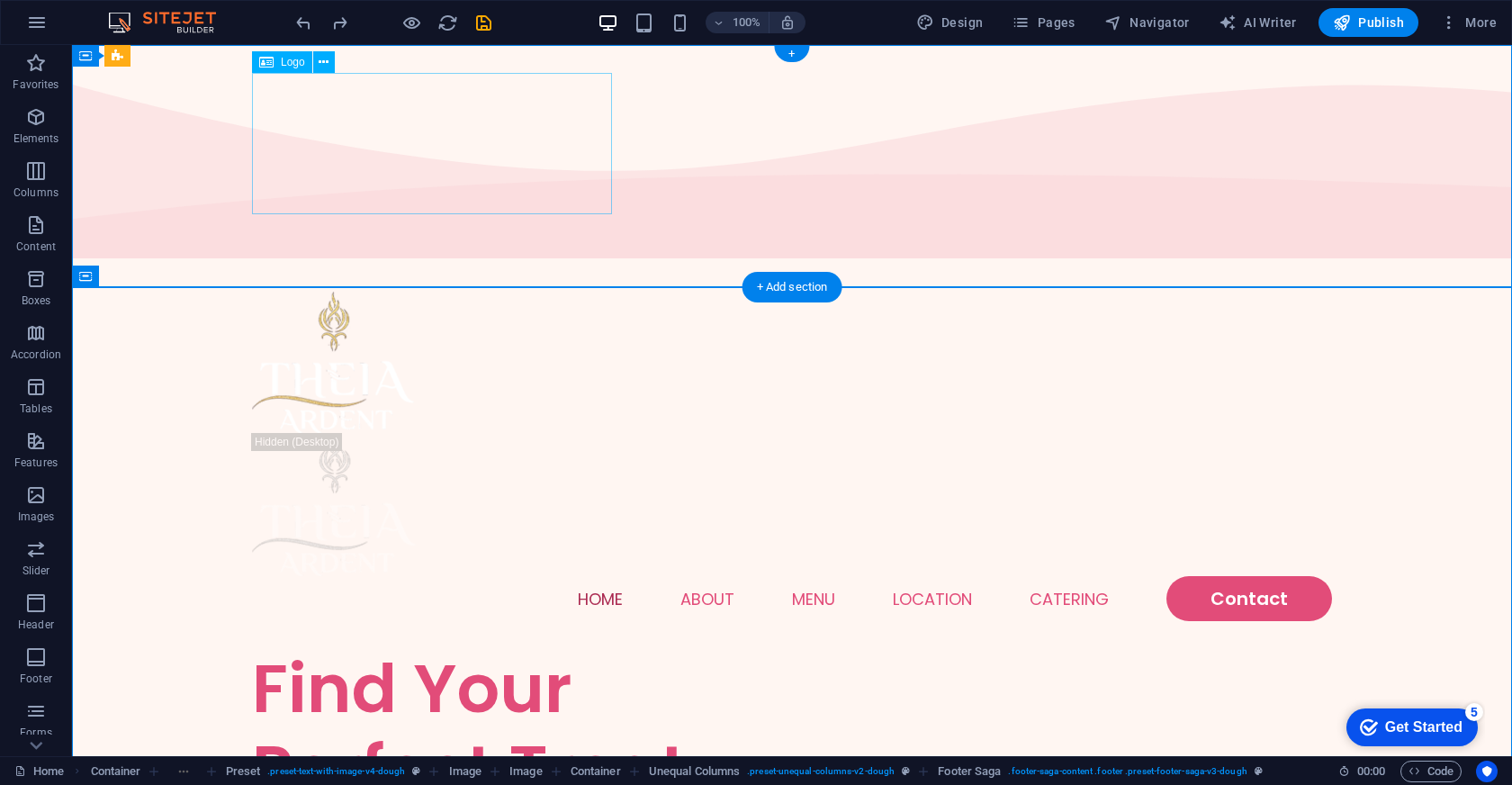
click at [335, 291] on div at bounding box center [792, 361] width 1081 height 141
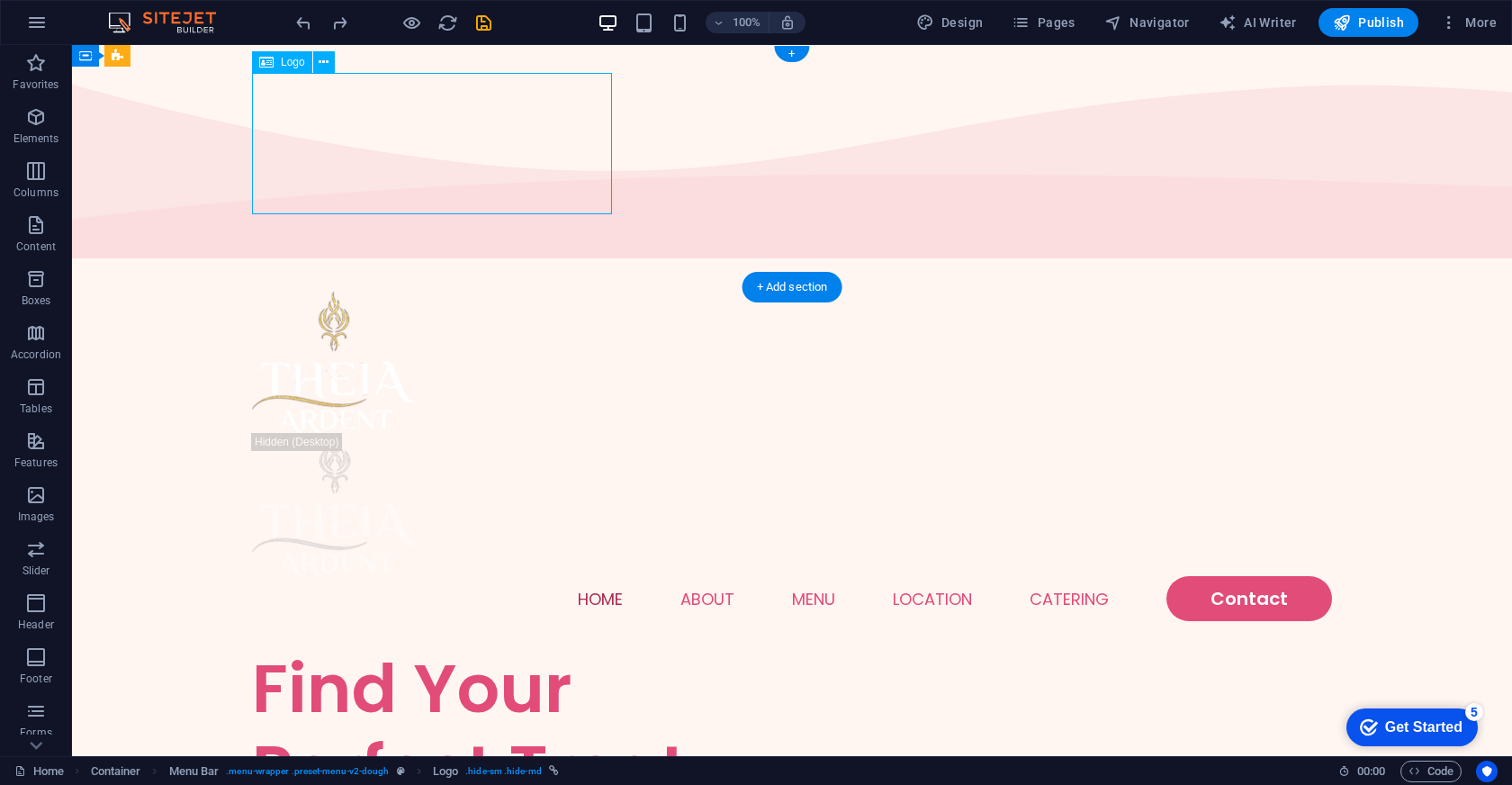
click at [343, 291] on div at bounding box center [792, 361] width 1081 height 141
select select "%"
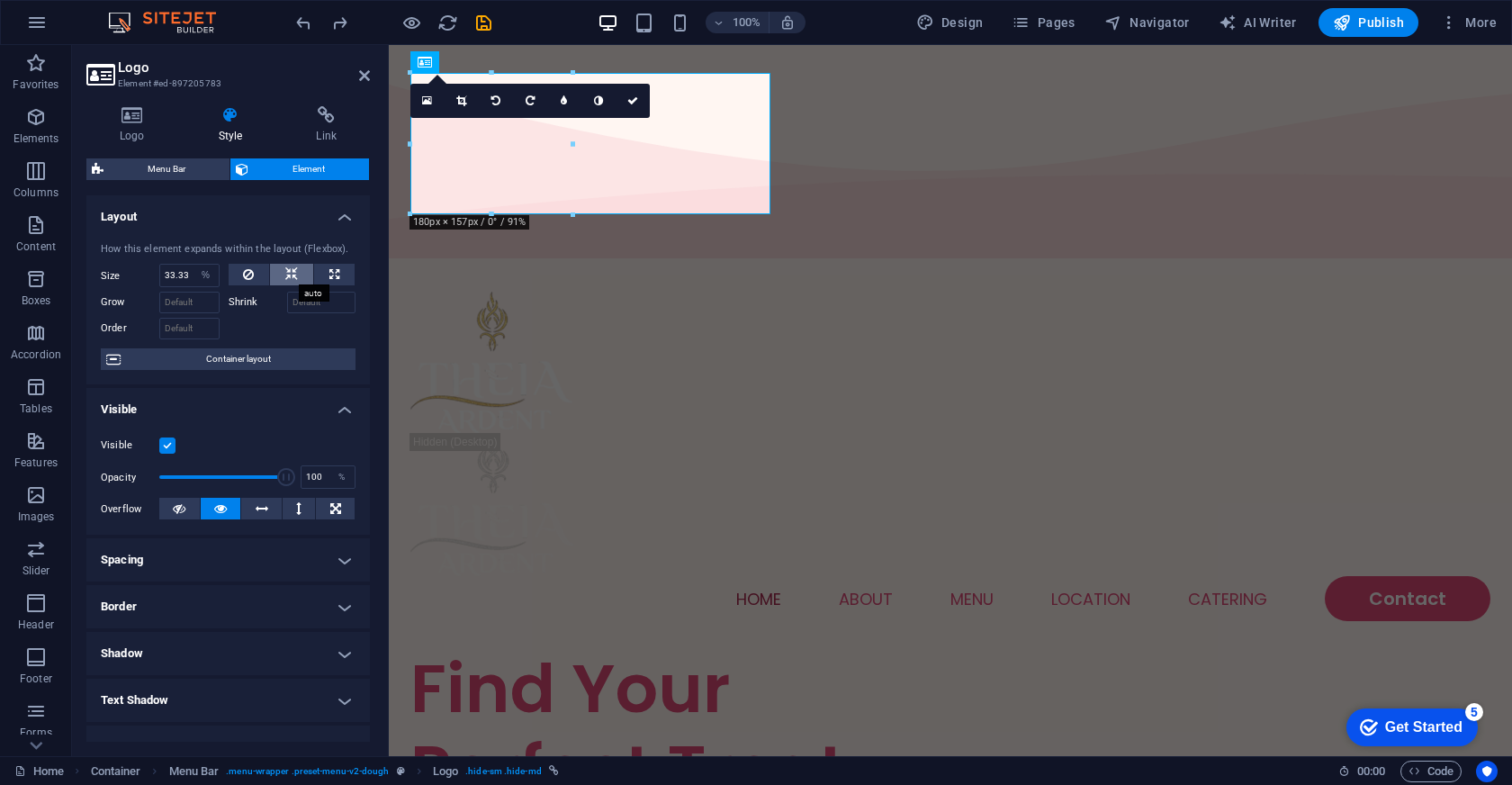
click at [292, 272] on icon at bounding box center [292, 274] width 13 height 21
select select "DISABLED_OPTION_VALUE"
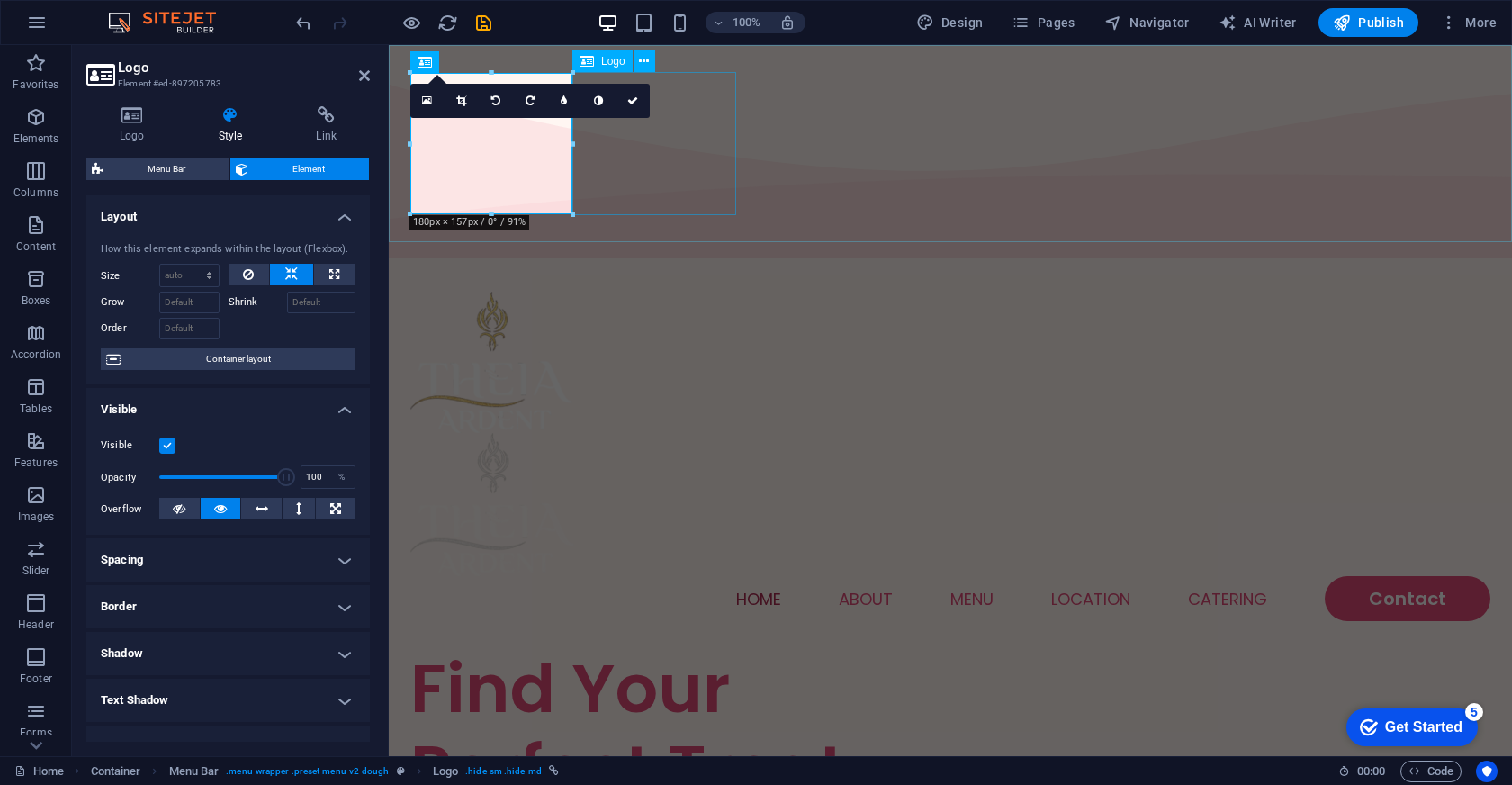
click at [656, 433] on div at bounding box center [950, 504] width 1081 height 143
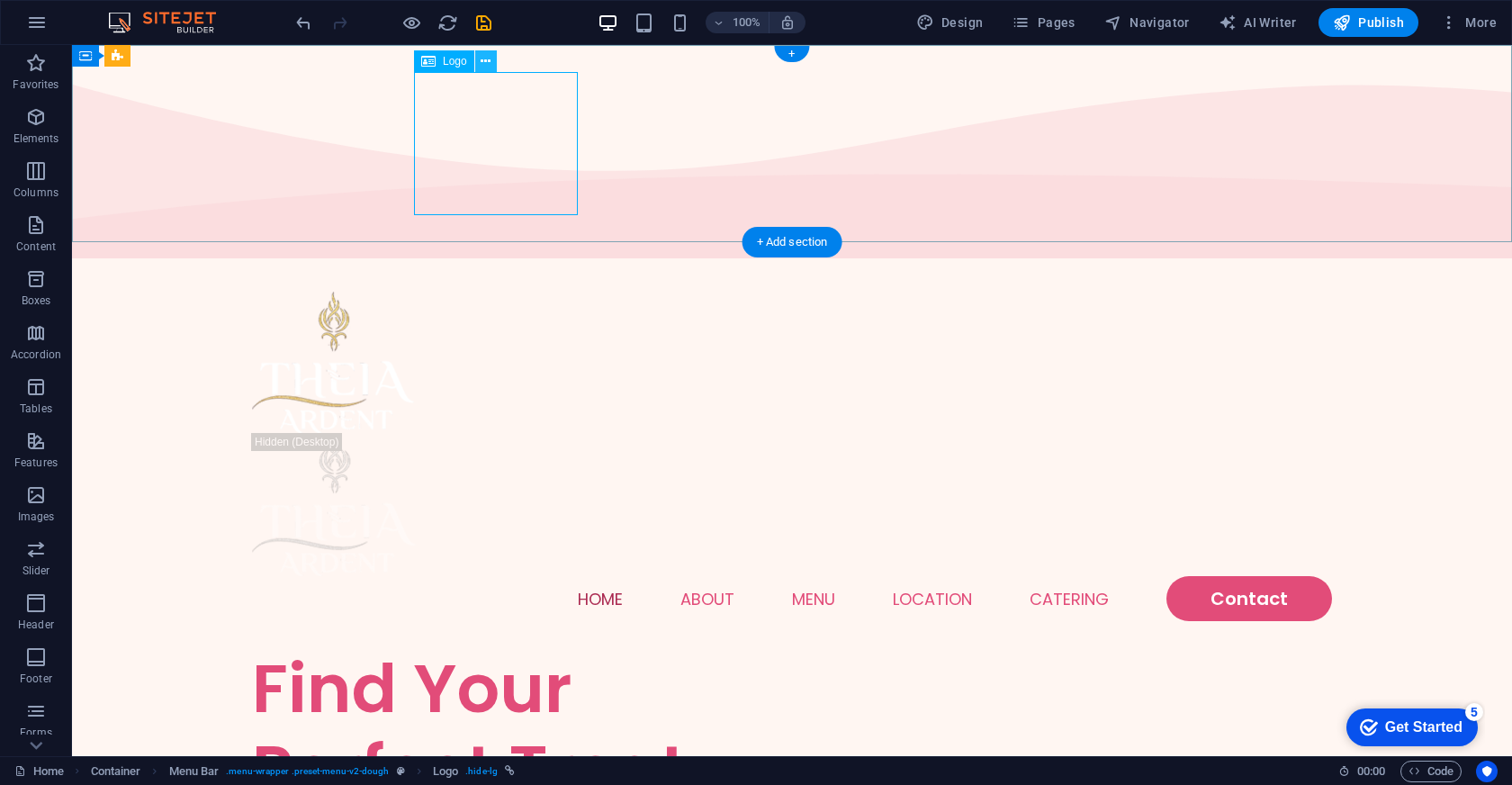
click at [484, 55] on icon at bounding box center [486, 61] width 10 height 18
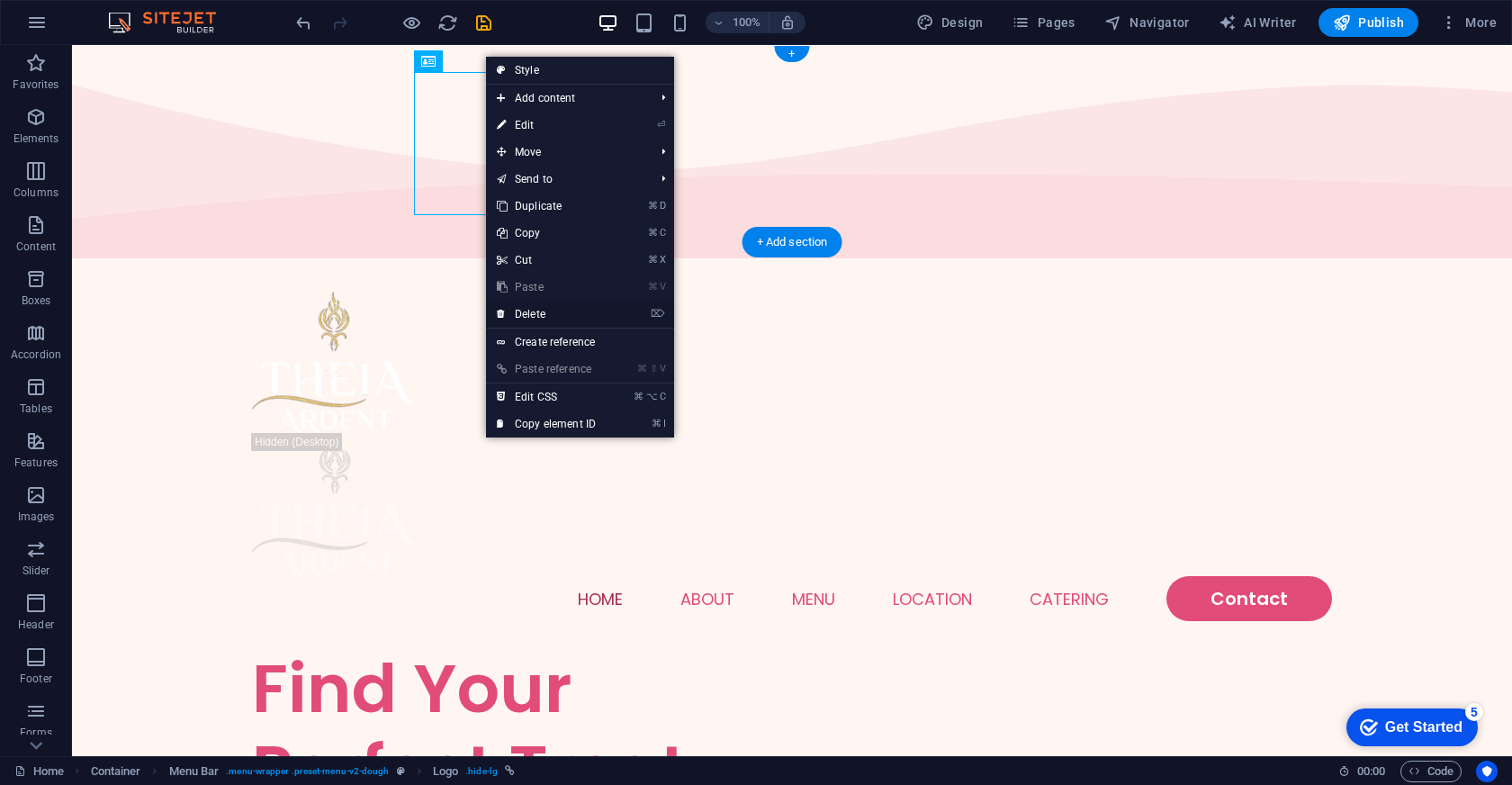
click at [556, 307] on link "⌦ Delete" at bounding box center [546, 314] width 120 height 27
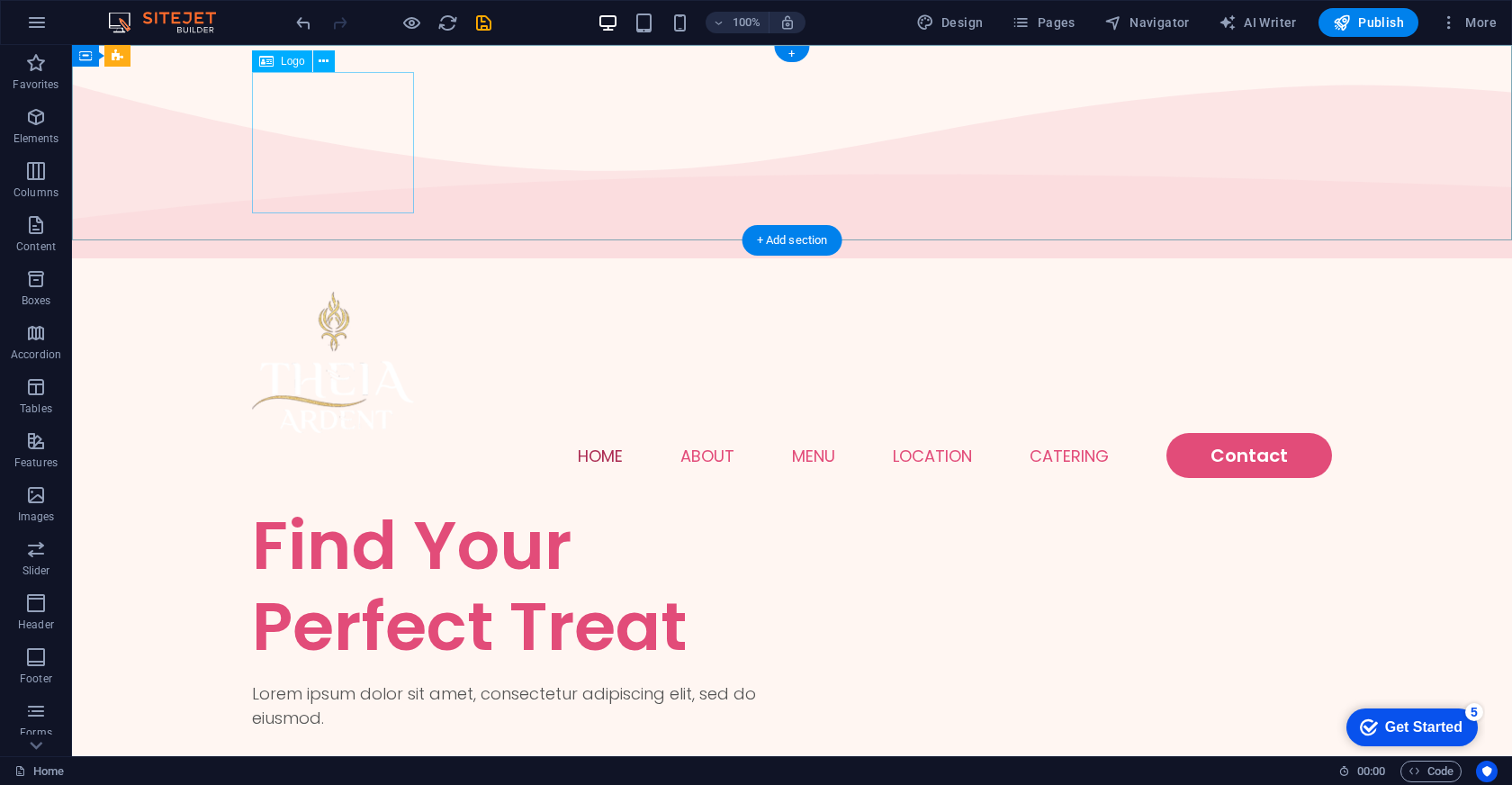
click at [339, 291] on div at bounding box center [792, 361] width 1081 height 141
select select "px"
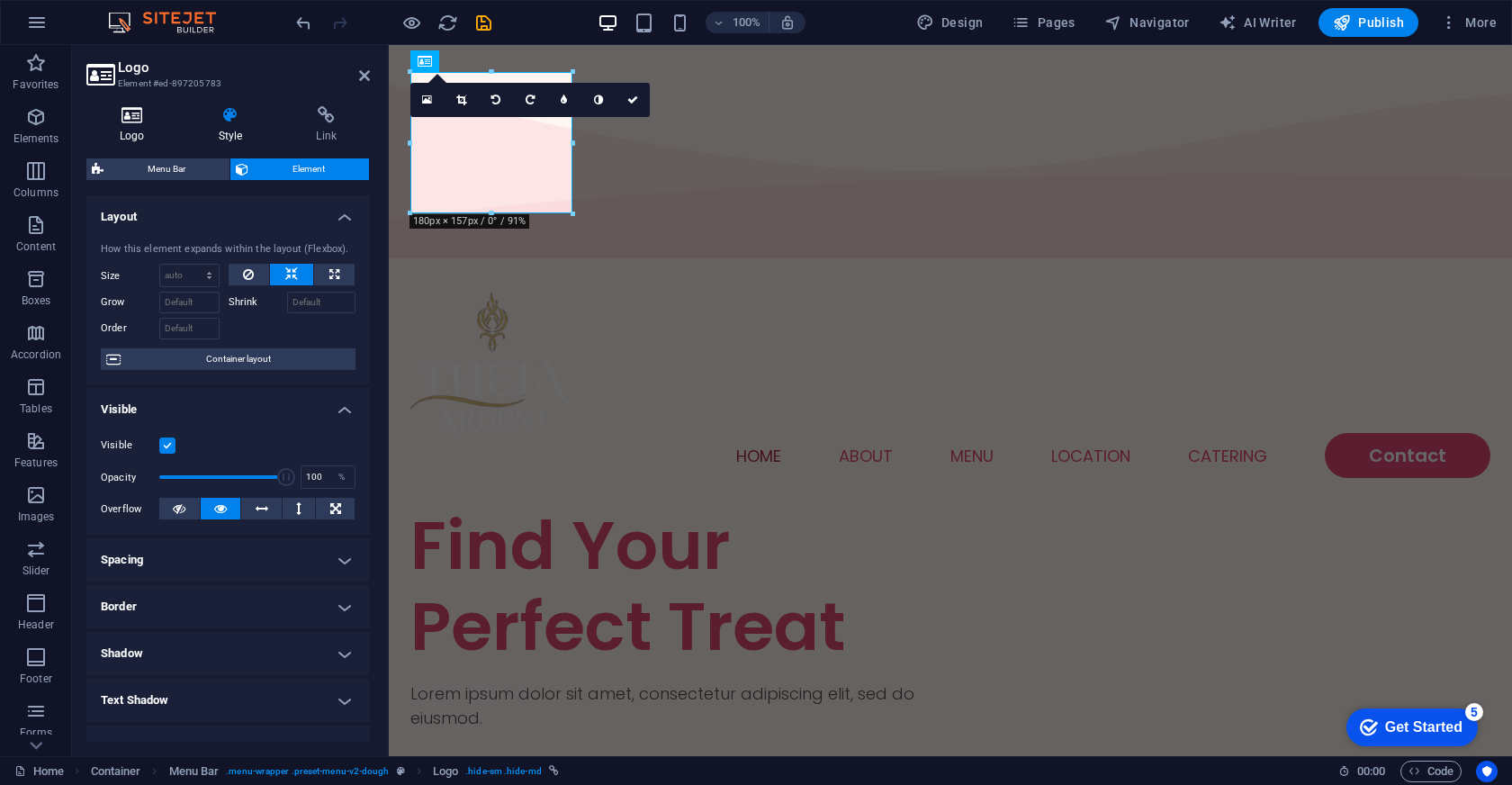
click at [137, 116] on icon at bounding box center [132, 115] width 91 height 18
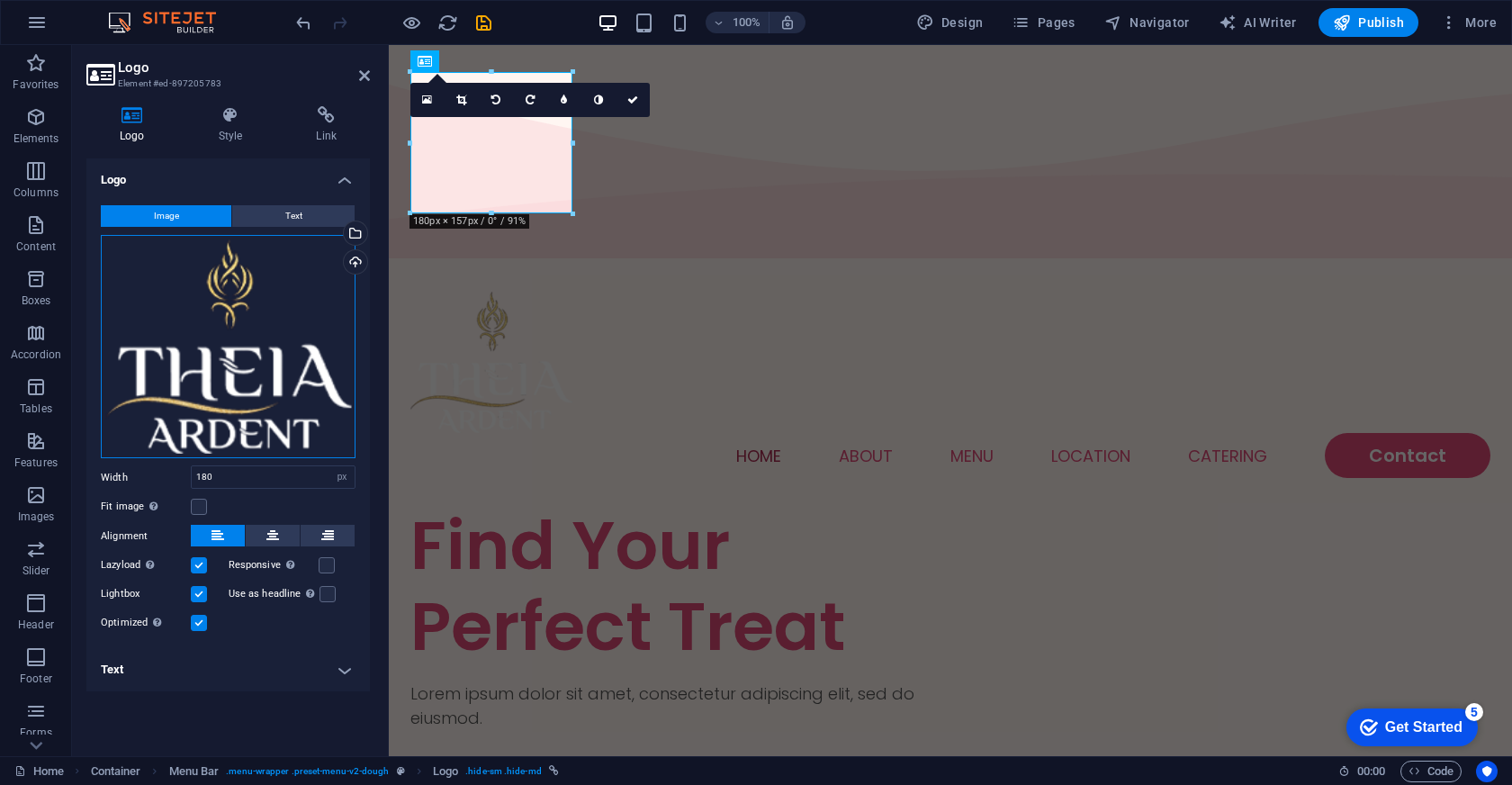
click at [238, 308] on div "Drag files here, click to choose files or select files from Files or our free s…" at bounding box center [228, 347] width 255 height 224
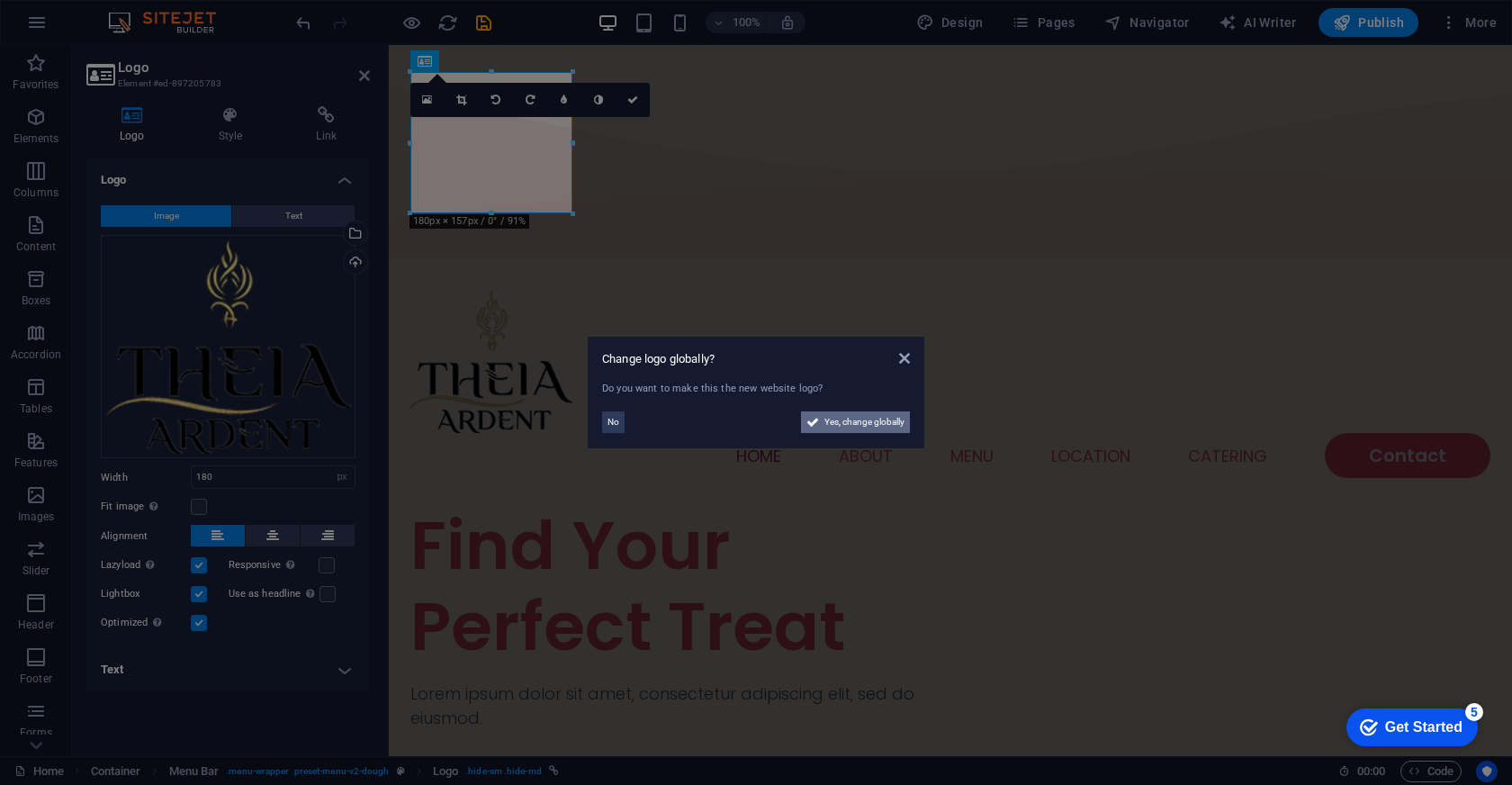
click at [881, 419] on span "Yes, change globally" at bounding box center [864, 422] width 80 height 21
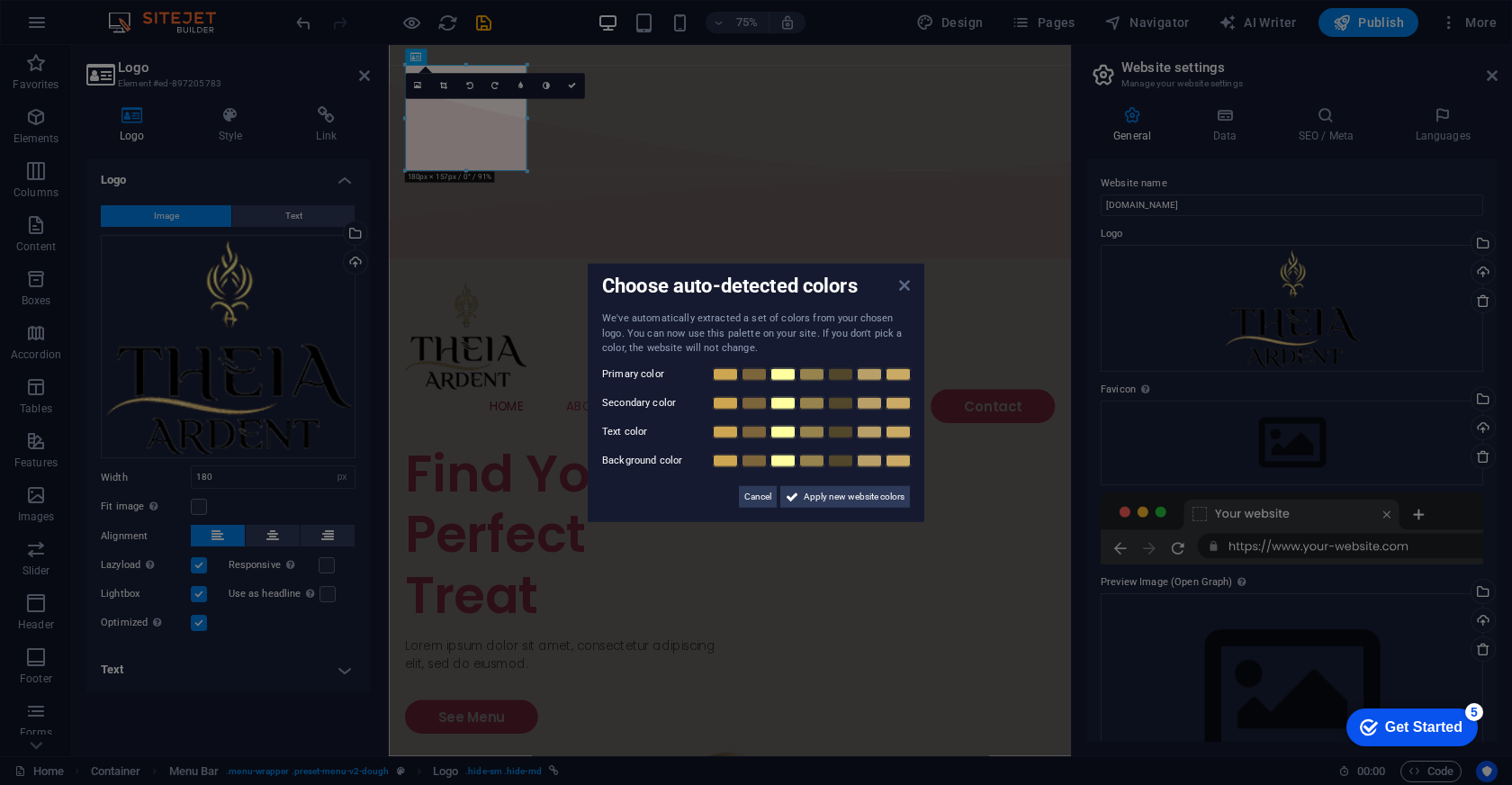
click at [905, 280] on icon at bounding box center [904, 285] width 11 height 15
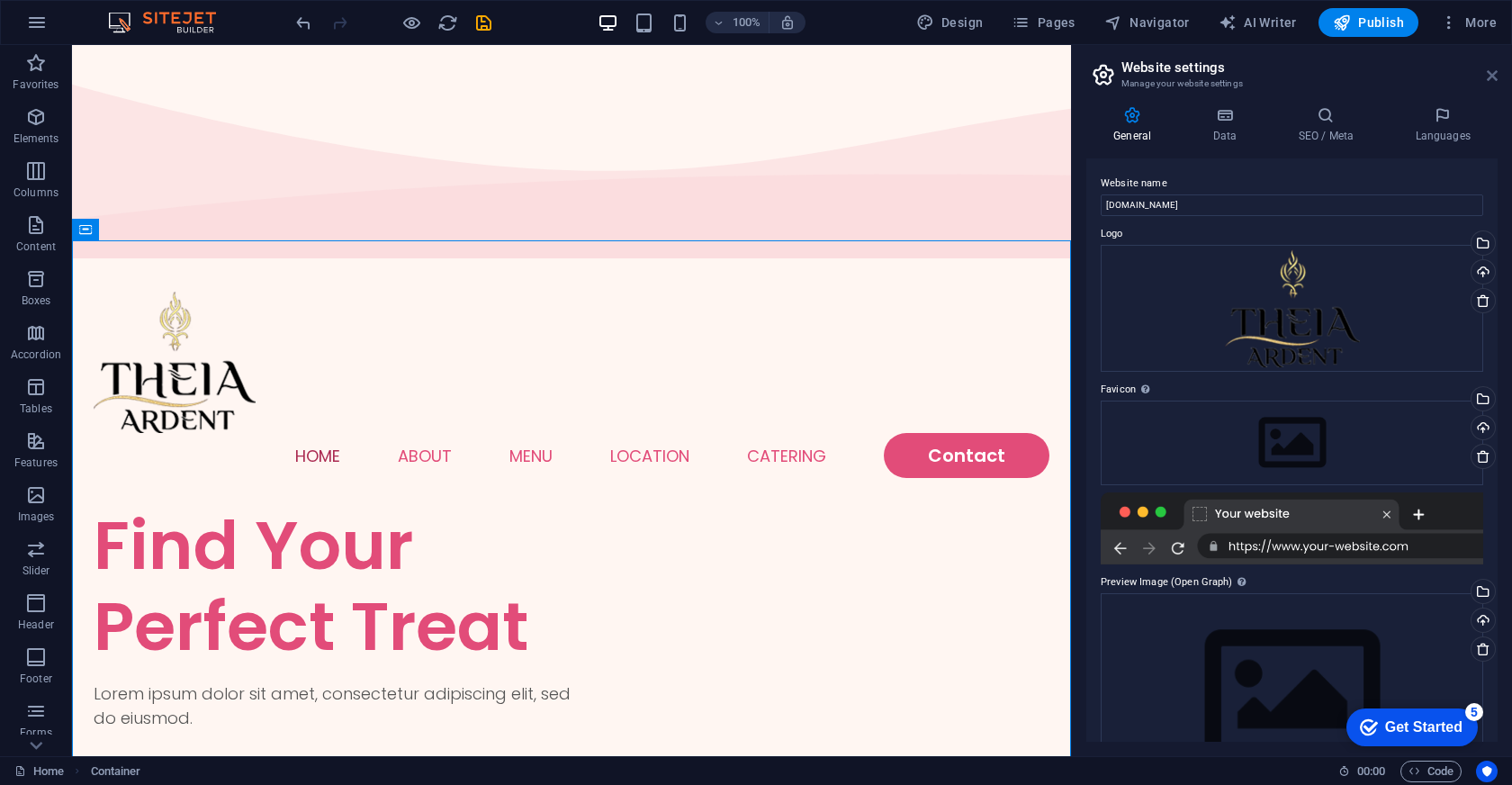
click at [1493, 80] on icon at bounding box center [1492, 75] width 11 height 15
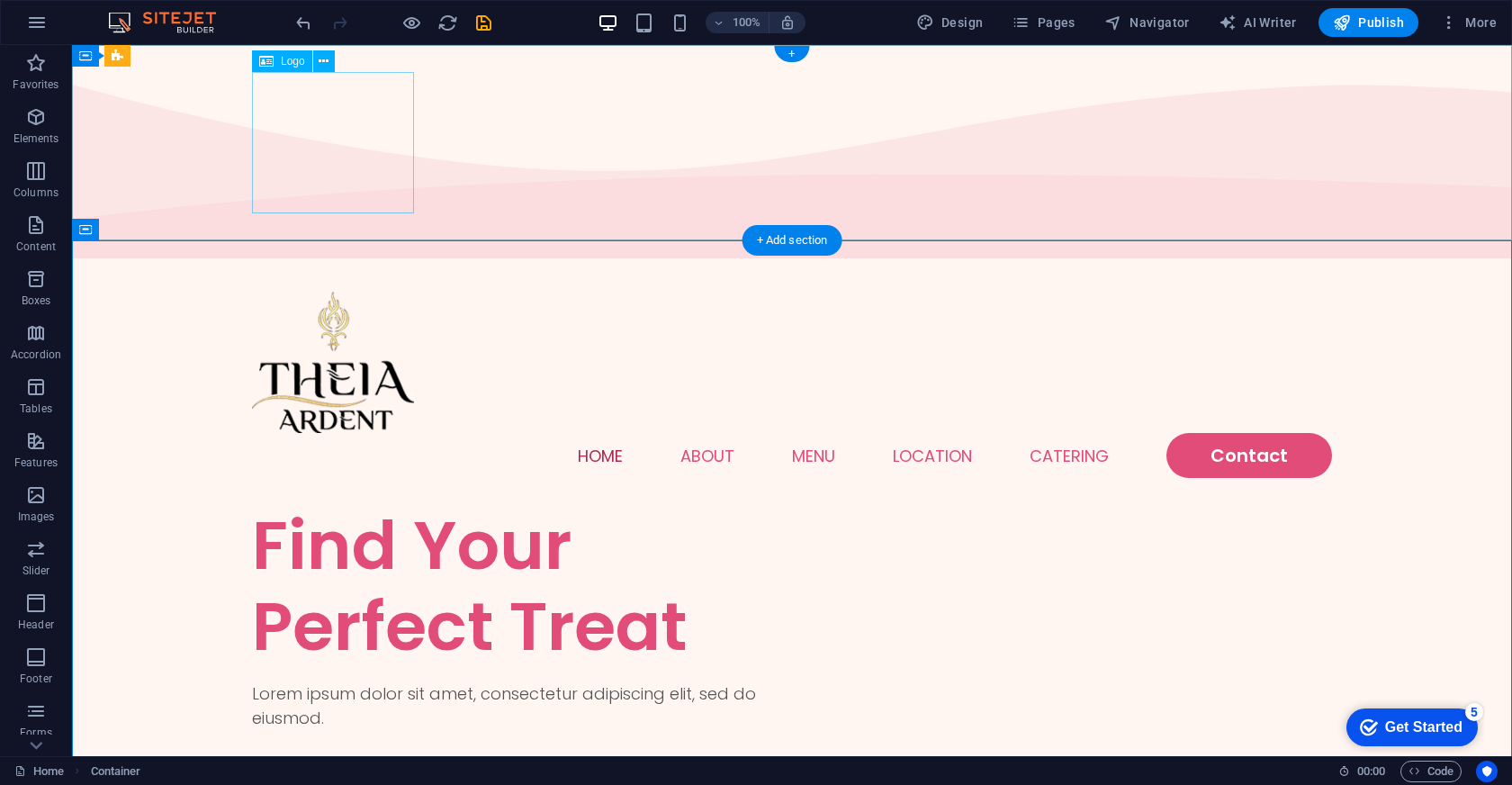
click at [355, 291] on div at bounding box center [792, 361] width 1081 height 141
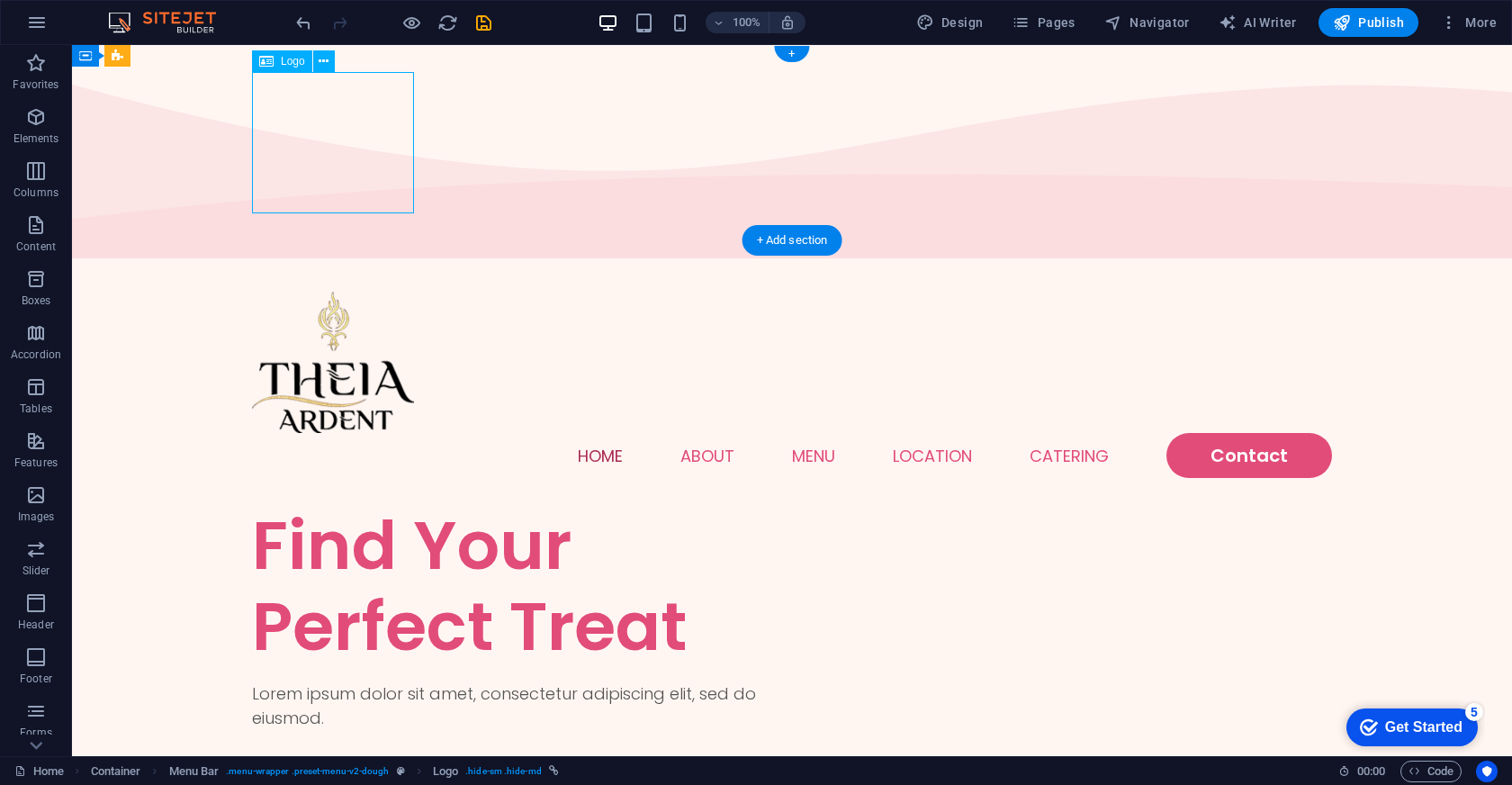
click at [355, 291] on div at bounding box center [792, 361] width 1081 height 141
select select "px"
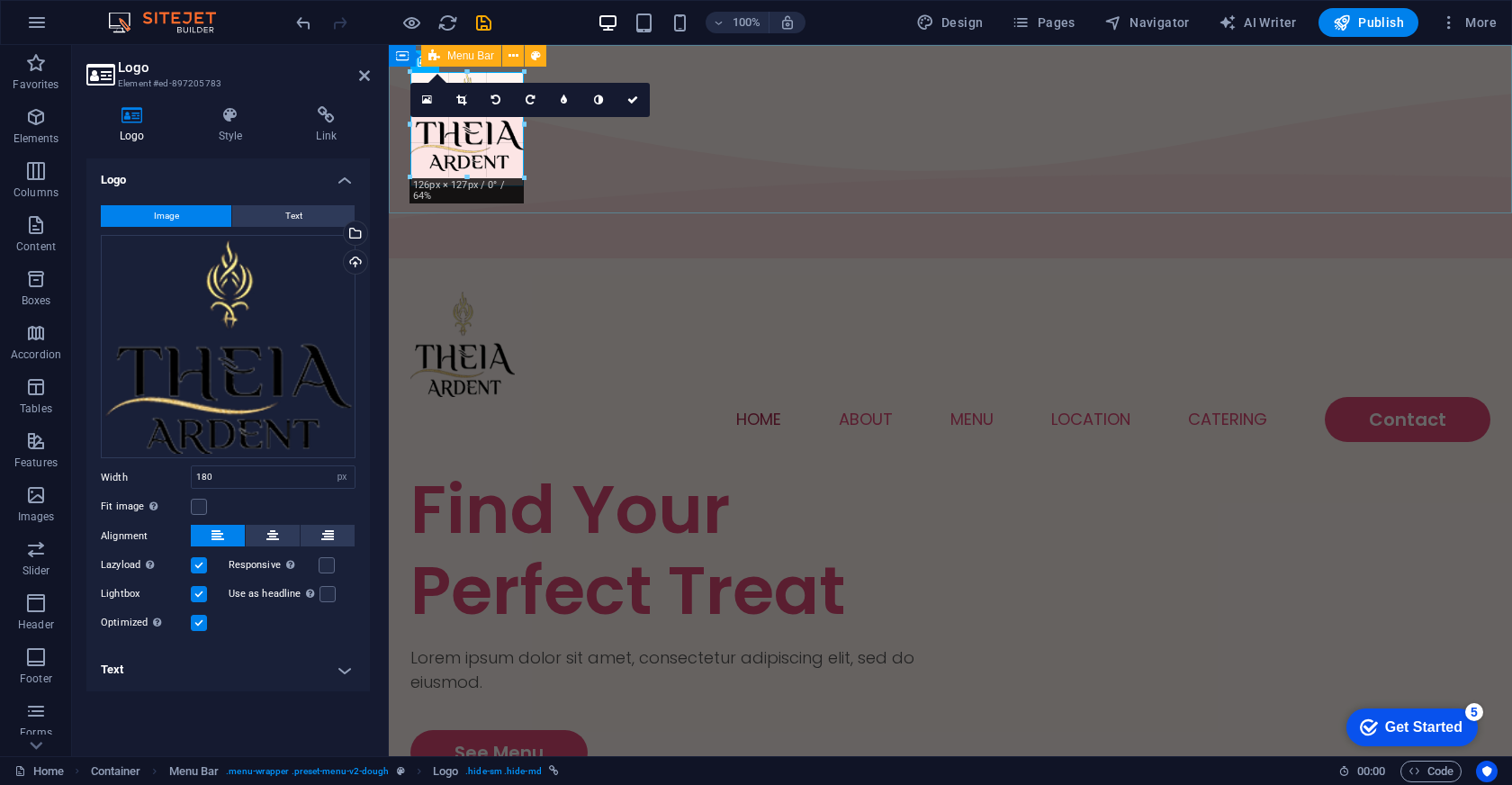
drag, startPoint x: 570, startPoint y: 212, endPoint x: 513, endPoint y: 140, distance: 91.8
type input "116"
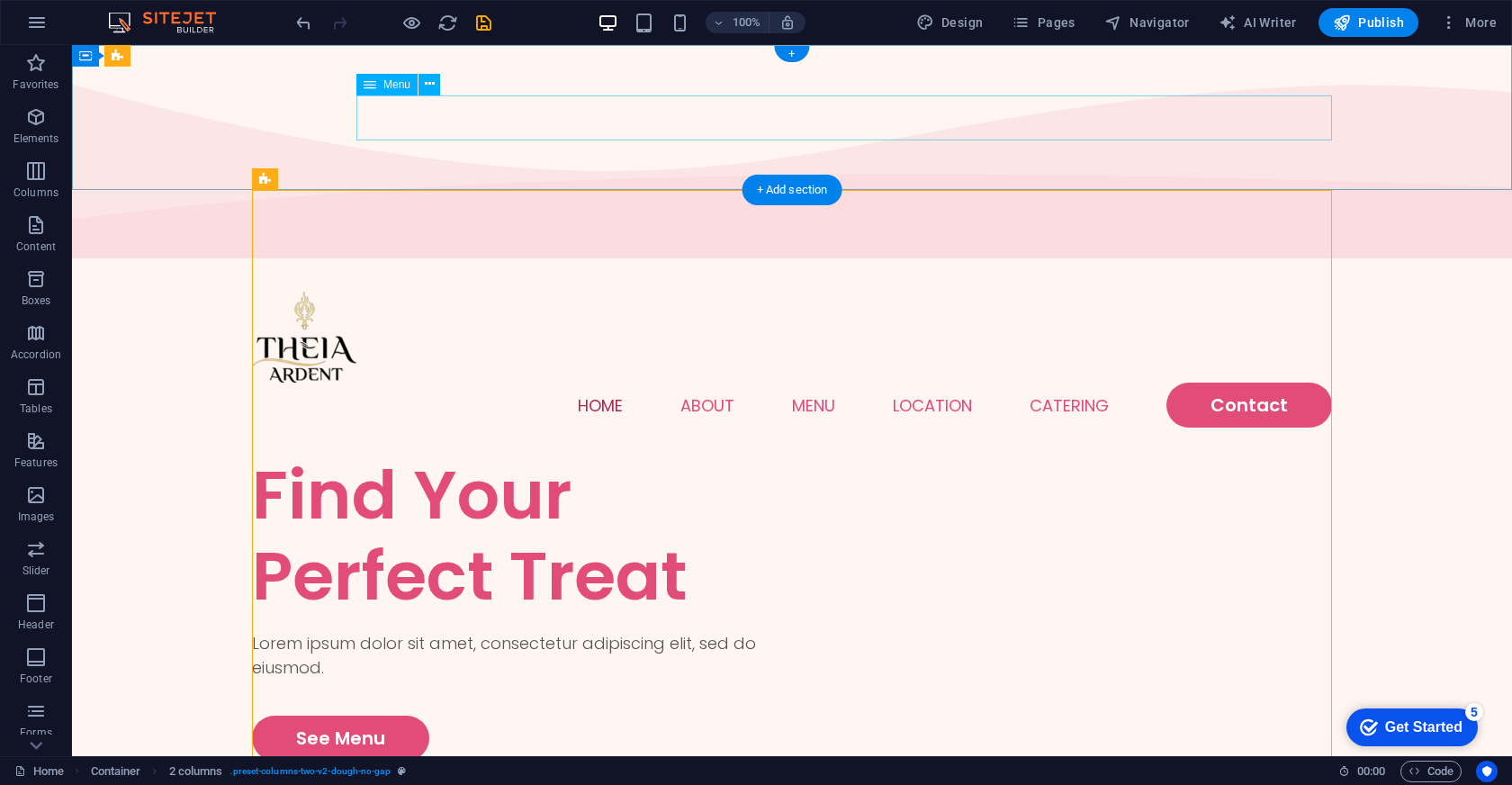
click at [813, 383] on nav "Home About Menu Location Catering Contact" at bounding box center [792, 405] width 1081 height 45
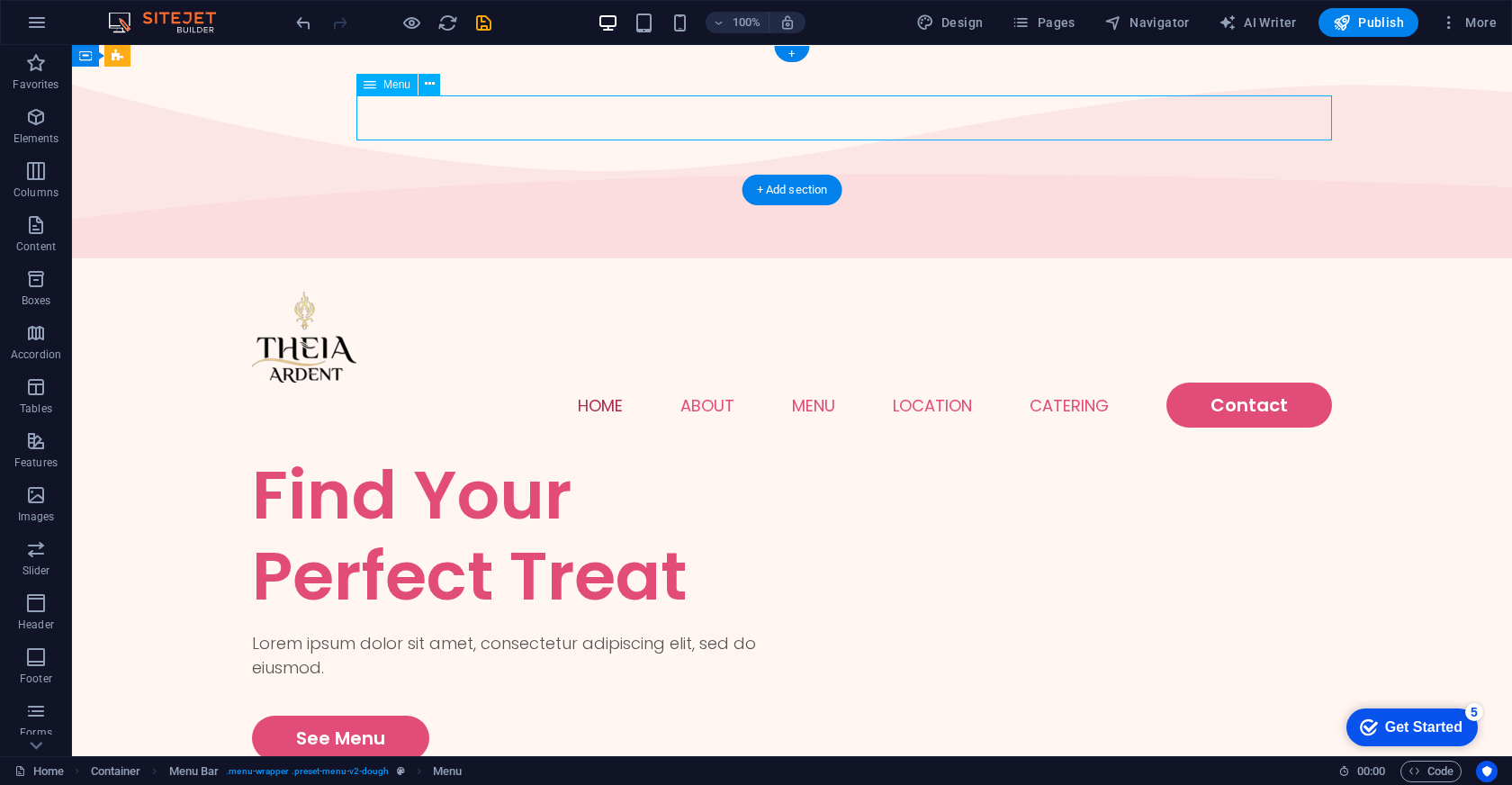
click at [709, 383] on nav "Home About Menu Location Catering Contact" at bounding box center [792, 405] width 1081 height 45
click at [819, 383] on nav "Home About Menu Location Catering Contact" at bounding box center [792, 405] width 1081 height 45
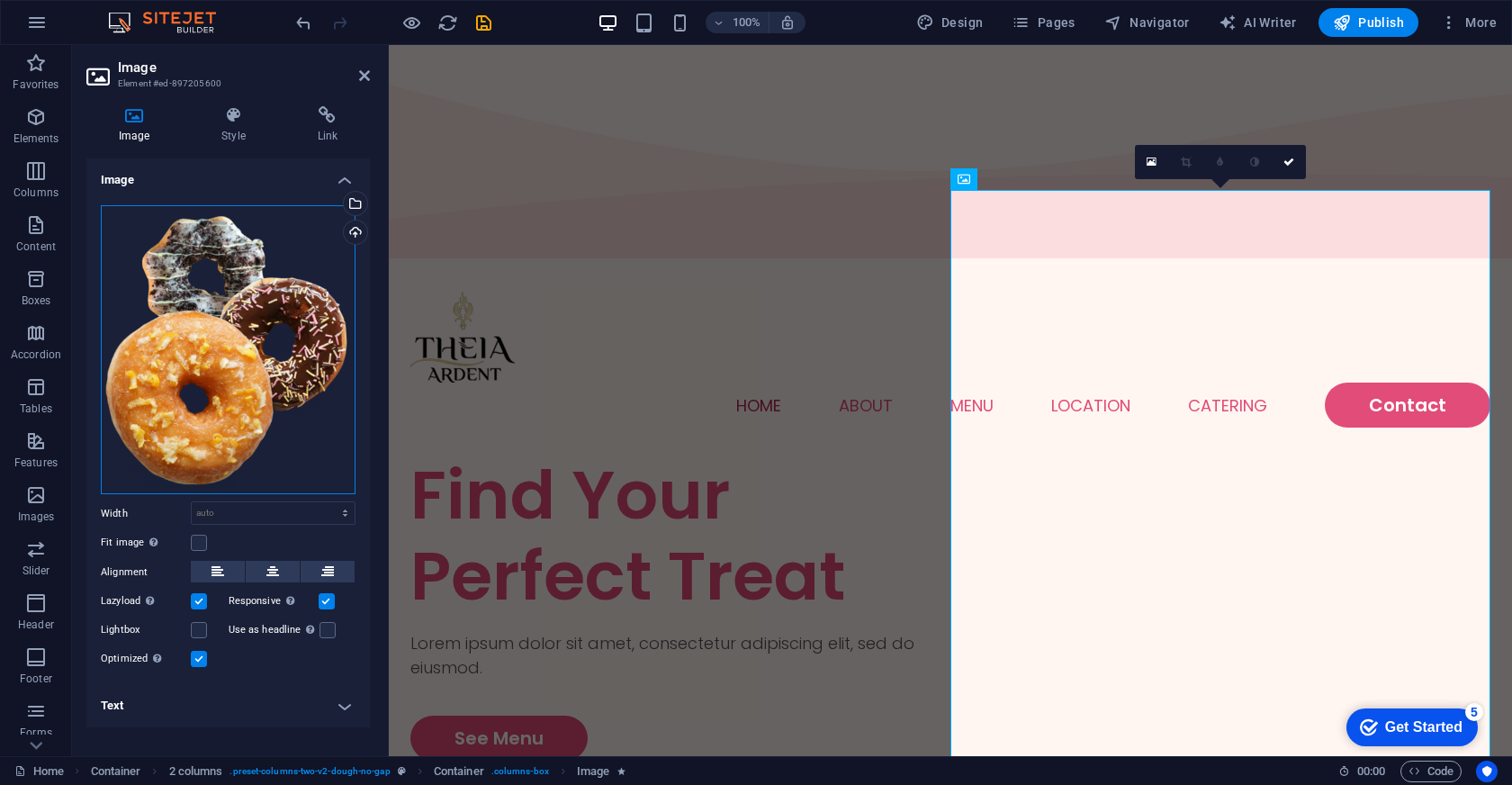
click at [192, 369] on div "Drag files here, click to choose files or select files from Files or our free s…" at bounding box center [228, 350] width 255 height 290
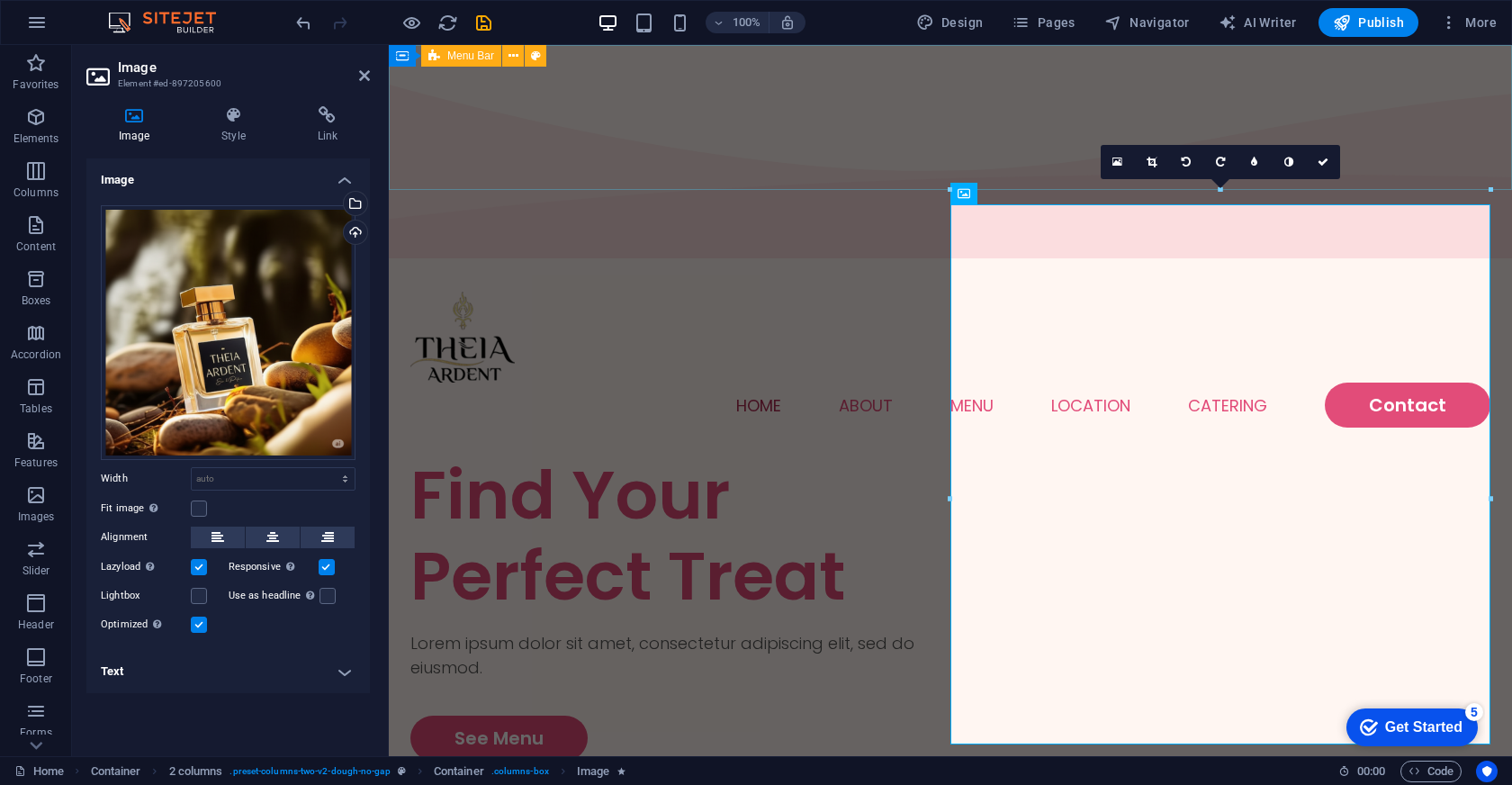
click at [883, 264] on div "Home About Menu Location Catering Contact" at bounding box center [950, 358] width 1123 height 189
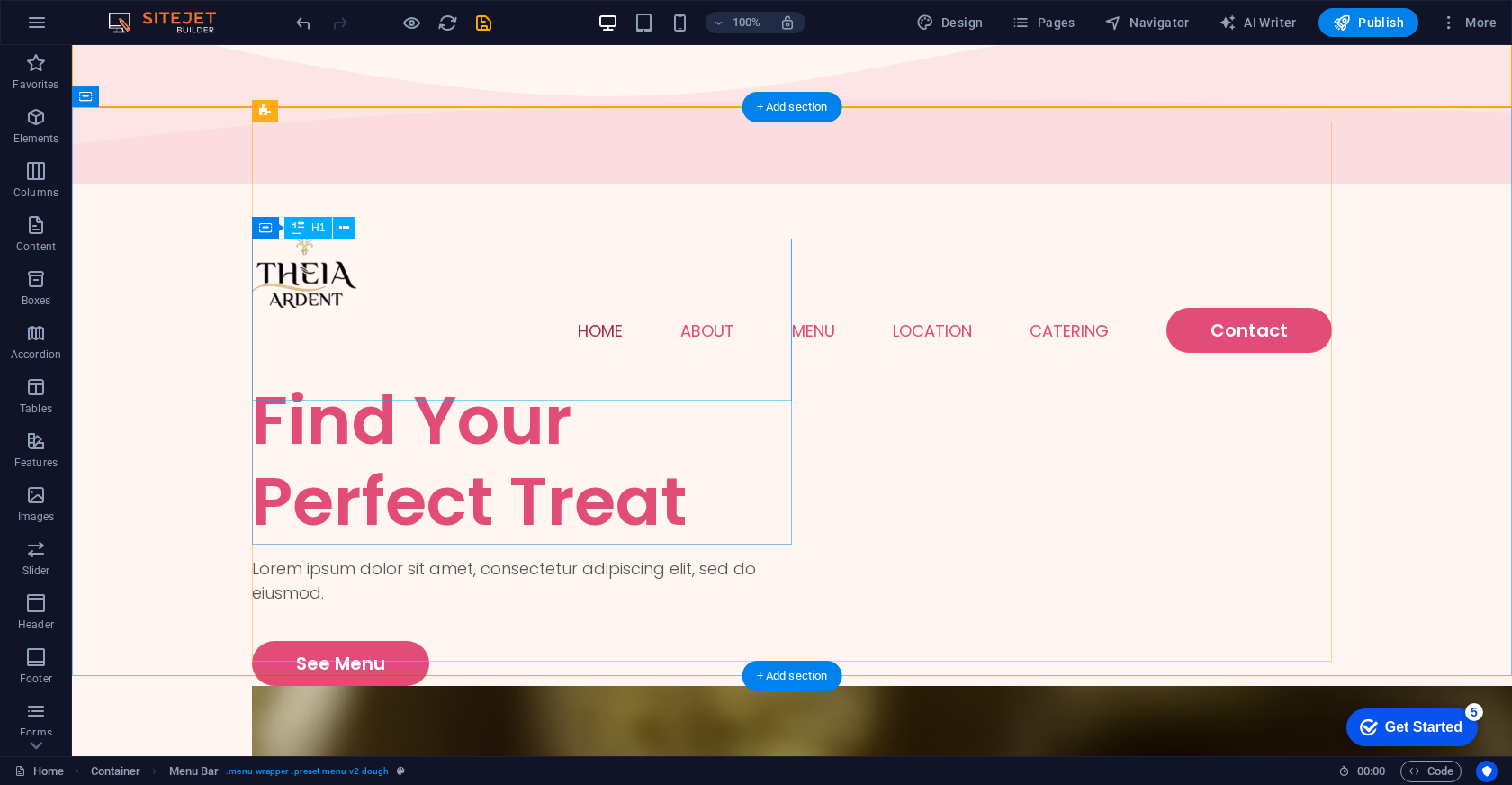
scroll to position [89, 0]
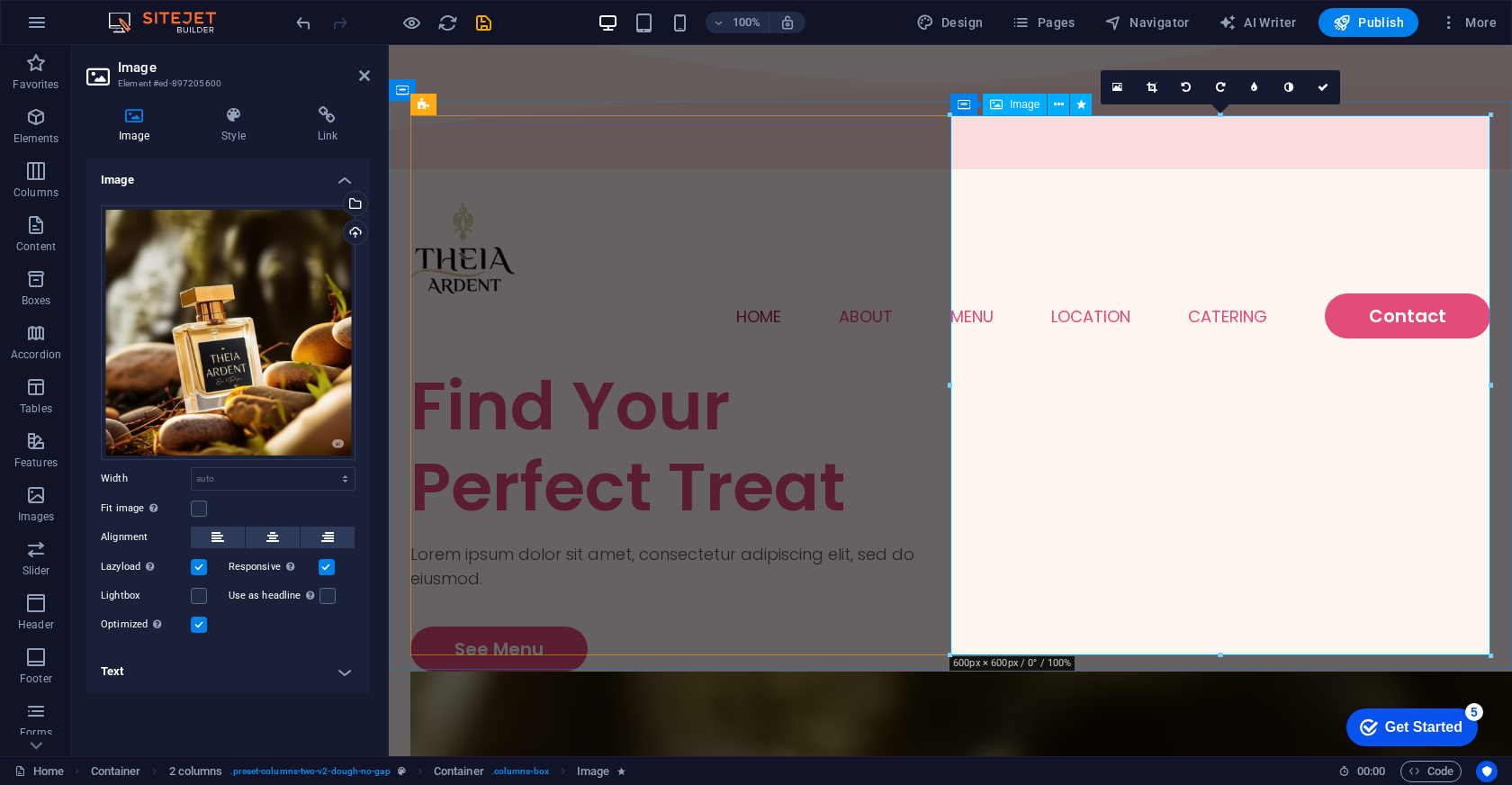
click at [1486, 653] on div at bounding box center [1491, 656] width 11 height 11
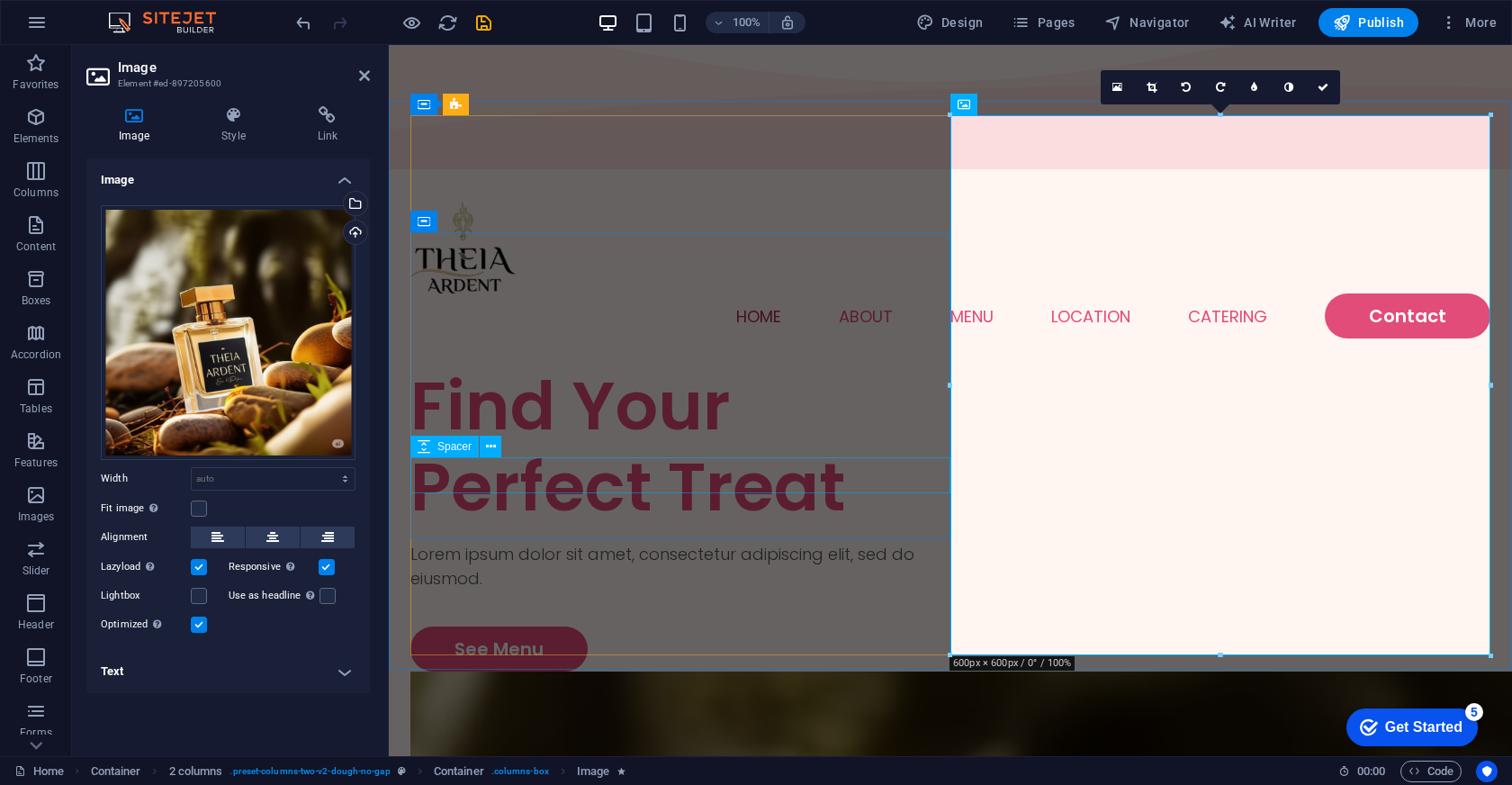
click at [781, 591] on div at bounding box center [680, 608] width 540 height 36
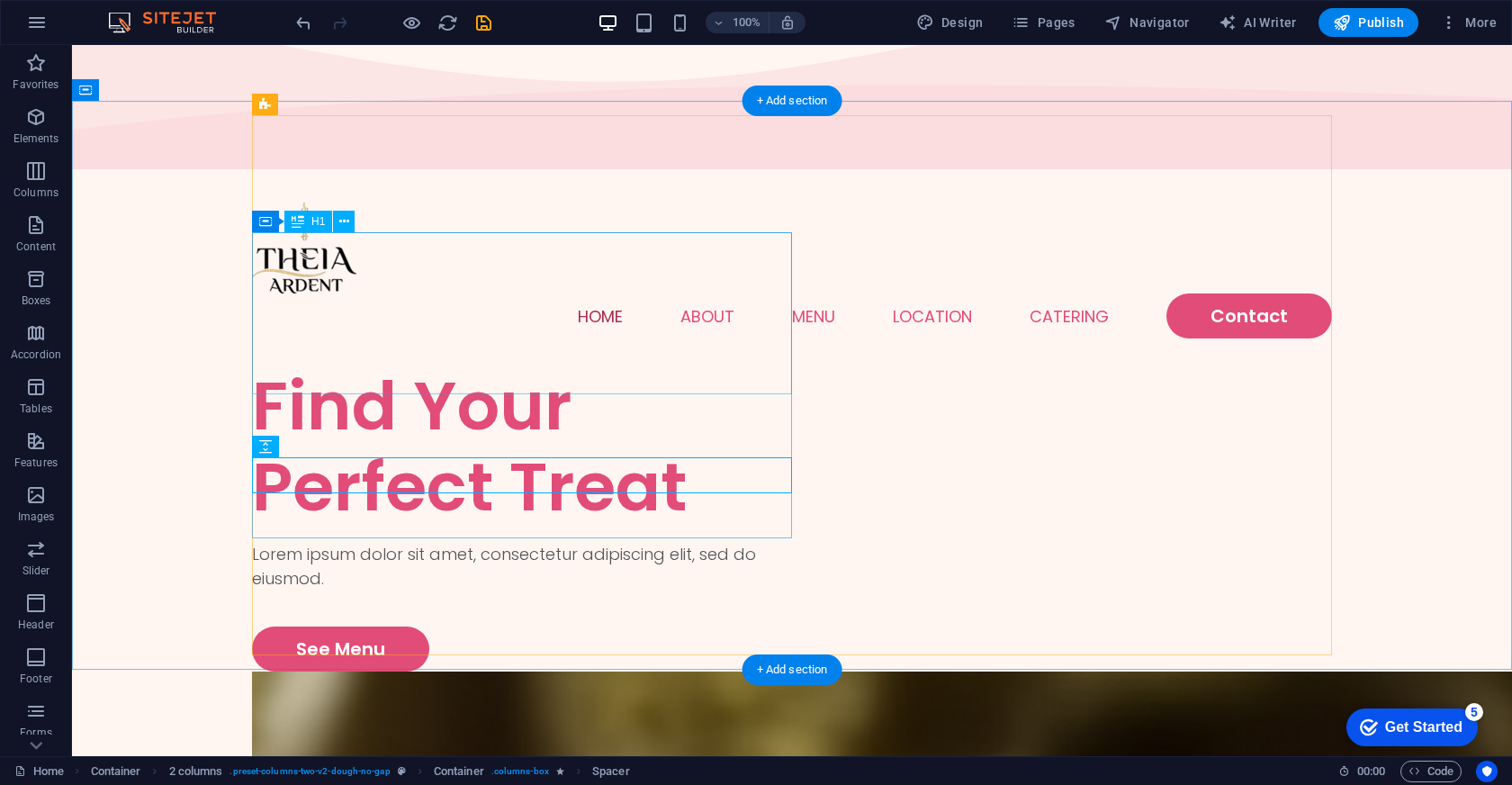
click at [628, 365] on div "Find Your Perfect Treat" at bounding box center [522, 446] width 540 height 162
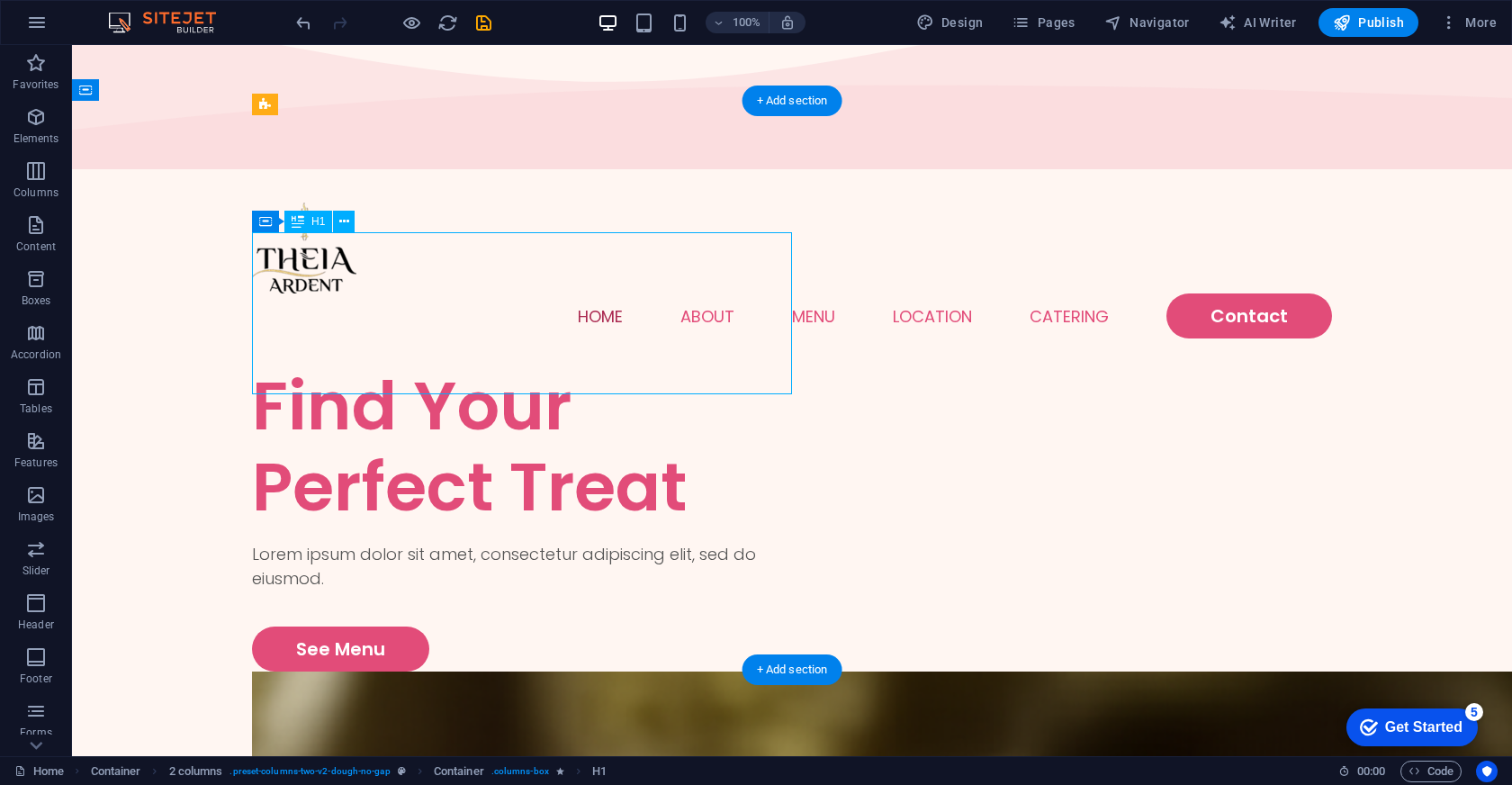
click at [375, 365] on div "Find Your Perfect Treat" at bounding box center [522, 446] width 540 height 162
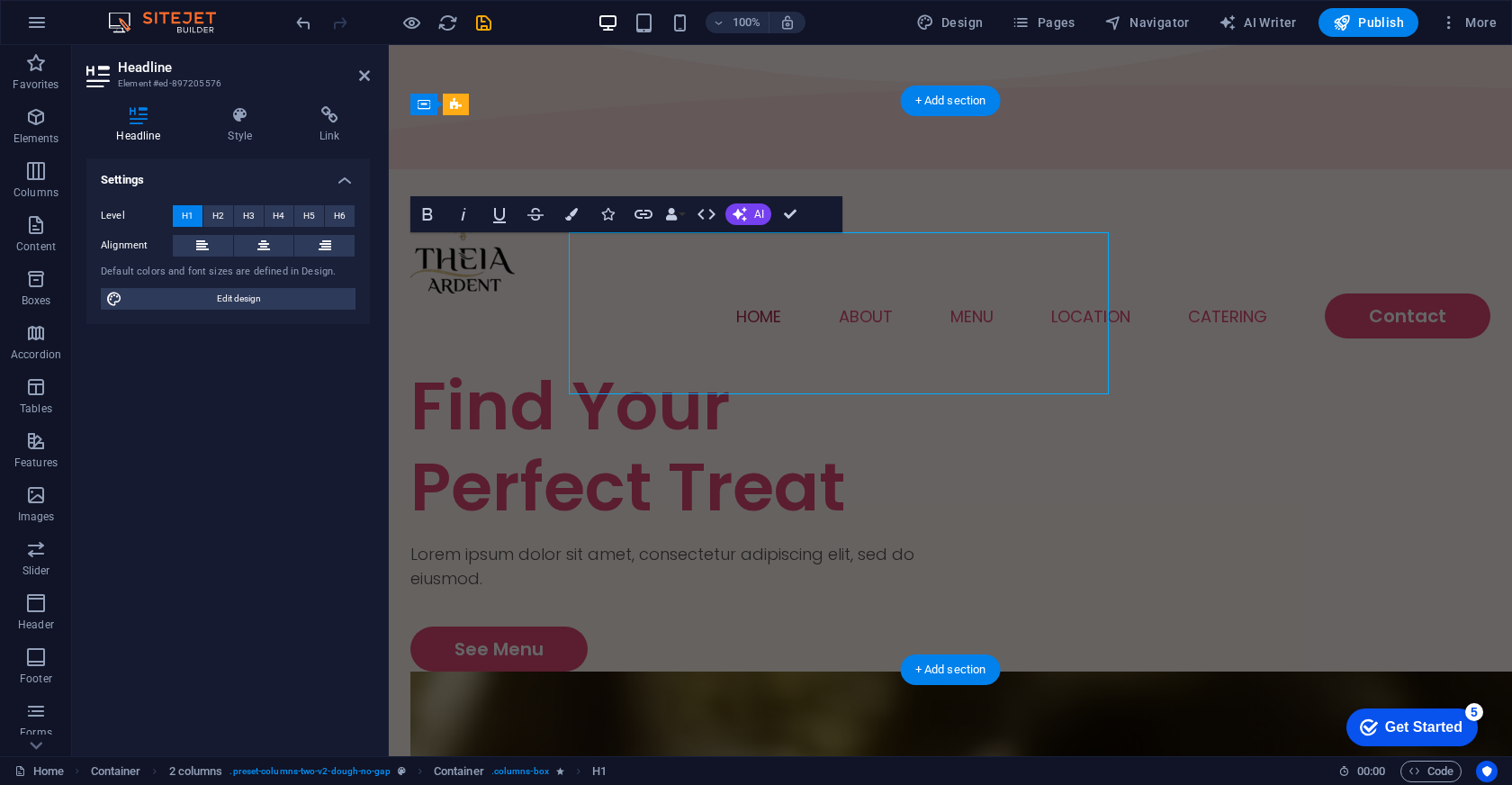
click at [375, 264] on div "Headline Style Link Settings Level H1 H2 H3 H4 H5 H6 Alignment Default colors a…" at bounding box center [227, 424] width 312 height 665
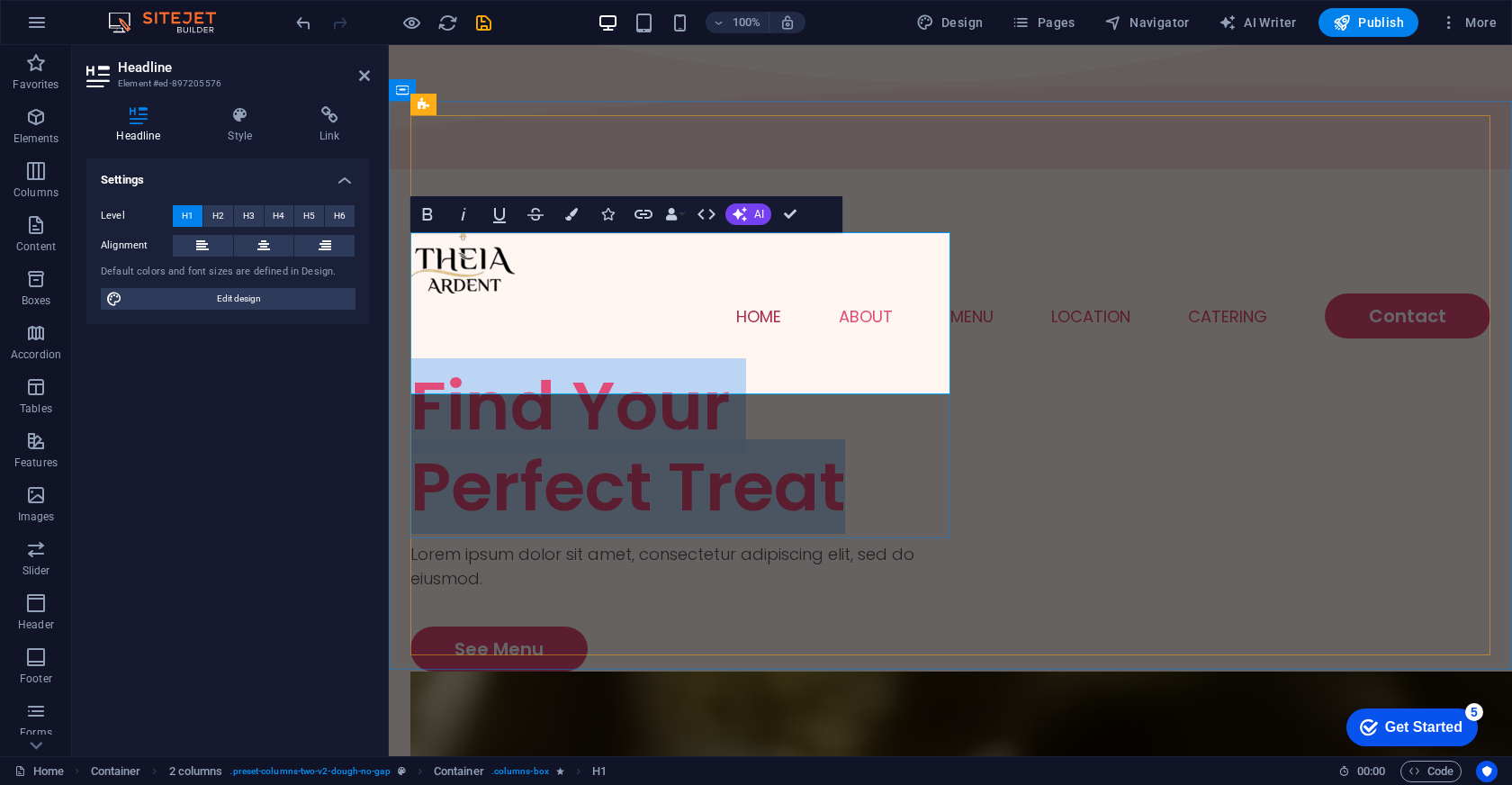
click at [478, 365] on h1 "Find Your Perfect Treat" at bounding box center [680, 446] width 540 height 162
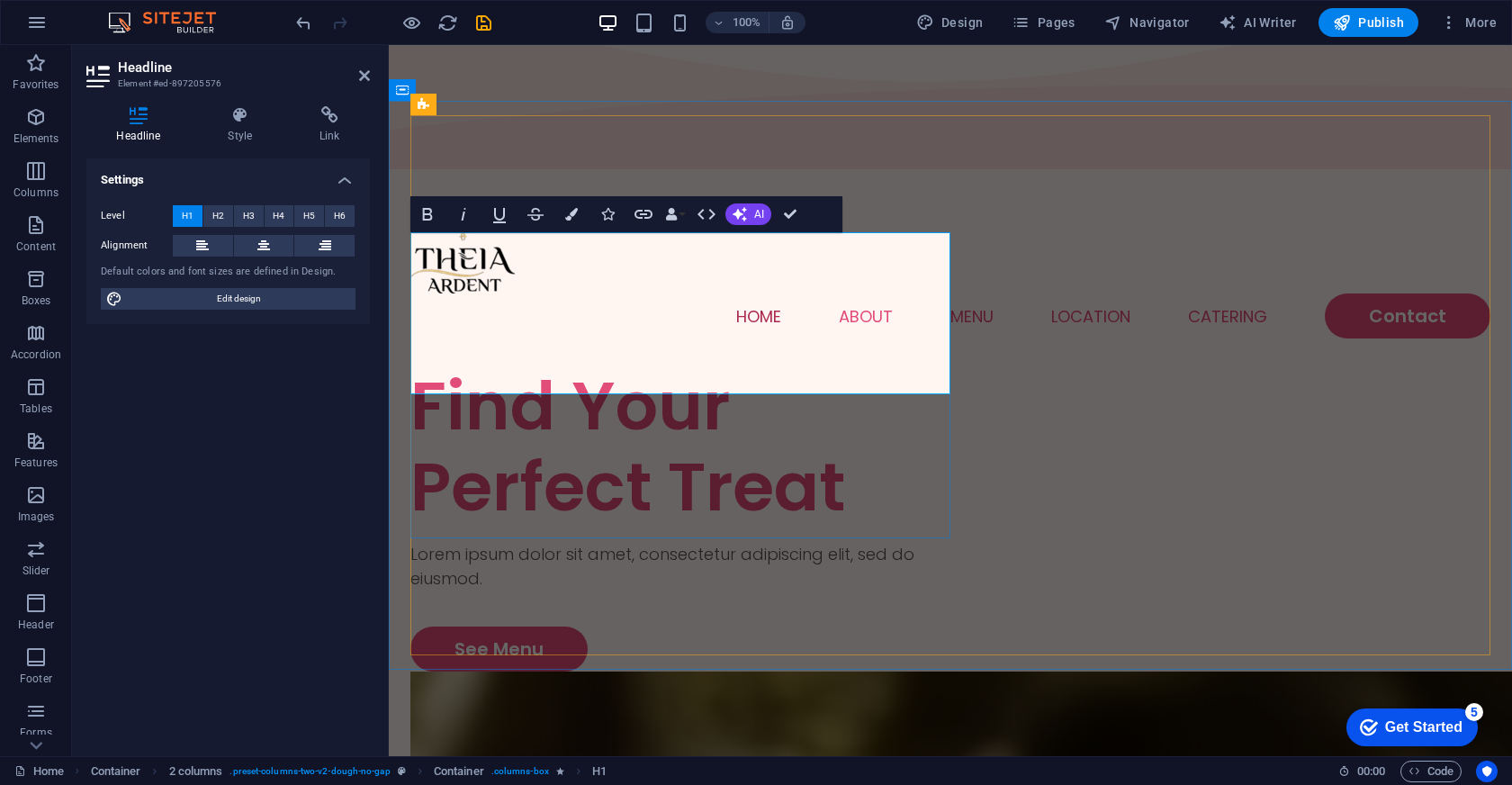
click at [478, 365] on h1 "Find Your Perfect Treat" at bounding box center [680, 446] width 540 height 162
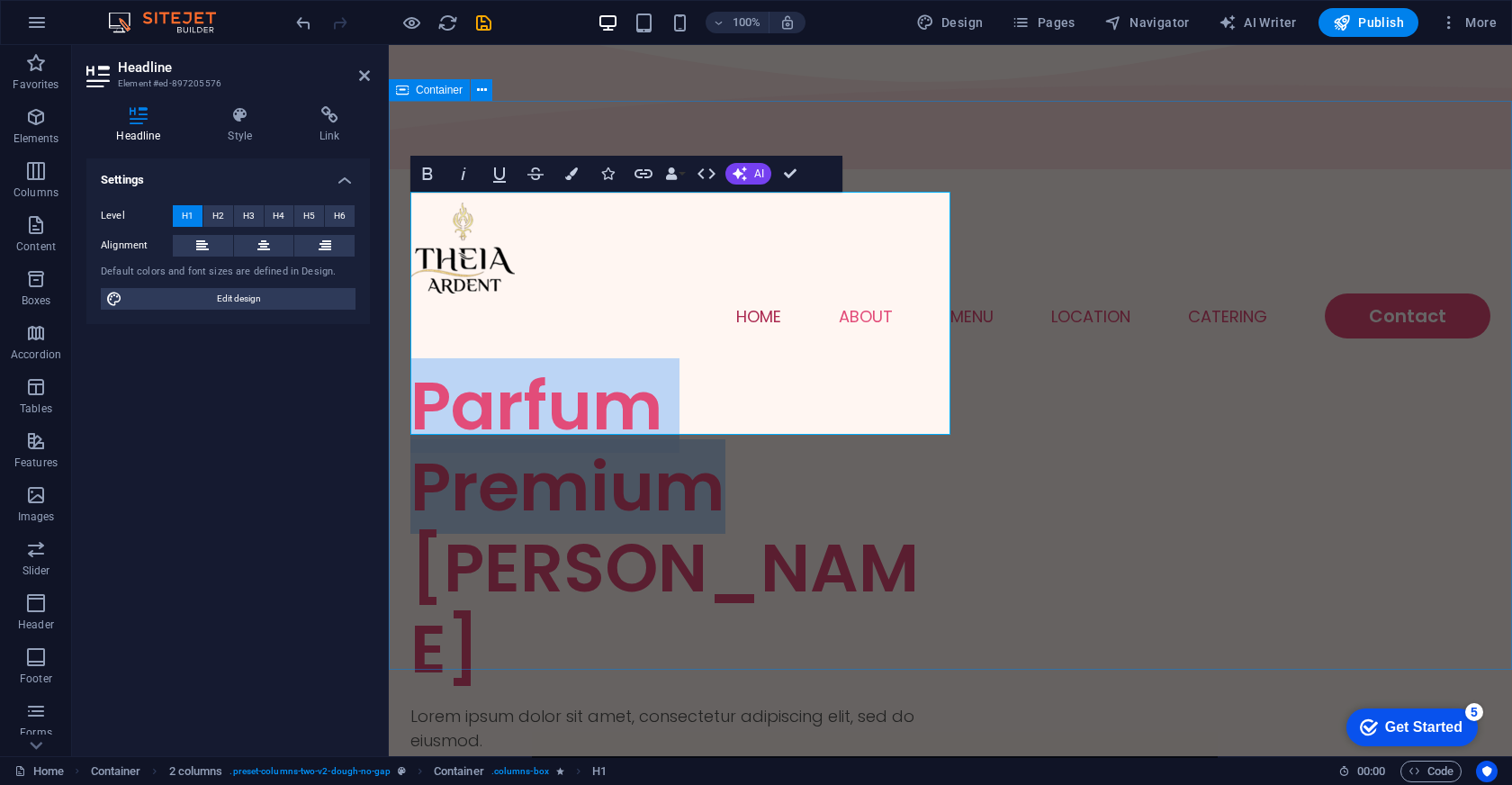
drag, startPoint x: 731, startPoint y: 324, endPoint x: 401, endPoint y: 226, distance: 344.2
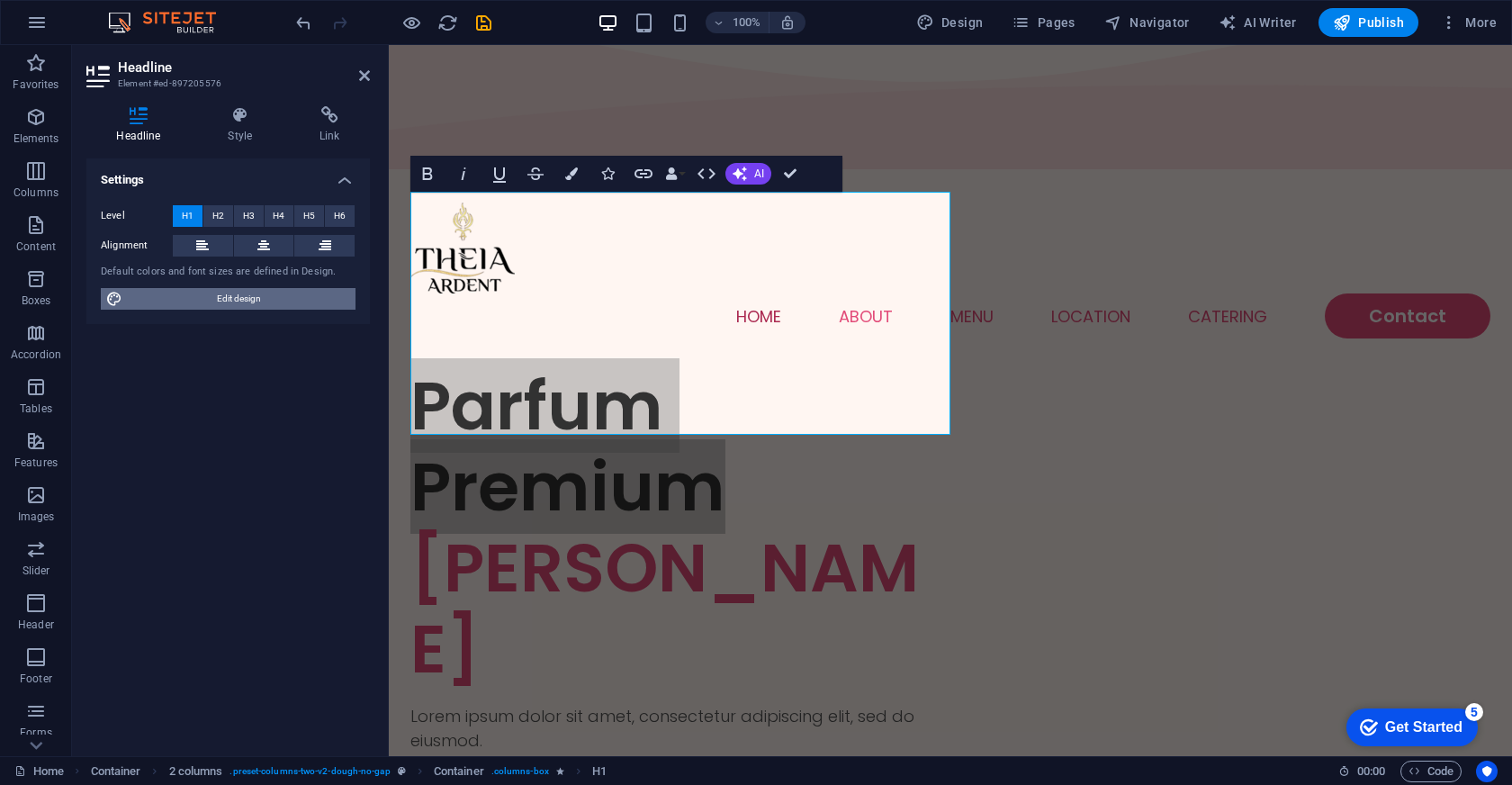
click at [222, 296] on span "Edit design" at bounding box center [239, 298] width 223 height 21
select select "px"
select select "300"
select select "px"
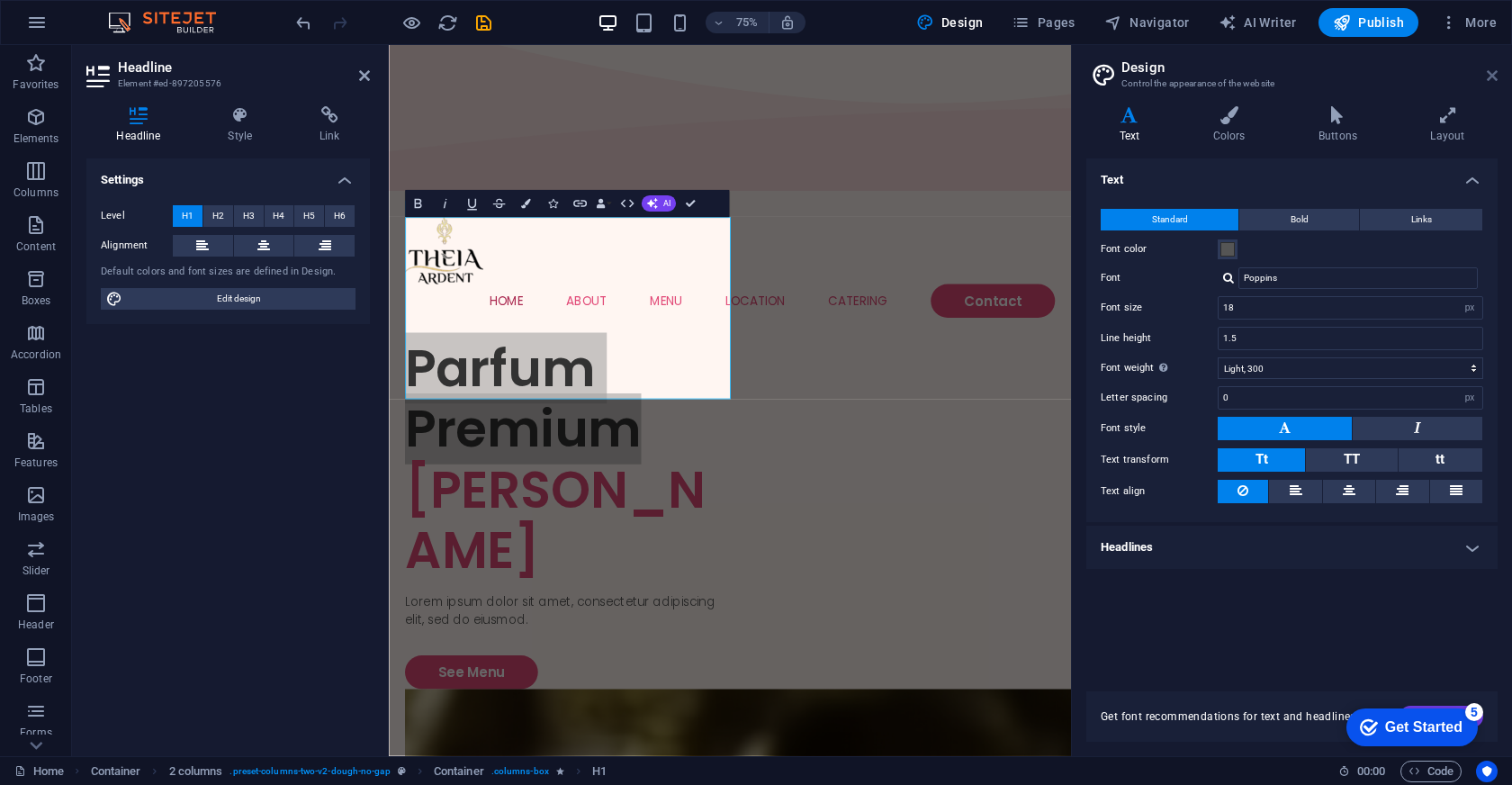
click at [1491, 78] on icon at bounding box center [1492, 75] width 11 height 15
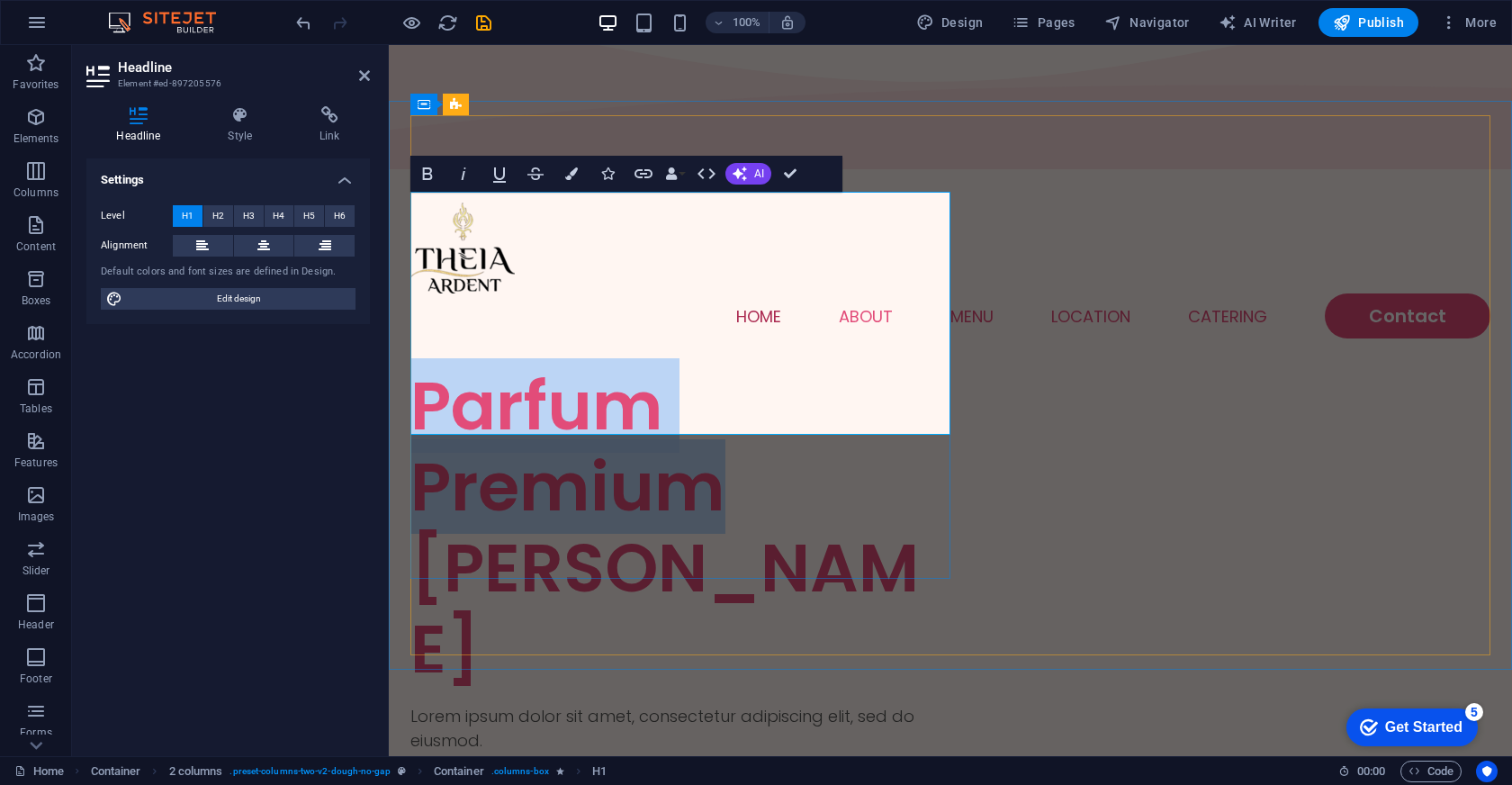
click at [693, 365] on h1 "Parfum Premium [PERSON_NAME]" at bounding box center [680, 527] width 540 height 324
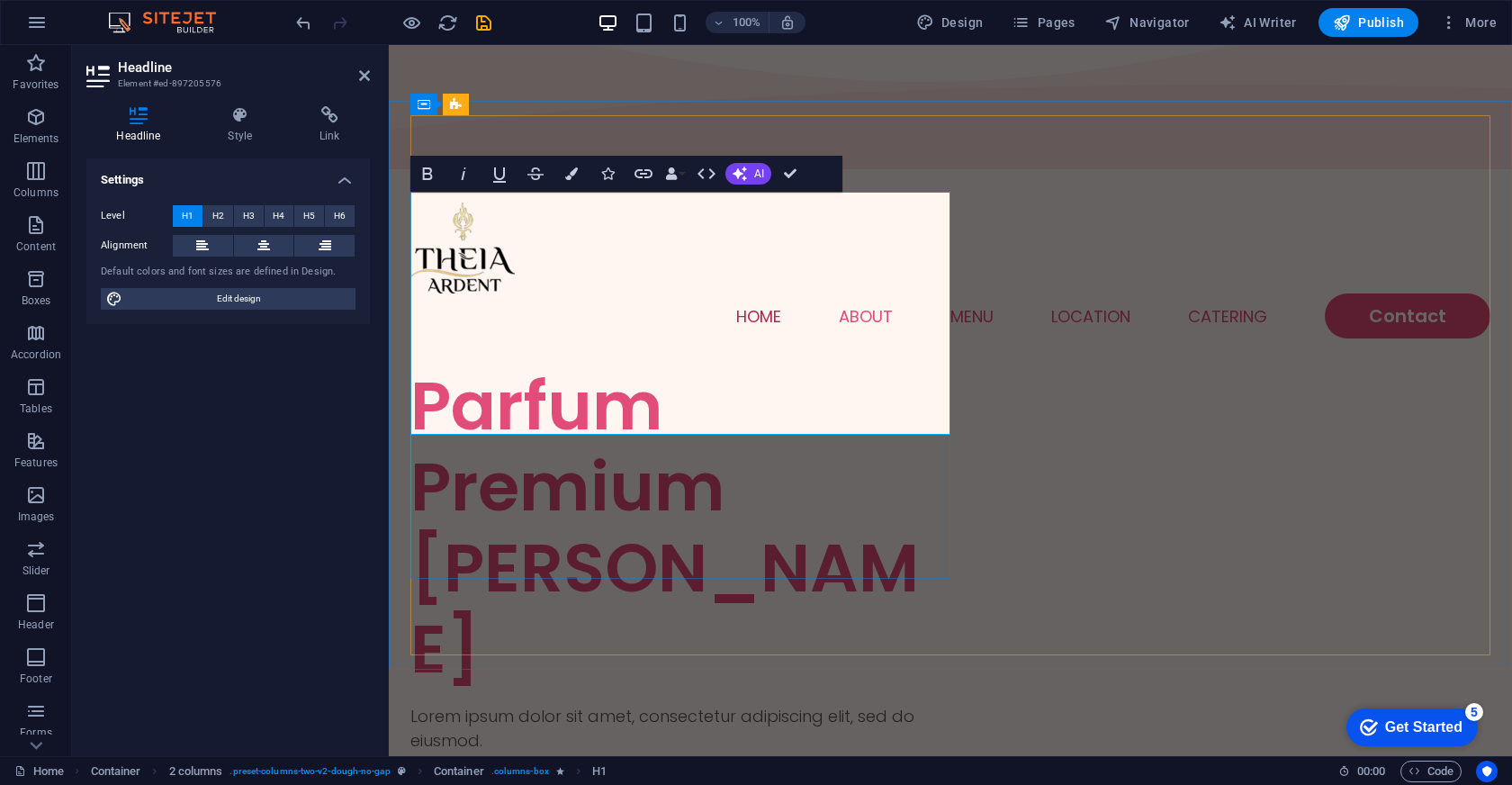
click at [835, 392] on h1 "Parfum Premium [PERSON_NAME]" at bounding box center [680, 527] width 540 height 324
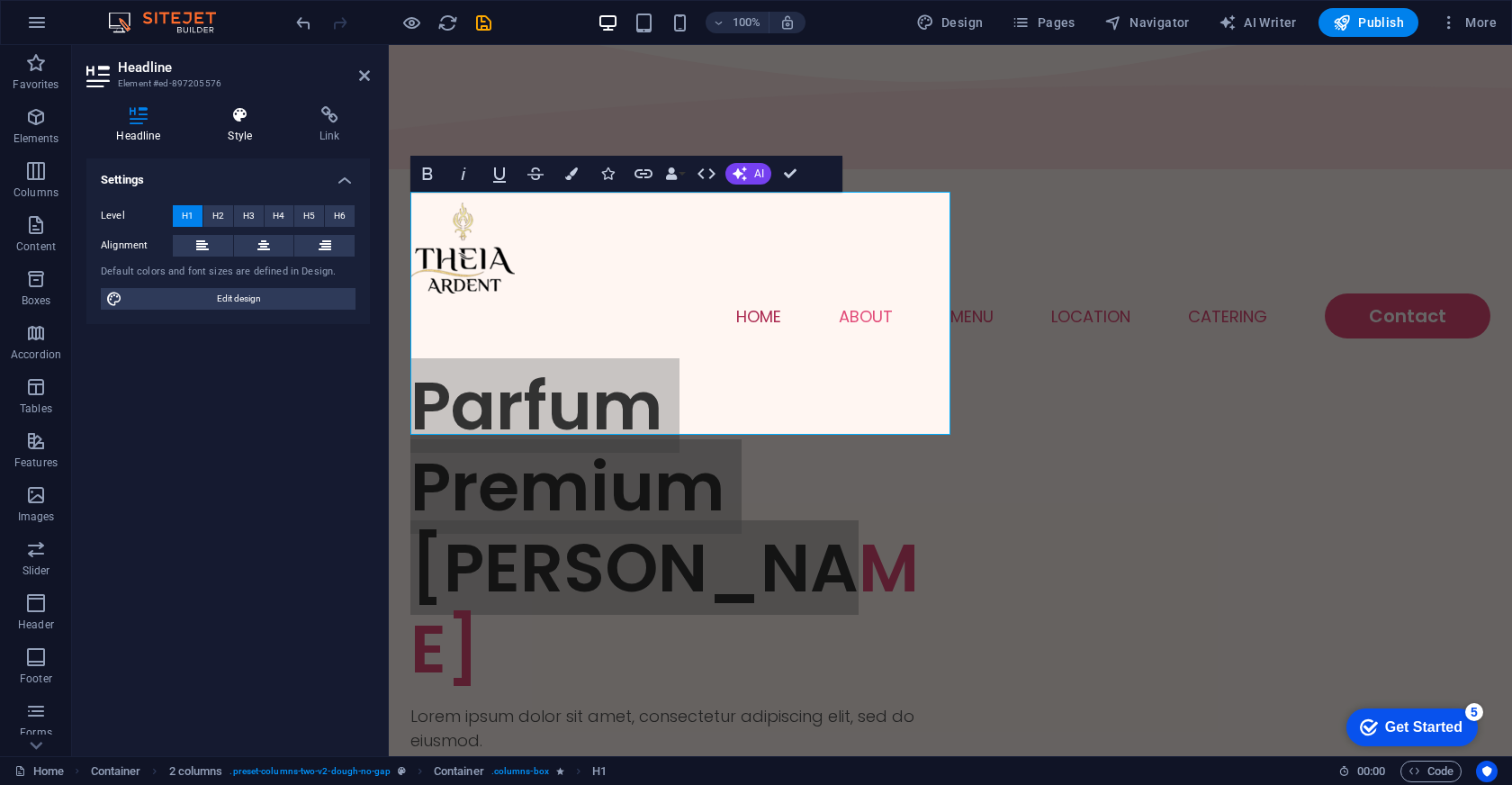
click at [244, 116] on icon at bounding box center [240, 115] width 85 height 18
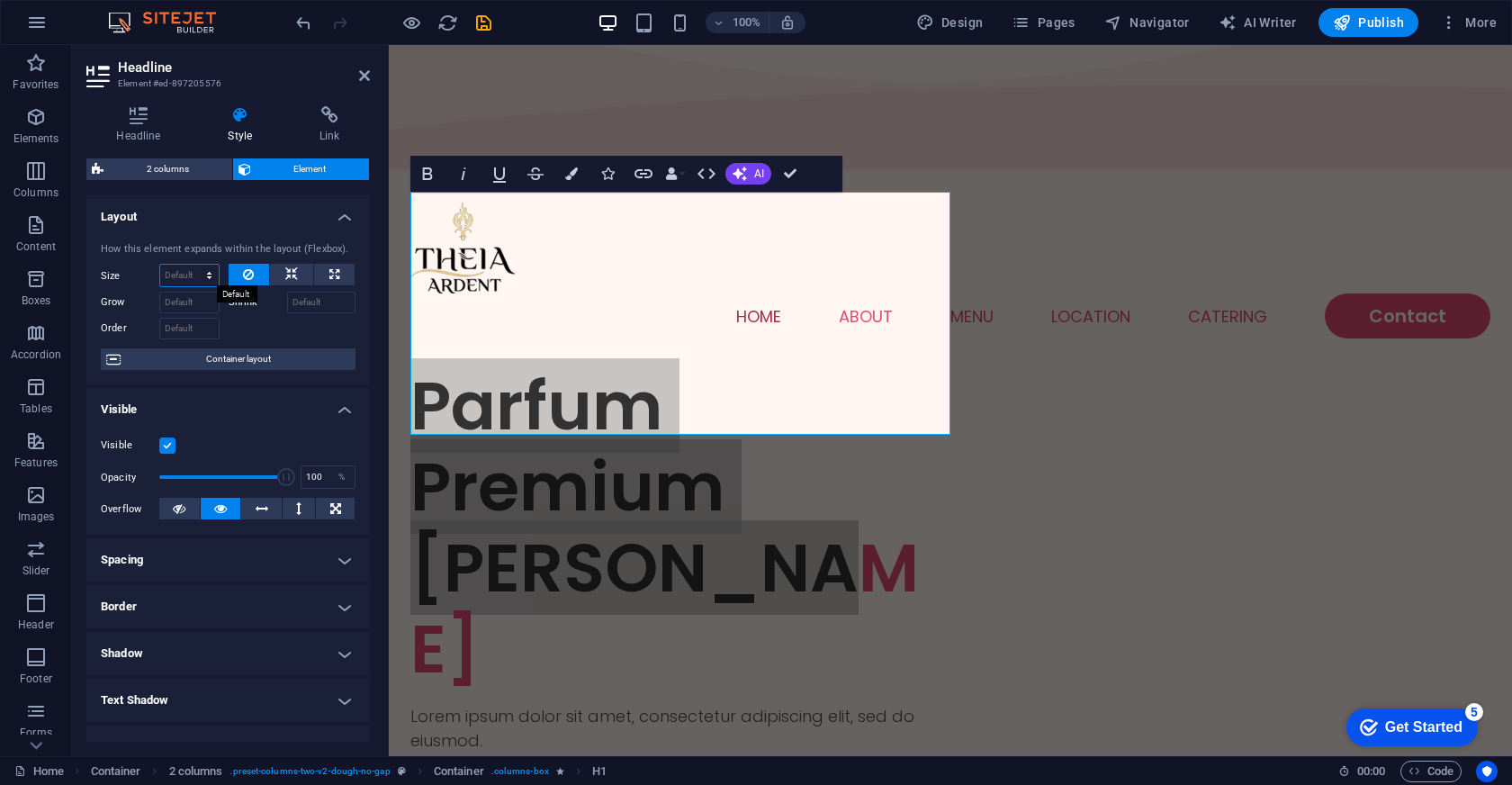
select select "1/3"
type input "33.33"
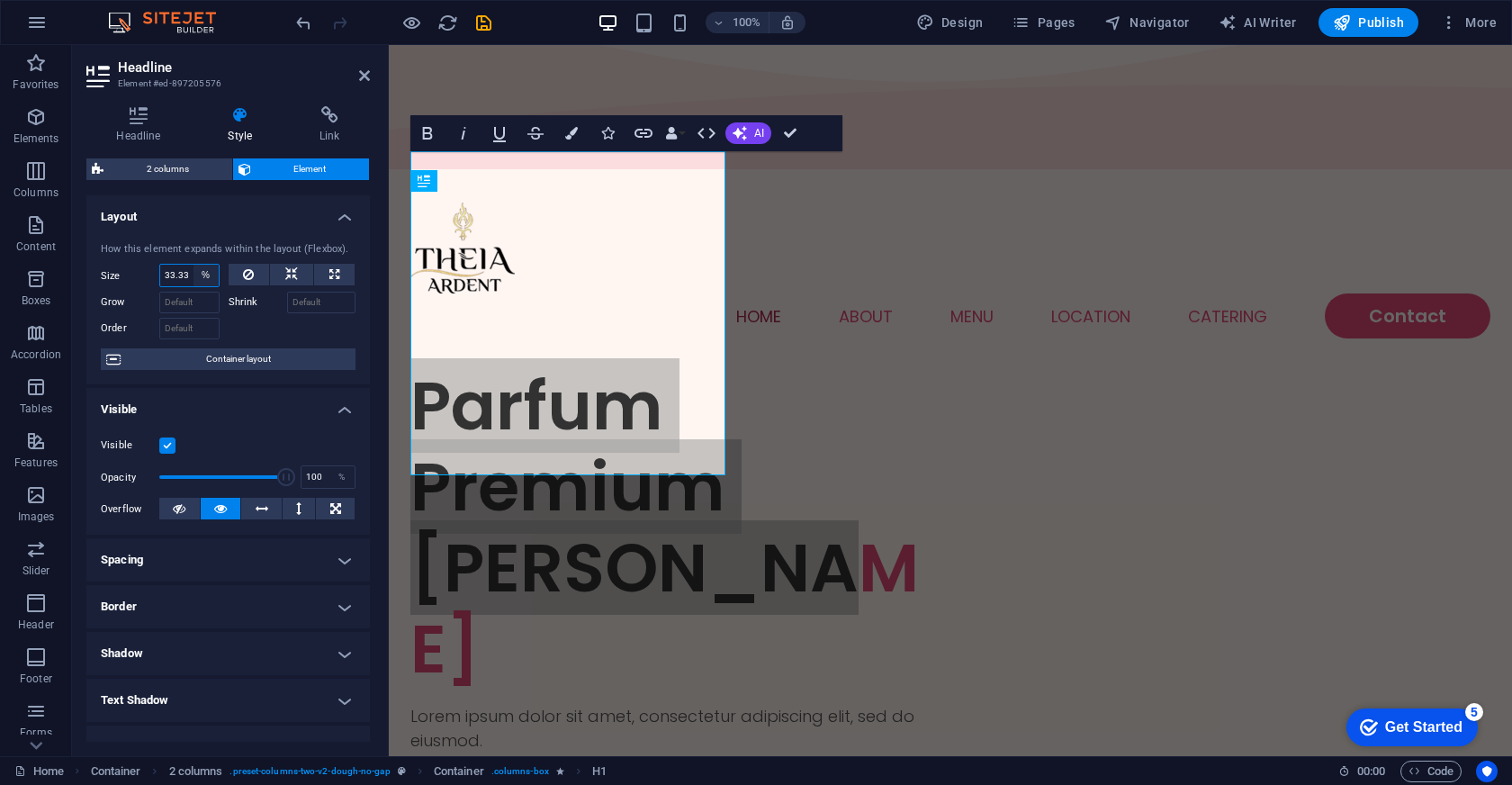
select select "1/10"
type input "10"
click at [185, 272] on input "10" at bounding box center [189, 275] width 58 height 21
select select "1/2"
type input "50"
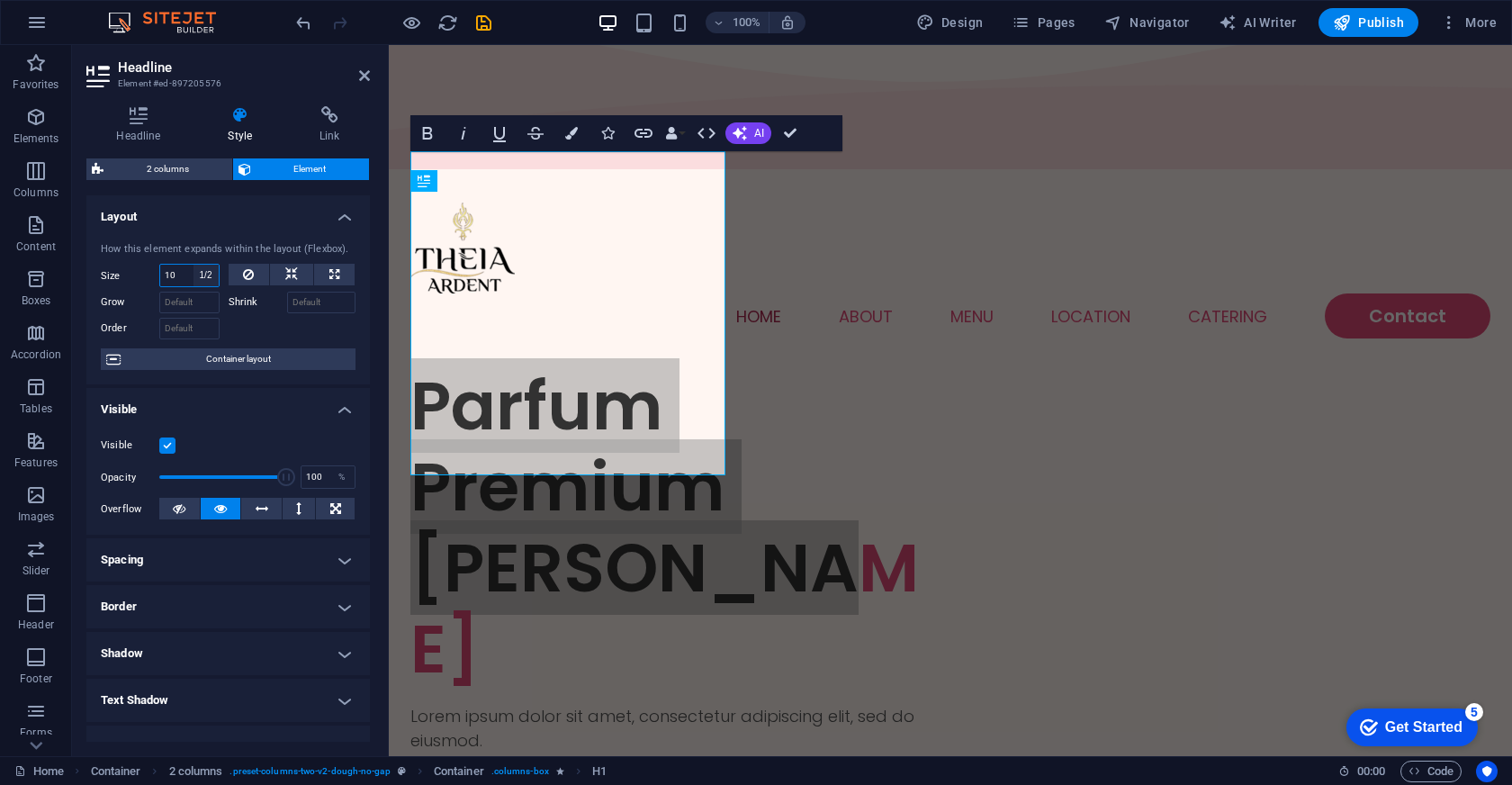
select select "%"
click at [288, 271] on icon at bounding box center [292, 274] width 13 height 21
select select "DISABLED_OPTION_VALUE"
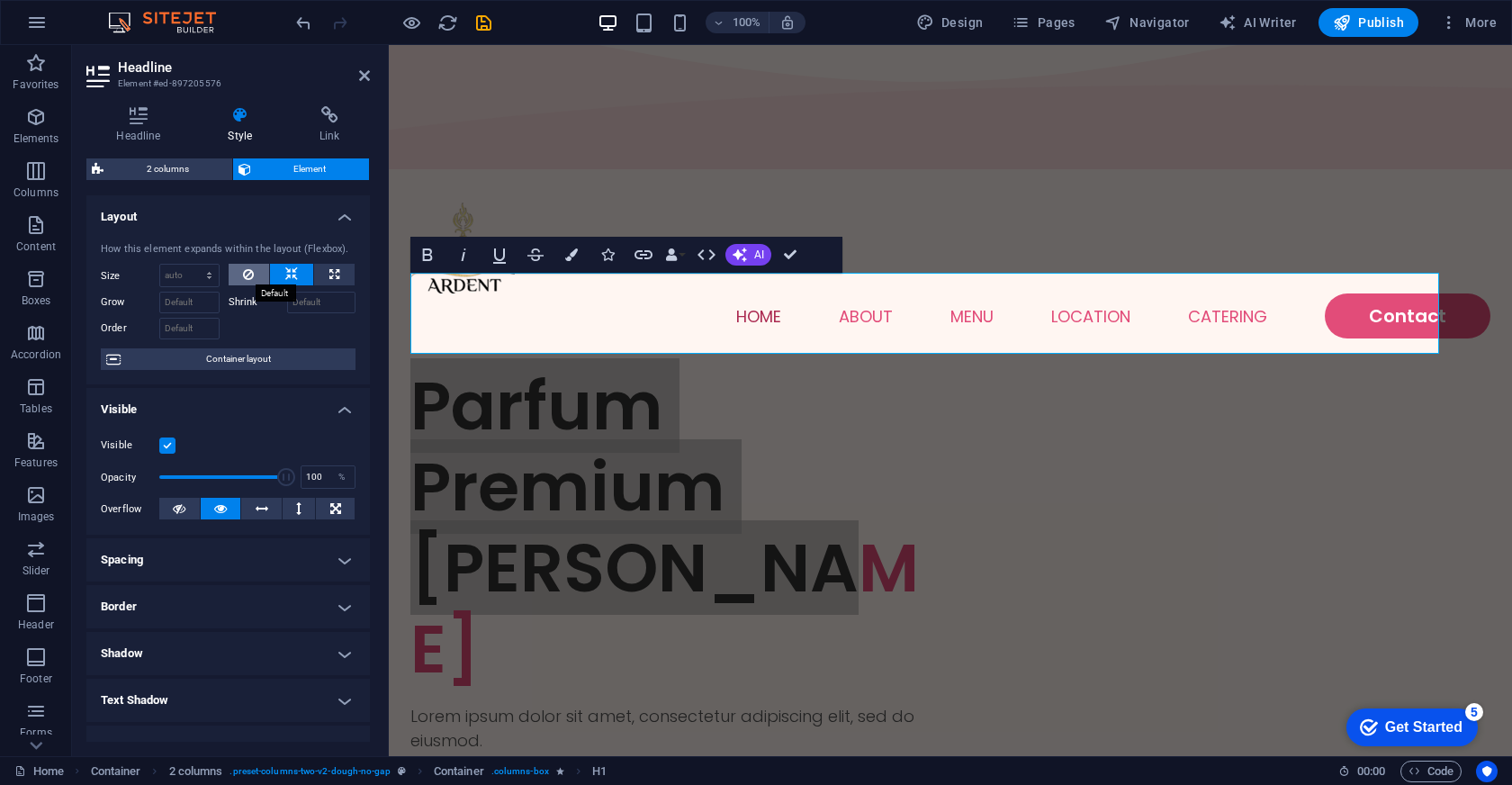
click at [244, 275] on icon at bounding box center [248, 274] width 11 height 21
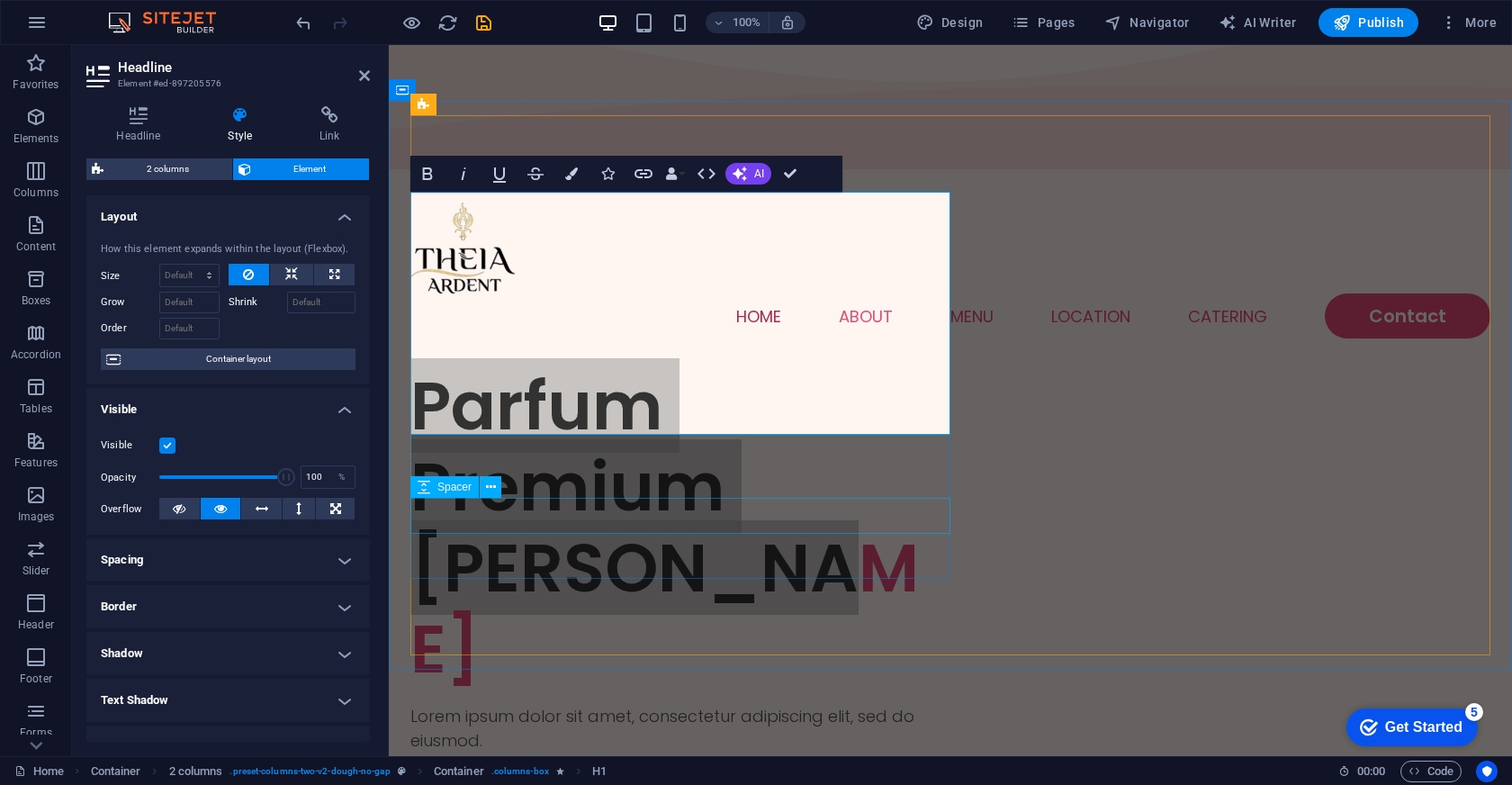
click at [787, 752] on div at bounding box center [680, 769] width 540 height 36
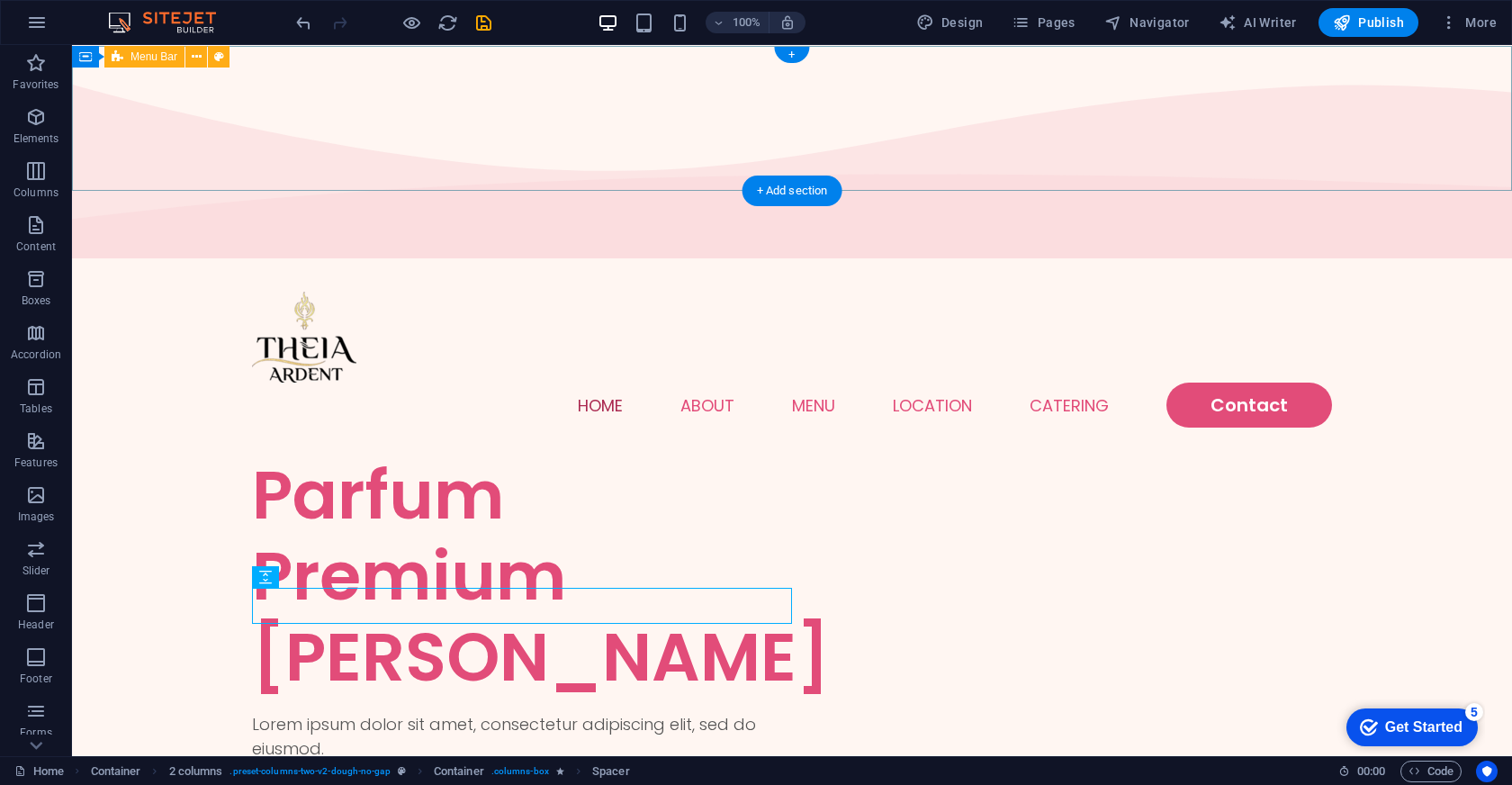
scroll to position [0, 0]
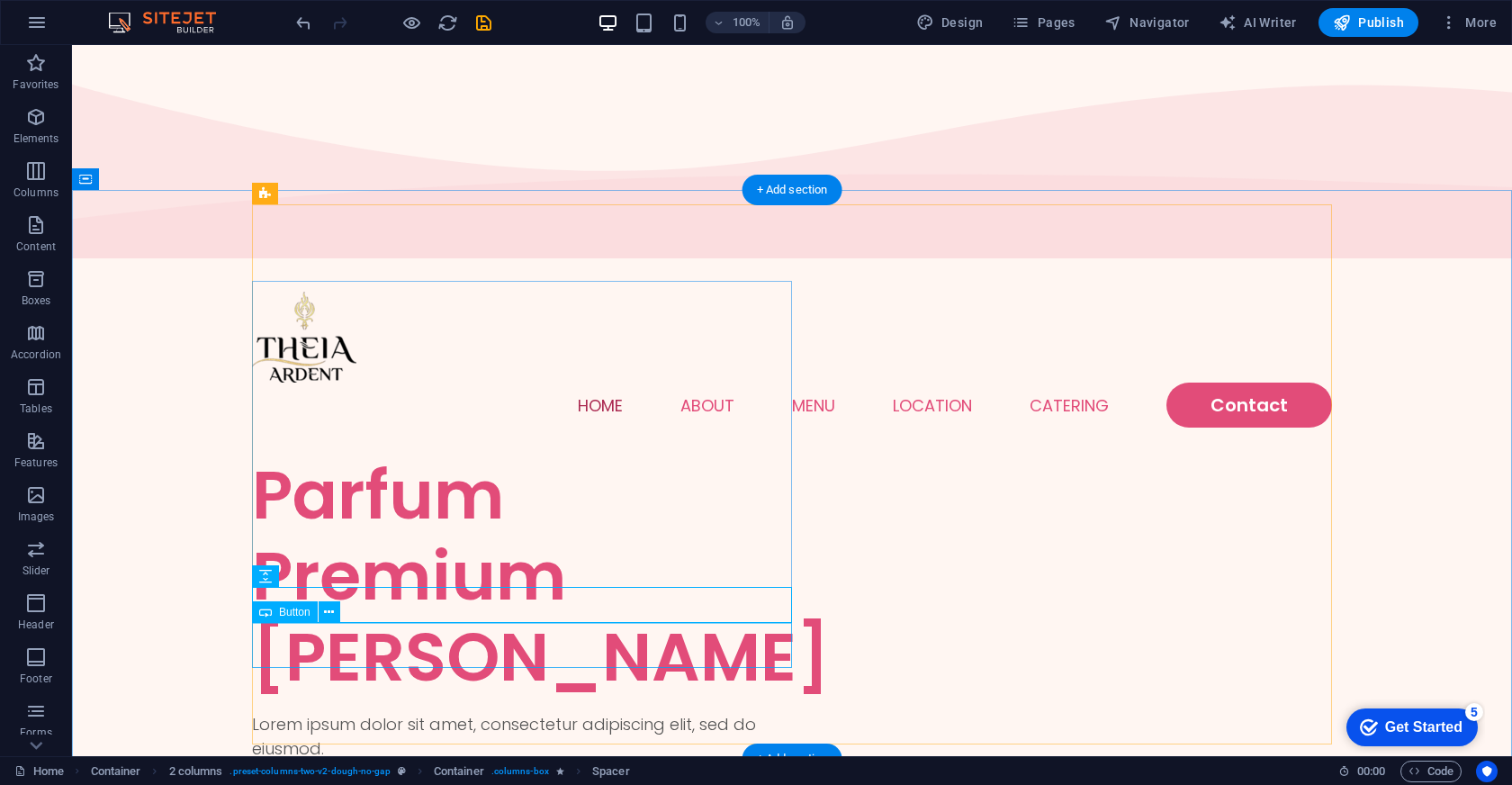
click at [387, 712] on div "Lorem ipsum dolor sit amet, consectetur adipiscing elit, sed do eiusmod." at bounding box center [522, 736] width 540 height 49
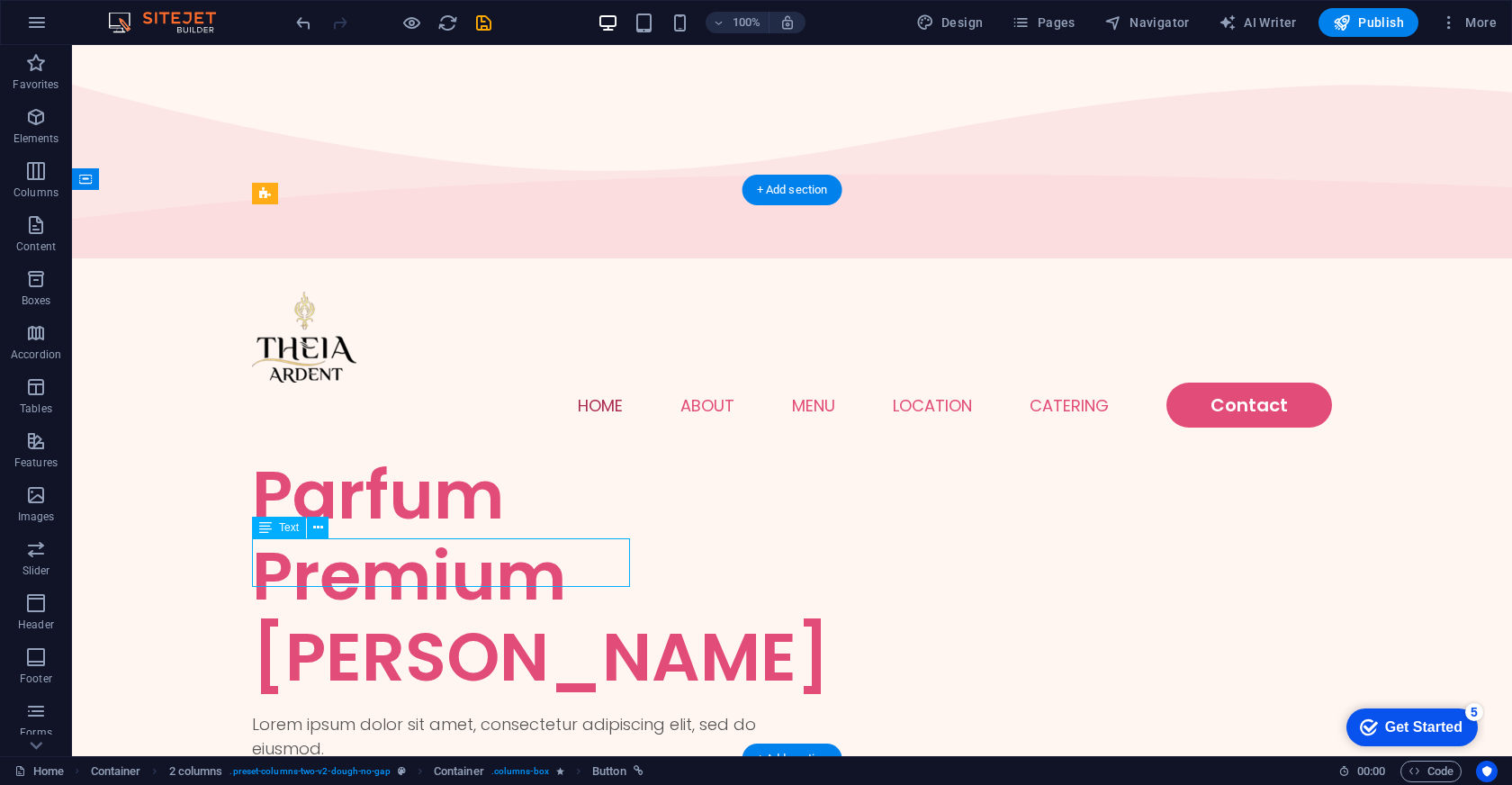
click at [387, 712] on div "Lorem ipsum dolor sit amet, consectetur adipiscing elit, sed do eiusmod." at bounding box center [522, 736] width 540 height 49
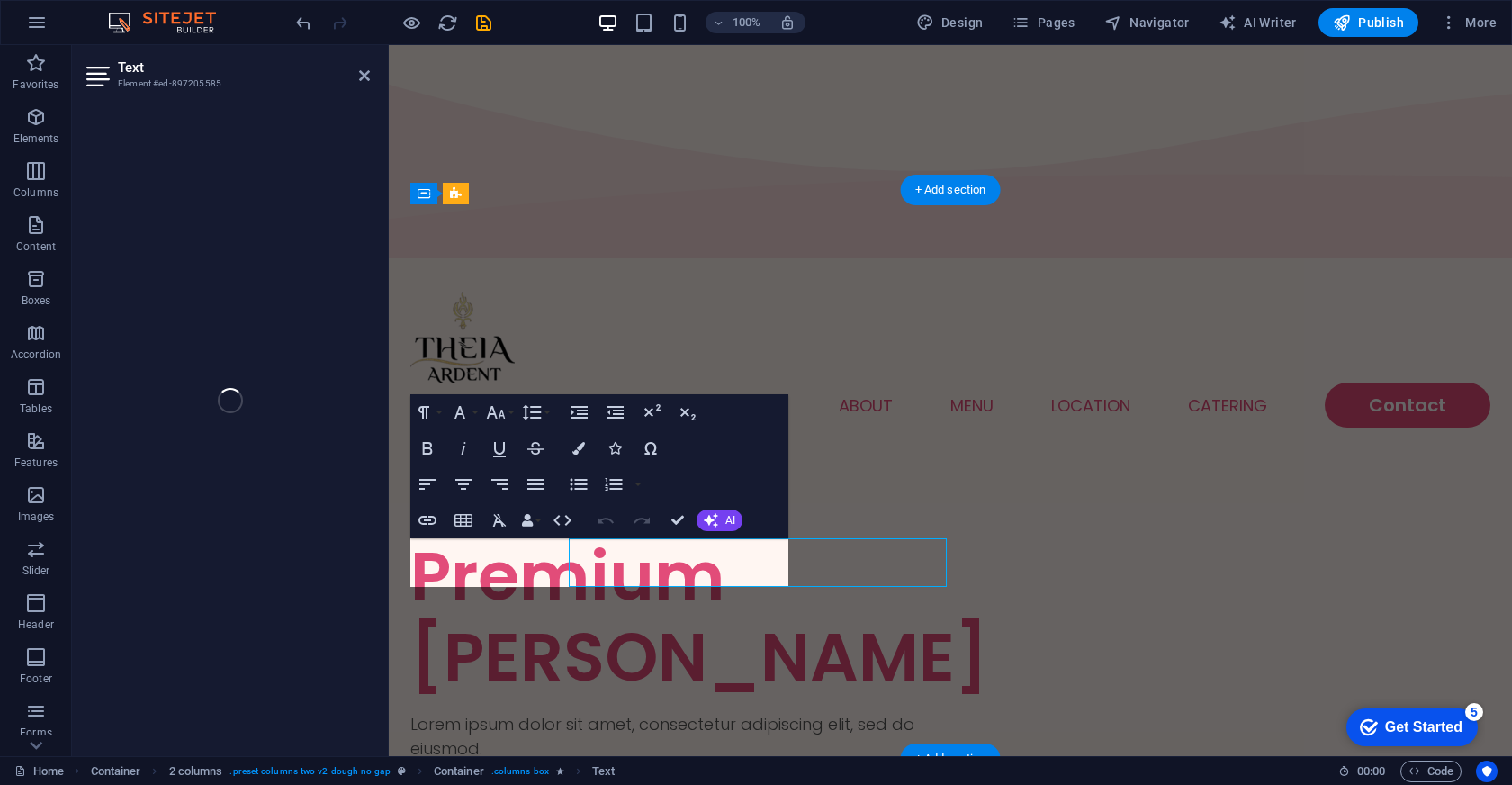
click at [387, 566] on div at bounding box center [387, 400] width 4 height 711
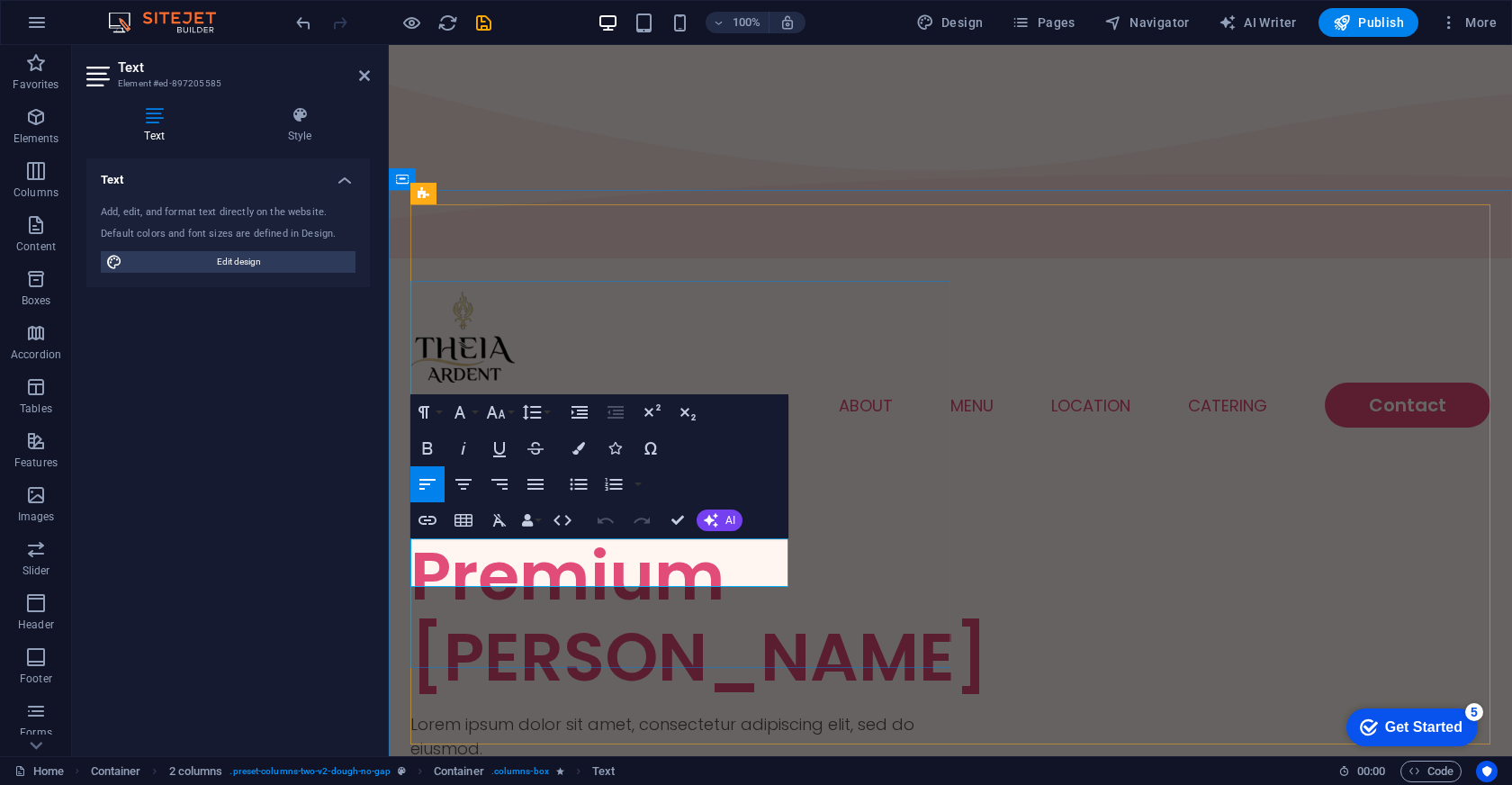
click at [592, 712] on p "Lorem ipsum dolor sit amet, consectetur adipiscing elit, sed do eiusmod." at bounding box center [680, 736] width 540 height 49
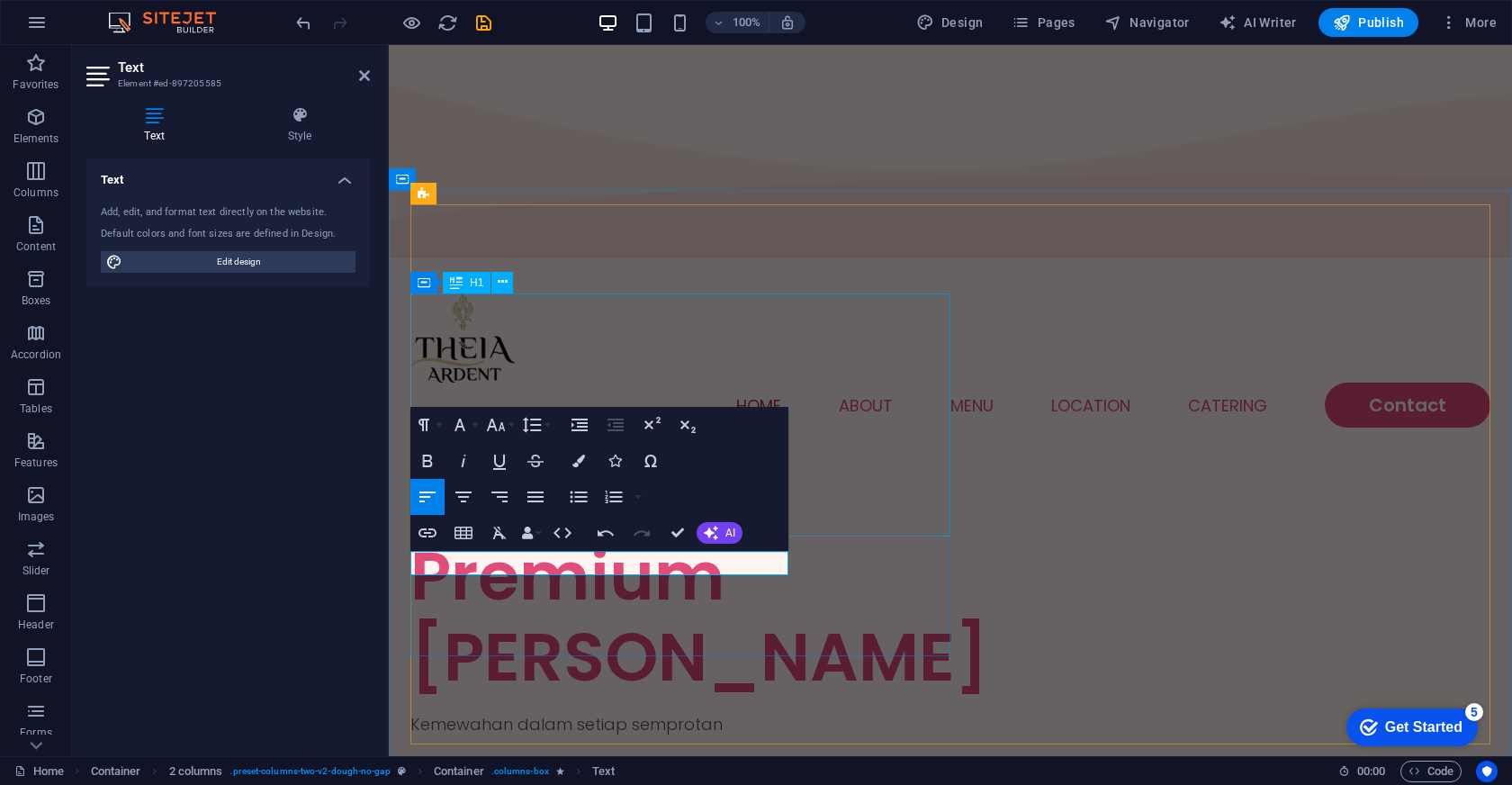
click at [889, 455] on div "Parfum Premium [PERSON_NAME]" at bounding box center [680, 576] width 540 height 243
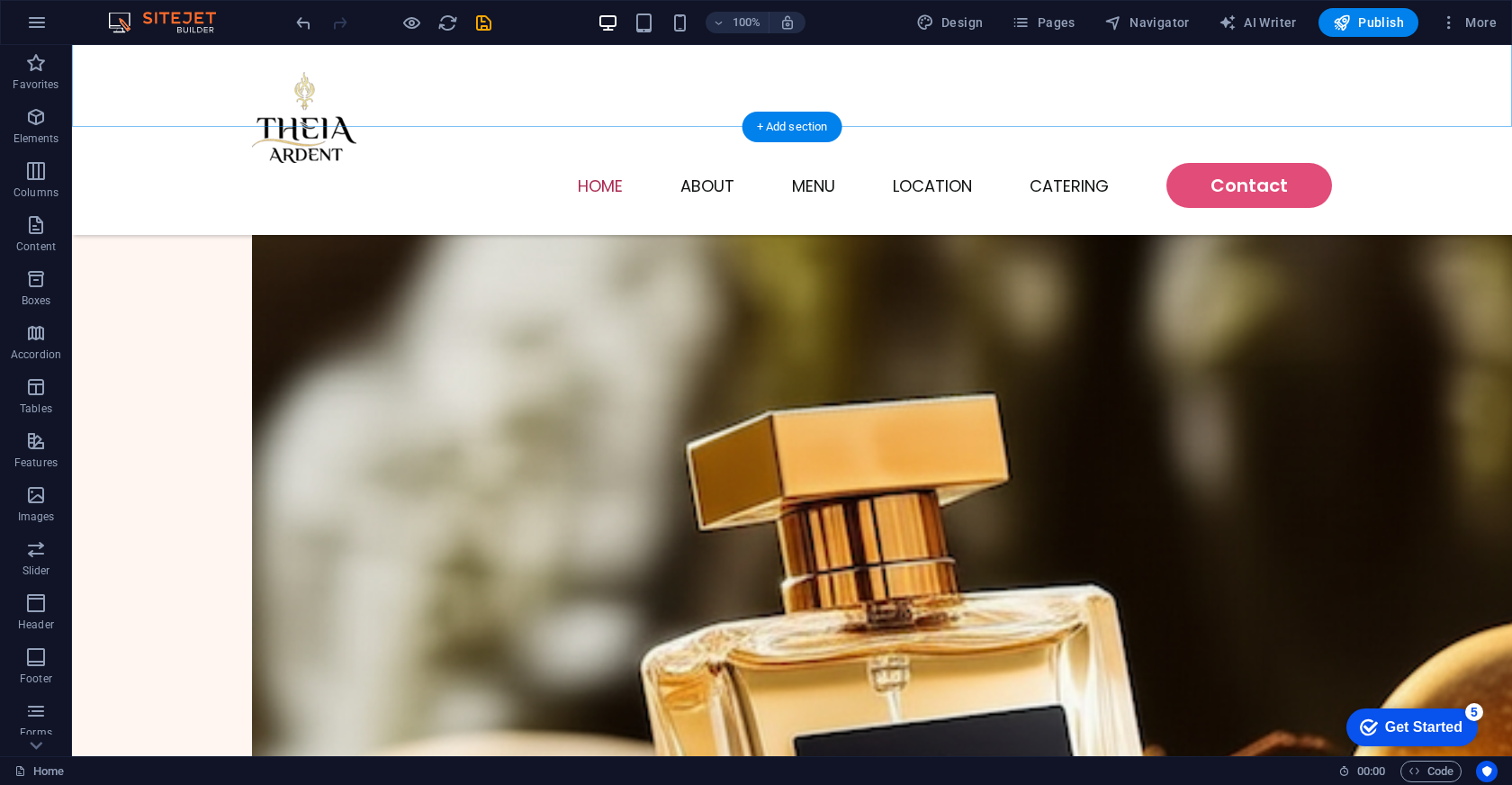
scroll to position [691, 0]
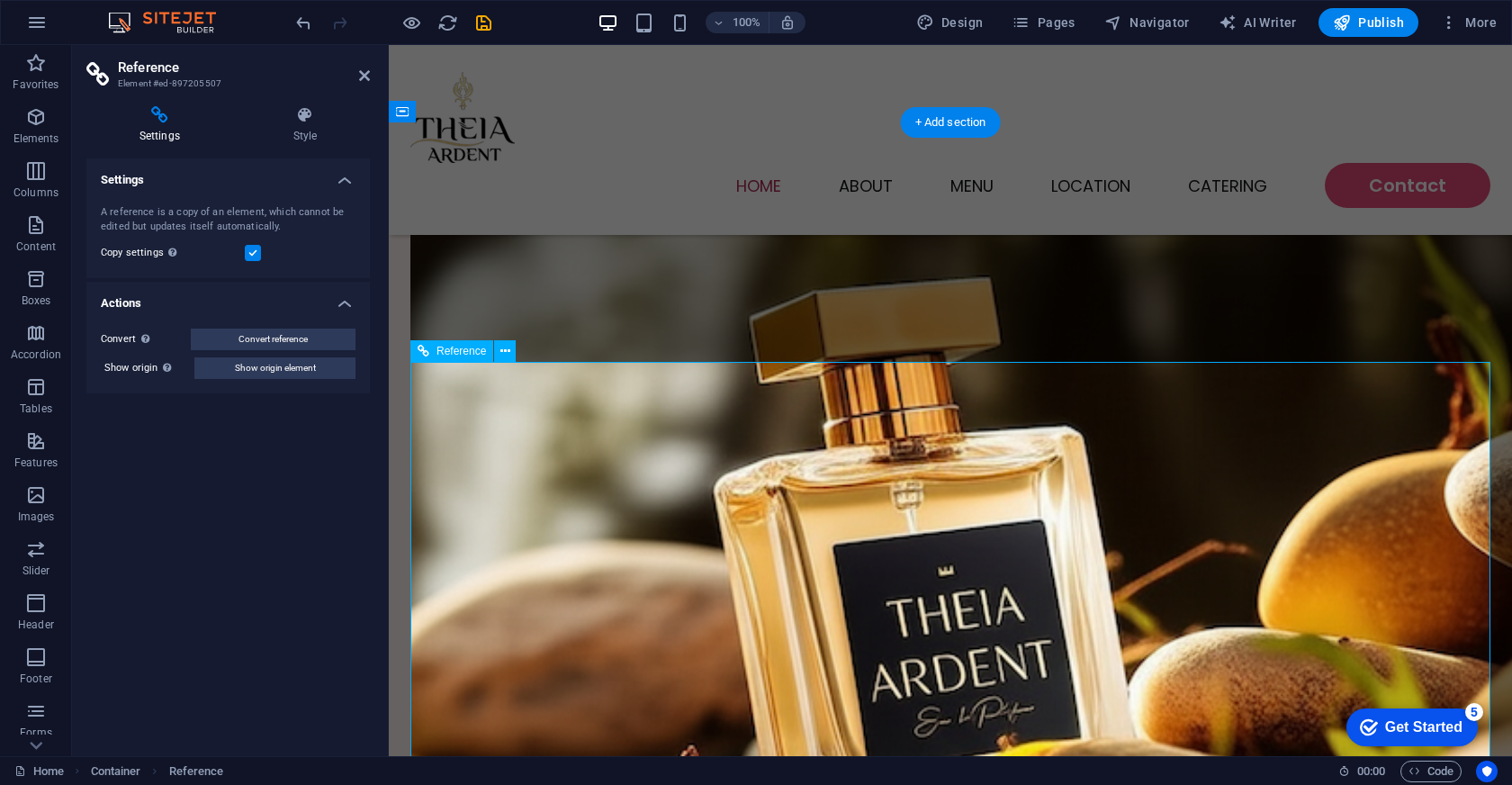
click at [512, 354] on button at bounding box center [505, 351] width 21 height 21
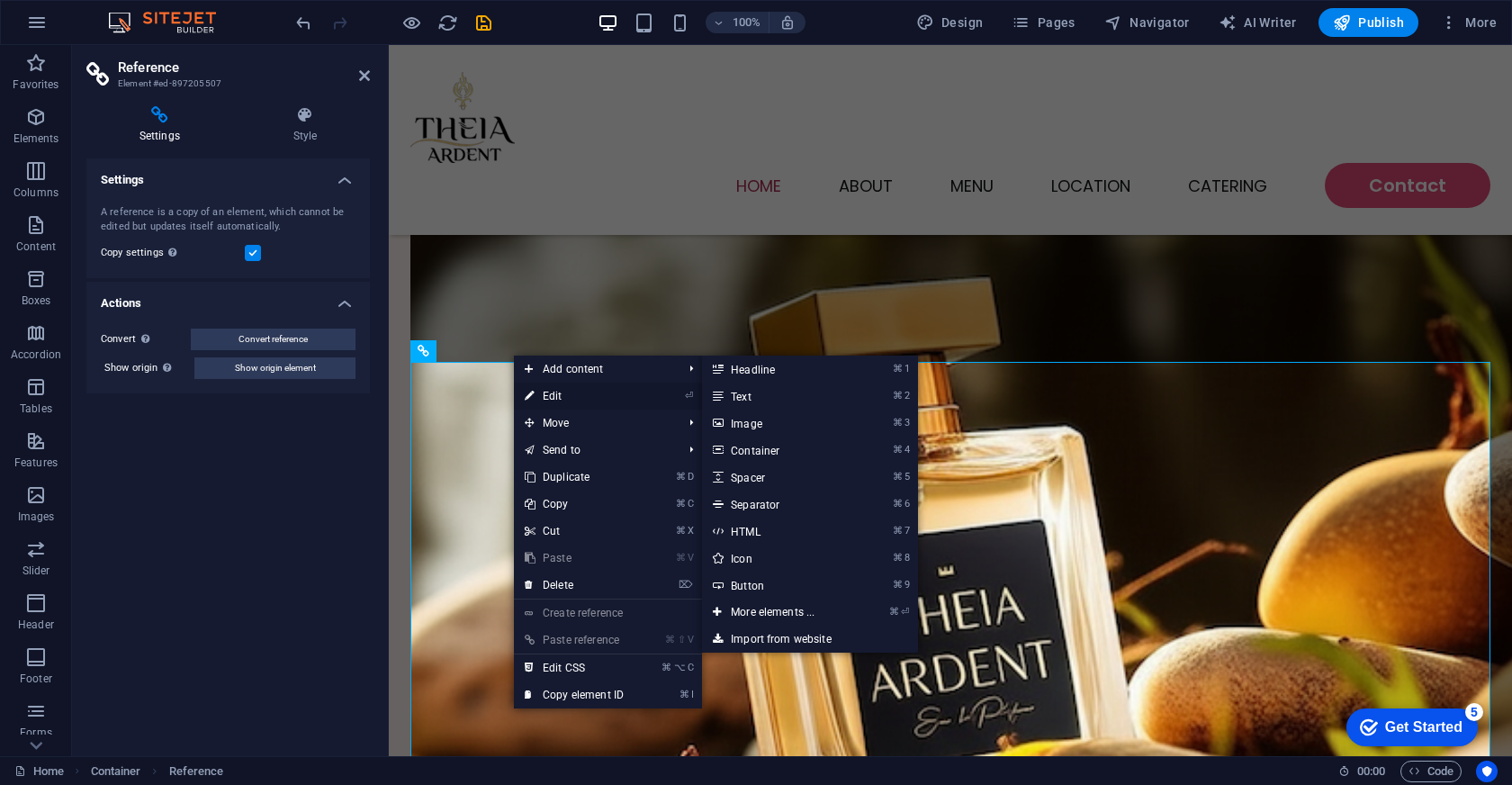
click at [570, 392] on link "⏎ Edit" at bounding box center [574, 396] width 120 height 27
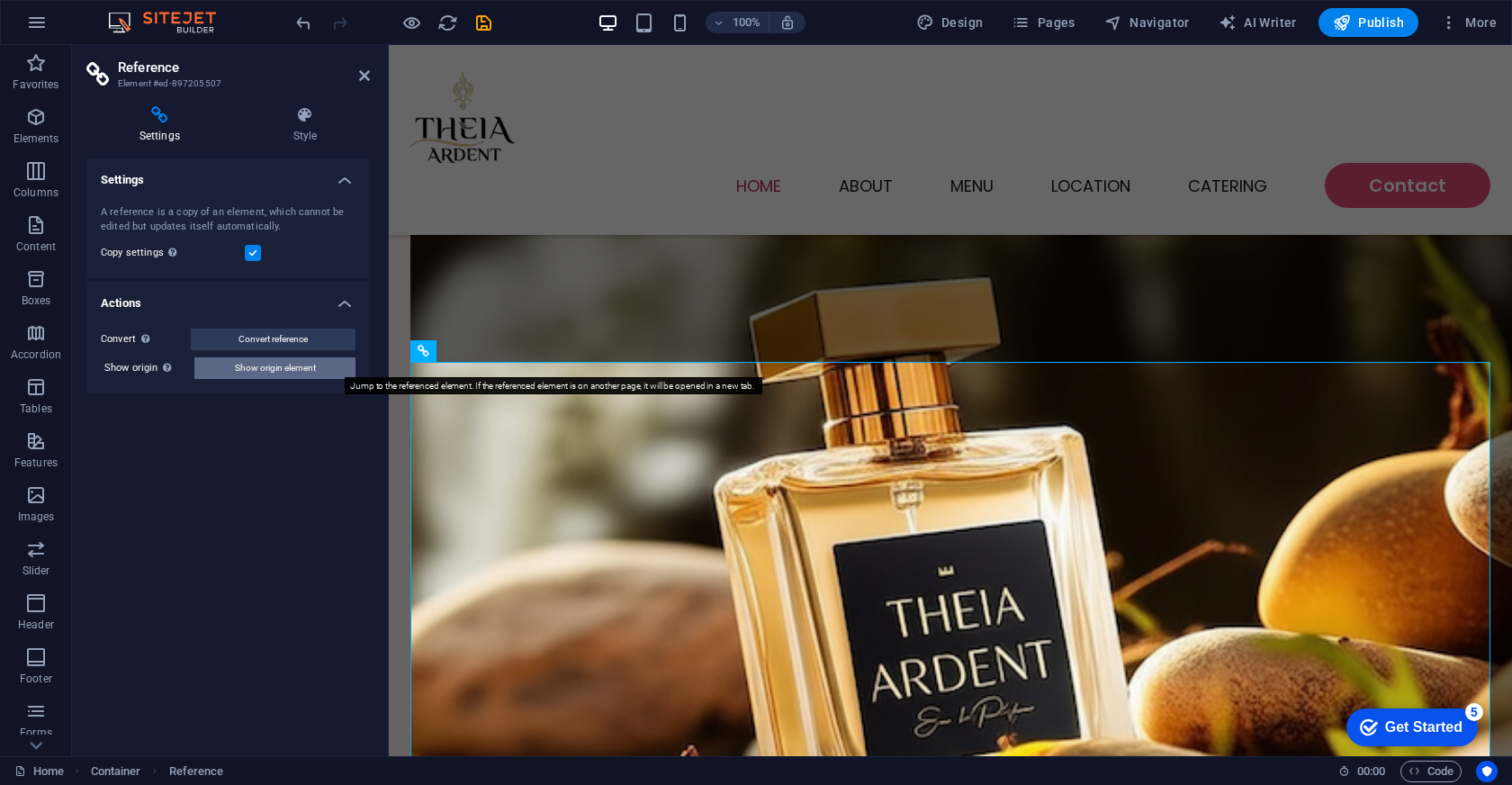
click at [276, 358] on span "Show origin element" at bounding box center [275, 368] width 81 height 21
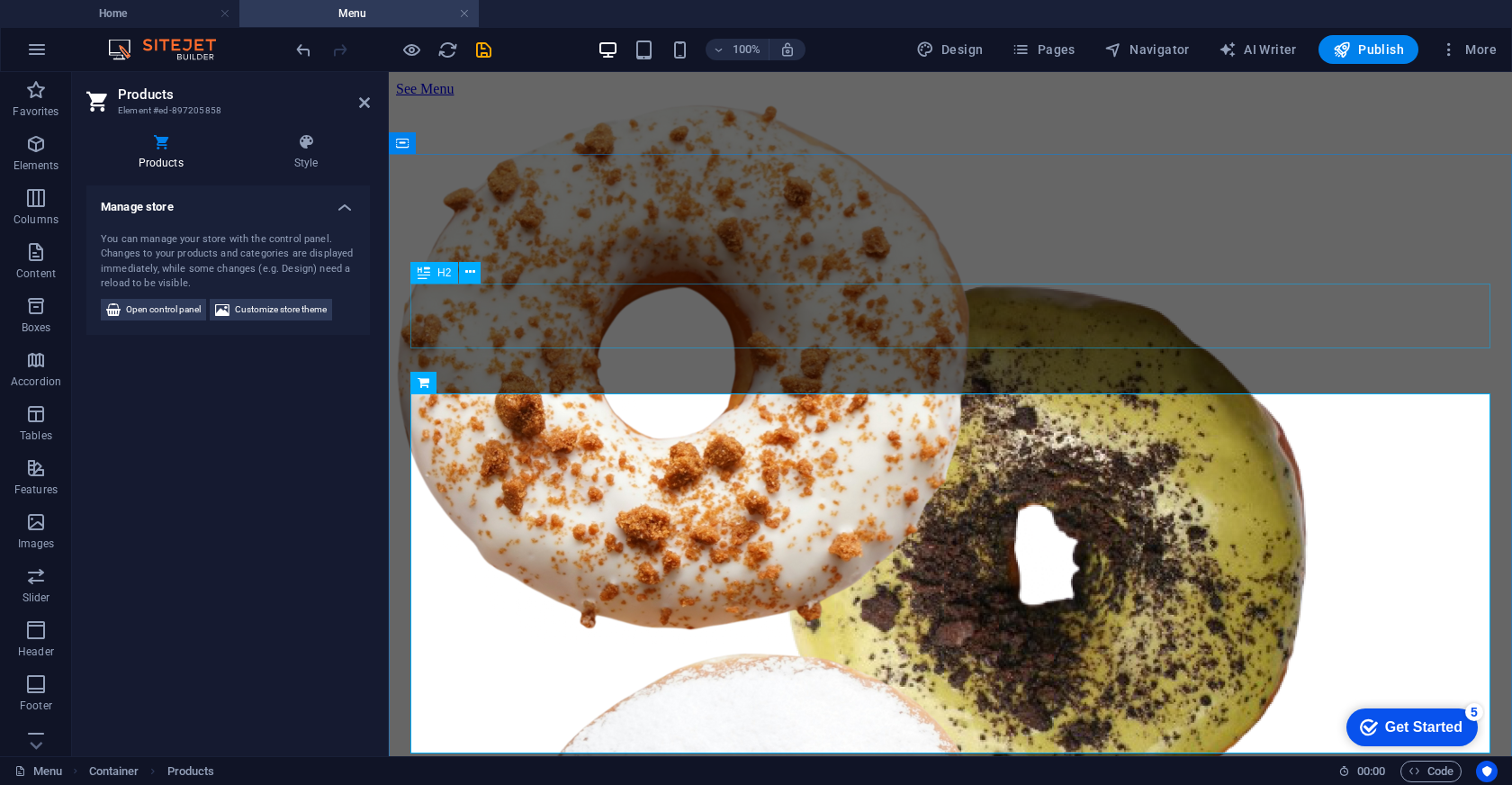
scroll to position [659, 0]
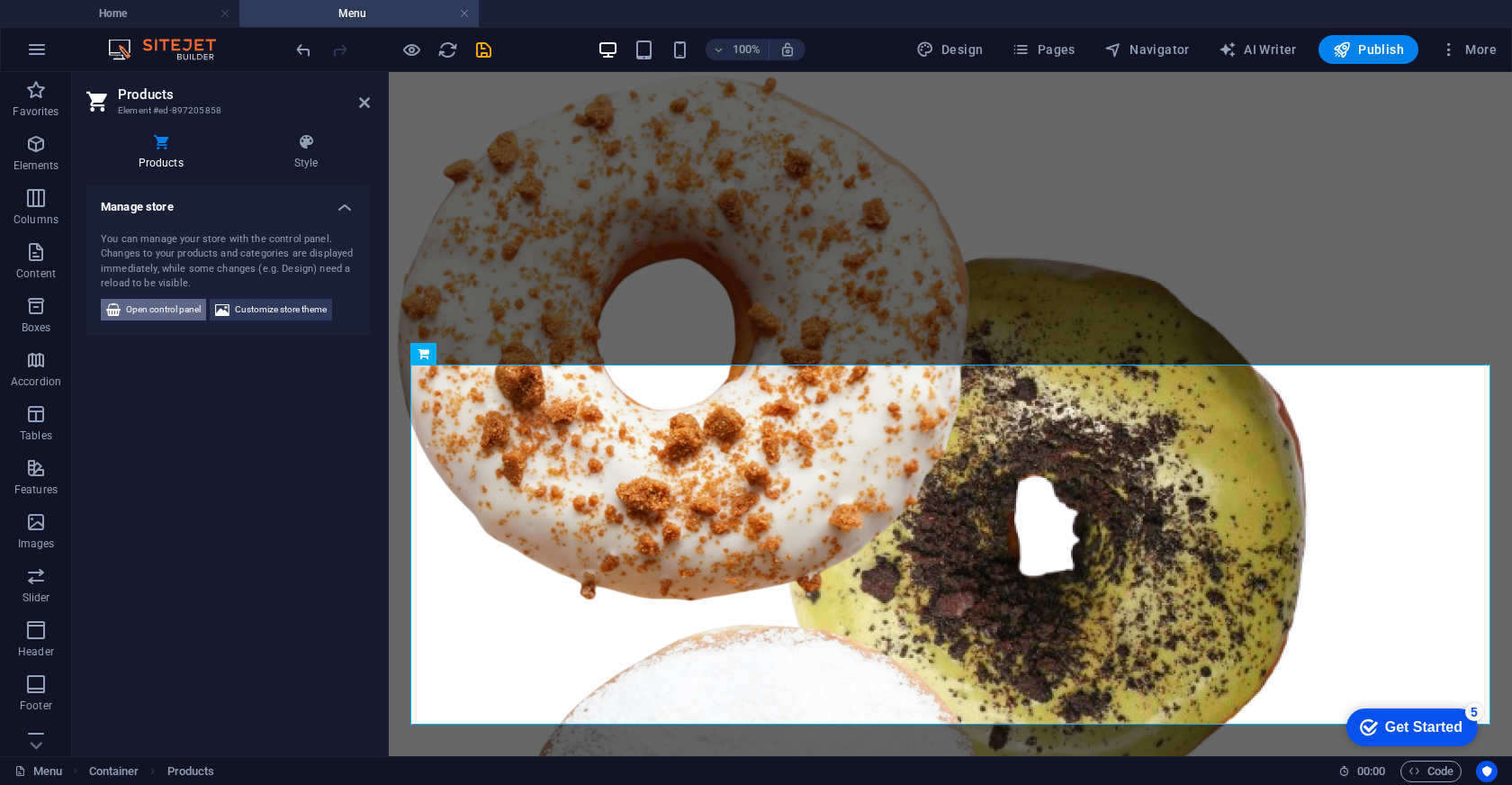
click at [136, 311] on span "Open control panel" at bounding box center [163, 310] width 75 height 21
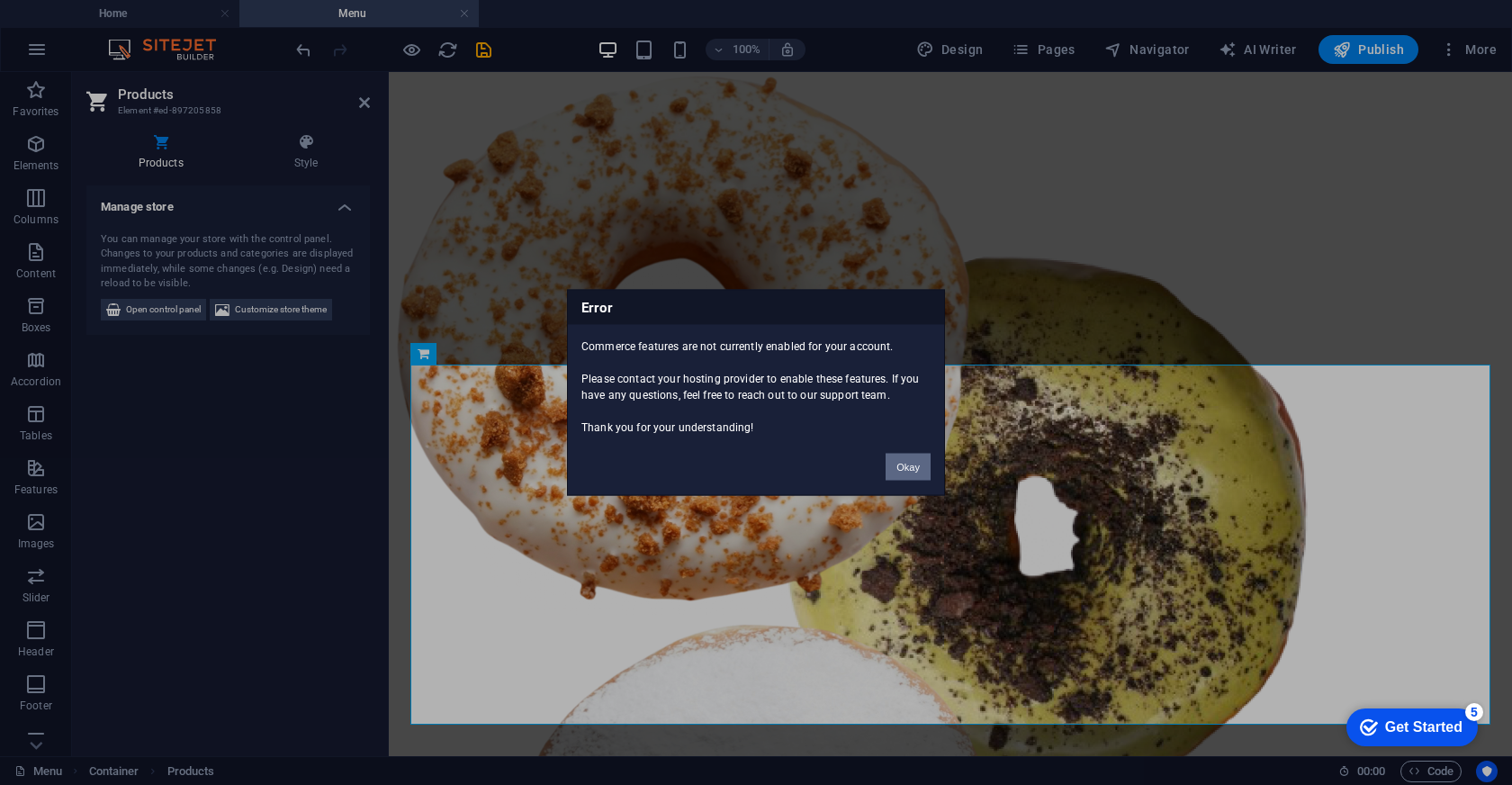
click at [910, 464] on button "Okay" at bounding box center [908, 467] width 45 height 27
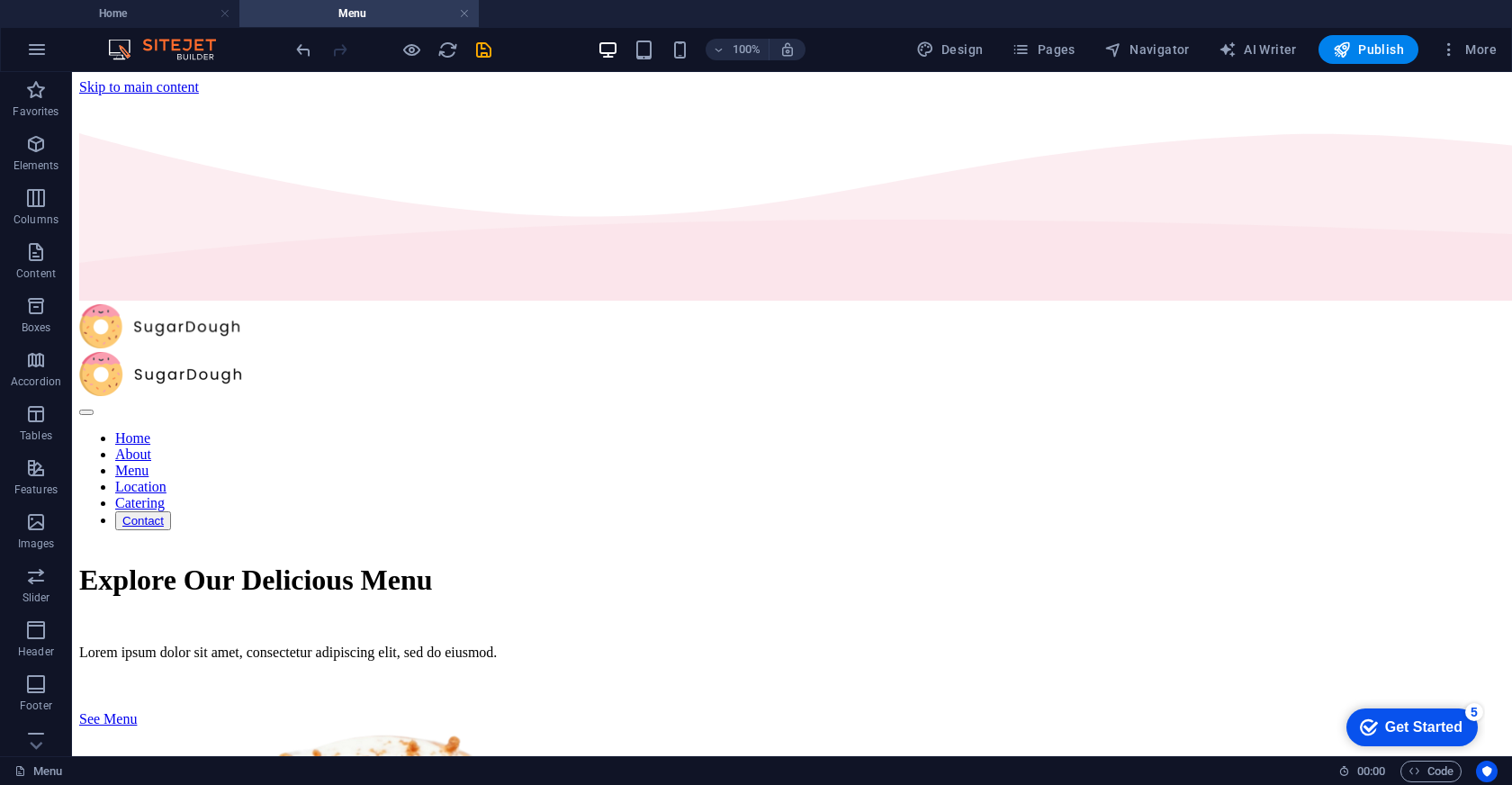
scroll to position [0, 0]
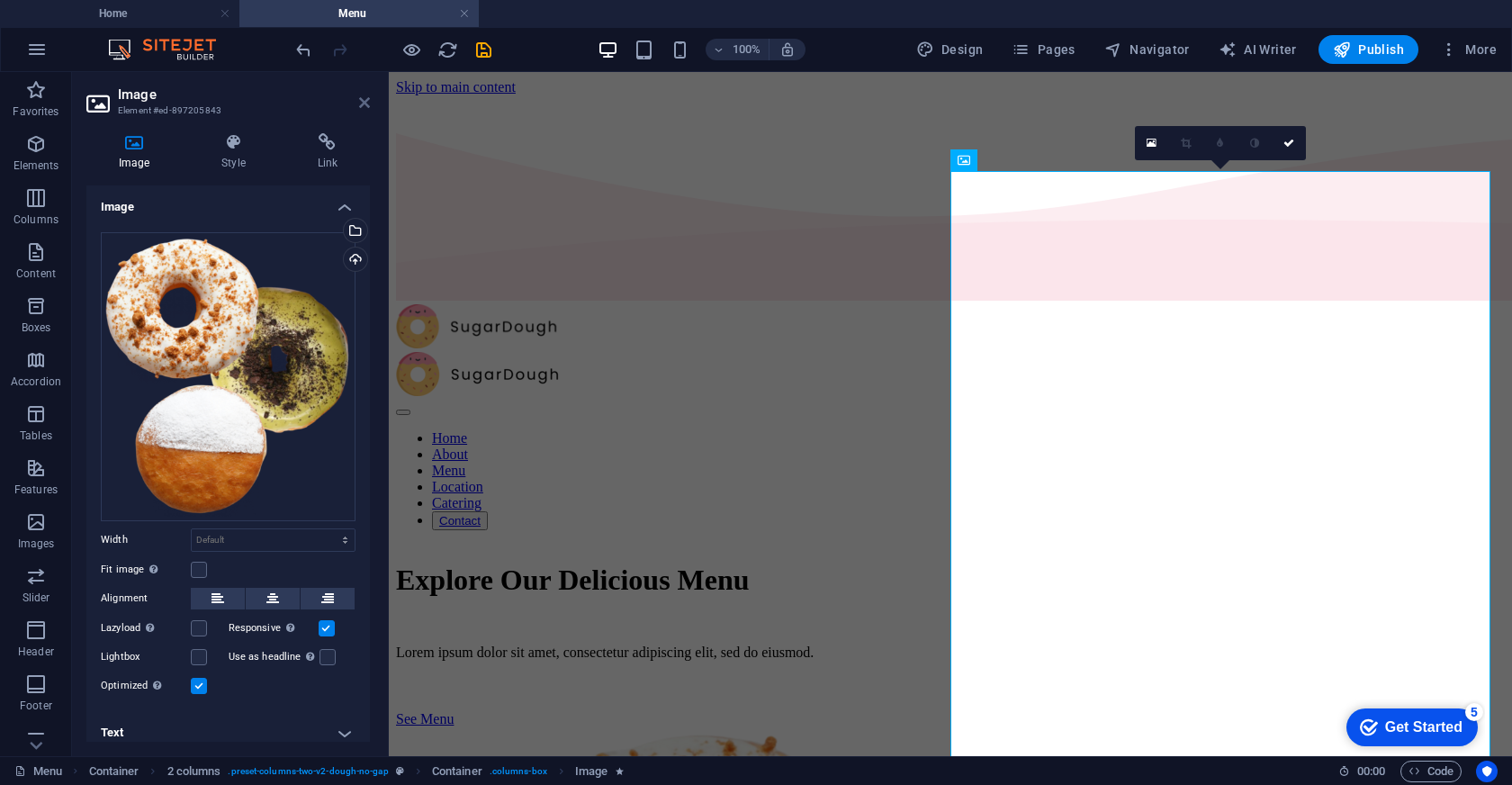
click at [365, 103] on icon at bounding box center [364, 102] width 11 height 15
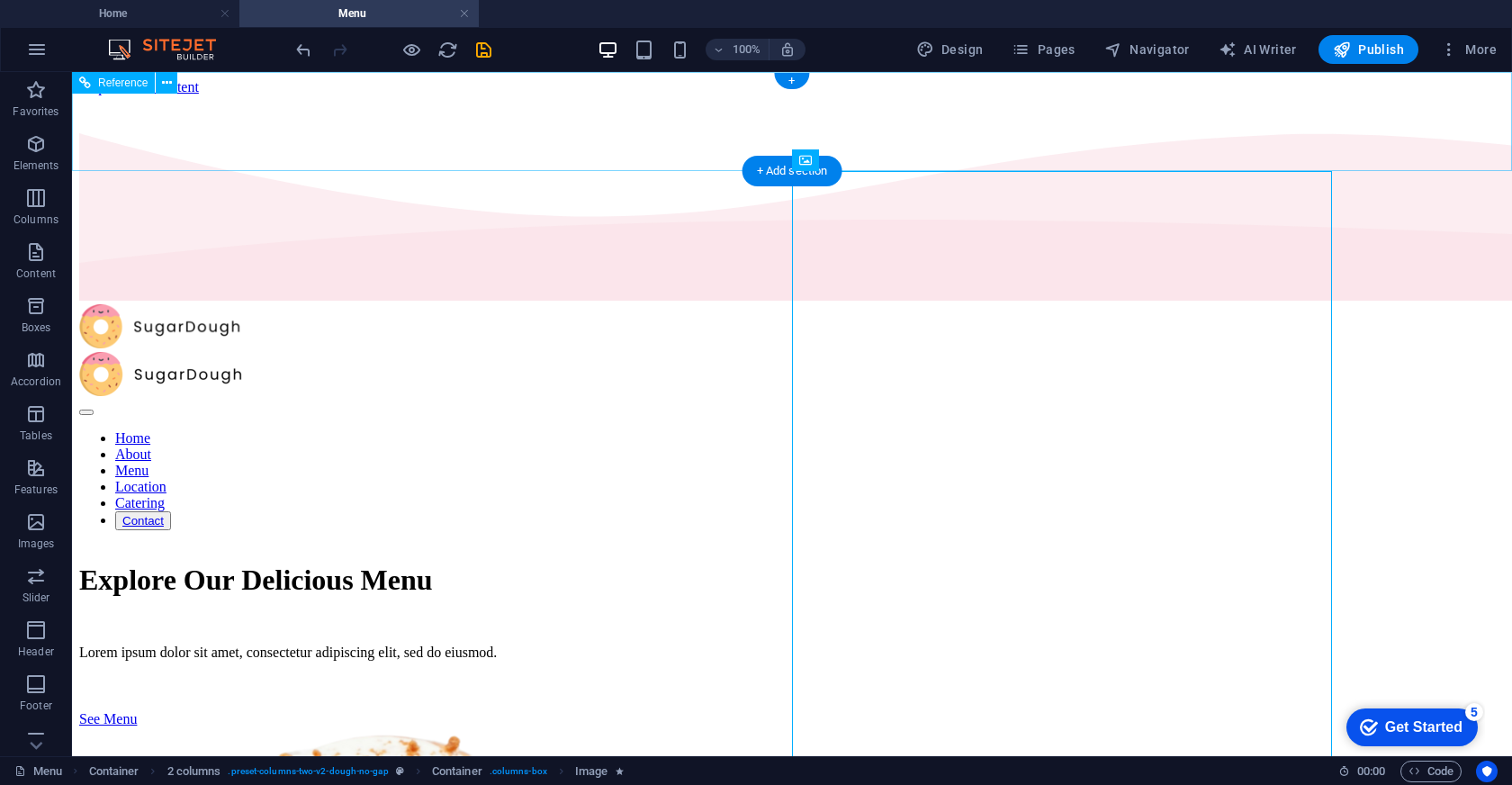
click at [594, 430] on nav "Home About Menu Location Catering Contact" at bounding box center [792, 480] width 1426 height 100
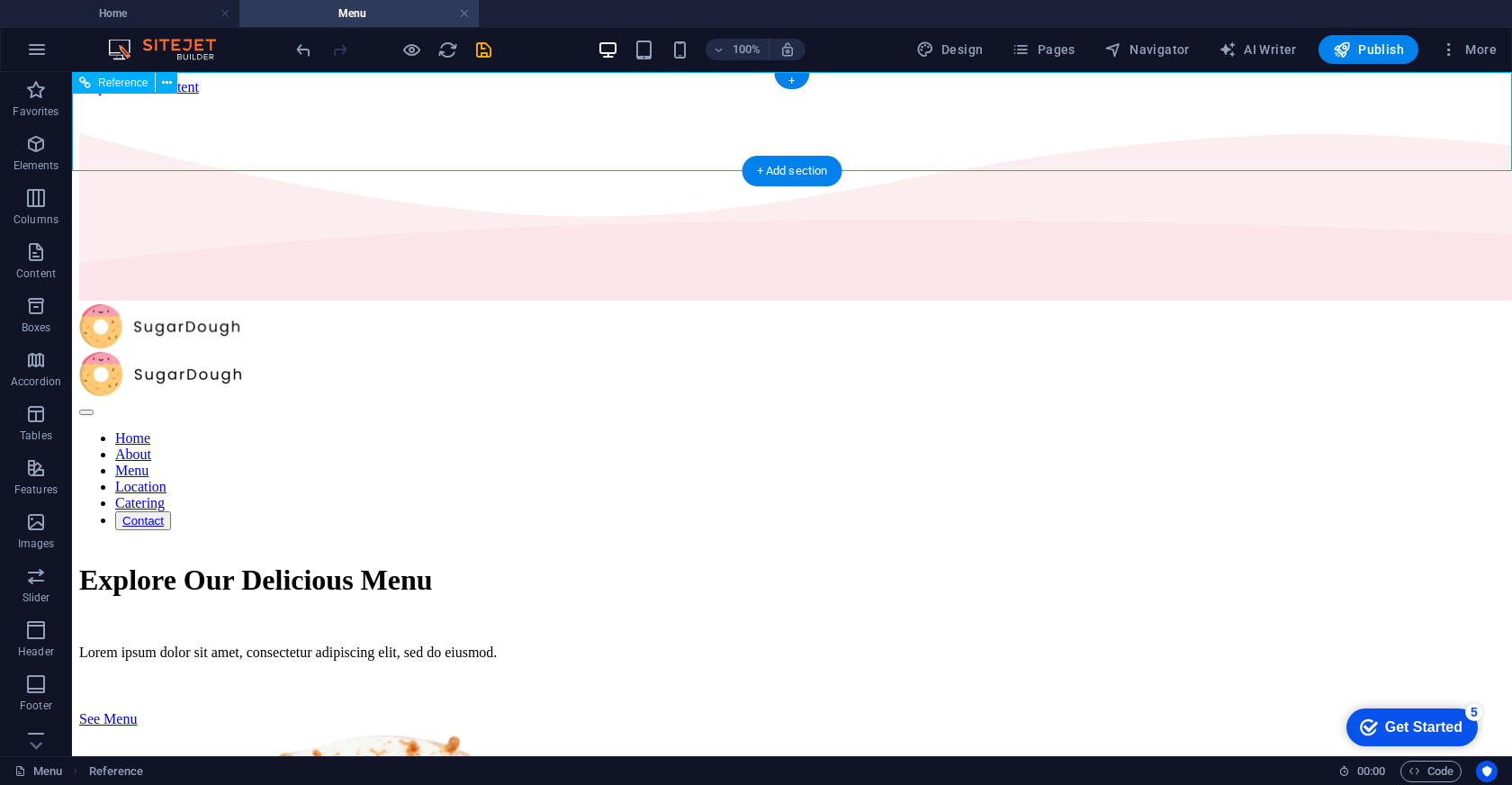
click at [248, 304] on div "Home About Menu Location Catering Contact" at bounding box center [792, 417] width 1426 height 225
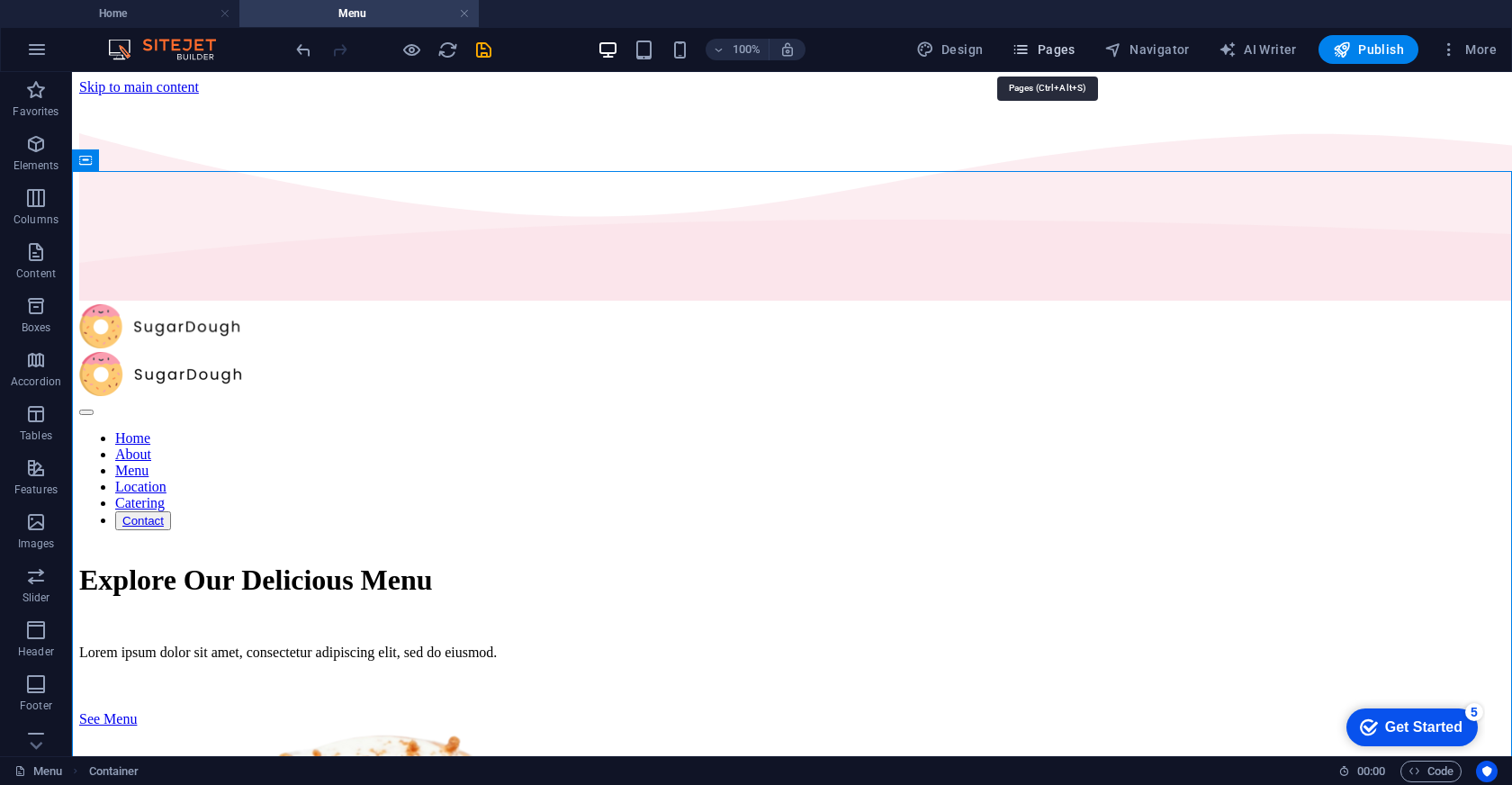
click at [1054, 48] on span "Pages" at bounding box center [1043, 50] width 63 height 18
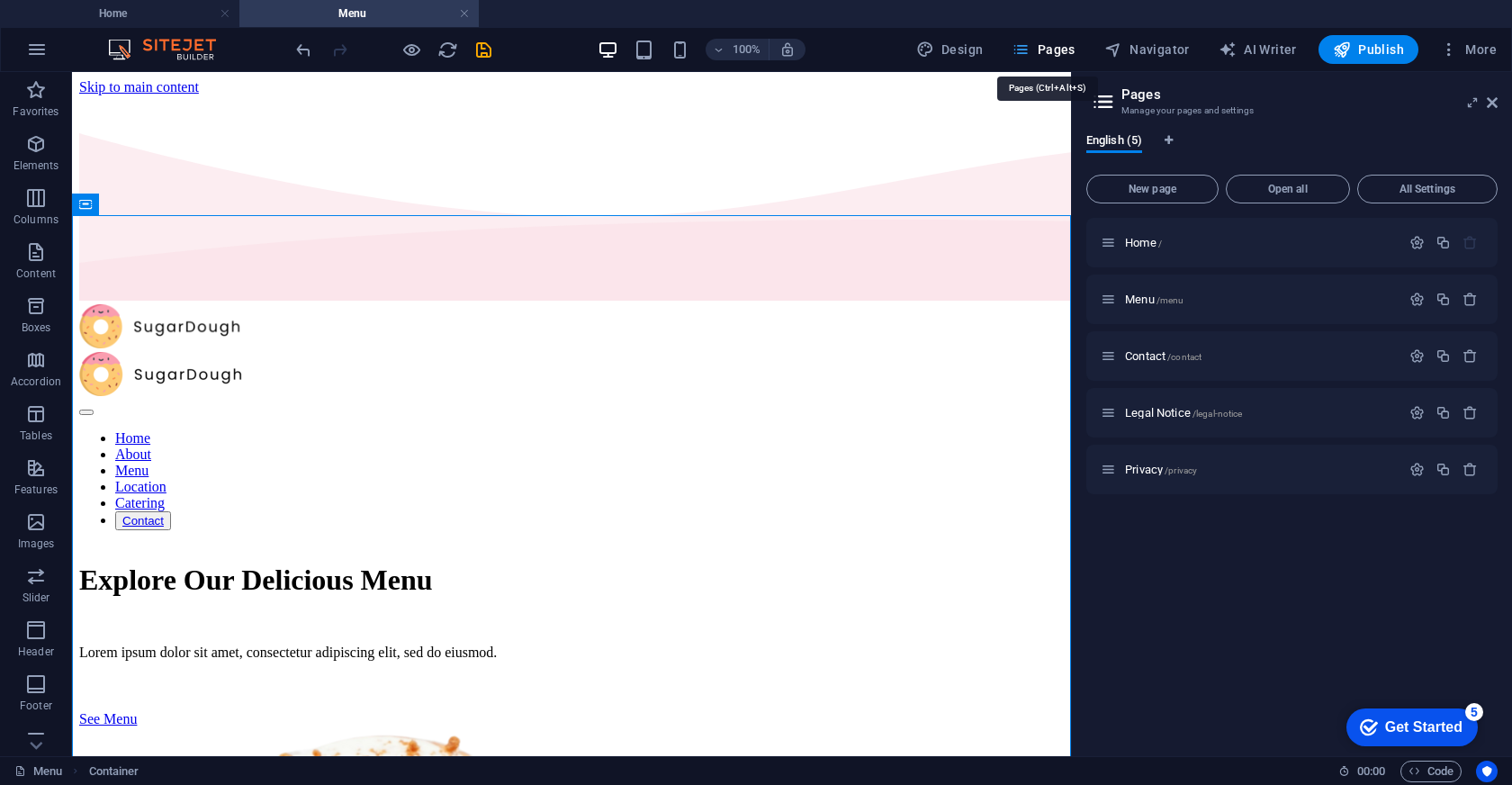
click at [1054, 48] on span "Pages" at bounding box center [1043, 50] width 63 height 18
click at [1493, 111] on link at bounding box center [1492, 103] width 11 height 16
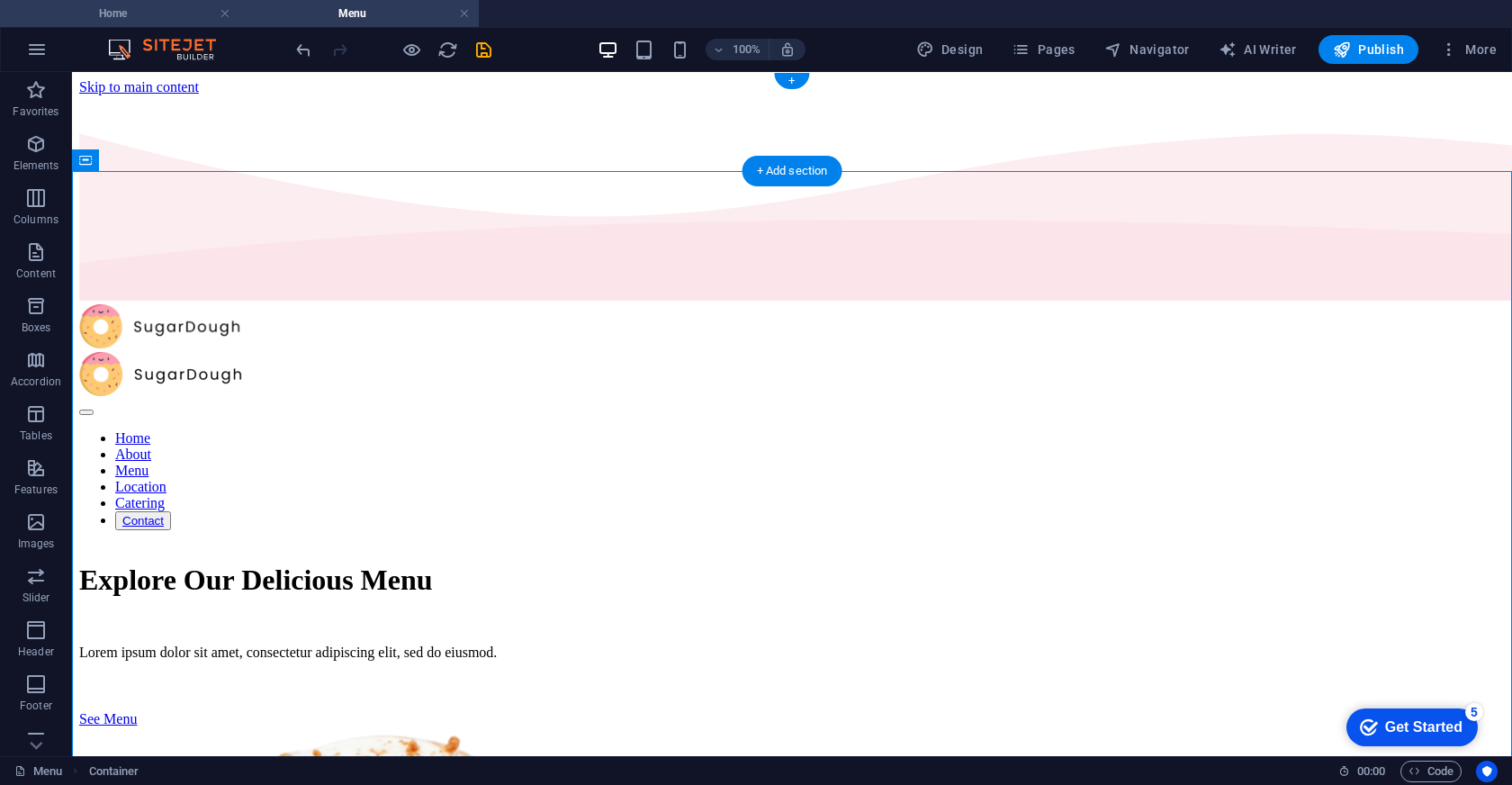
click at [123, 6] on h4 "Home" at bounding box center [120, 14] width 239 height 19
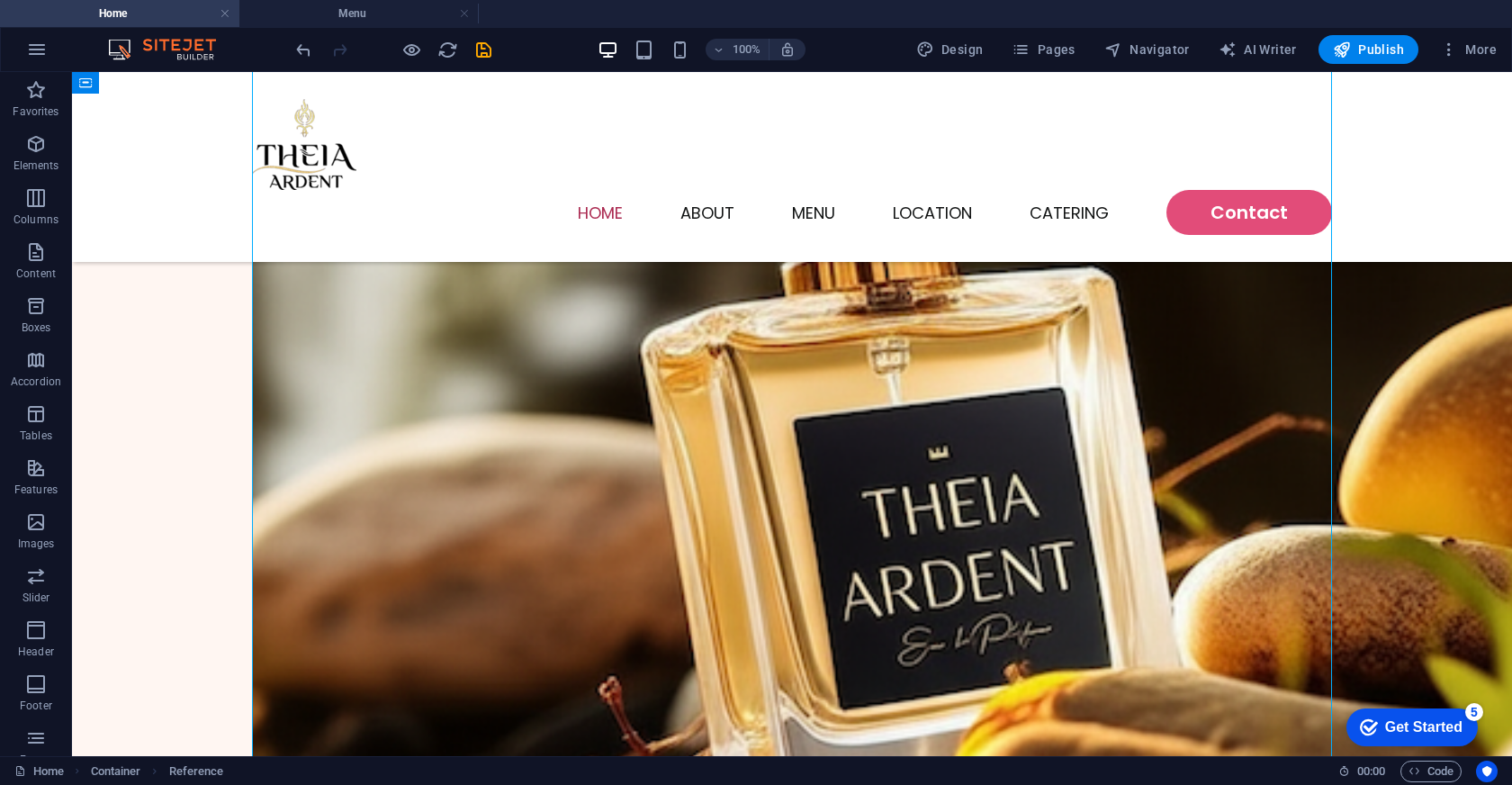
scroll to position [1040, 0]
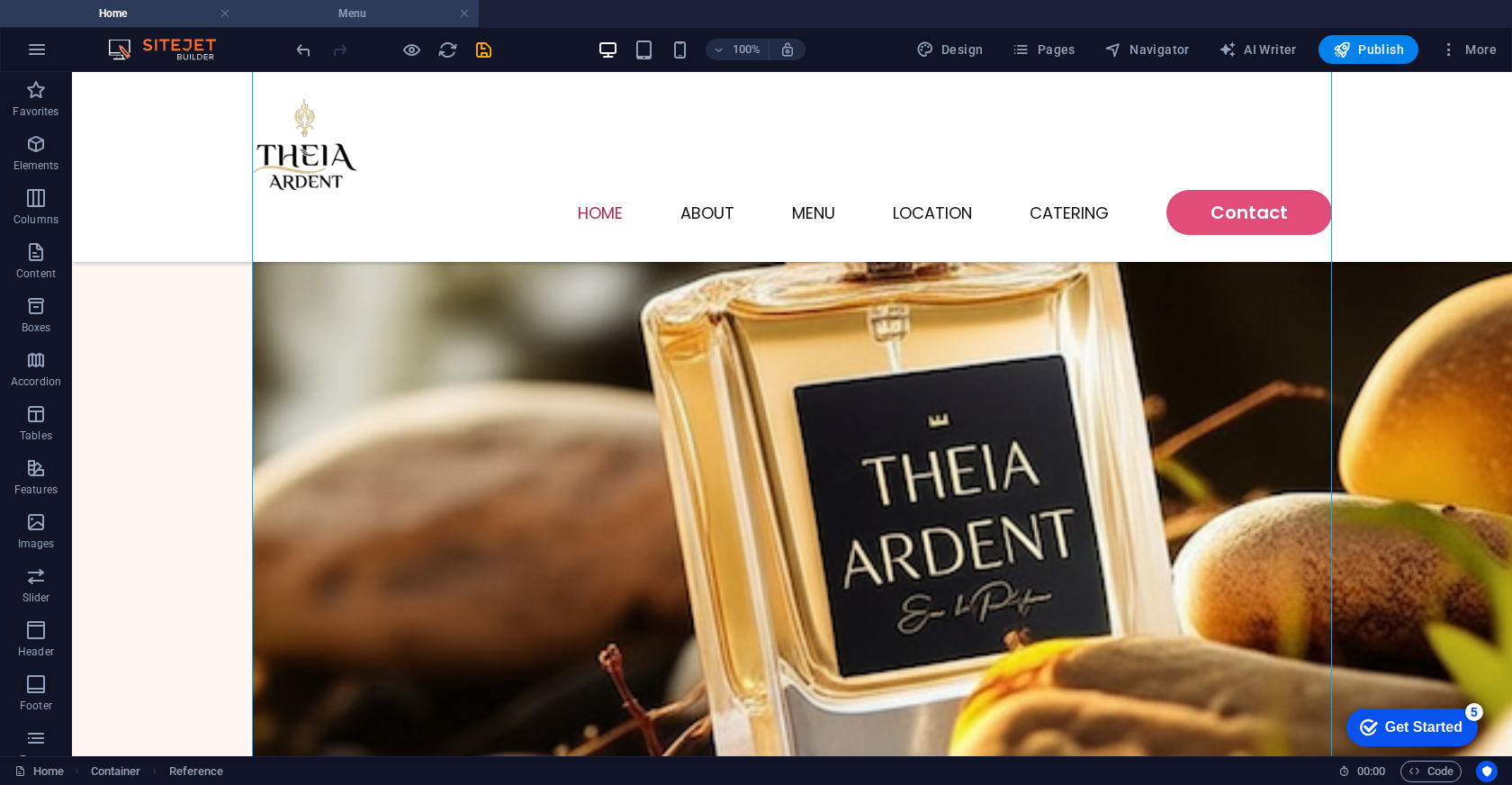
click at [355, 6] on h4 "Menu" at bounding box center [359, 14] width 239 height 19
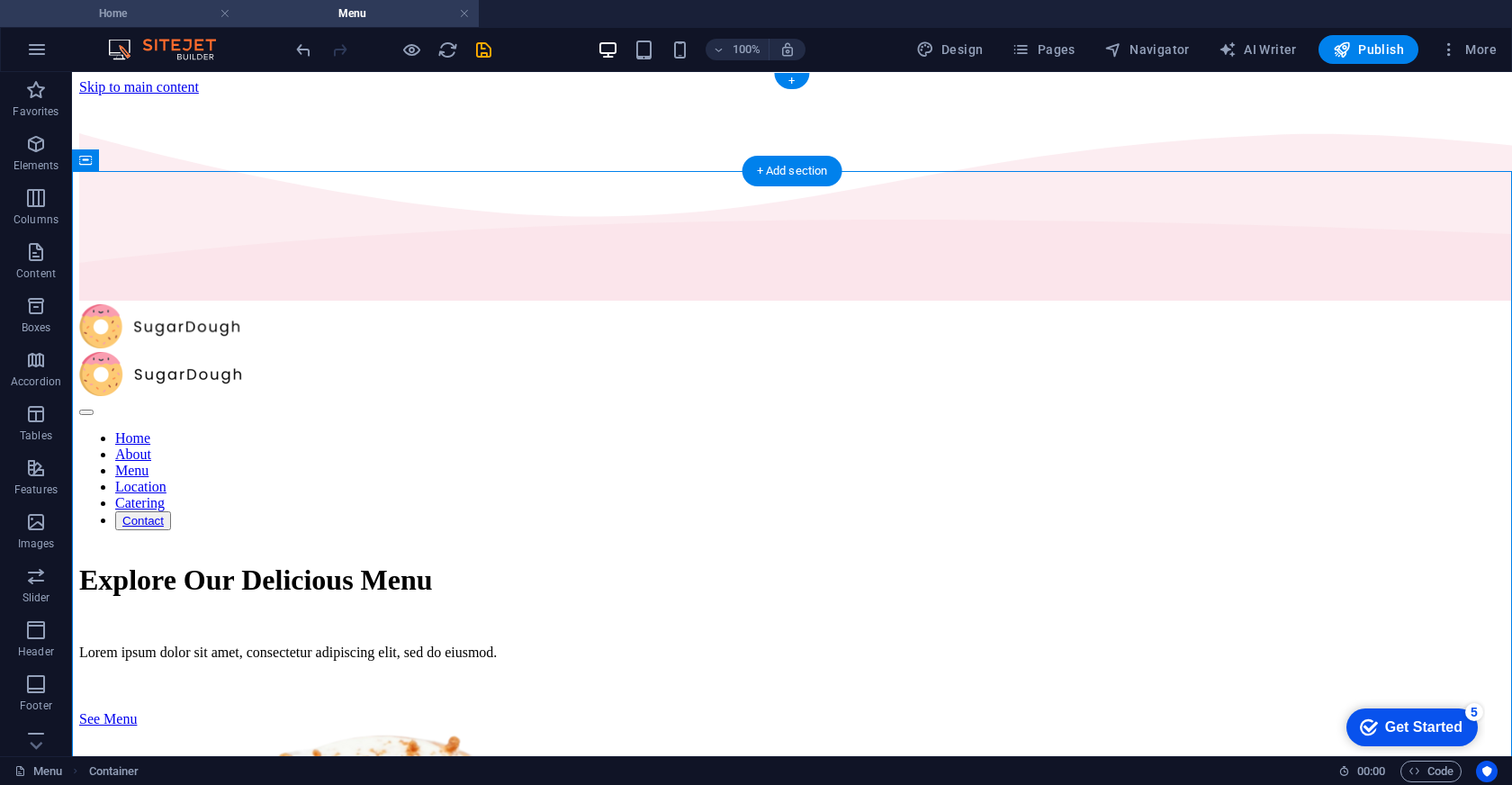
click at [155, 6] on h4 "Home" at bounding box center [120, 14] width 239 height 19
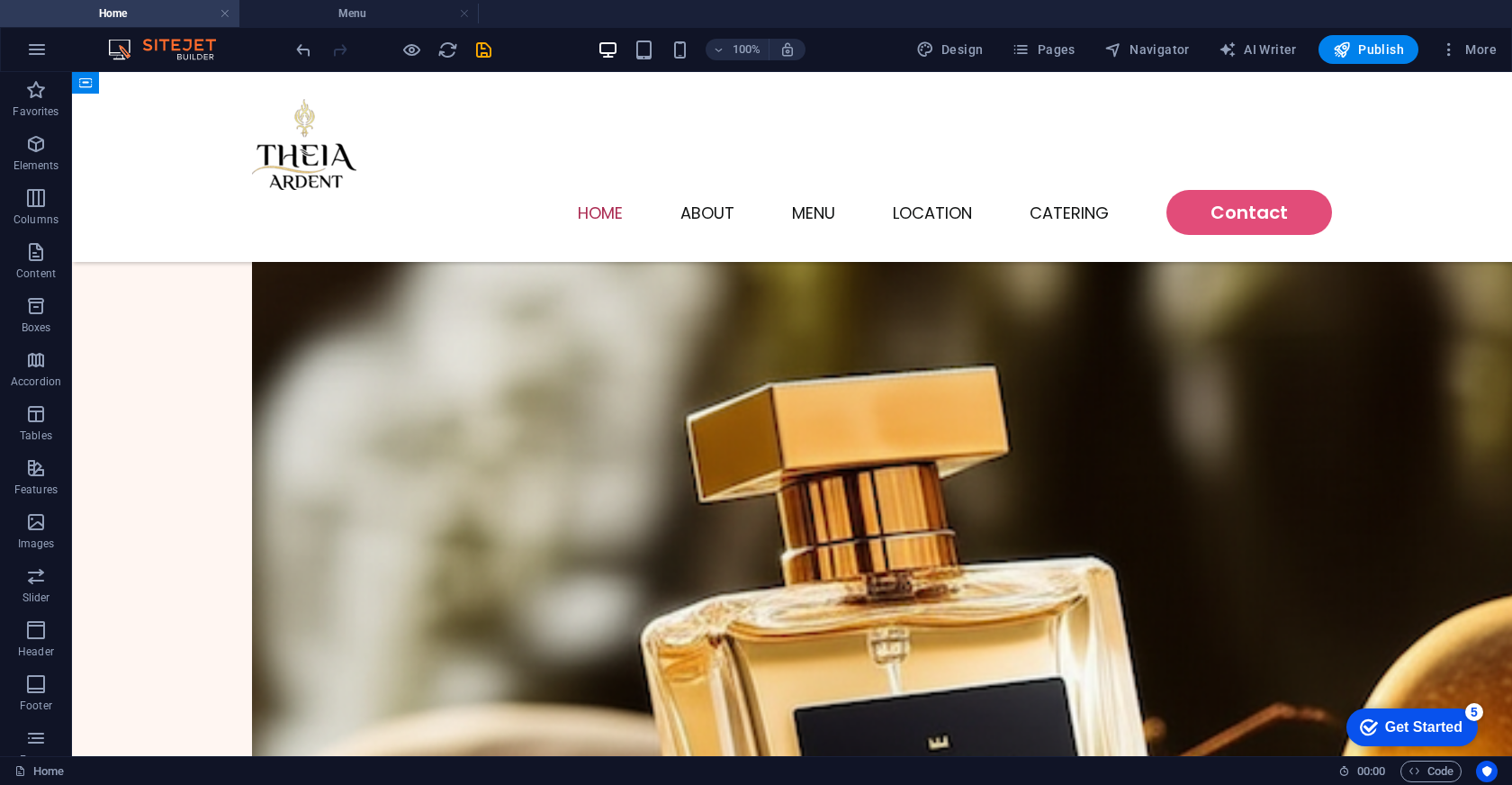
scroll to position [763, 0]
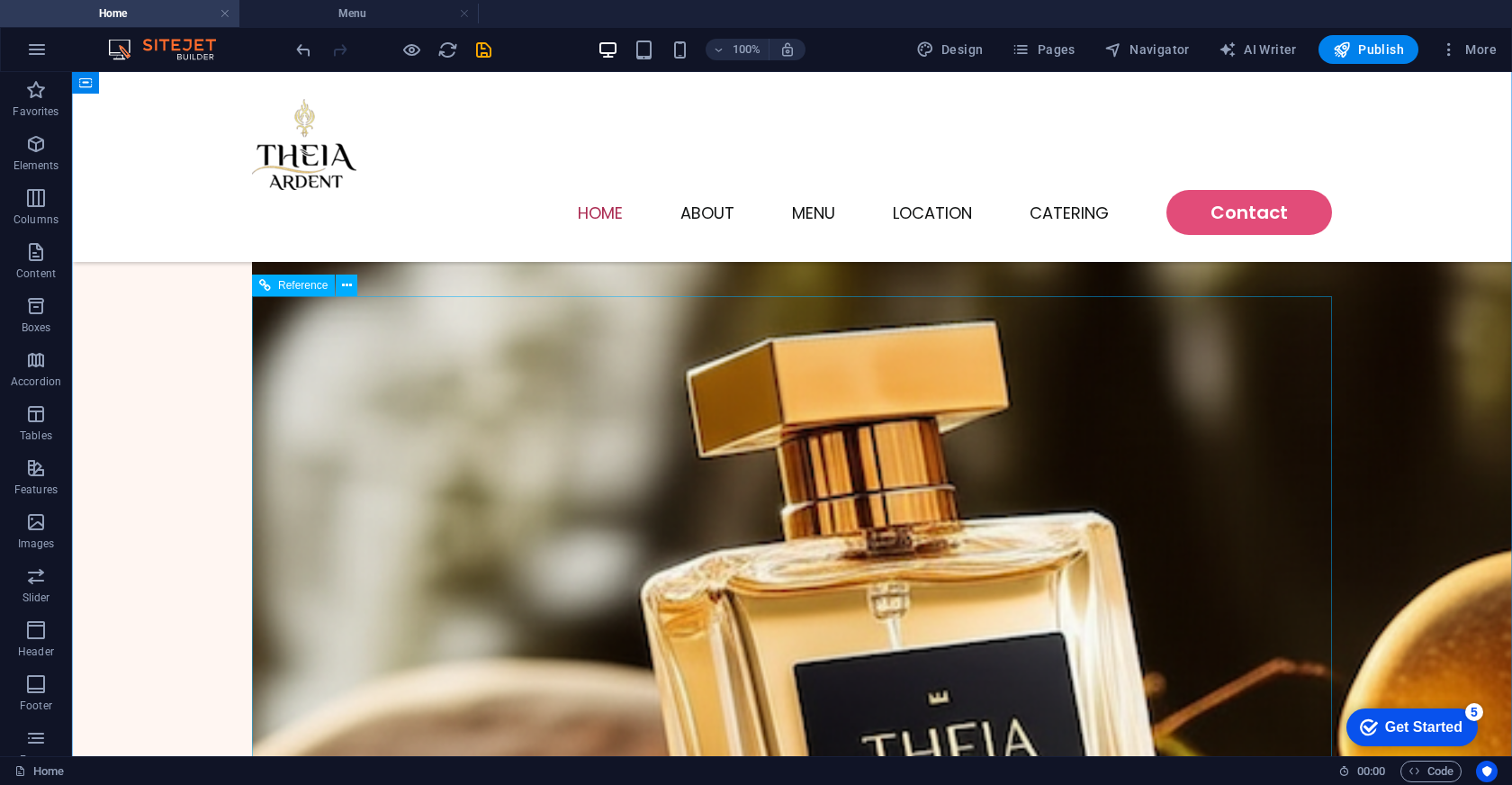
click at [346, 285] on icon at bounding box center [347, 285] width 10 height 18
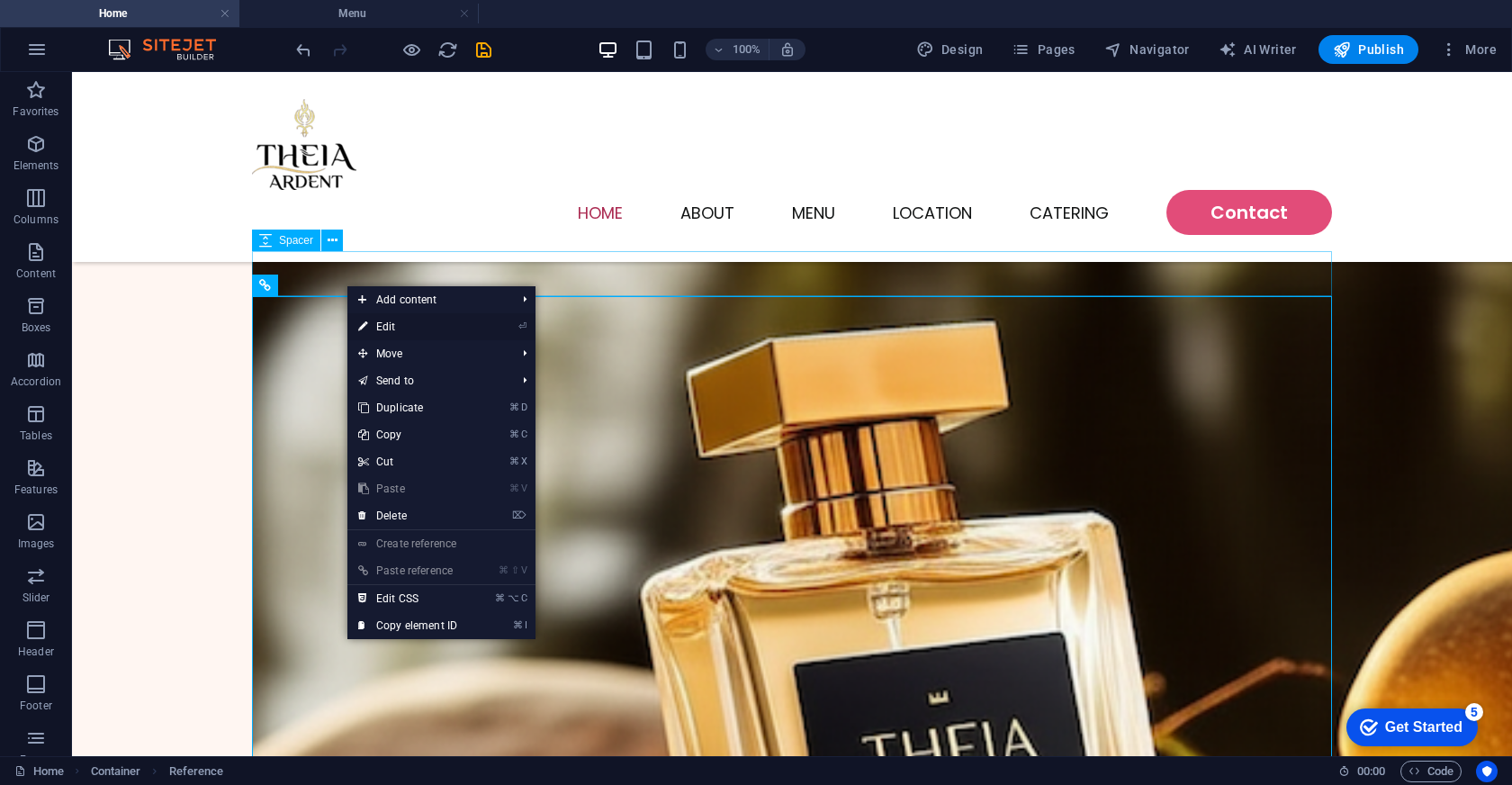
click at [394, 325] on link "⏎ Edit" at bounding box center [408, 326] width 120 height 27
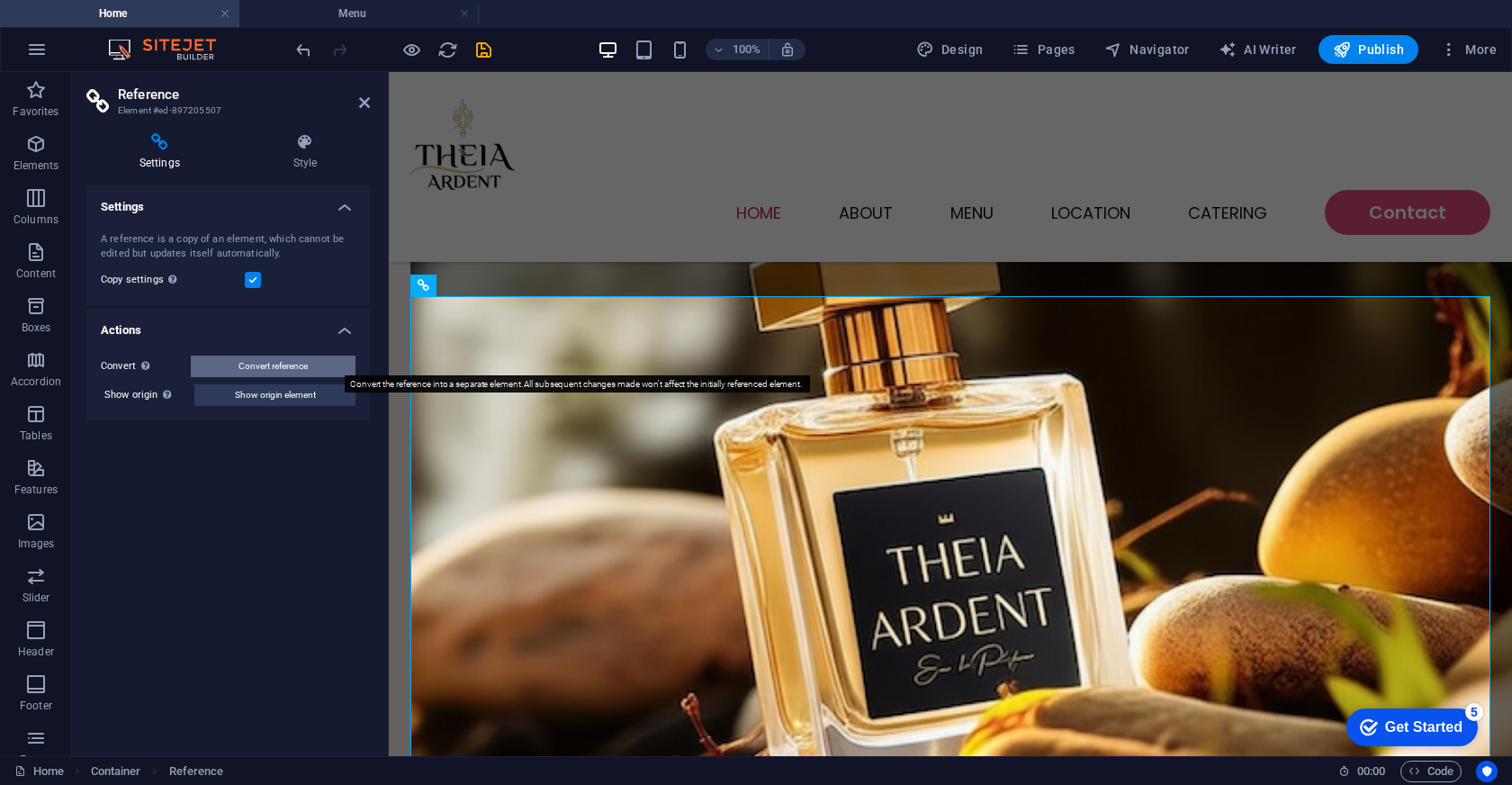
click at [320, 359] on button "Convert reference" at bounding box center [273, 366] width 165 height 21
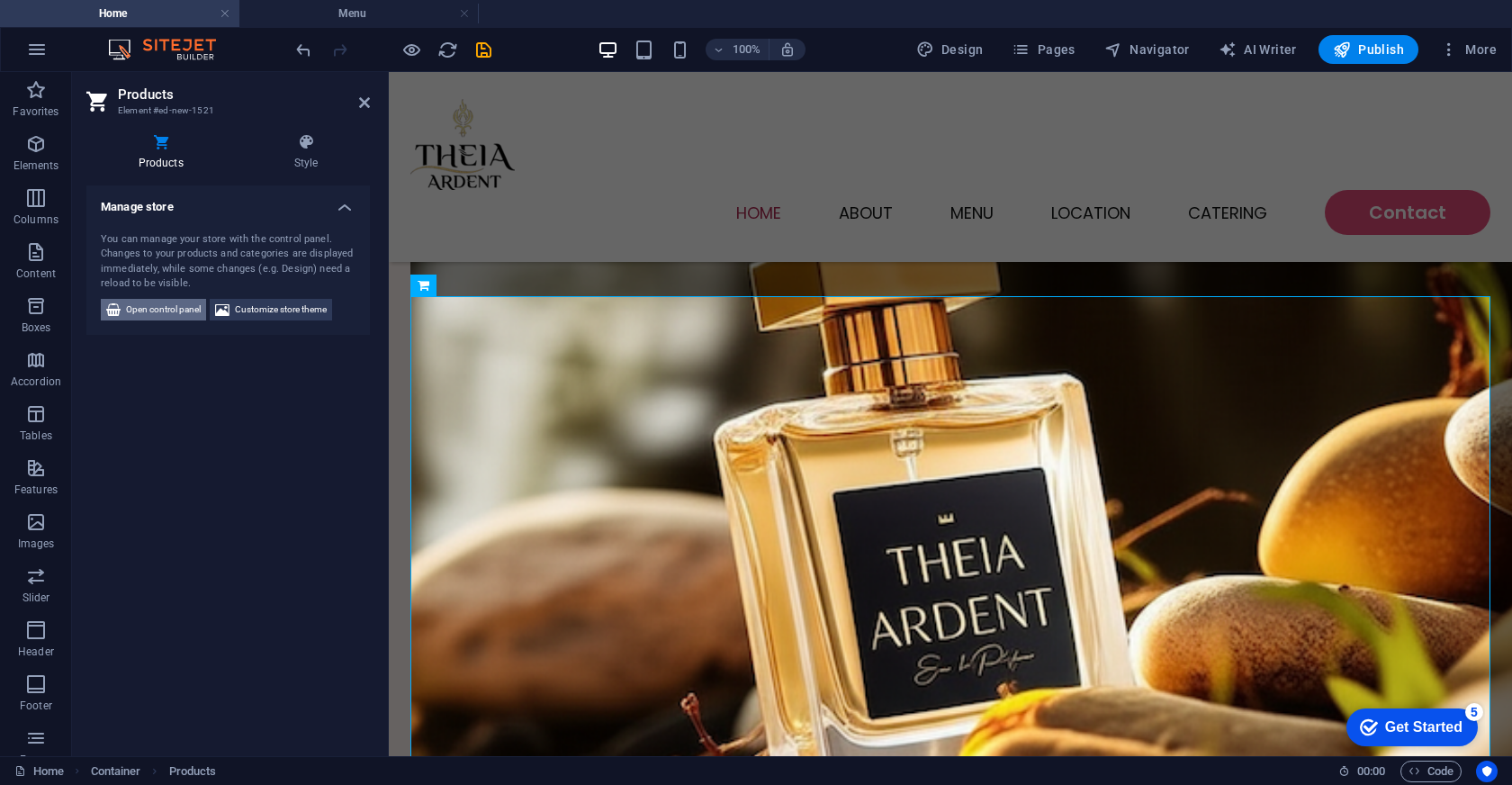
click at [151, 314] on span "Open control panel" at bounding box center [163, 310] width 75 height 21
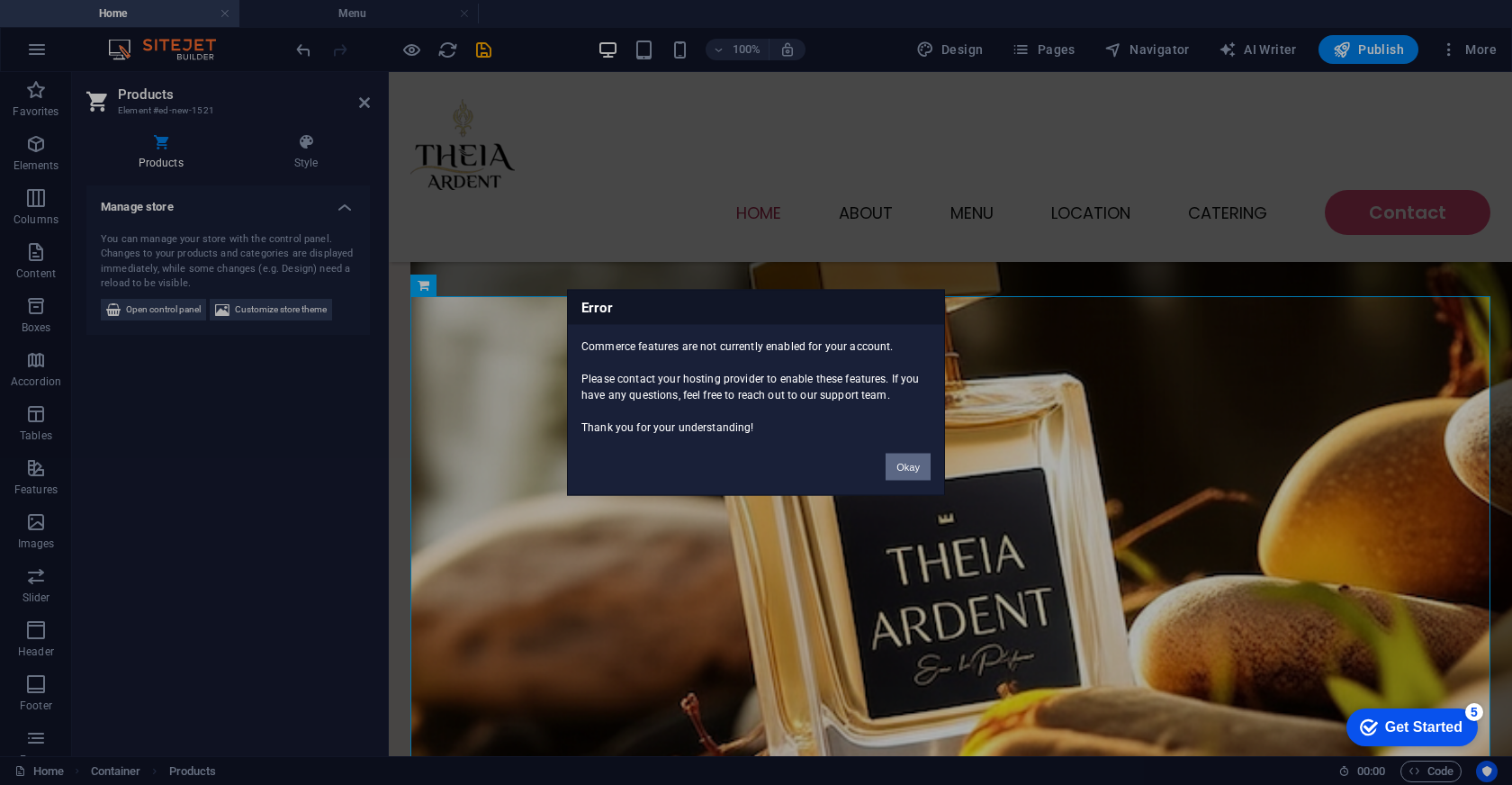
click at [907, 463] on button "Okay" at bounding box center [908, 467] width 45 height 27
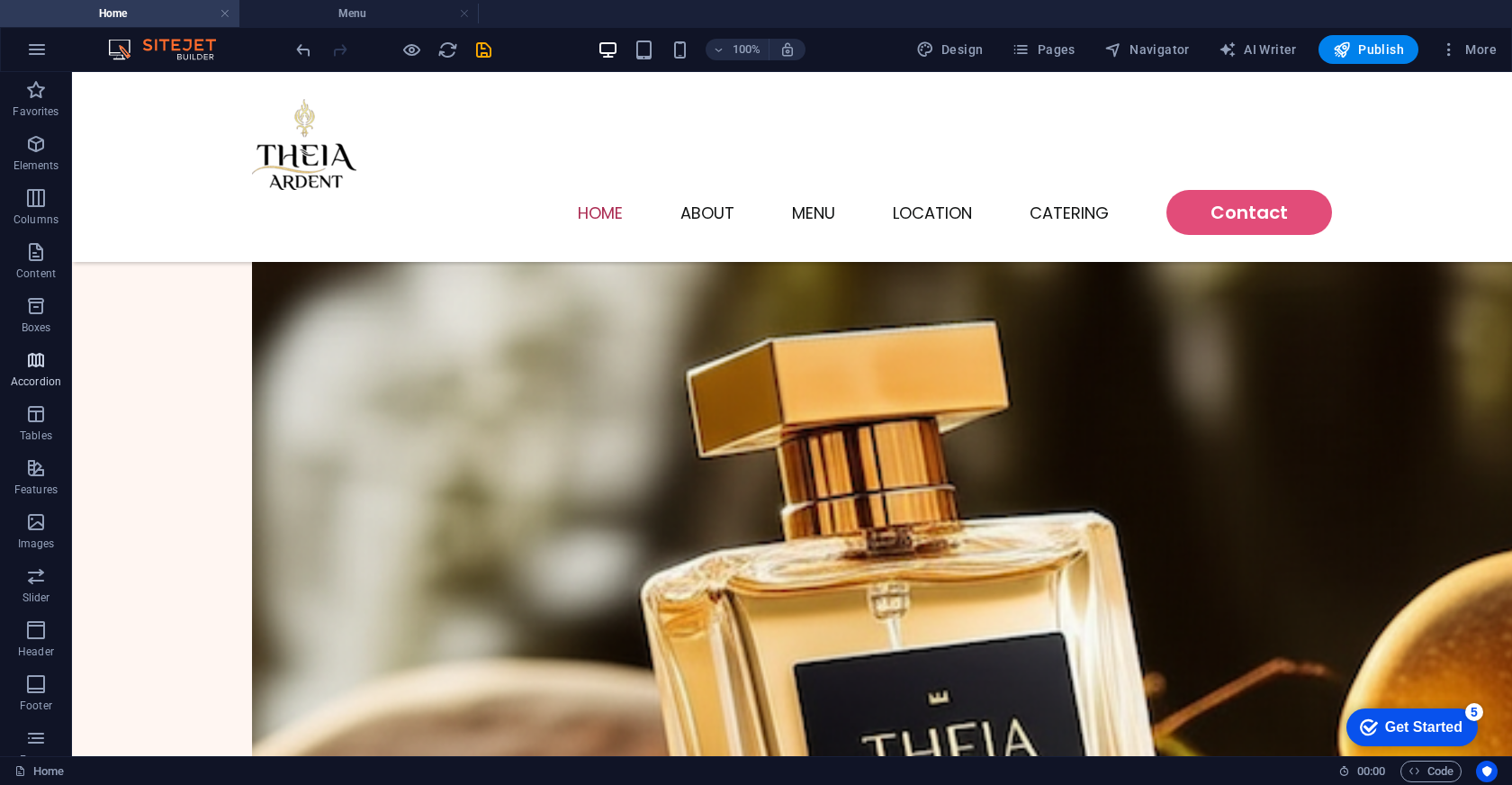
click at [54, 372] on span "Accordion" at bounding box center [36, 370] width 72 height 43
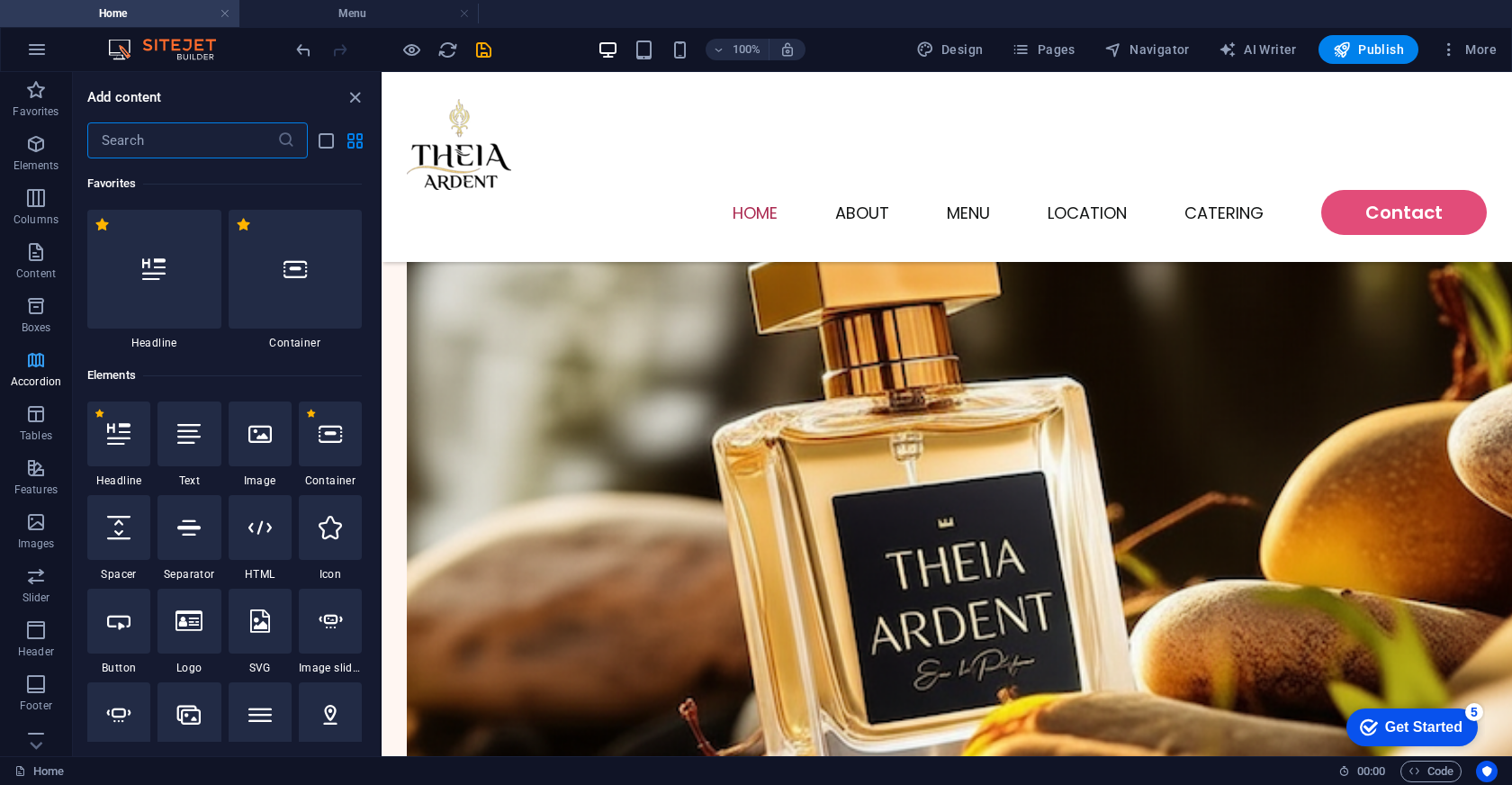
scroll to position [5746, 0]
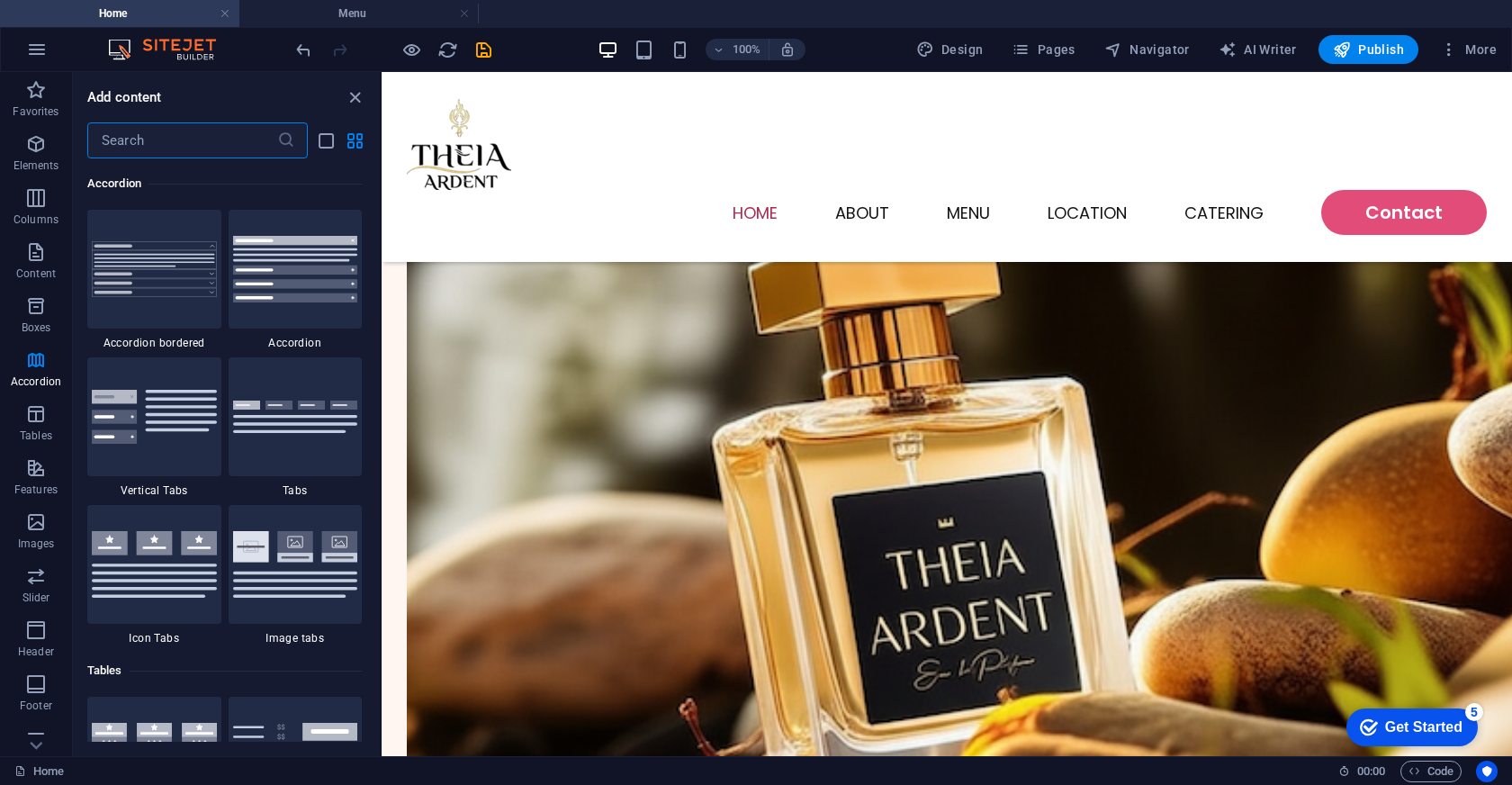
click at [167, 44] on img at bounding box center [171, 50] width 135 height 21
click at [48, 48] on button "button" at bounding box center [37, 50] width 43 height 43
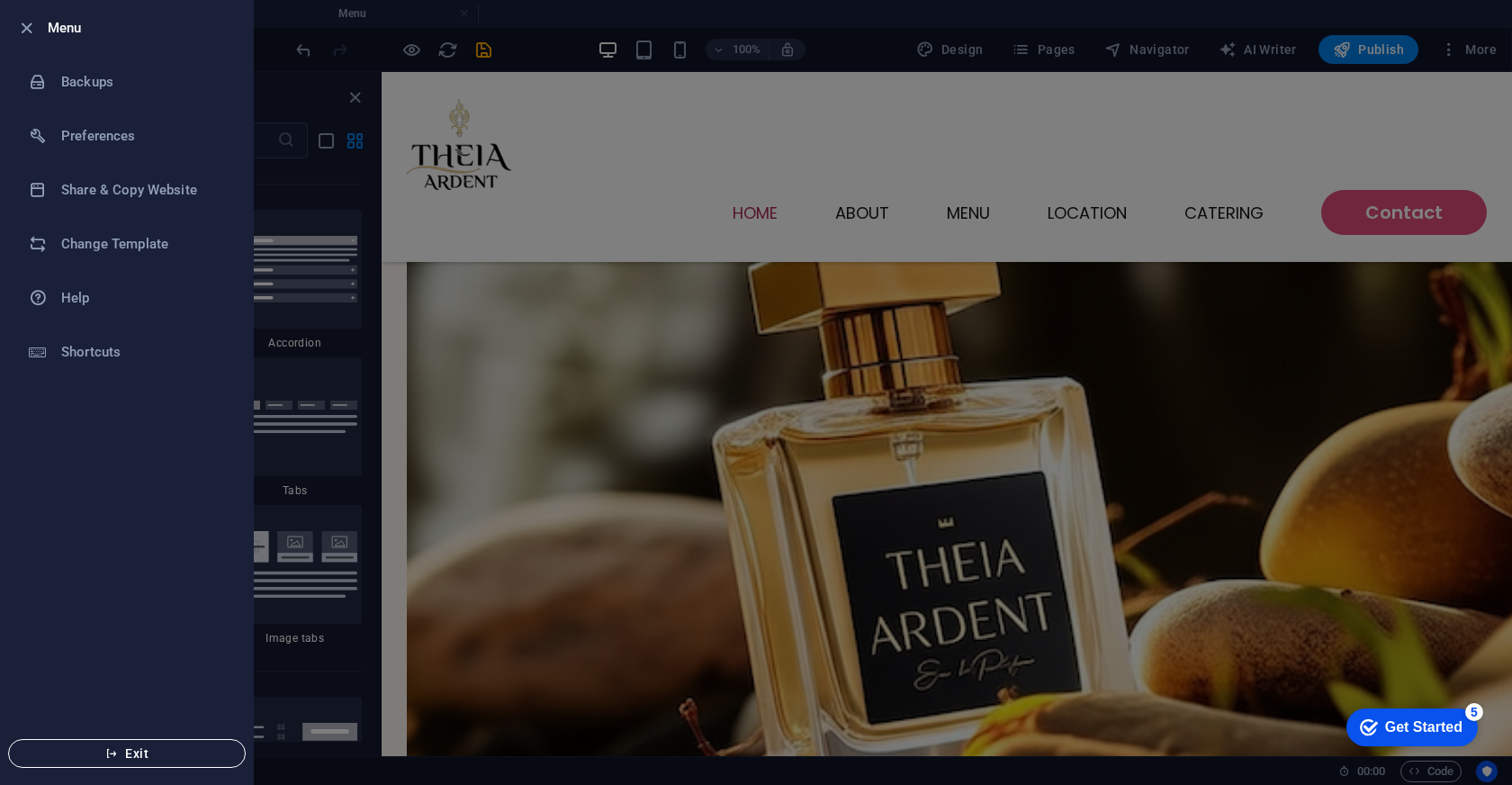
click at [137, 752] on span "Exit" at bounding box center [126, 753] width 207 height 15
